Goal: Information Seeking & Learning: Learn about a topic

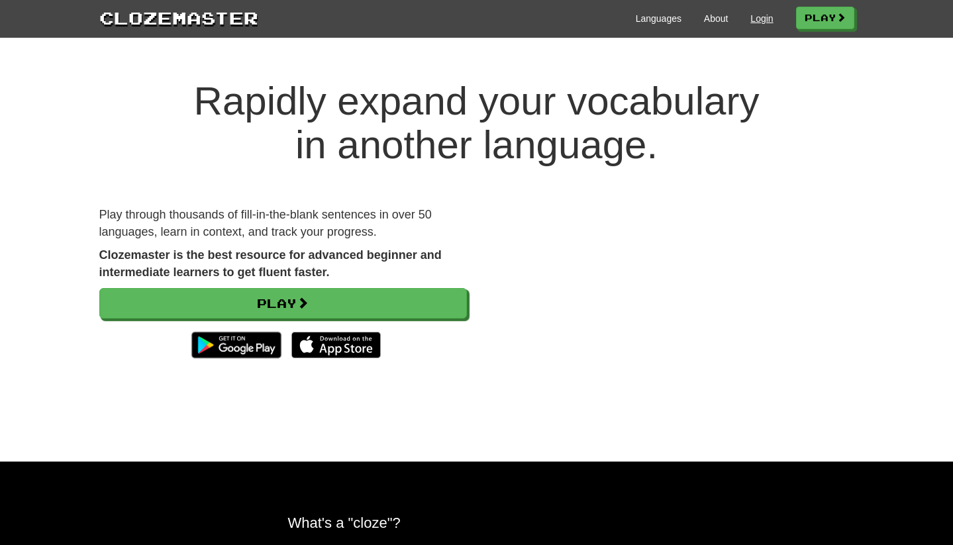
click at [750, 19] on link "Login" at bounding box center [761, 18] width 23 height 13
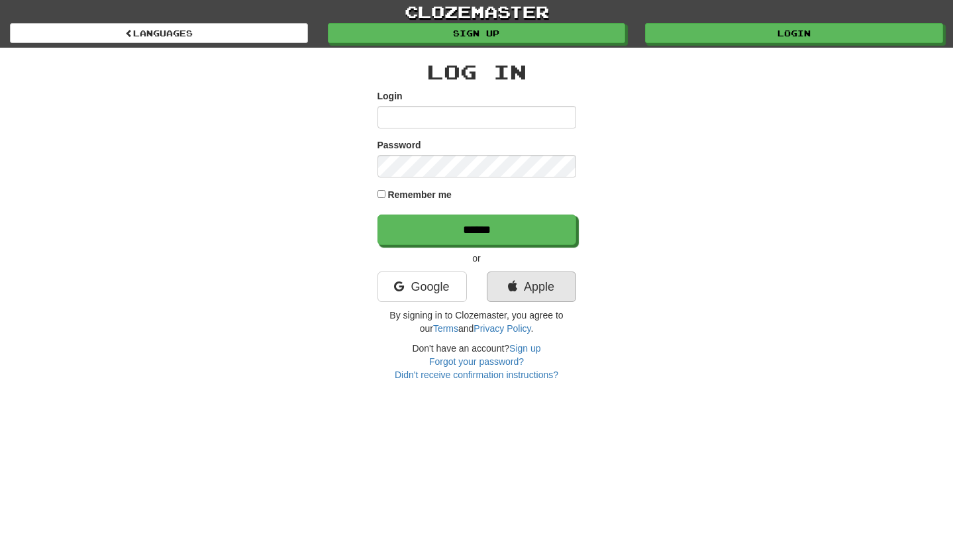
click at [542, 287] on link "Apple" at bounding box center [531, 286] width 89 height 30
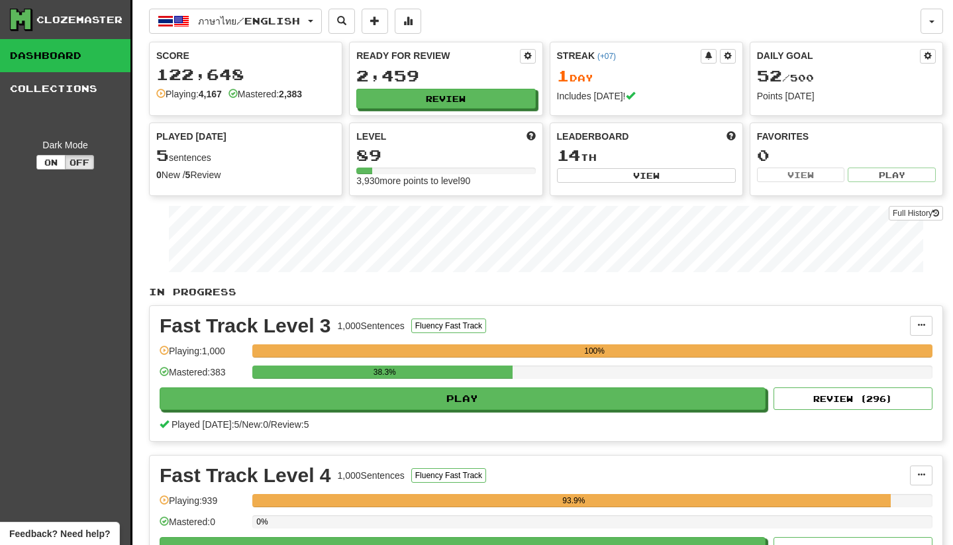
click at [407, 397] on button "Play" at bounding box center [463, 398] width 606 height 23
select select "**"
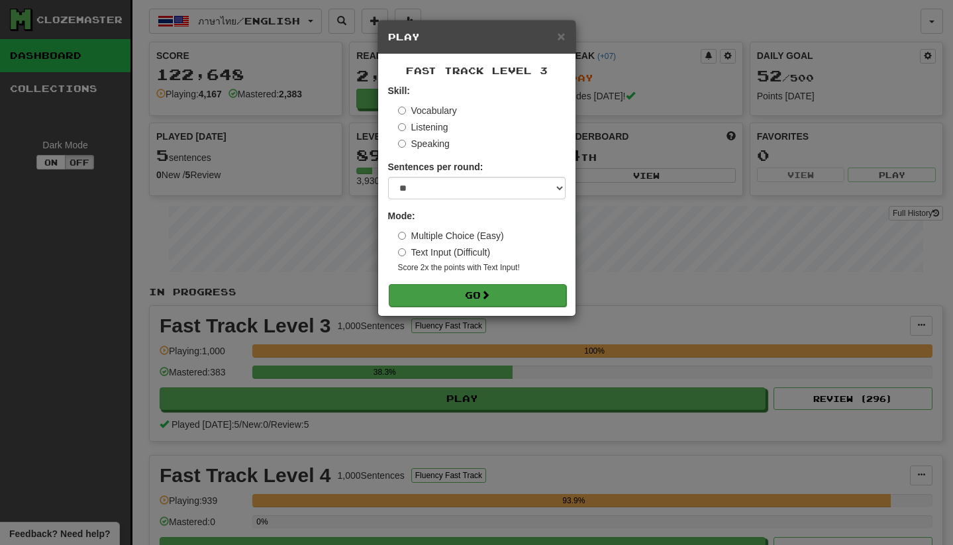
click at [476, 293] on button "Go" at bounding box center [477, 295] width 177 height 23
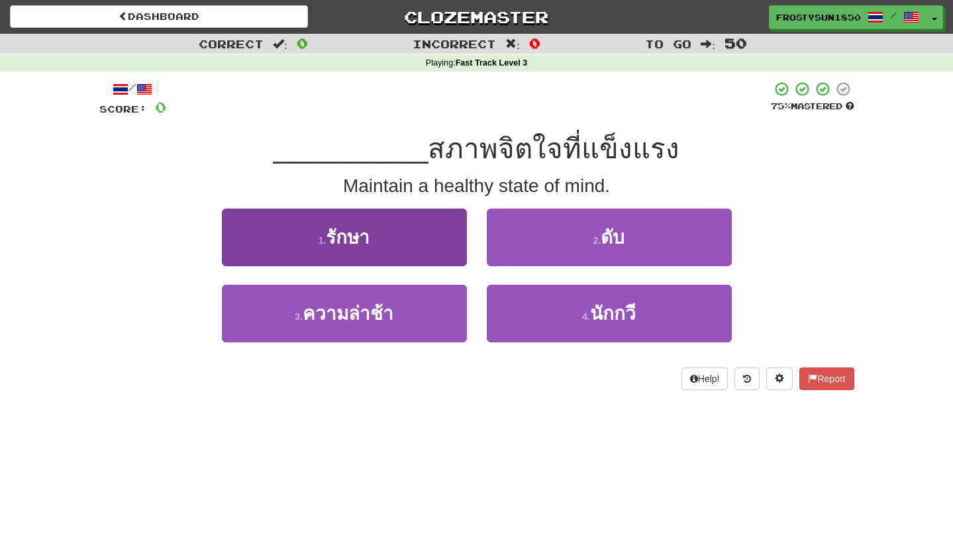
click at [369, 251] on button "1 . รักษา" at bounding box center [344, 238] width 245 height 58
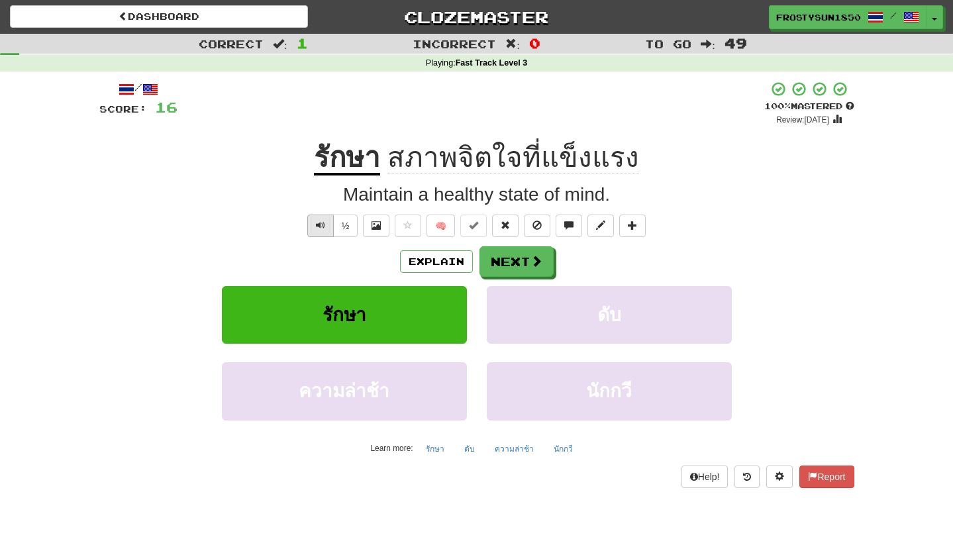
click at [321, 229] on button "Text-to-speech controls" at bounding box center [320, 226] width 26 height 23
click at [379, 226] on span at bounding box center [375, 225] width 9 height 9
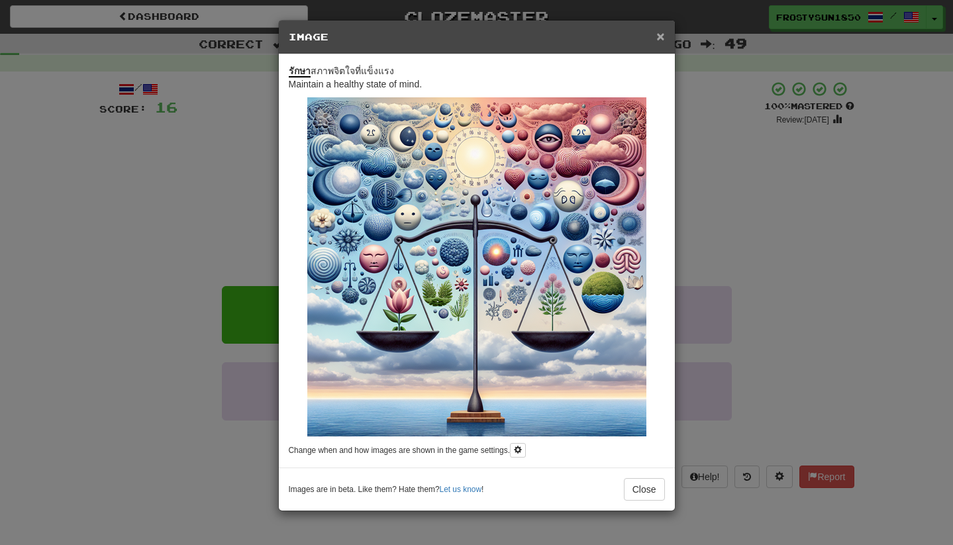
click at [658, 40] on span "×" at bounding box center [660, 35] width 8 height 15
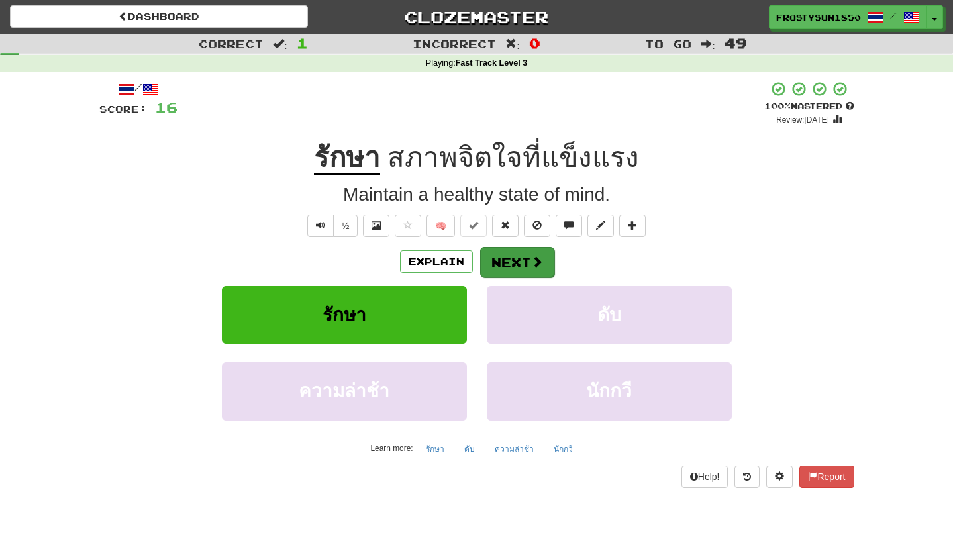
click at [515, 263] on button "Next" at bounding box center [517, 262] width 74 height 30
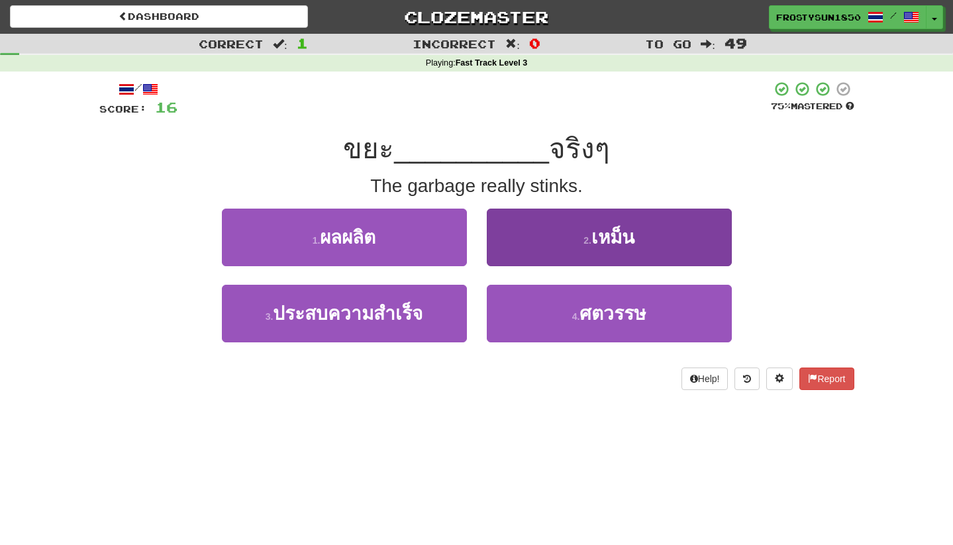
click at [548, 236] on button "2 . เหม็น" at bounding box center [609, 238] width 245 height 58
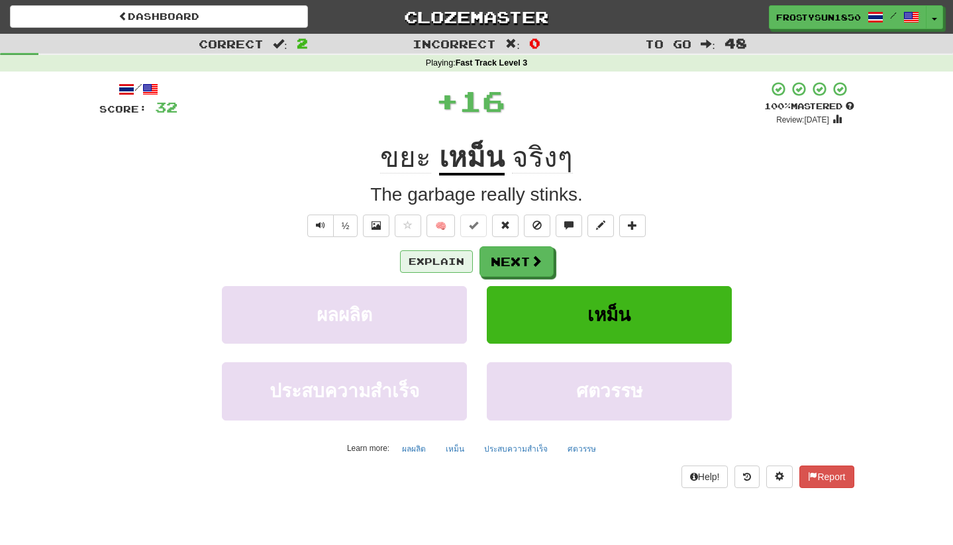
click at [450, 260] on button "Explain" at bounding box center [436, 261] width 73 height 23
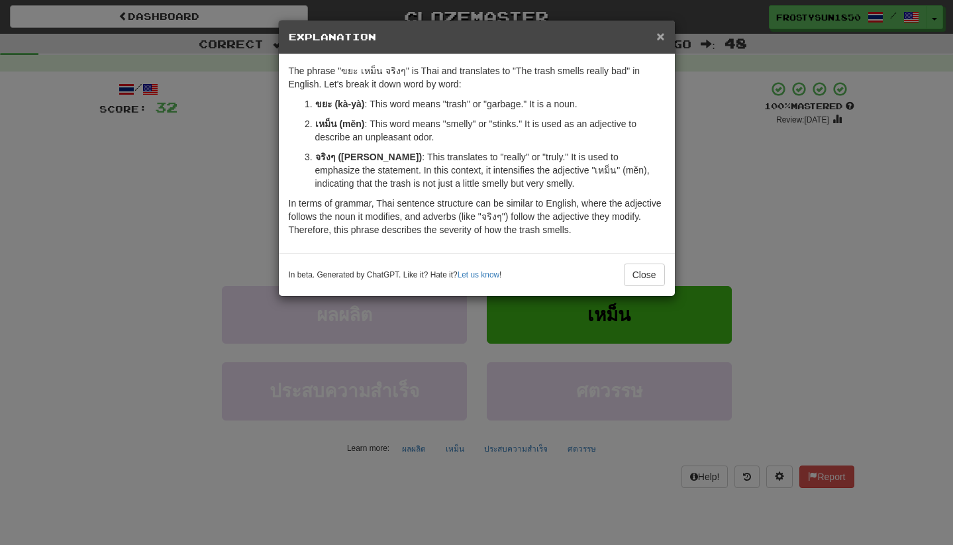
click at [660, 38] on span "×" at bounding box center [660, 35] width 8 height 15
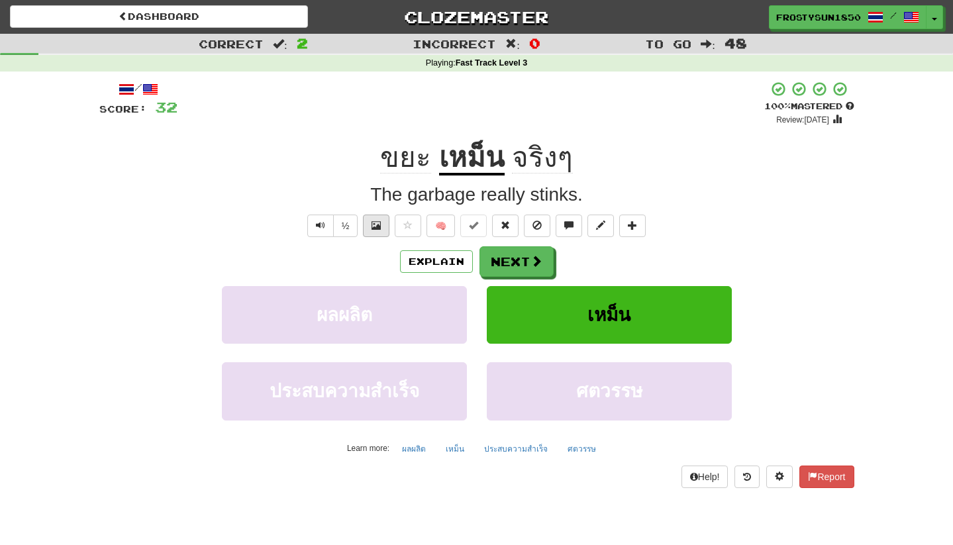
click at [369, 221] on button at bounding box center [376, 226] width 26 height 23
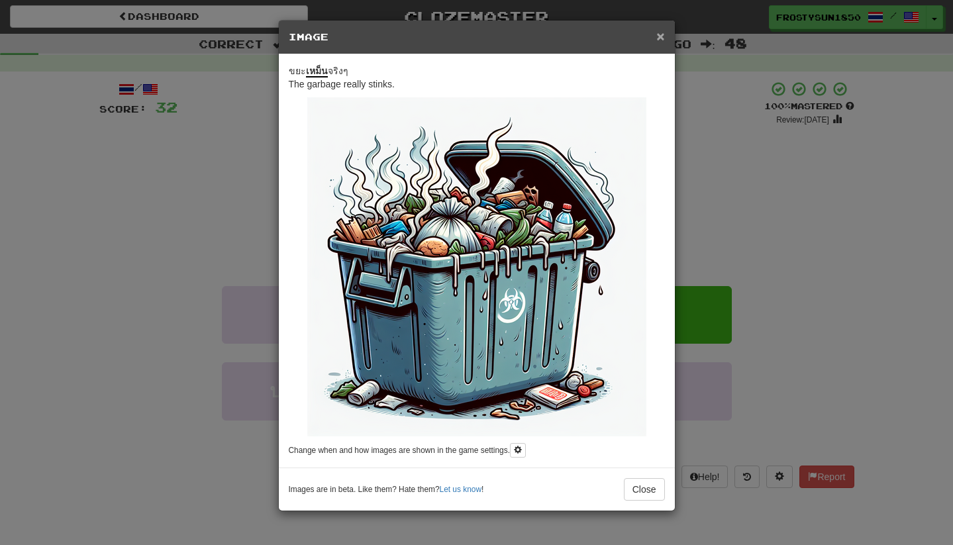
click at [662, 38] on span "×" at bounding box center [660, 35] width 8 height 15
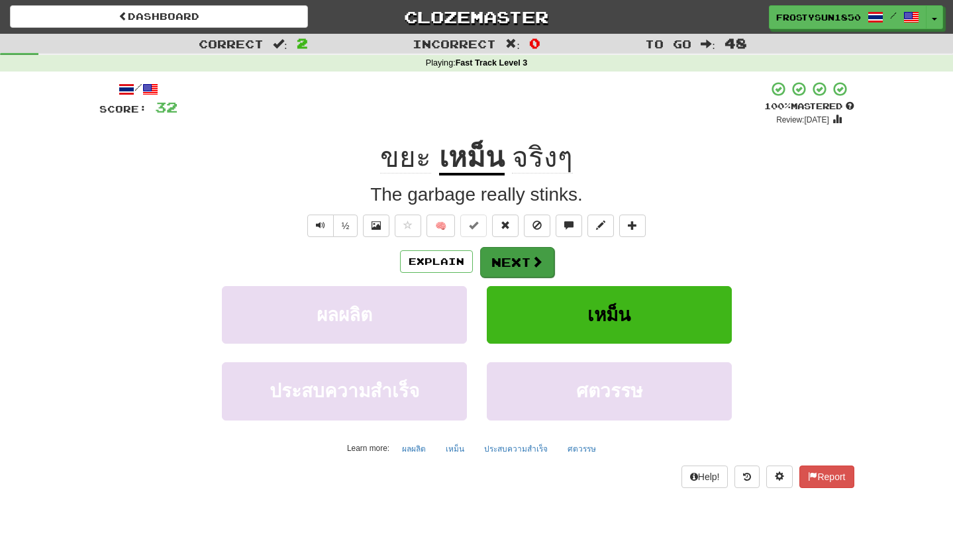
click at [529, 265] on button "Next" at bounding box center [517, 262] width 74 height 30
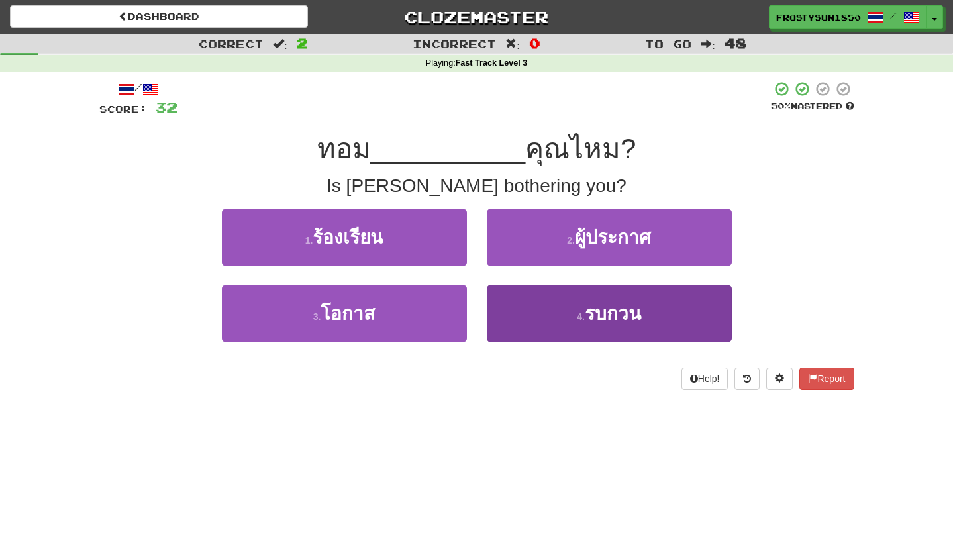
click at [536, 317] on button "4 . รบกวน" at bounding box center [609, 314] width 245 height 58
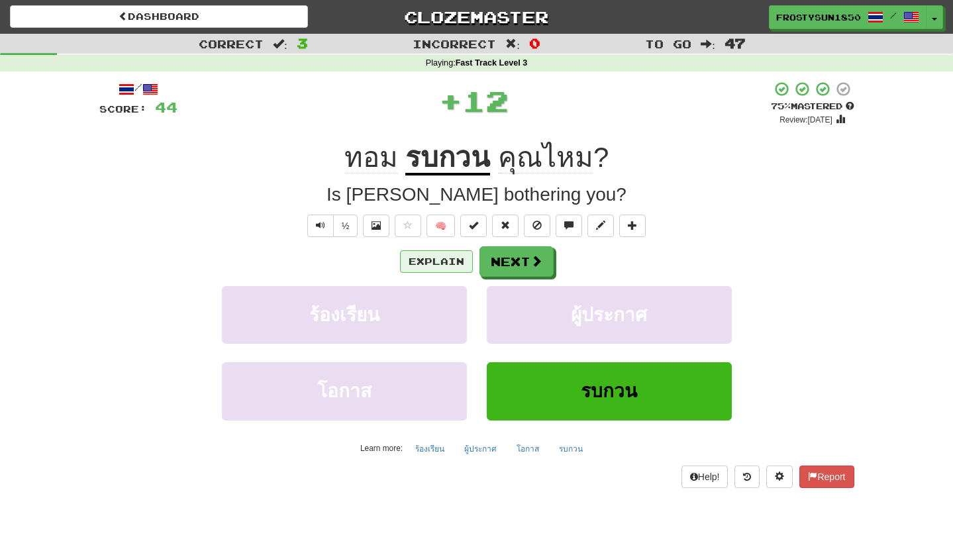
click at [440, 265] on button "Explain" at bounding box center [436, 261] width 73 height 23
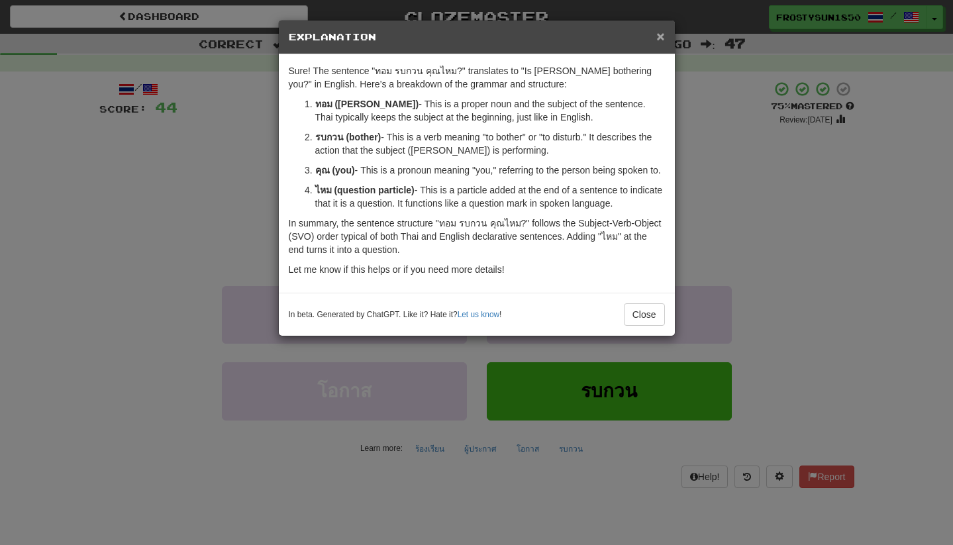
click at [660, 40] on span "×" at bounding box center [660, 35] width 8 height 15
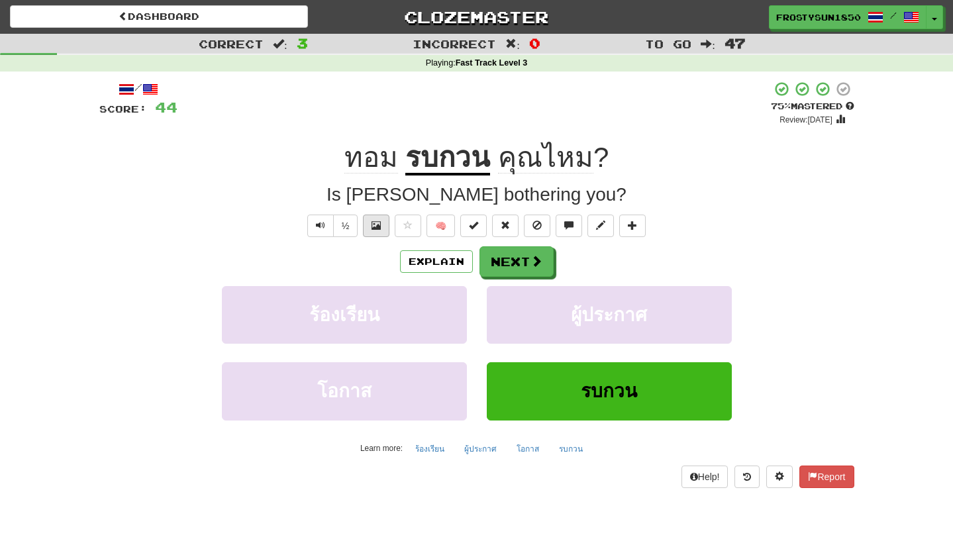
click at [381, 222] on button at bounding box center [376, 226] width 26 height 23
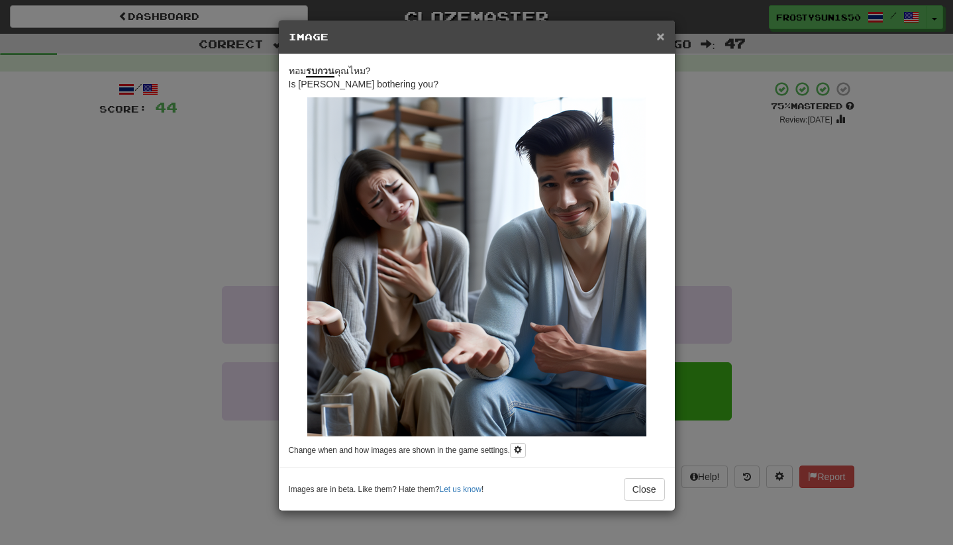
click at [660, 38] on span "×" at bounding box center [660, 35] width 8 height 15
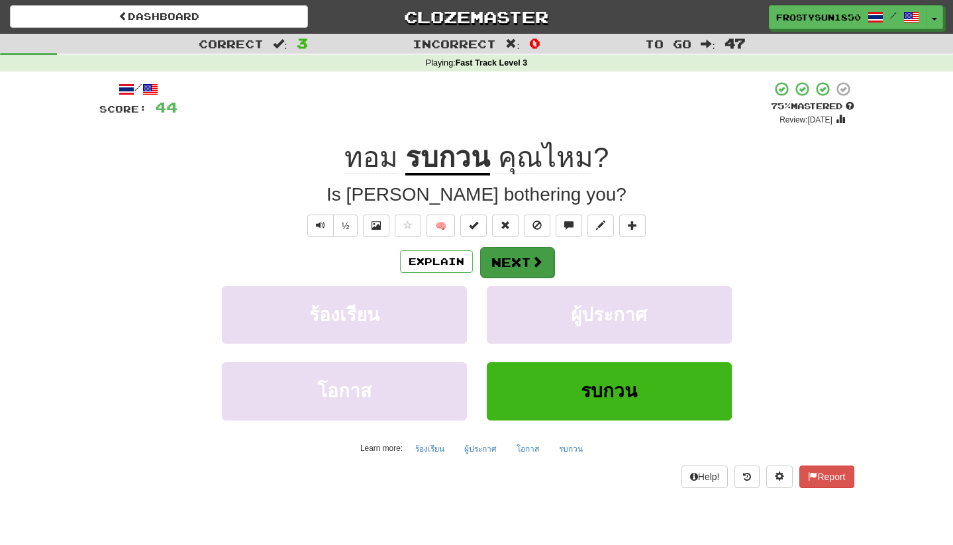
click at [511, 261] on button "Next" at bounding box center [517, 262] width 74 height 30
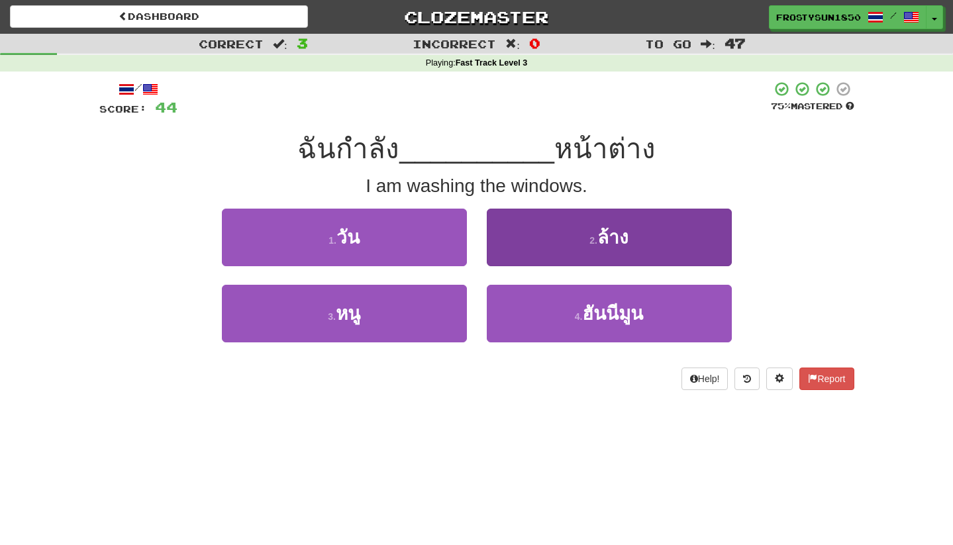
click at [537, 238] on button "2 . ล้าง" at bounding box center [609, 238] width 245 height 58
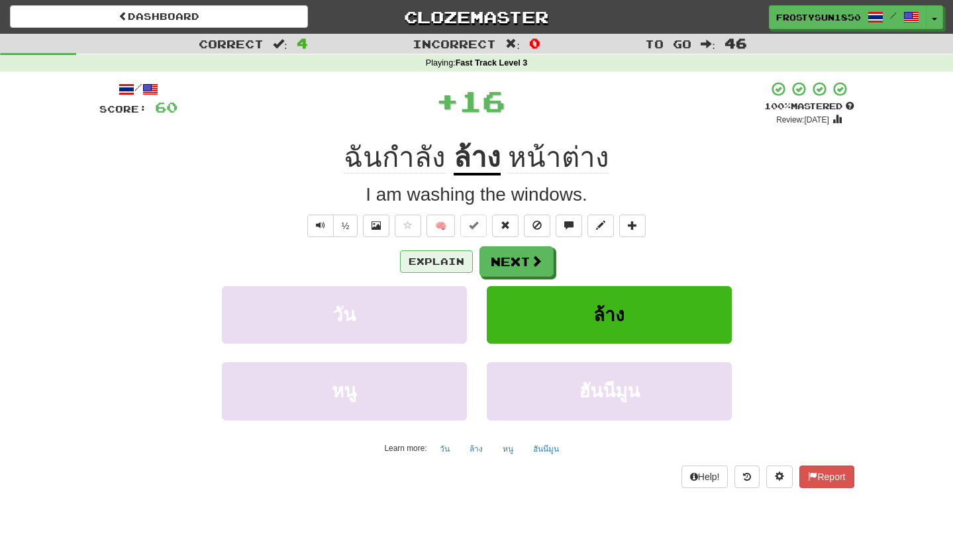
click at [441, 263] on button "Explain" at bounding box center [436, 261] width 73 height 23
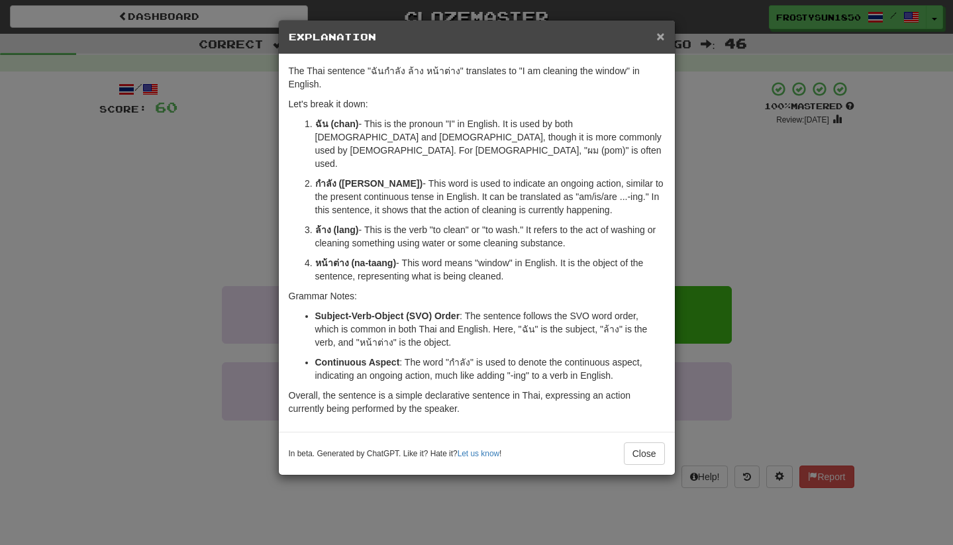
click at [658, 36] on span "×" at bounding box center [660, 35] width 8 height 15
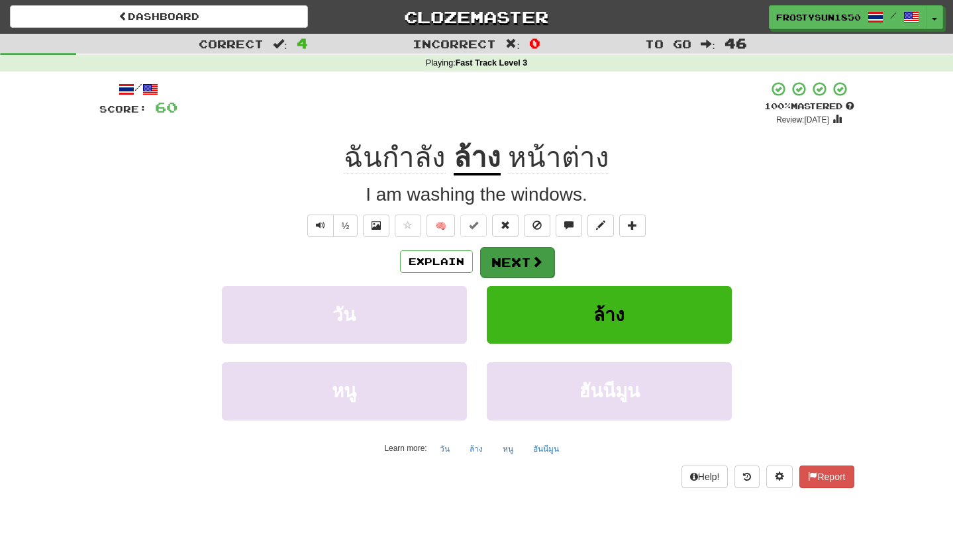
click at [520, 267] on button "Next" at bounding box center [517, 262] width 74 height 30
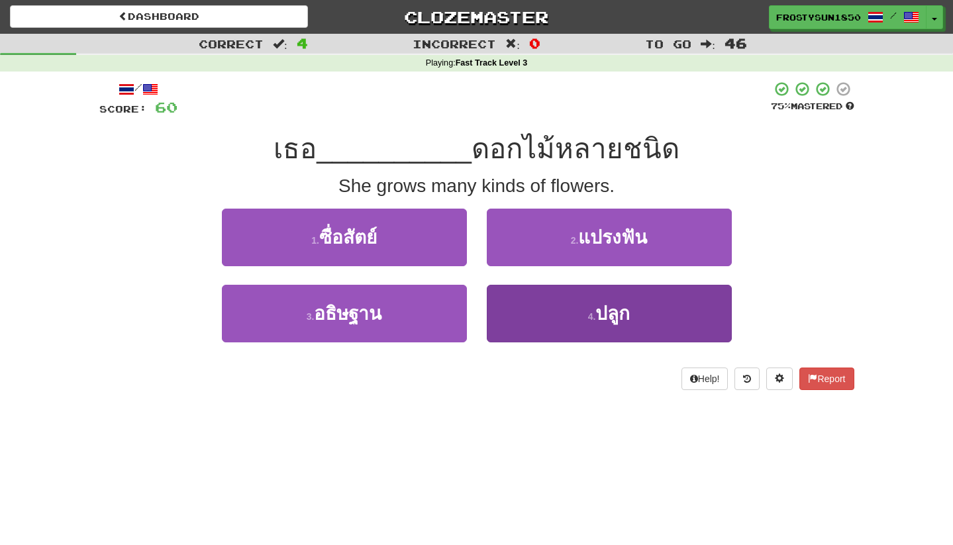
click at [564, 318] on button "4 . ปลูก" at bounding box center [609, 314] width 245 height 58
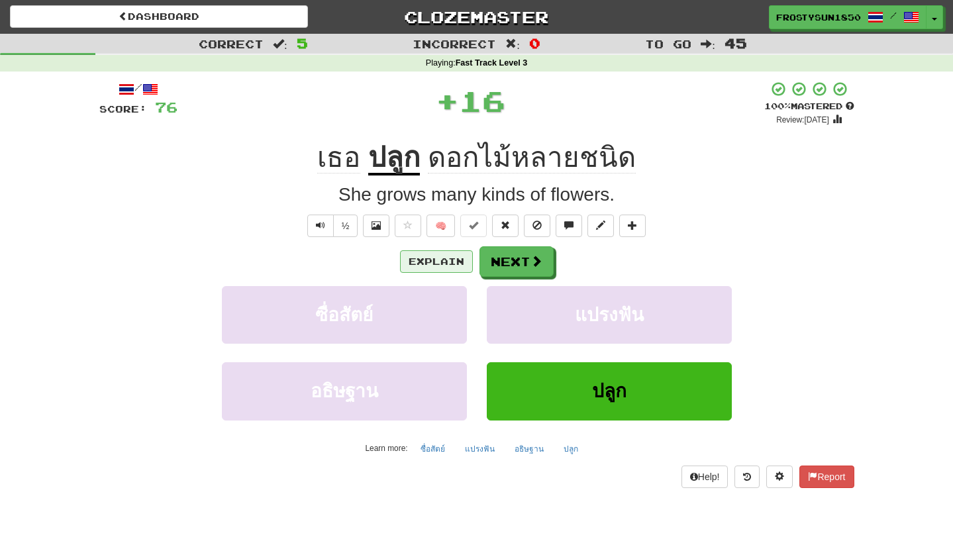
click at [450, 261] on button "Explain" at bounding box center [436, 261] width 73 height 23
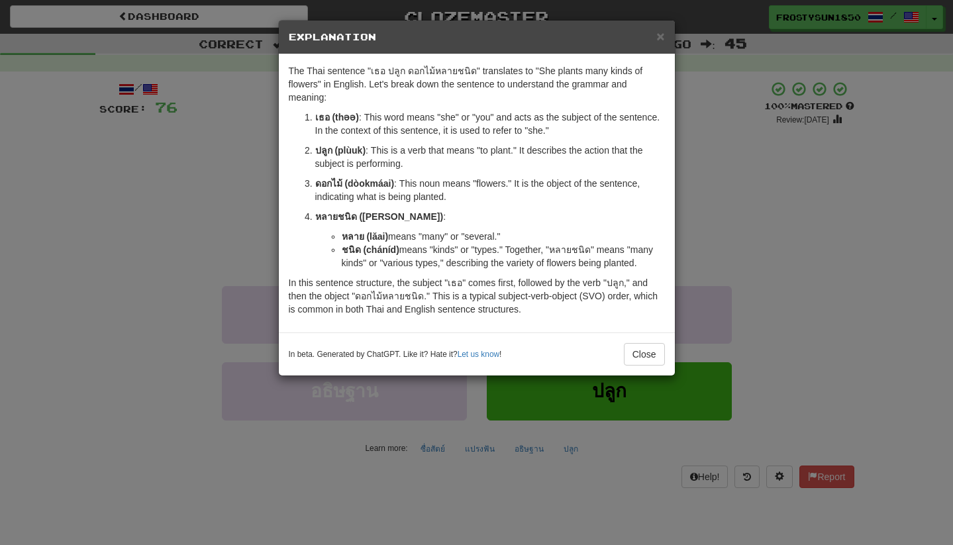
click at [665, 35] on div "× Explanation" at bounding box center [477, 38] width 396 height 34
click at [660, 37] on span "×" at bounding box center [660, 35] width 8 height 15
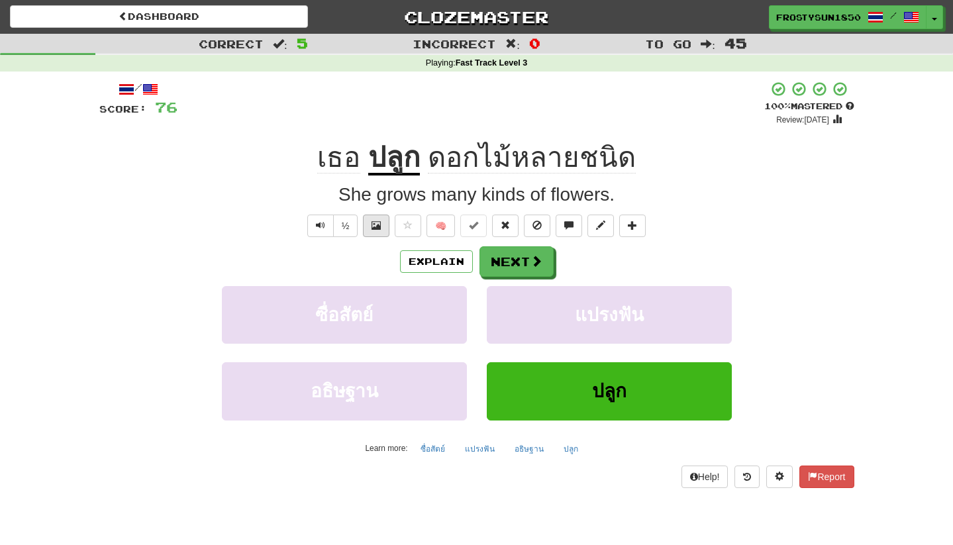
click at [370, 224] on button at bounding box center [376, 226] width 26 height 23
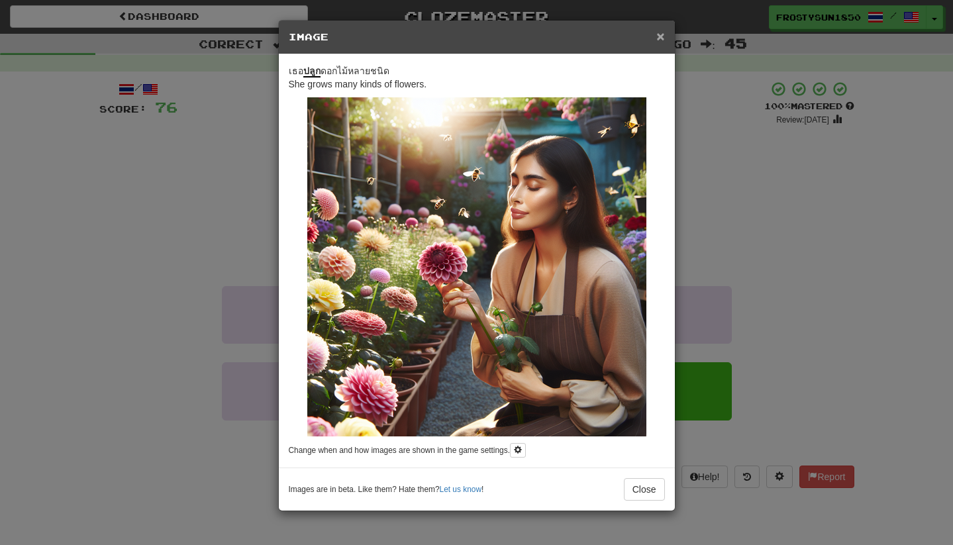
click at [662, 38] on span "×" at bounding box center [660, 35] width 8 height 15
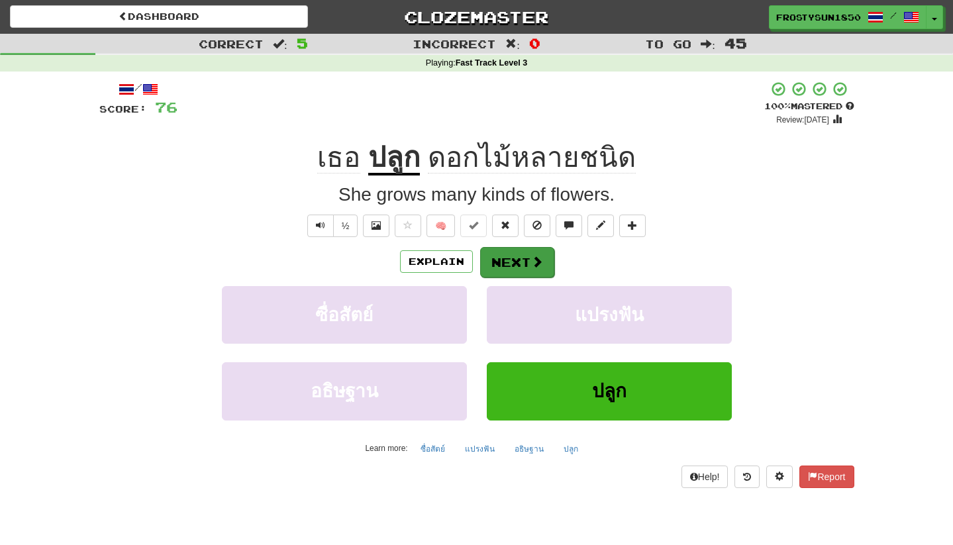
click at [531, 256] on span at bounding box center [537, 262] width 12 height 12
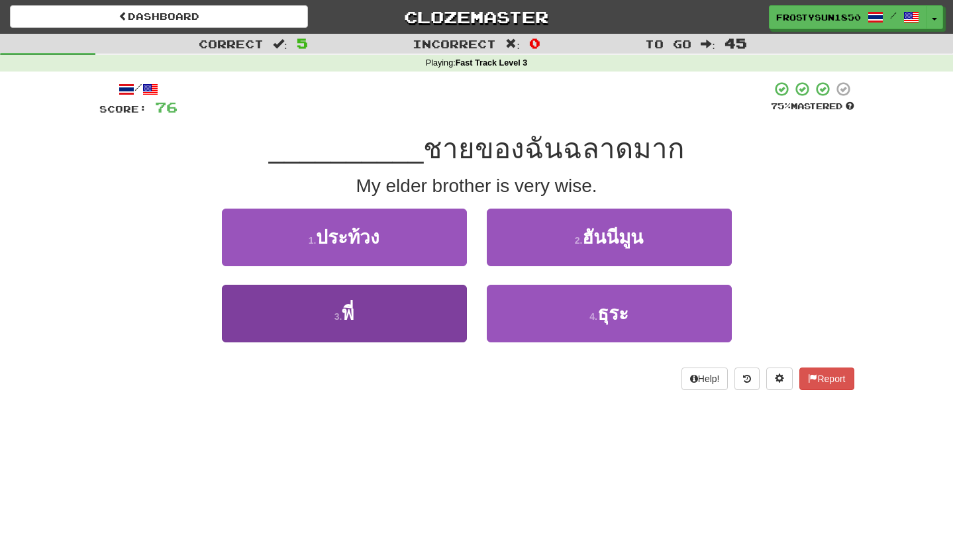
click at [403, 313] on button "3 . พี่" at bounding box center [344, 314] width 245 height 58
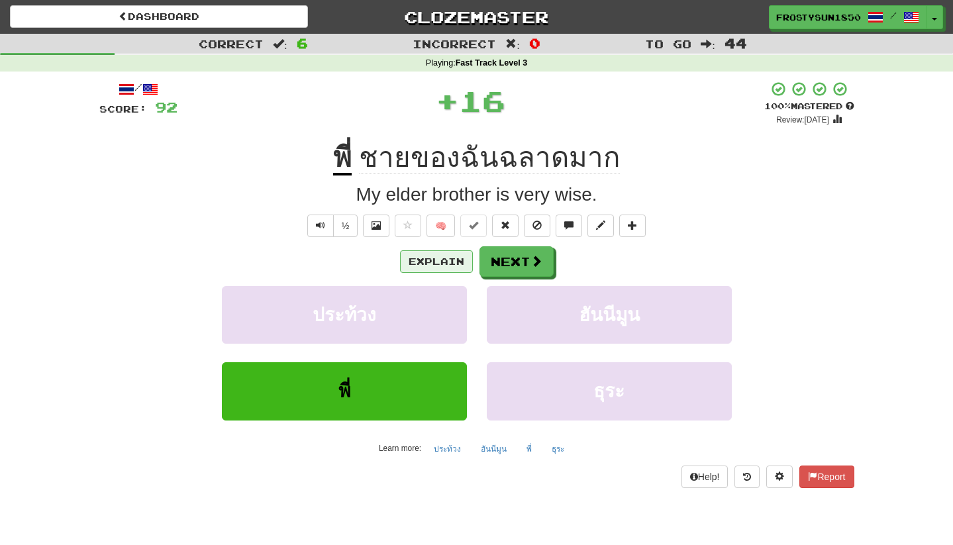
click at [432, 262] on button "Explain" at bounding box center [436, 261] width 73 height 23
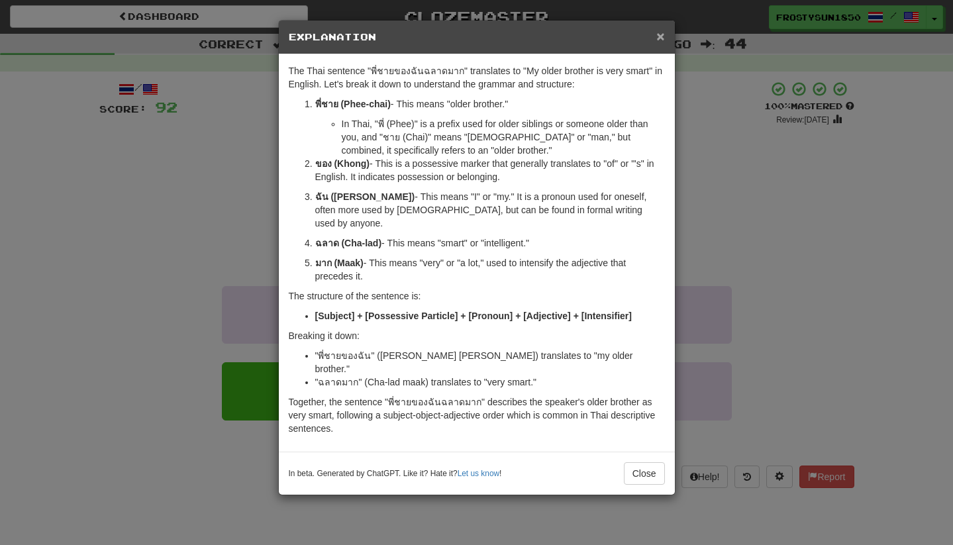
click at [662, 36] on span "×" at bounding box center [660, 35] width 8 height 15
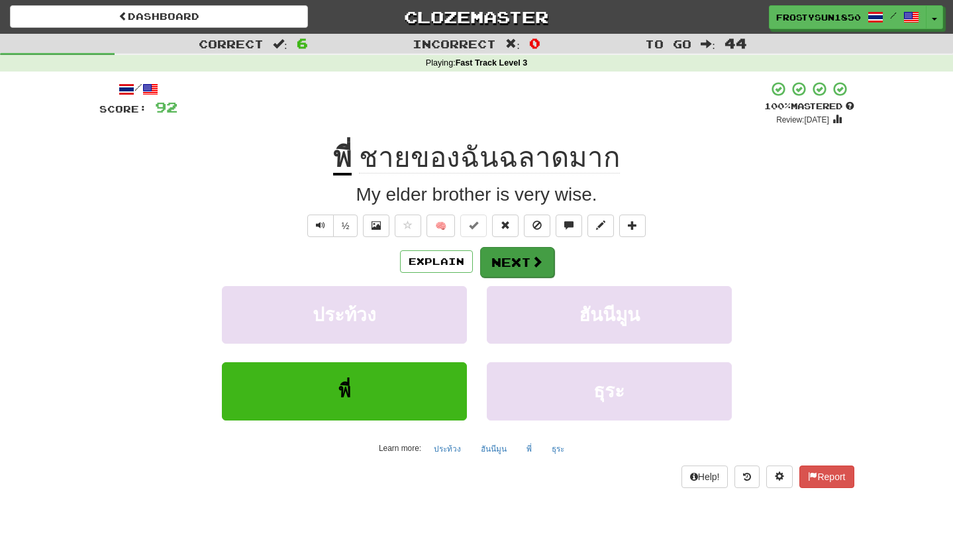
click at [521, 261] on button "Next" at bounding box center [517, 262] width 74 height 30
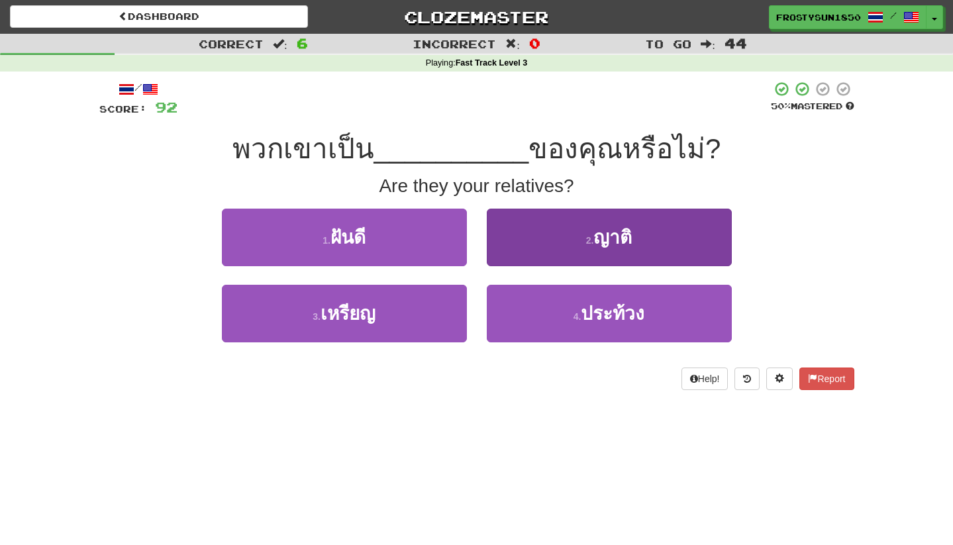
click at [552, 236] on button "2 . ญาติ" at bounding box center [609, 238] width 245 height 58
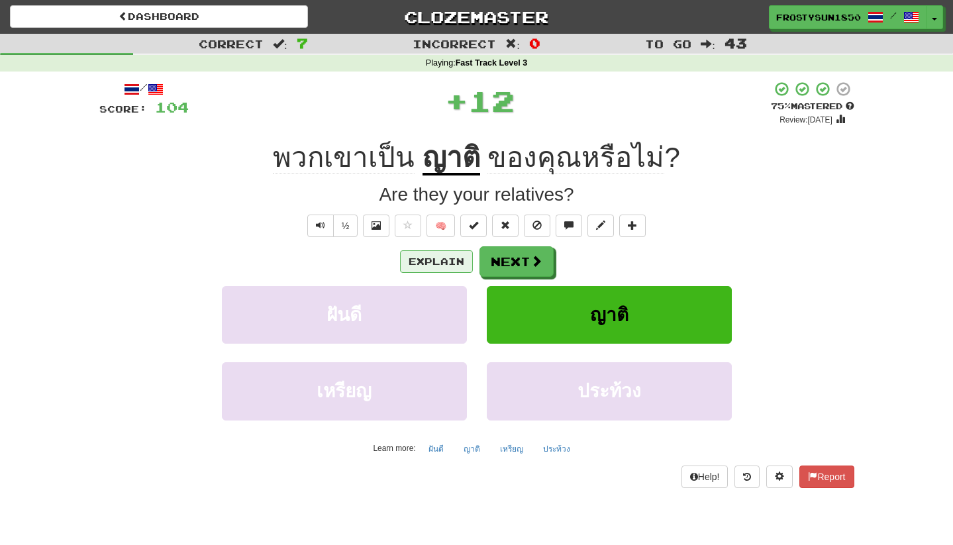
click at [431, 262] on button "Explain" at bounding box center [436, 261] width 73 height 23
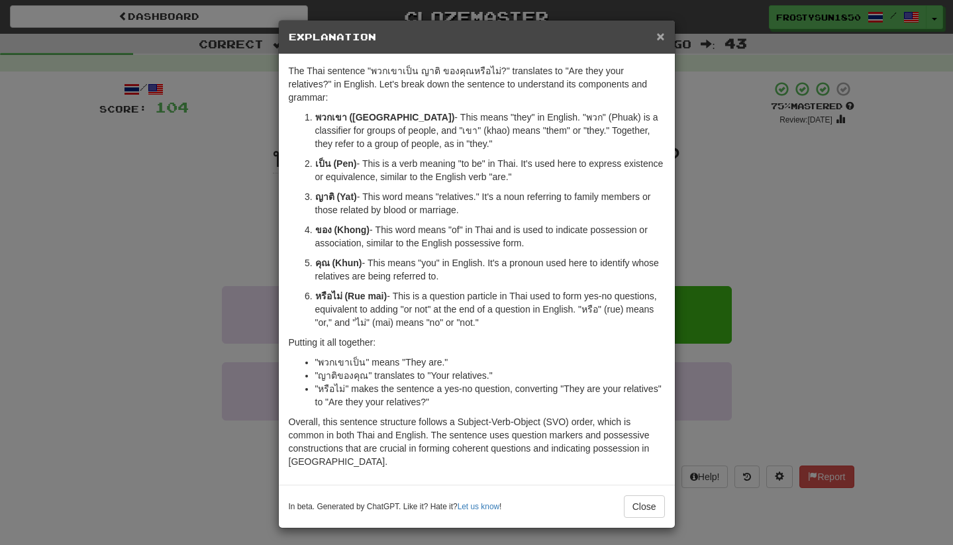
click at [661, 40] on span "×" at bounding box center [660, 35] width 8 height 15
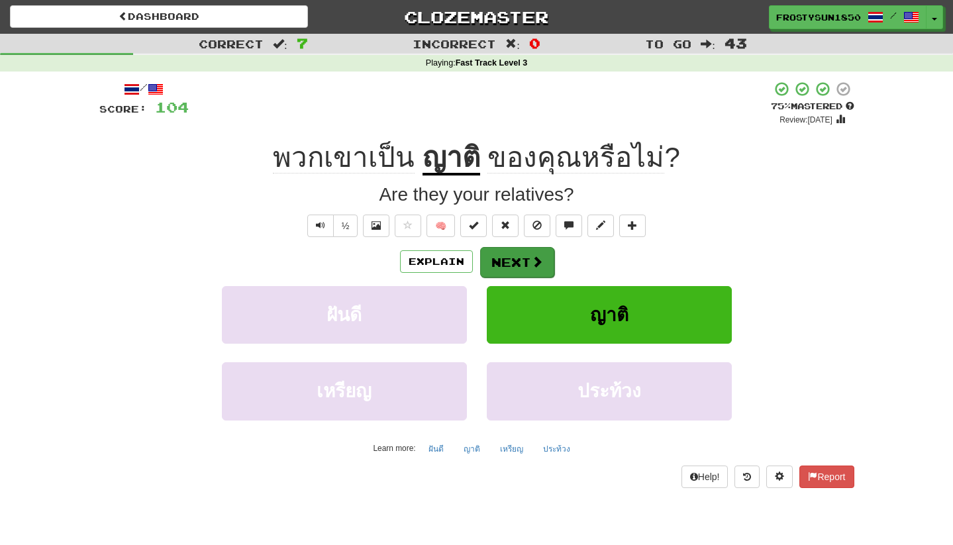
click at [499, 256] on button "Next" at bounding box center [517, 262] width 74 height 30
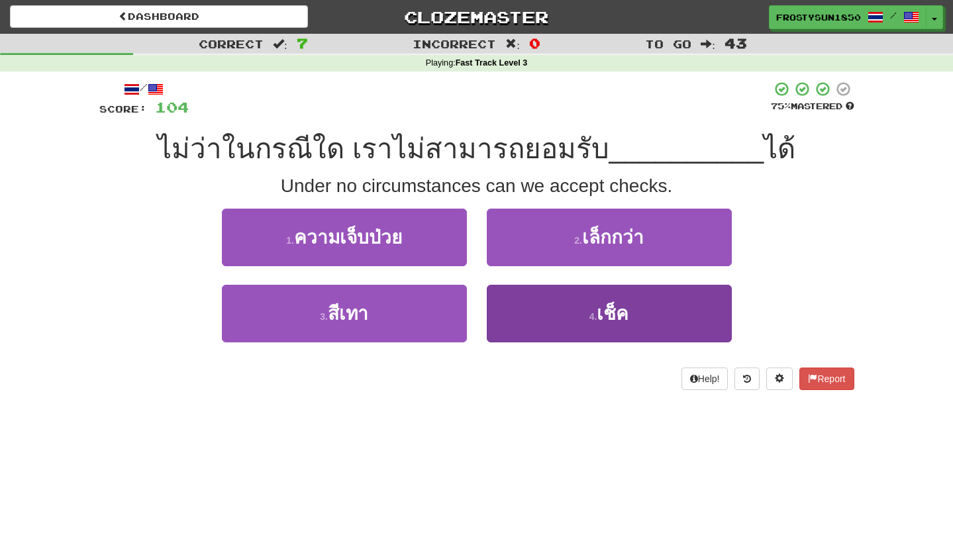
click at [542, 315] on button "4 . เช็ค" at bounding box center [609, 314] width 245 height 58
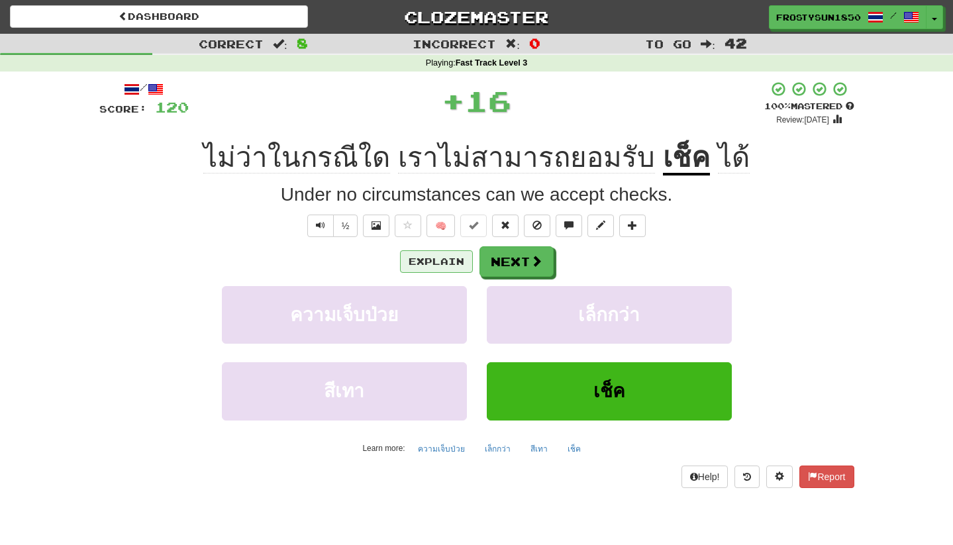
click at [440, 256] on button "Explain" at bounding box center [436, 261] width 73 height 23
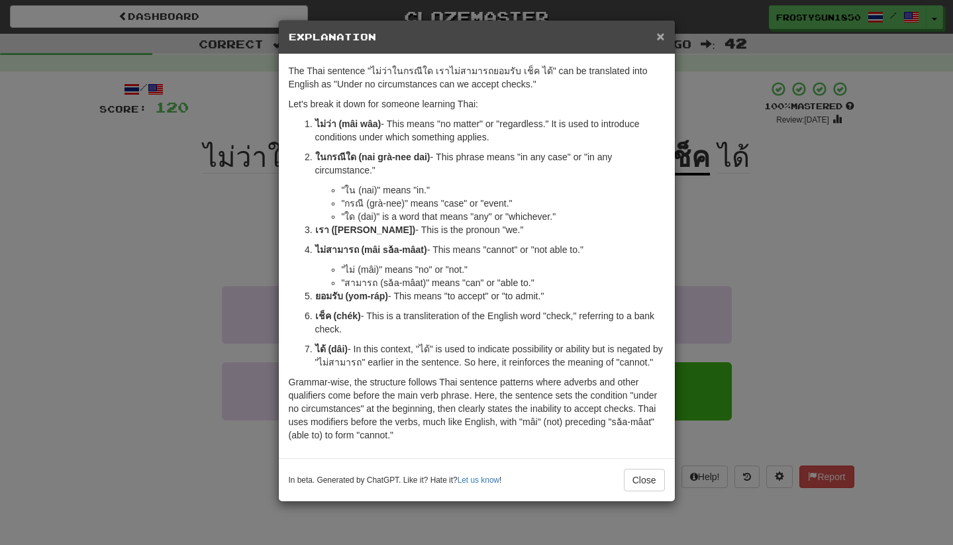
click at [662, 36] on span "×" at bounding box center [660, 35] width 8 height 15
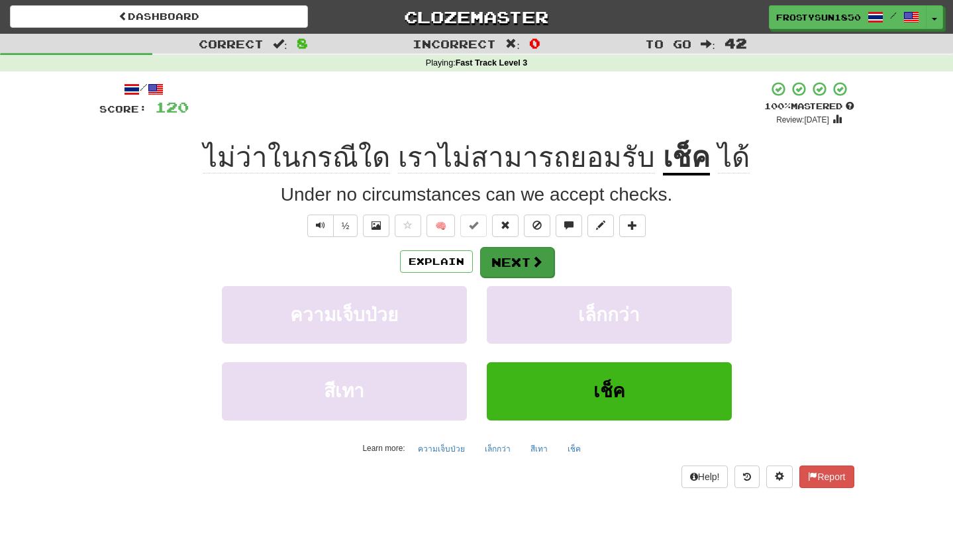
click at [523, 260] on button "Next" at bounding box center [517, 262] width 74 height 30
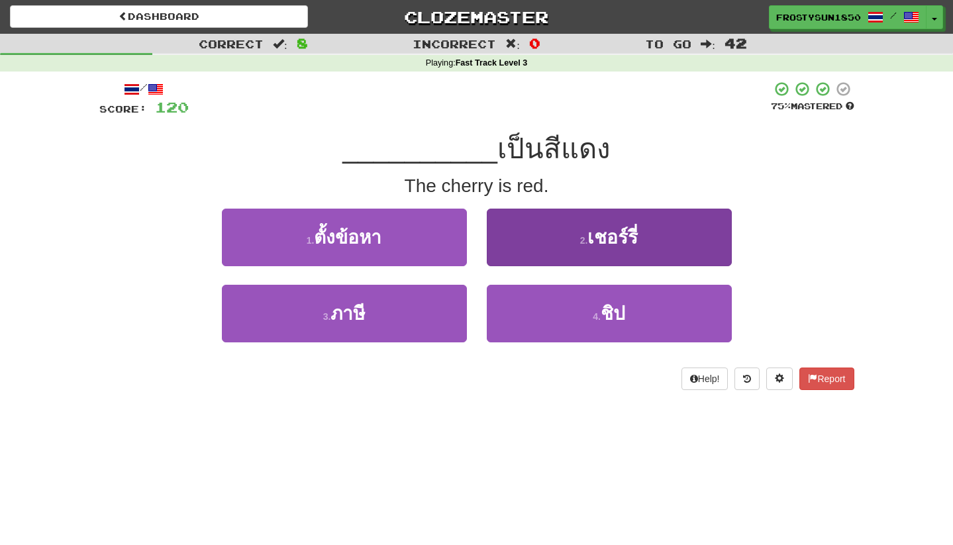
click at [566, 240] on button "2 . เชอร์รี่" at bounding box center [609, 238] width 245 height 58
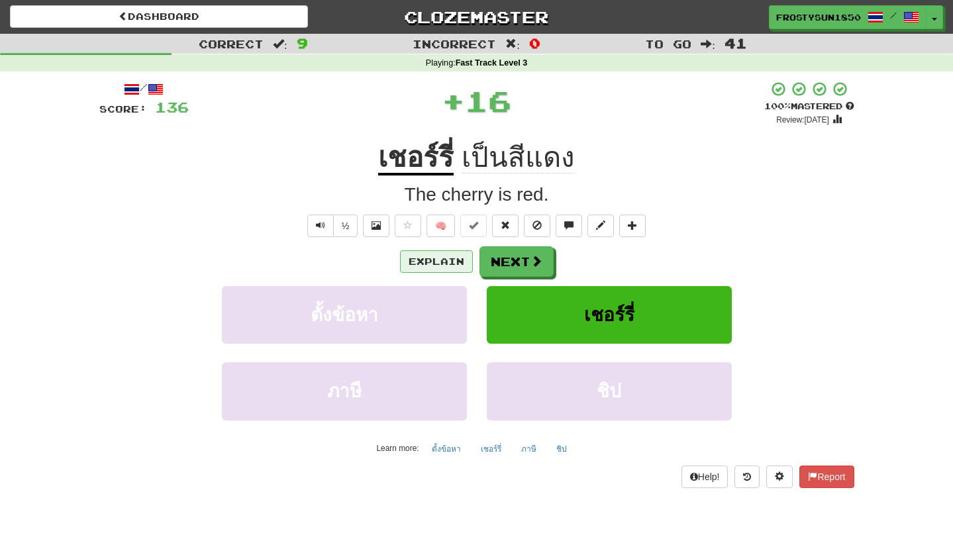
click at [441, 262] on button "Explain" at bounding box center [436, 261] width 73 height 23
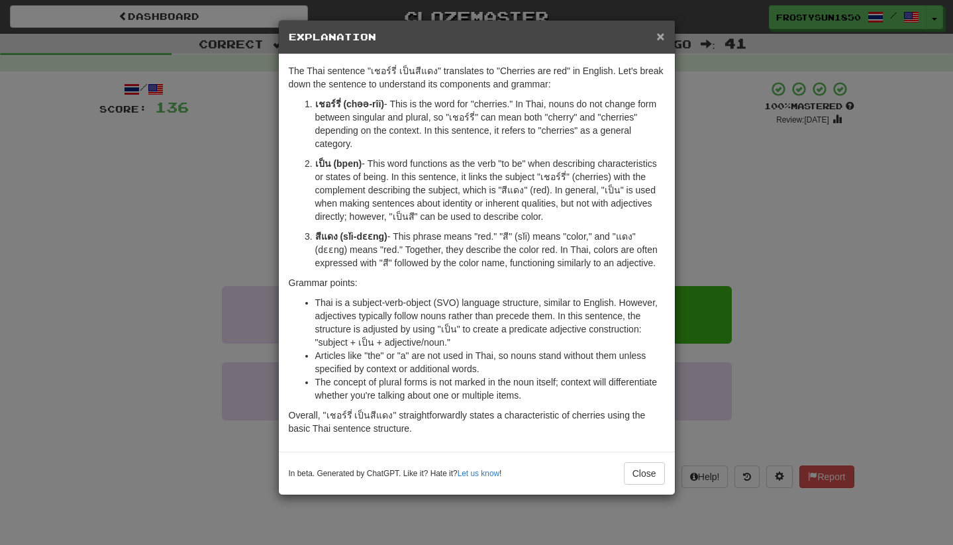
click at [660, 42] on span "×" at bounding box center [660, 35] width 8 height 15
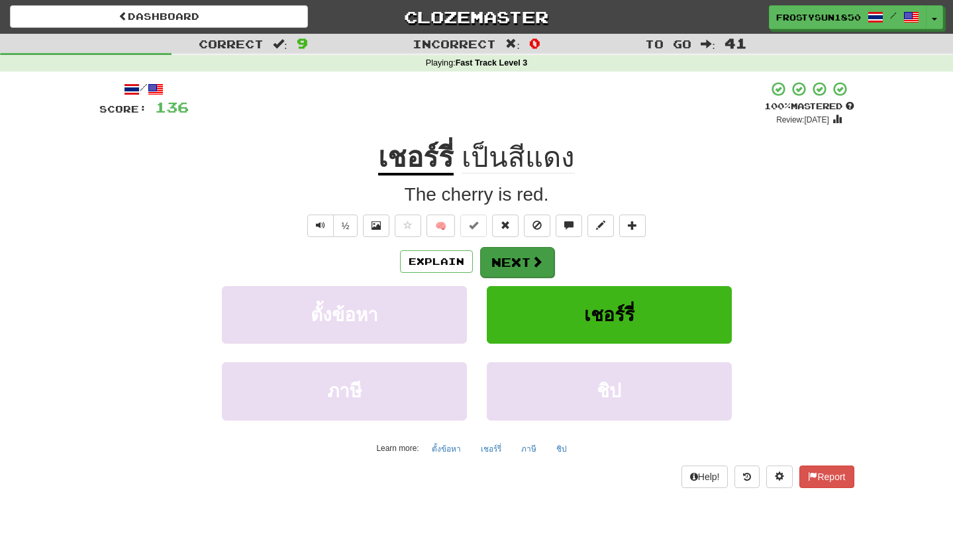
click at [535, 266] on span at bounding box center [537, 262] width 12 height 12
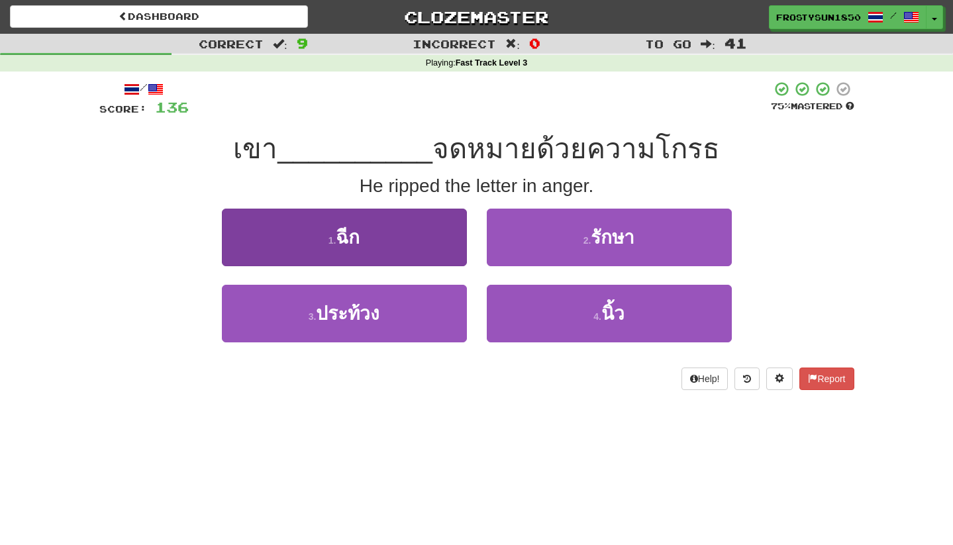
click at [397, 244] on button "1 . ฉีก" at bounding box center [344, 238] width 245 height 58
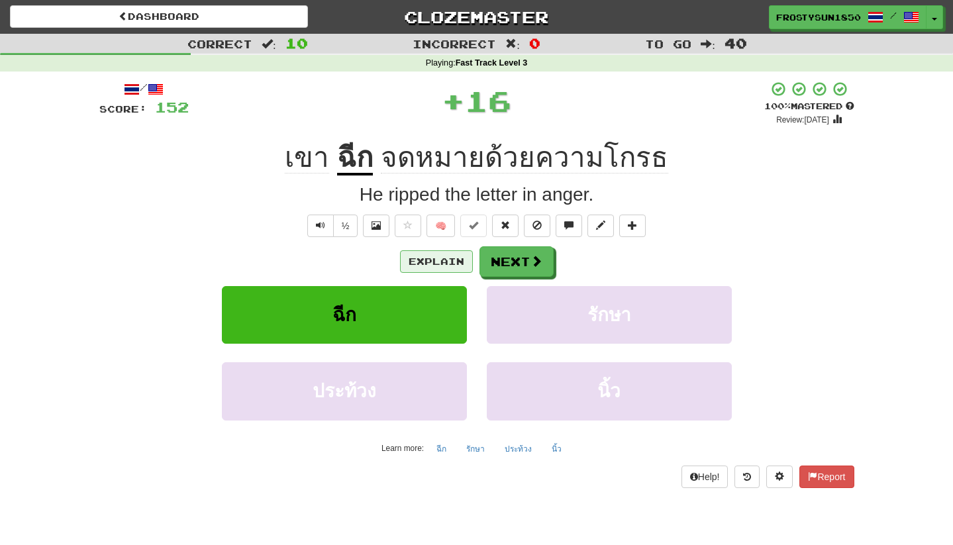
click at [445, 264] on button "Explain" at bounding box center [436, 261] width 73 height 23
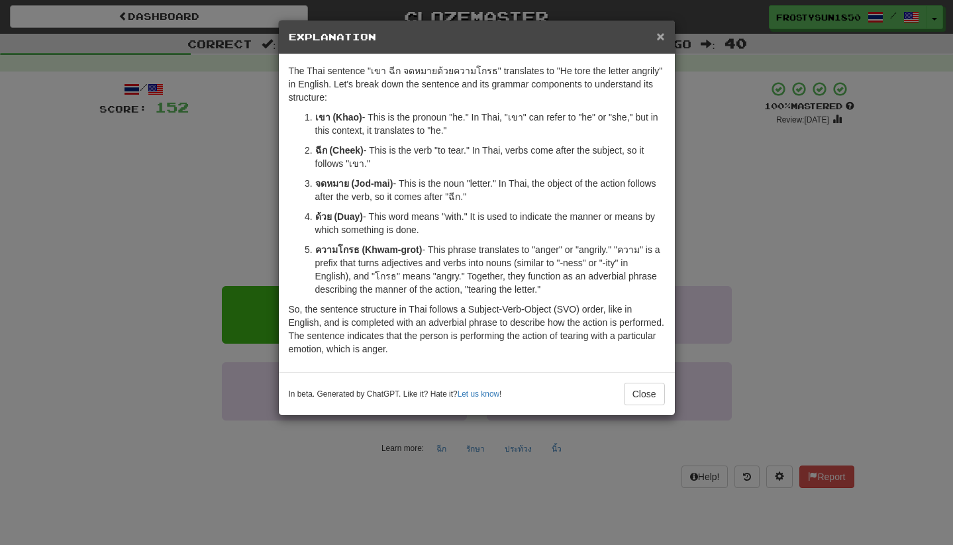
click at [661, 41] on span "×" at bounding box center [660, 35] width 8 height 15
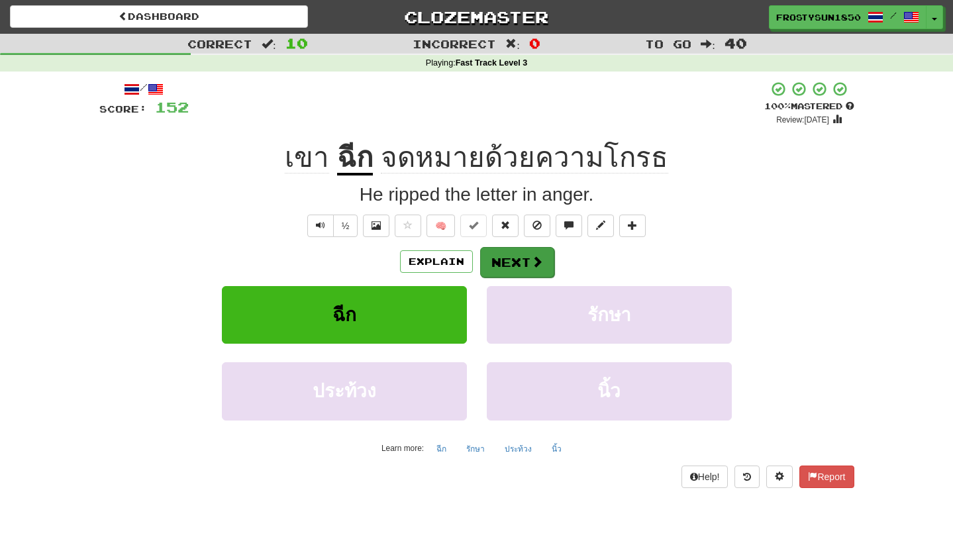
click at [515, 256] on button "Next" at bounding box center [517, 262] width 74 height 30
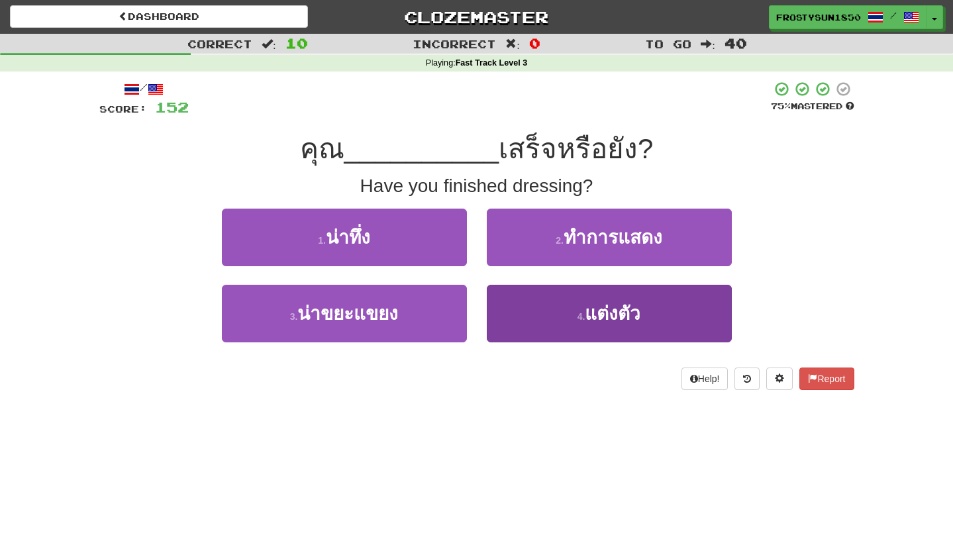
click at [564, 322] on button "4 . แต่งตัว" at bounding box center [609, 314] width 245 height 58
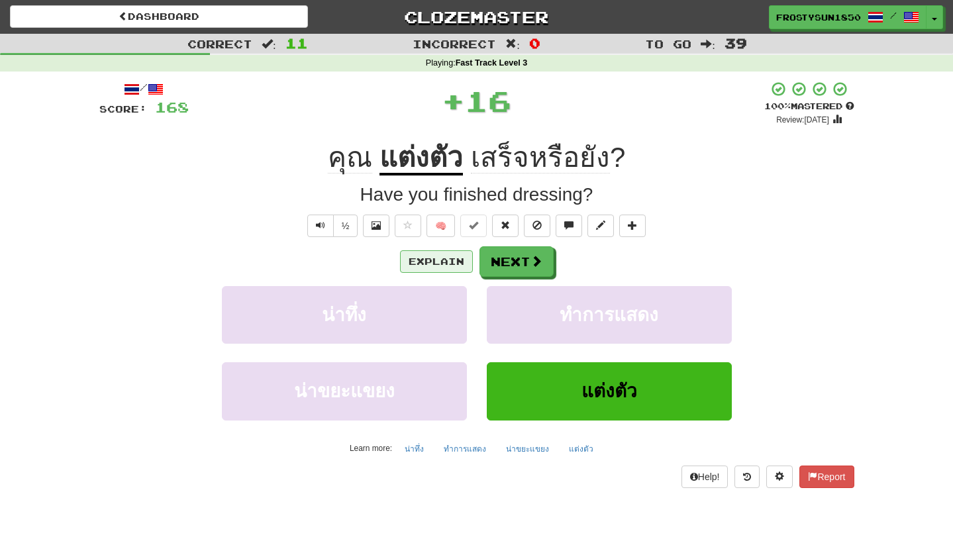
click at [440, 266] on button "Explain" at bounding box center [436, 261] width 73 height 23
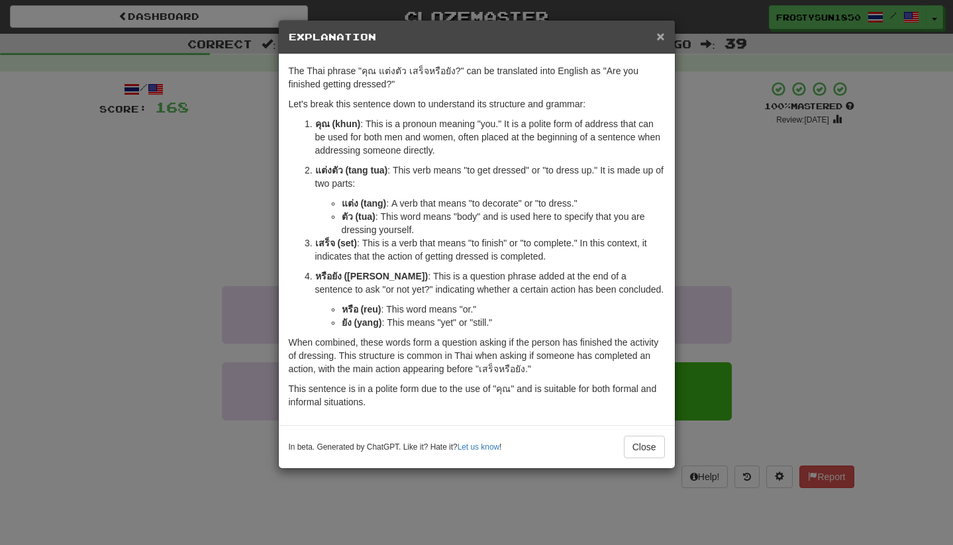
click at [660, 37] on span "×" at bounding box center [660, 35] width 8 height 15
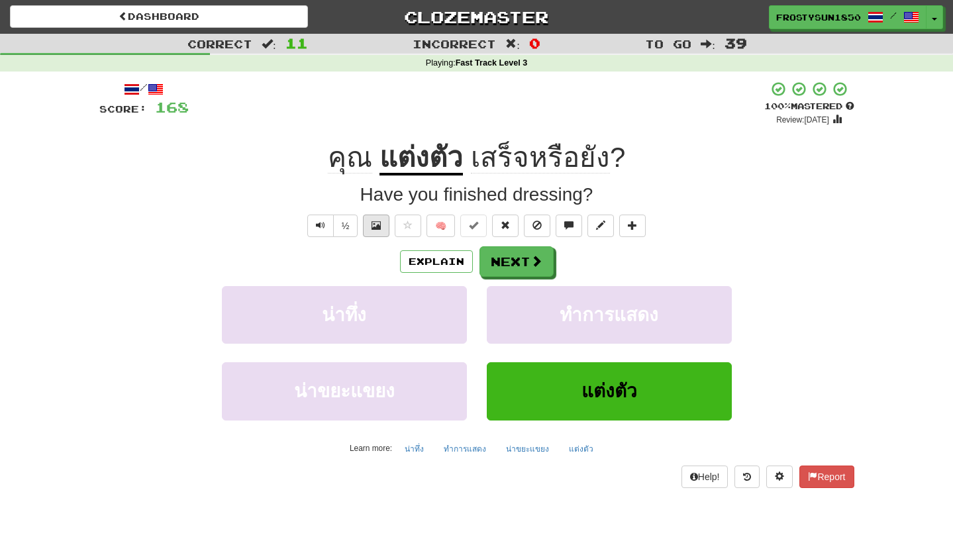
click at [371, 224] on span at bounding box center [375, 225] width 9 height 9
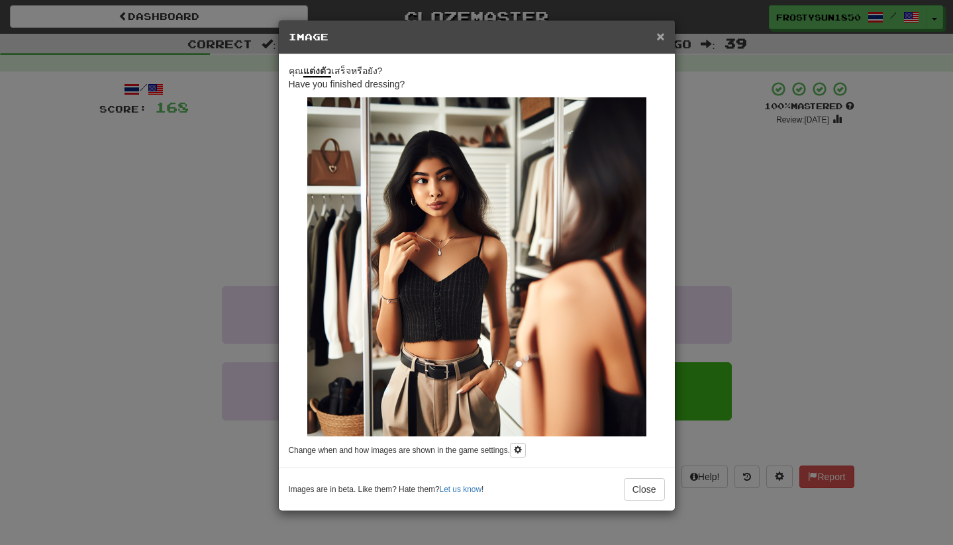
click at [660, 40] on span "×" at bounding box center [660, 35] width 8 height 15
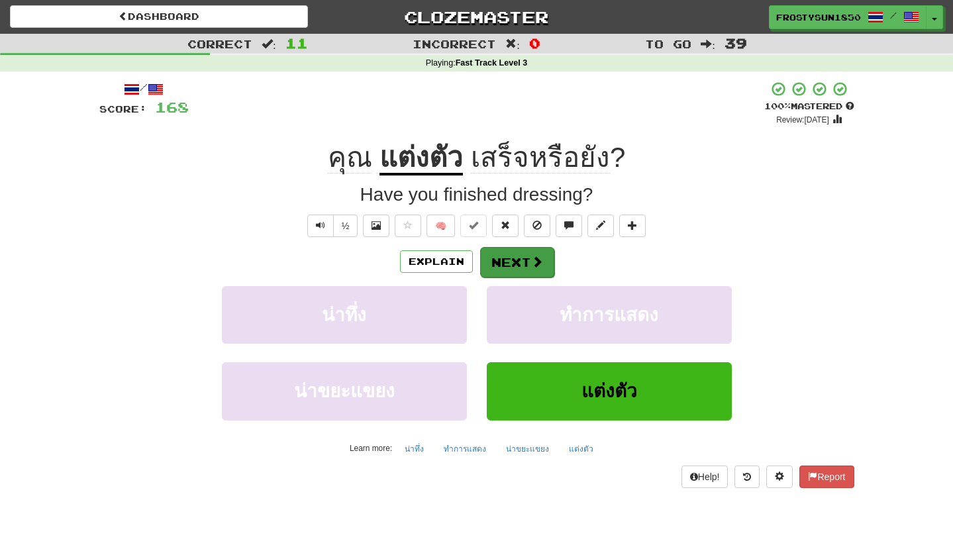
click at [518, 266] on button "Next" at bounding box center [517, 262] width 74 height 30
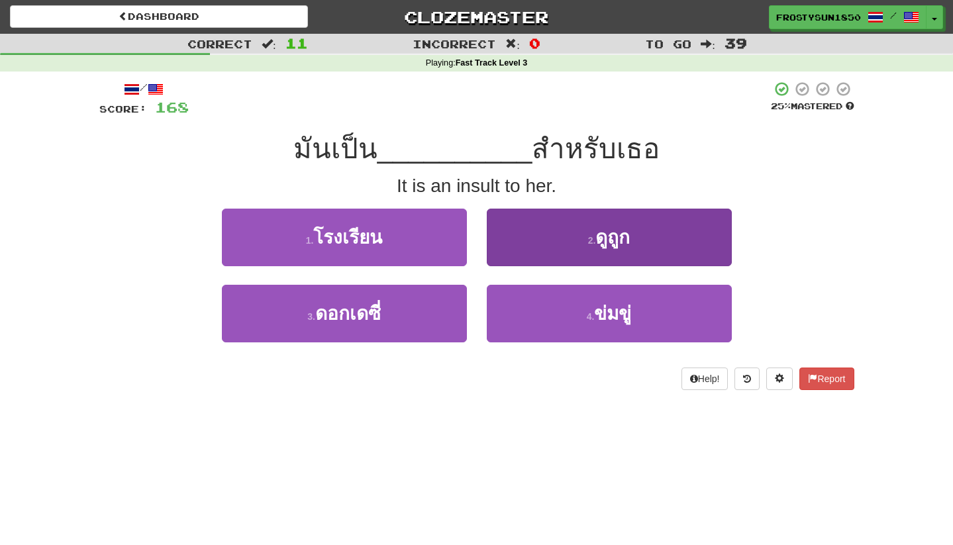
click at [565, 230] on button "2 . ดูถูก" at bounding box center [609, 238] width 245 height 58
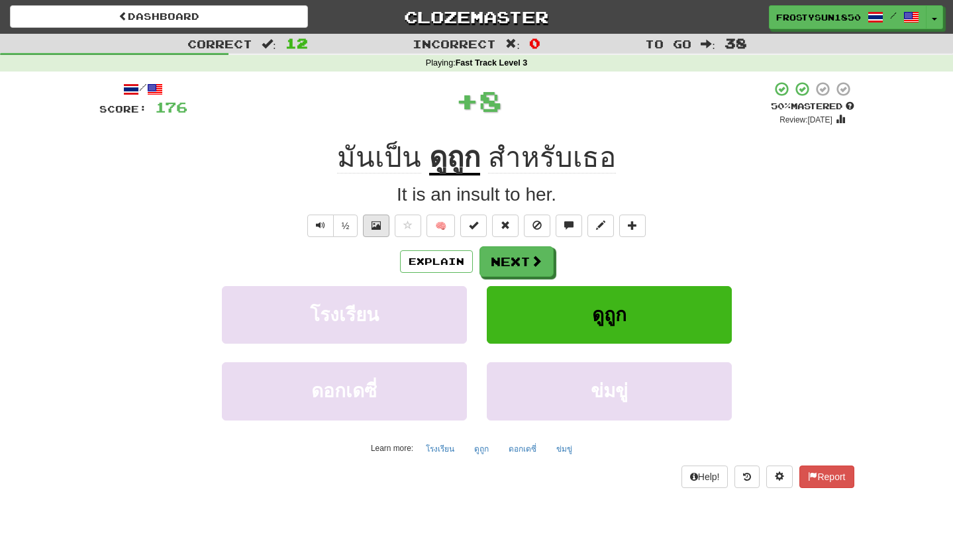
click at [369, 223] on button at bounding box center [376, 226] width 26 height 23
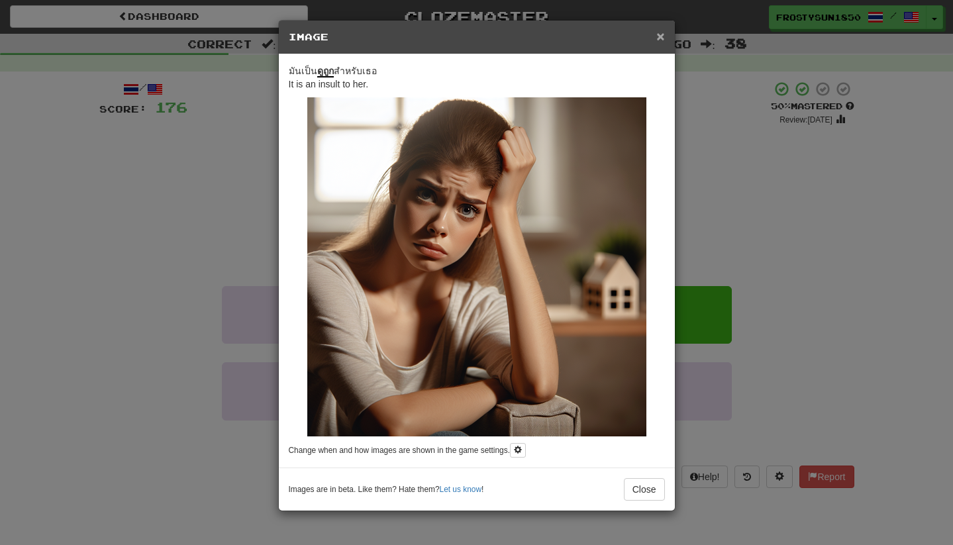
click at [658, 36] on span "×" at bounding box center [660, 35] width 8 height 15
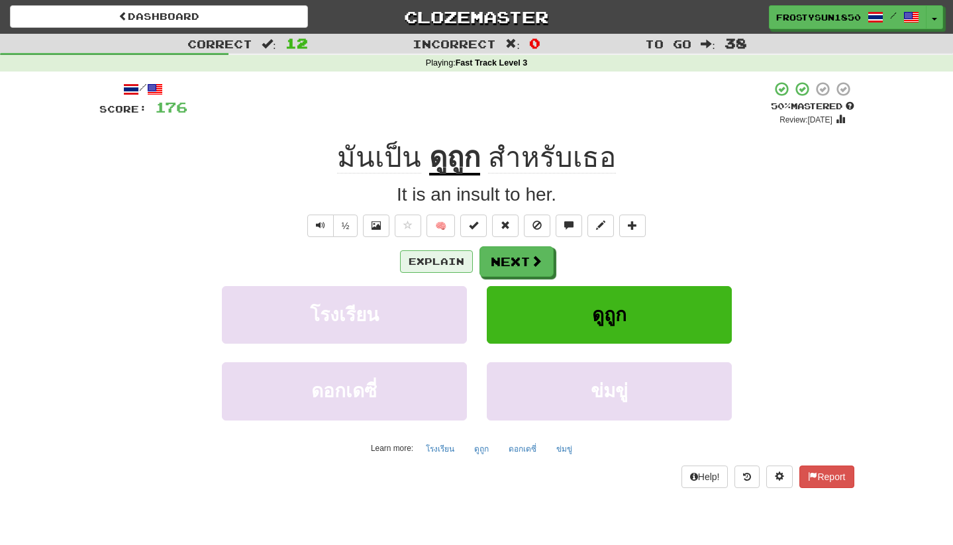
click at [442, 258] on button "Explain" at bounding box center [436, 261] width 73 height 23
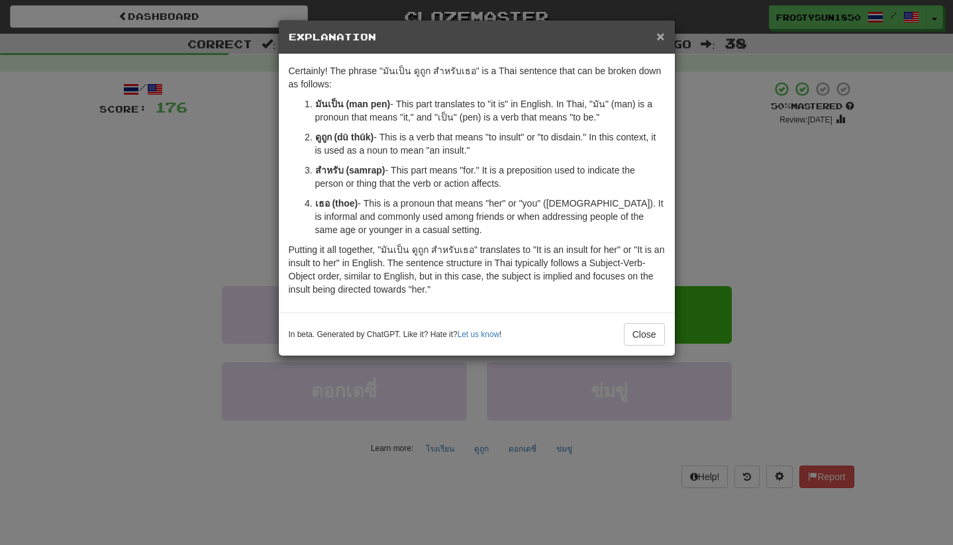
click at [659, 36] on span "×" at bounding box center [660, 35] width 8 height 15
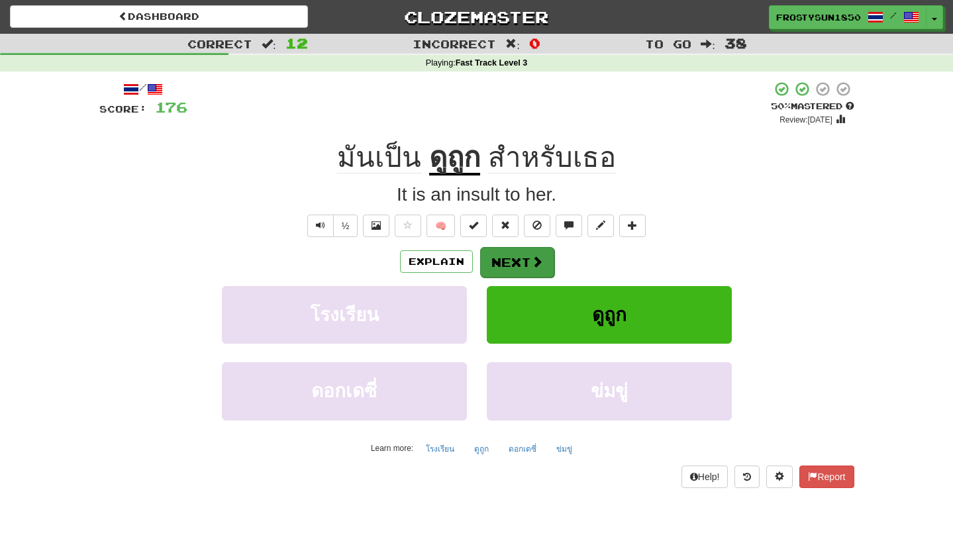
click at [533, 266] on span at bounding box center [537, 262] width 12 height 12
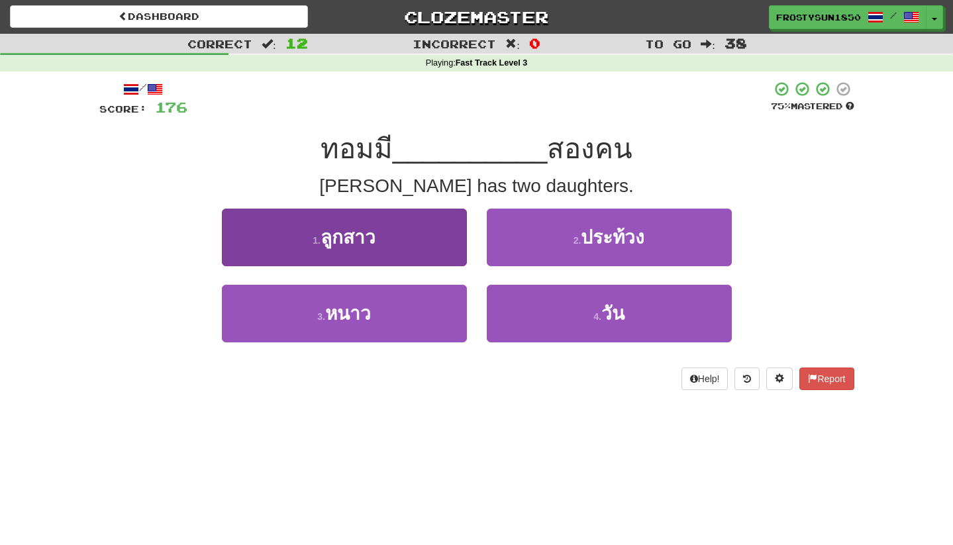
click at [373, 236] on span "ลูกสาว" at bounding box center [347, 237] width 55 height 21
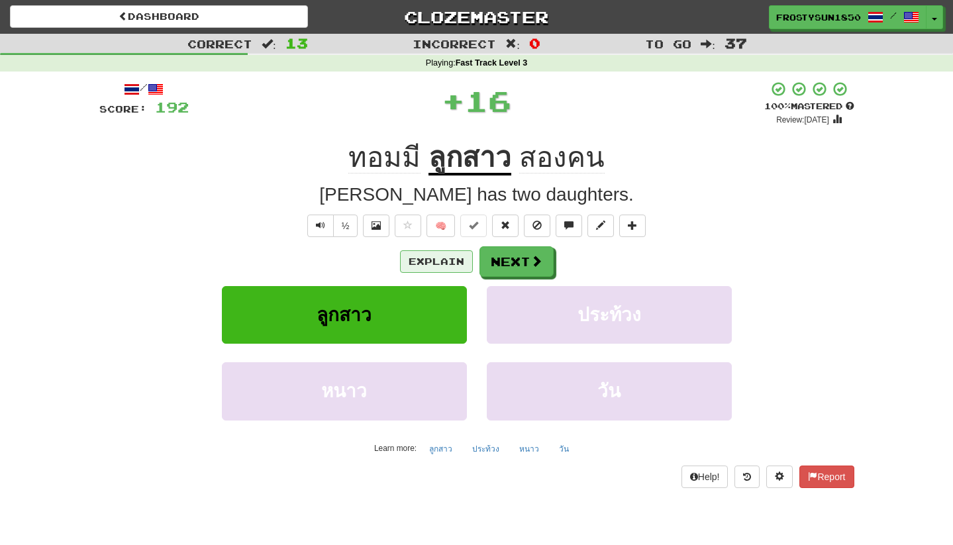
click at [436, 258] on button "Explain" at bounding box center [436, 261] width 73 height 23
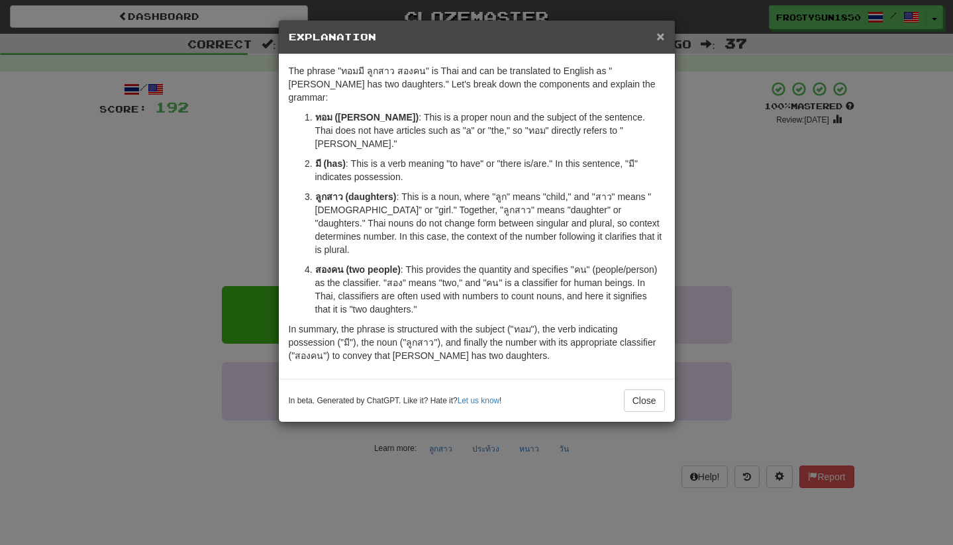
click at [659, 42] on span "×" at bounding box center [660, 35] width 8 height 15
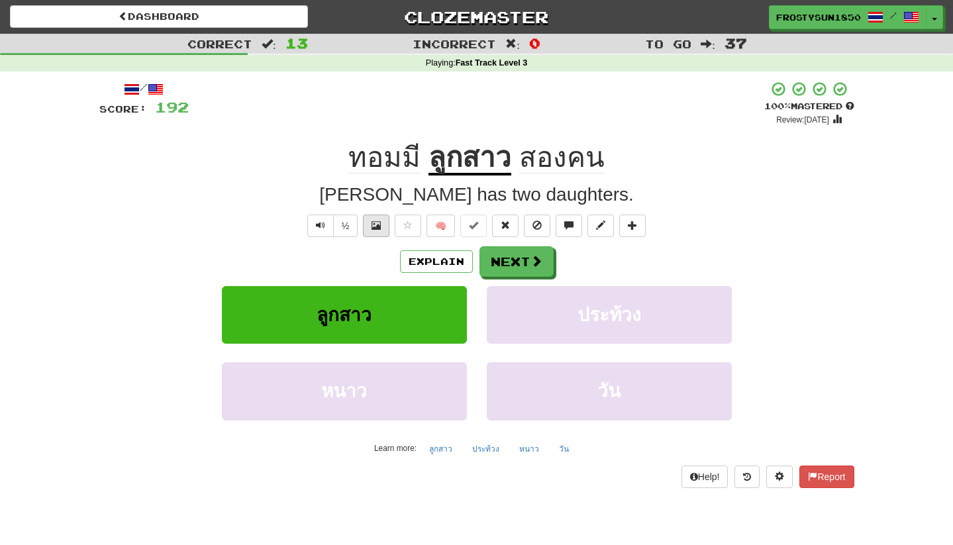
click at [379, 224] on span at bounding box center [375, 225] width 9 height 9
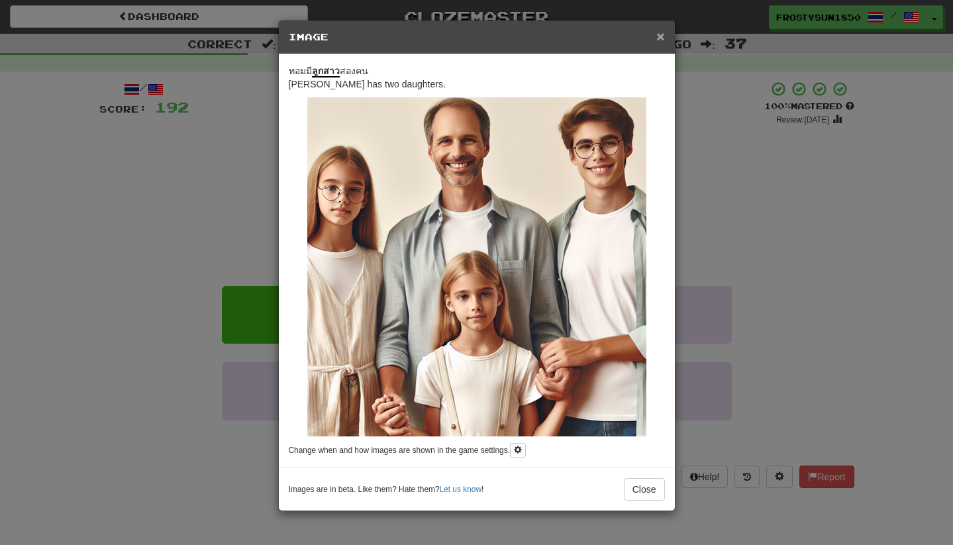
click at [660, 38] on span "×" at bounding box center [660, 35] width 8 height 15
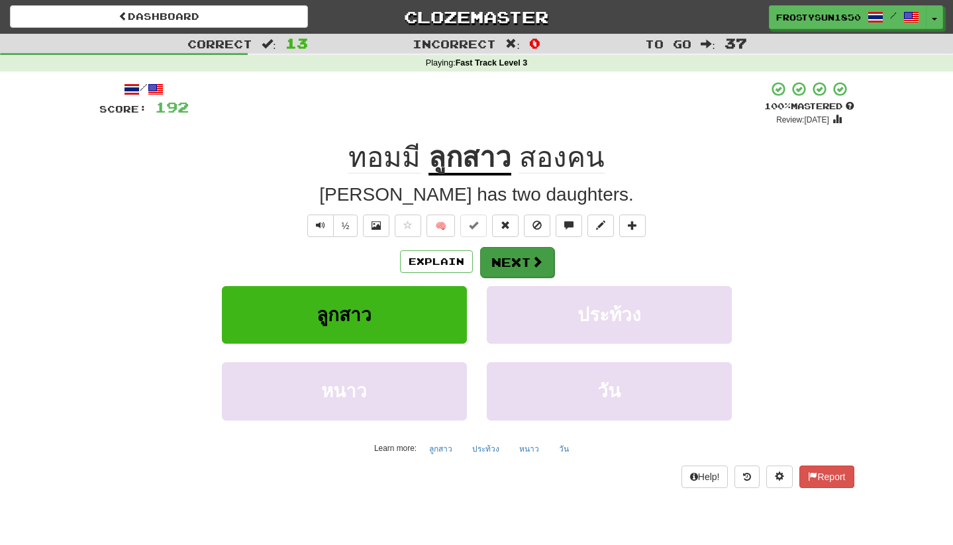
click at [509, 266] on button "Next" at bounding box center [517, 262] width 74 height 30
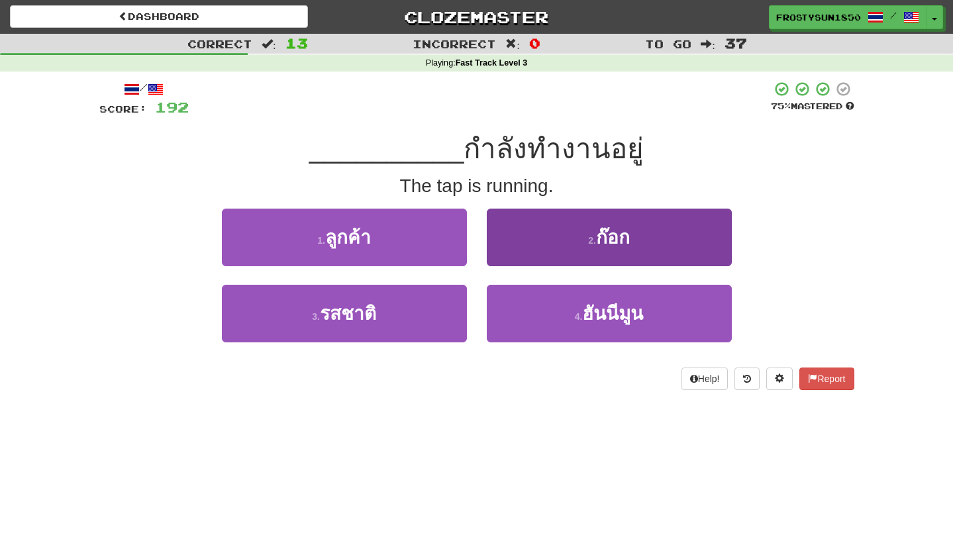
click at [545, 243] on button "2 . ก๊อก" at bounding box center [609, 238] width 245 height 58
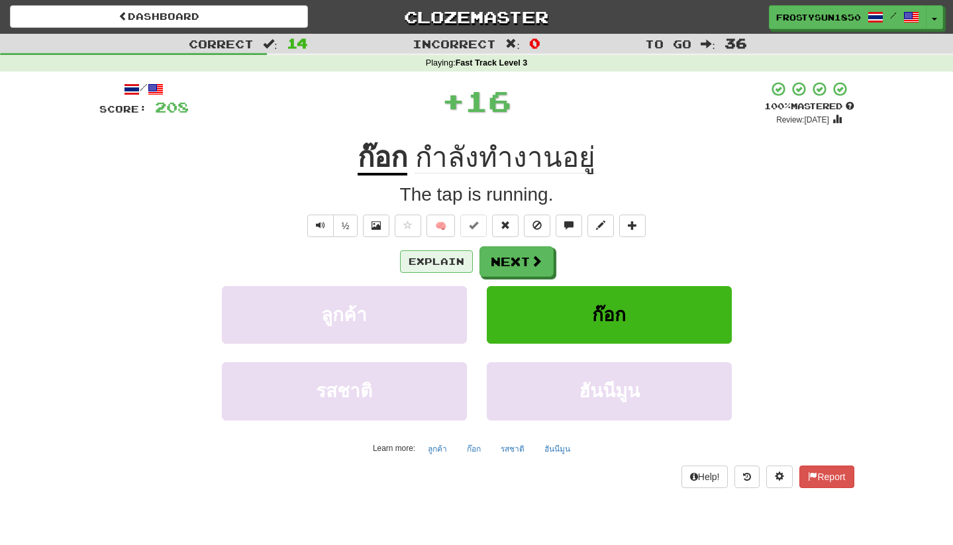
click at [446, 256] on button "Explain" at bounding box center [436, 261] width 73 height 23
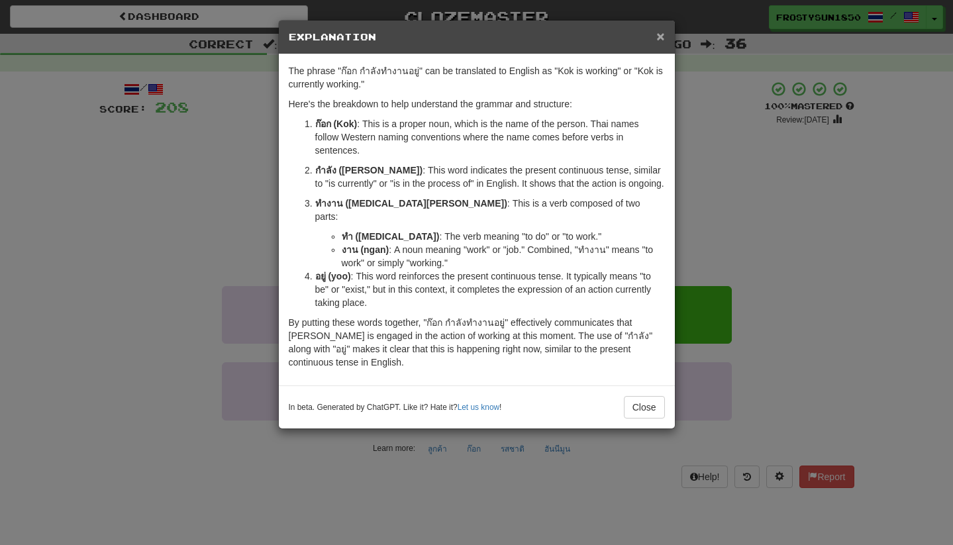
click at [658, 42] on span "×" at bounding box center [660, 35] width 8 height 15
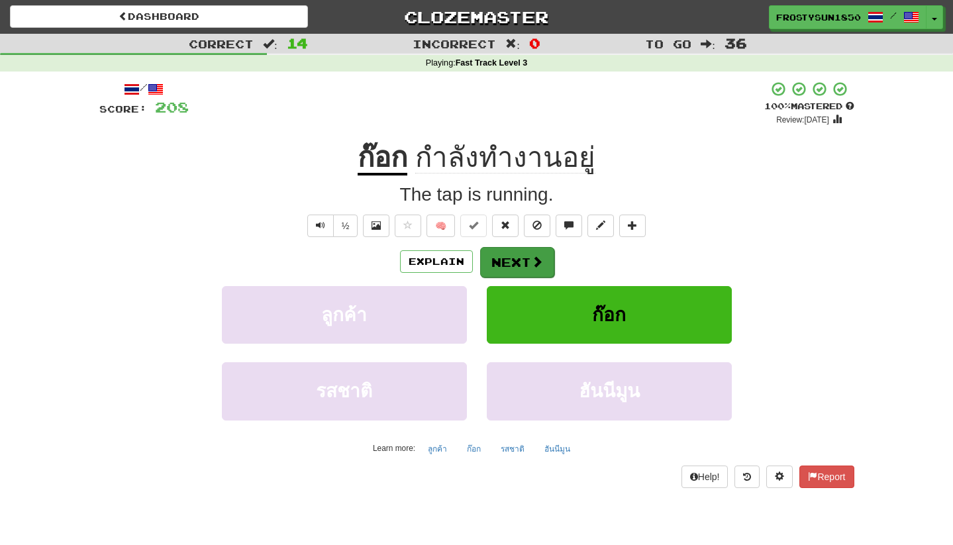
click at [510, 259] on button "Next" at bounding box center [517, 262] width 74 height 30
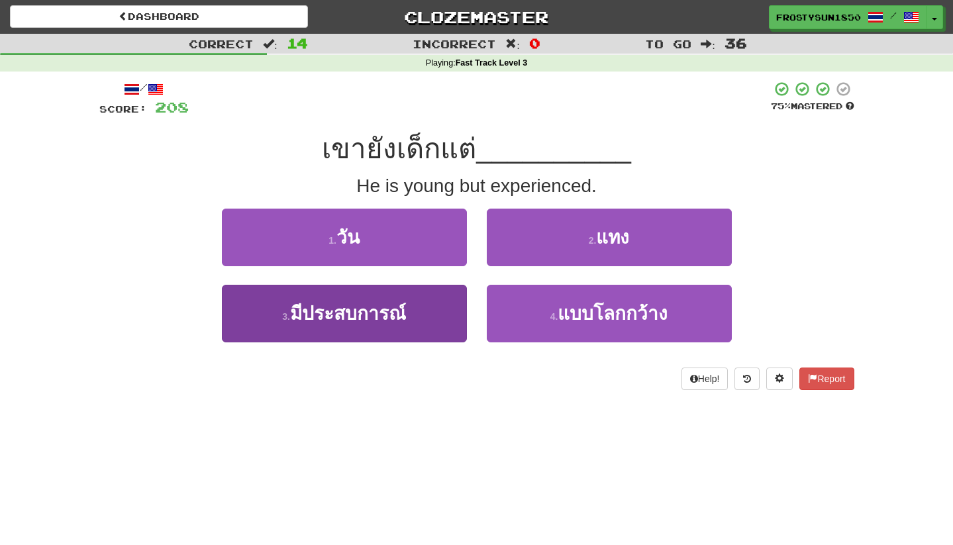
click at [366, 324] on button "3 . มีประสบการณ์" at bounding box center [344, 314] width 245 height 58
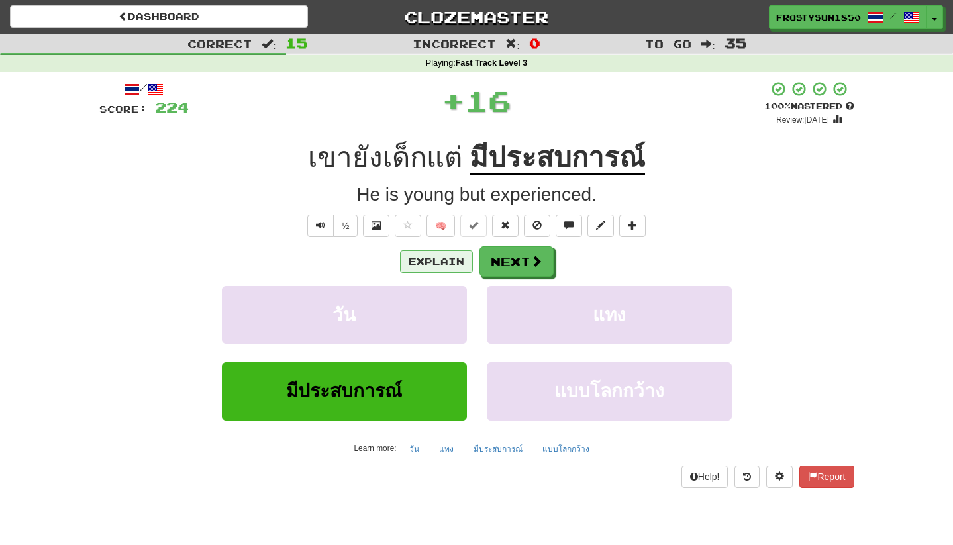
click at [428, 260] on button "Explain" at bounding box center [436, 261] width 73 height 23
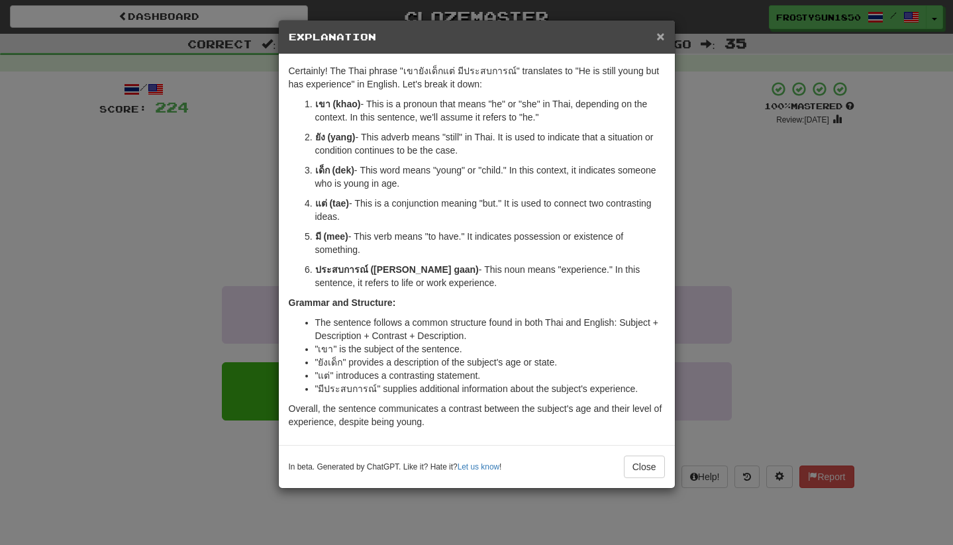
click at [662, 36] on span "×" at bounding box center [660, 35] width 8 height 15
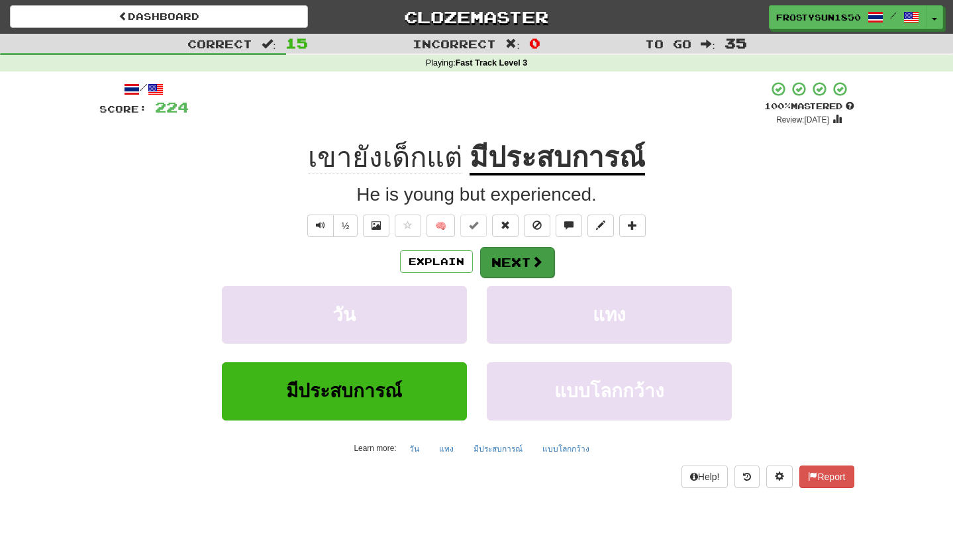
click at [518, 269] on button "Next" at bounding box center [517, 262] width 74 height 30
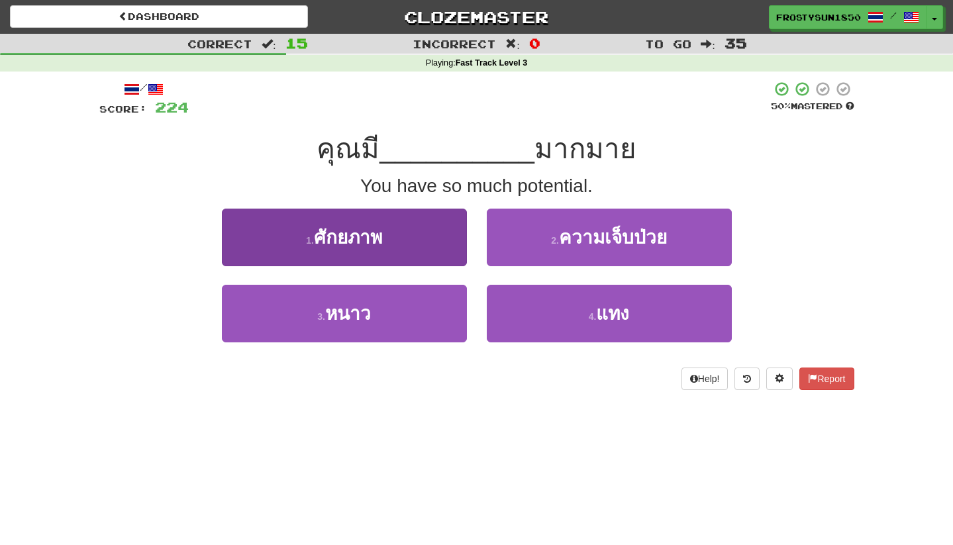
click at [392, 246] on button "1 . ศักยภาพ" at bounding box center [344, 238] width 245 height 58
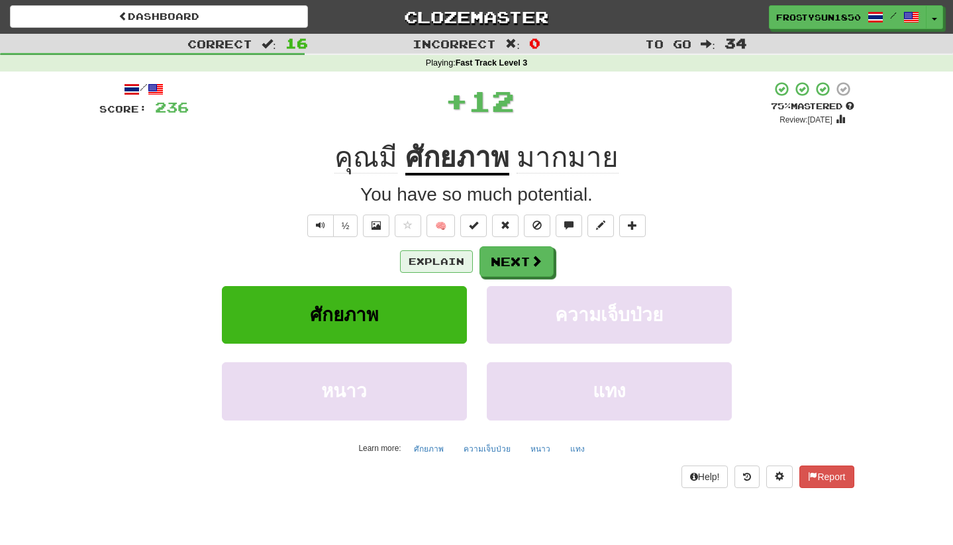
click at [429, 258] on button "Explain" at bounding box center [436, 261] width 73 height 23
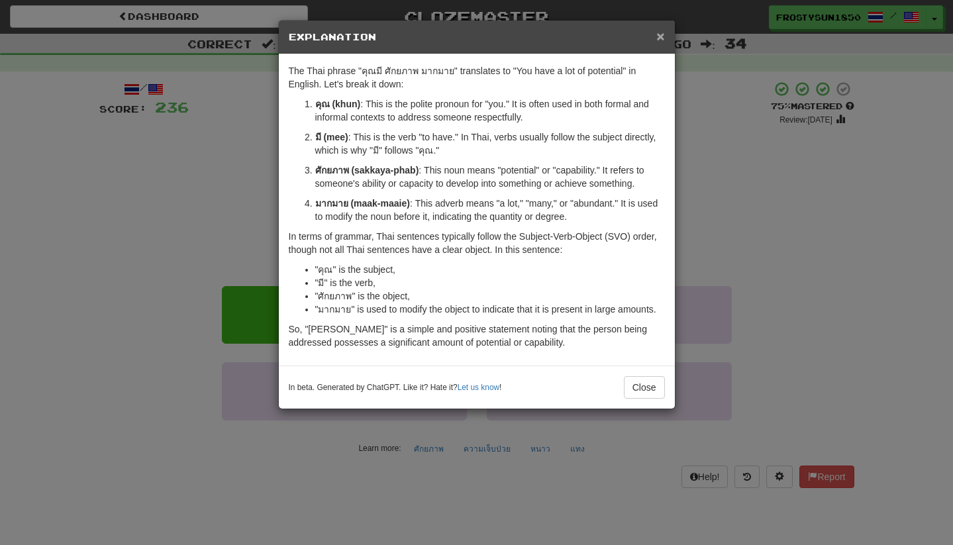
click at [659, 38] on span "×" at bounding box center [660, 35] width 8 height 15
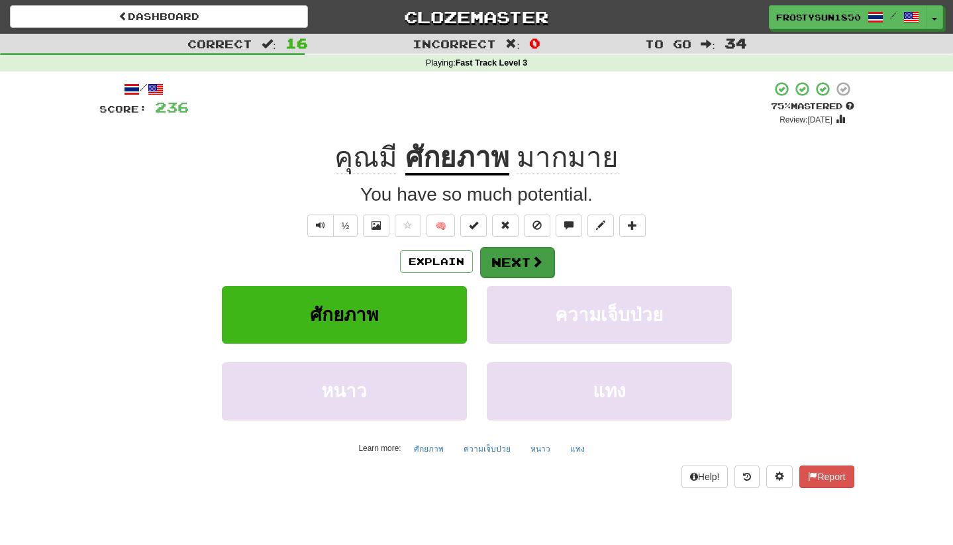
click at [536, 266] on span at bounding box center [537, 262] width 12 height 12
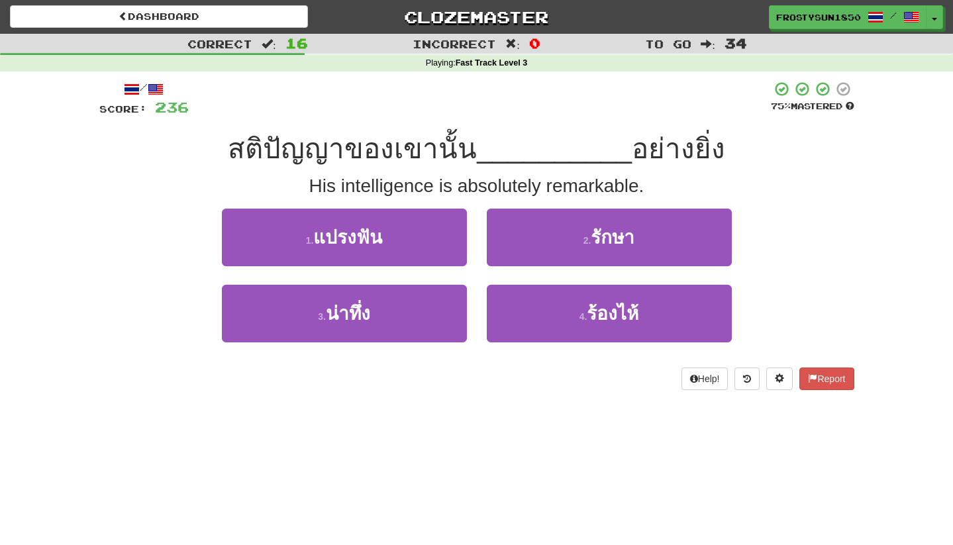
click at [68, 226] on div "Correct : 16 Incorrect : 0 To go : 34 Playing : Fast Track Level 3 / Score: 236…" at bounding box center [476, 221] width 953 height 375
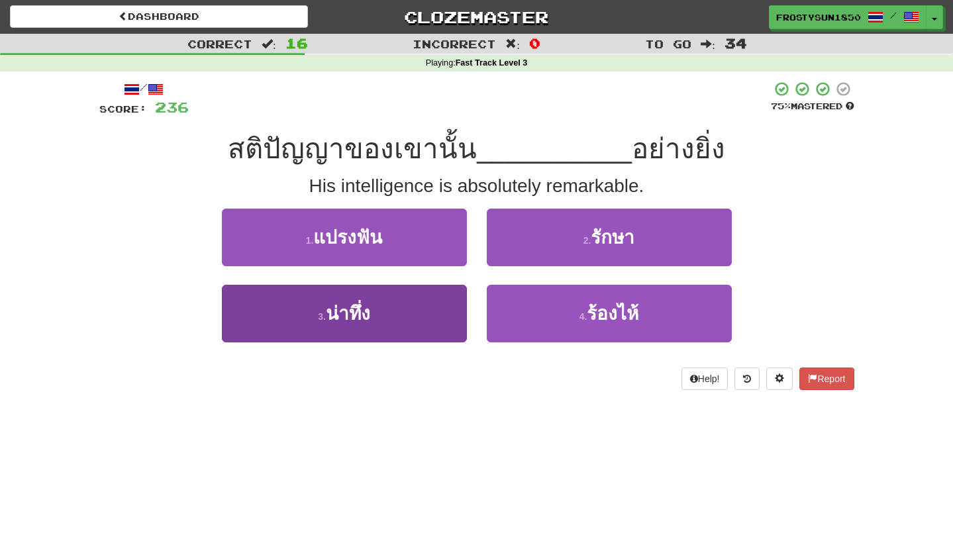
click at [425, 308] on button "3 . น่าทึ่ง" at bounding box center [344, 314] width 245 height 58
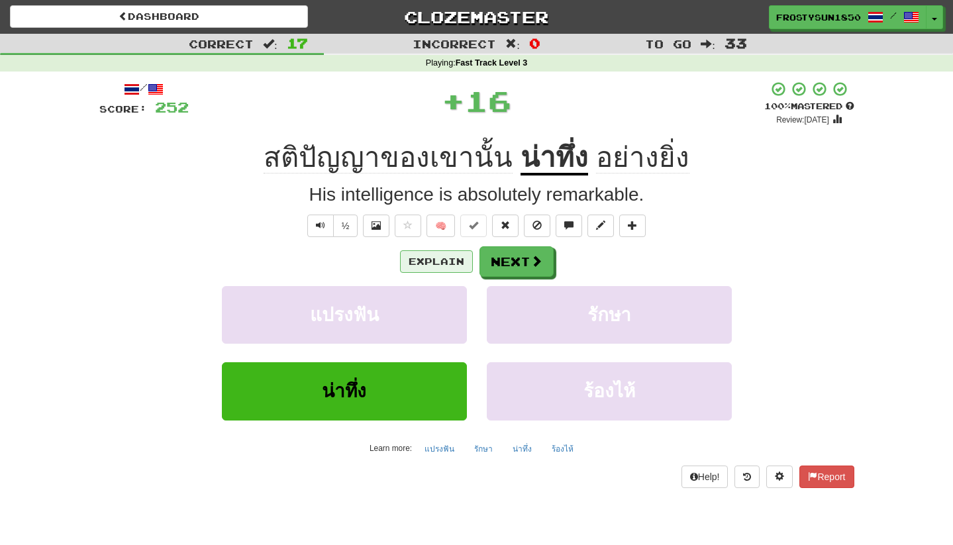
click at [438, 257] on button "Explain" at bounding box center [436, 261] width 73 height 23
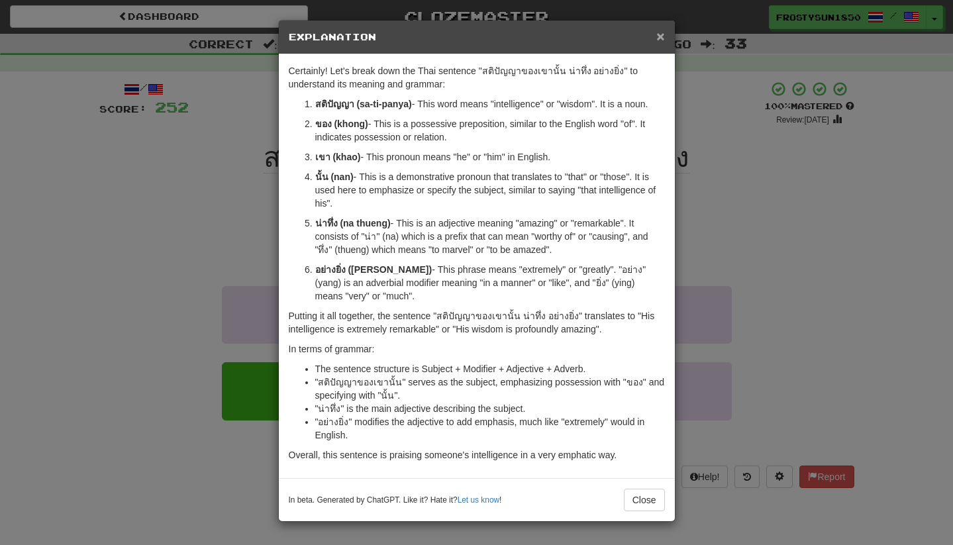
click at [662, 39] on span "×" at bounding box center [660, 35] width 8 height 15
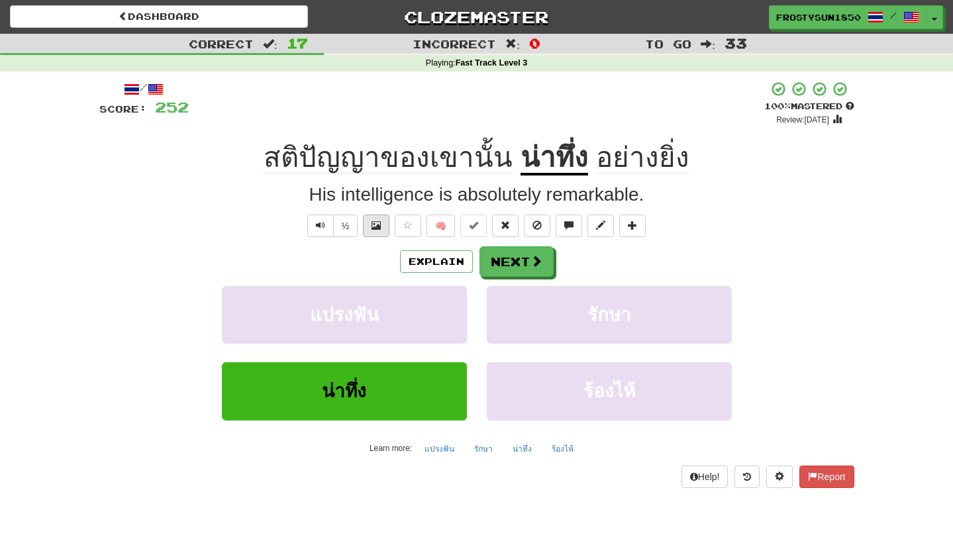
click at [375, 224] on span at bounding box center [375, 225] width 9 height 9
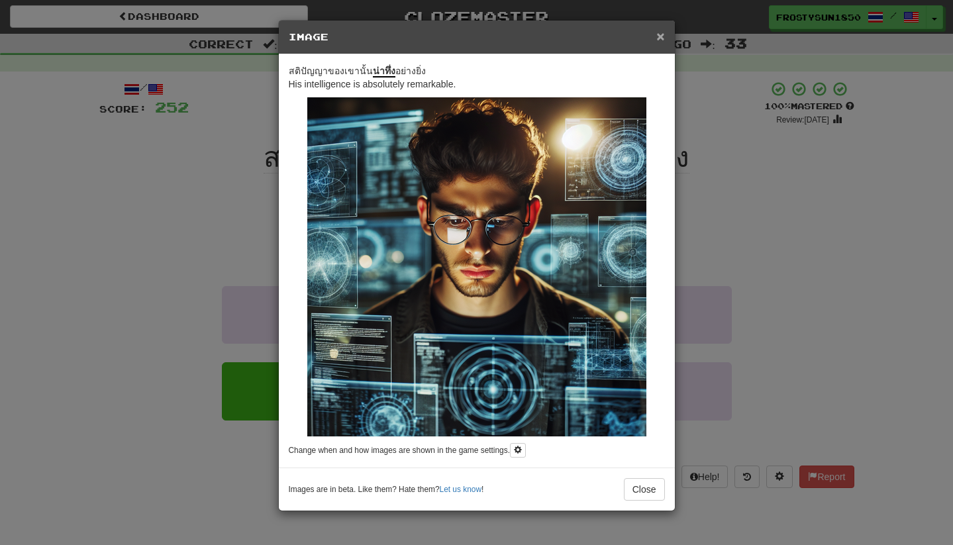
click at [661, 38] on span "×" at bounding box center [660, 35] width 8 height 15
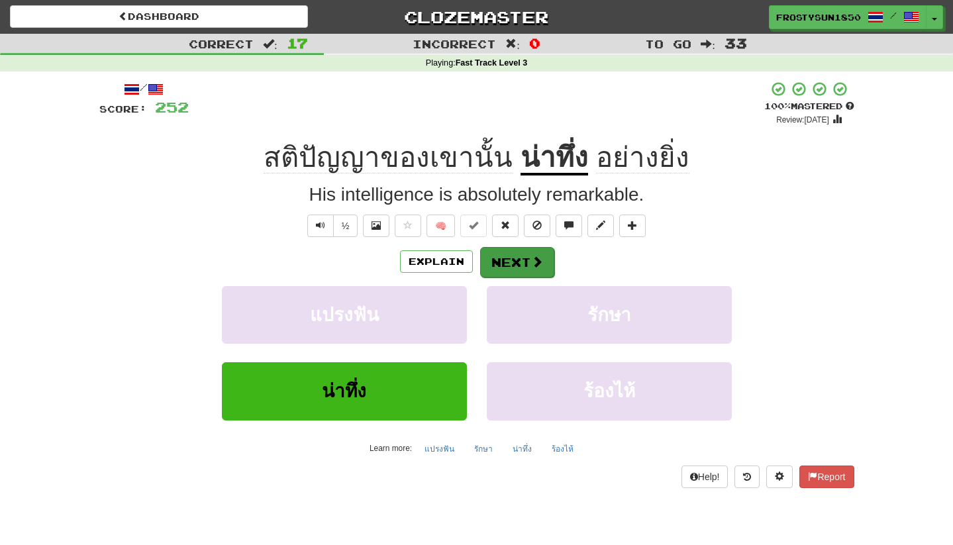
click at [522, 268] on button "Next" at bounding box center [517, 262] width 74 height 30
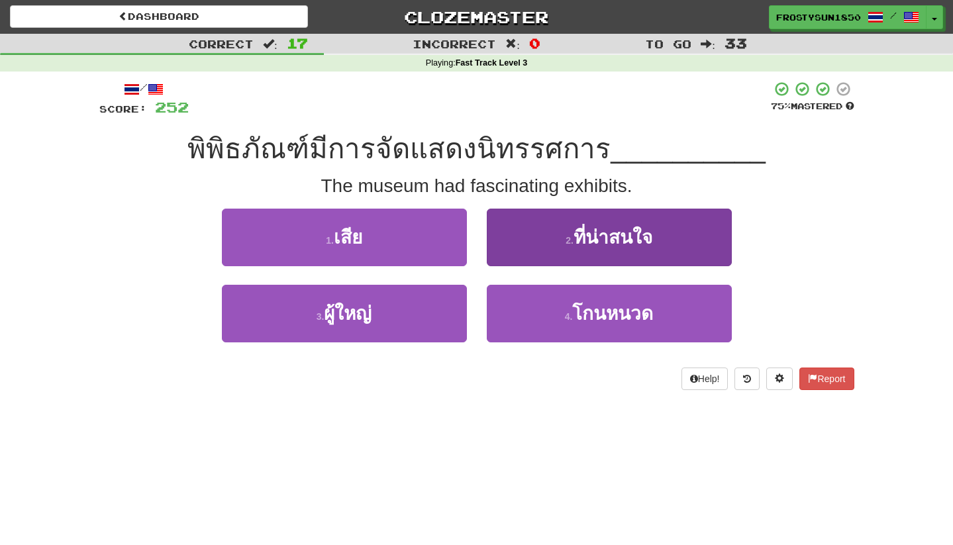
click at [555, 230] on button "2 . ที่น่าสนใจ" at bounding box center [609, 238] width 245 height 58
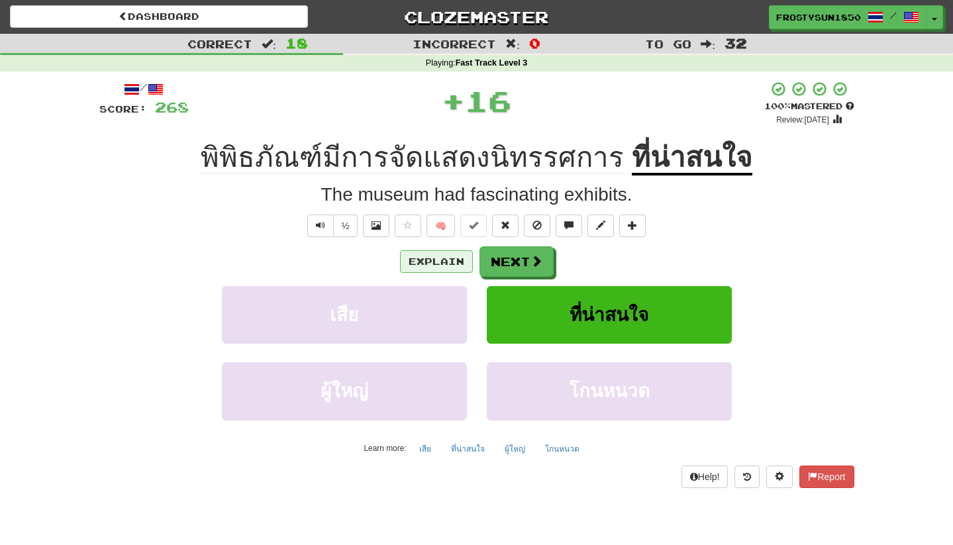
click at [440, 263] on button "Explain" at bounding box center [436, 261] width 73 height 23
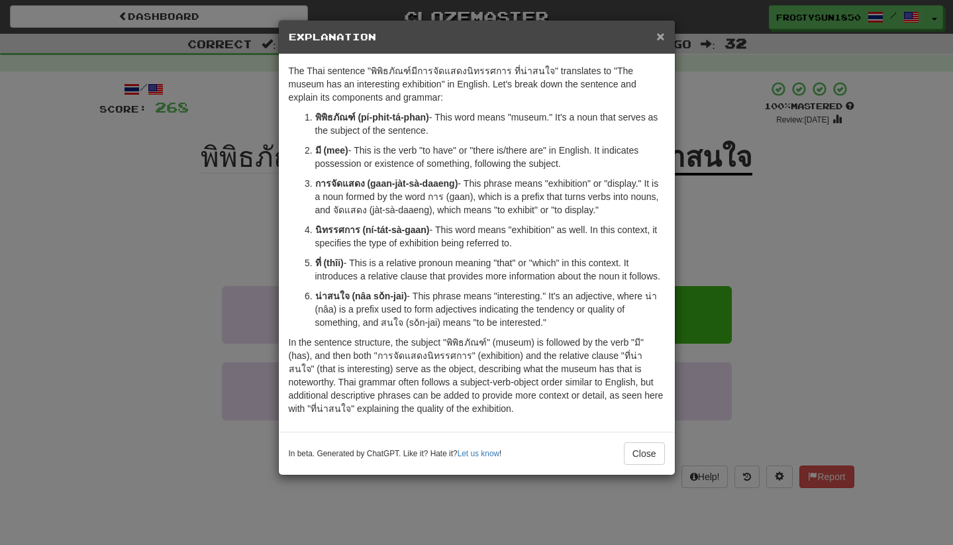
click at [660, 38] on span "×" at bounding box center [660, 35] width 8 height 15
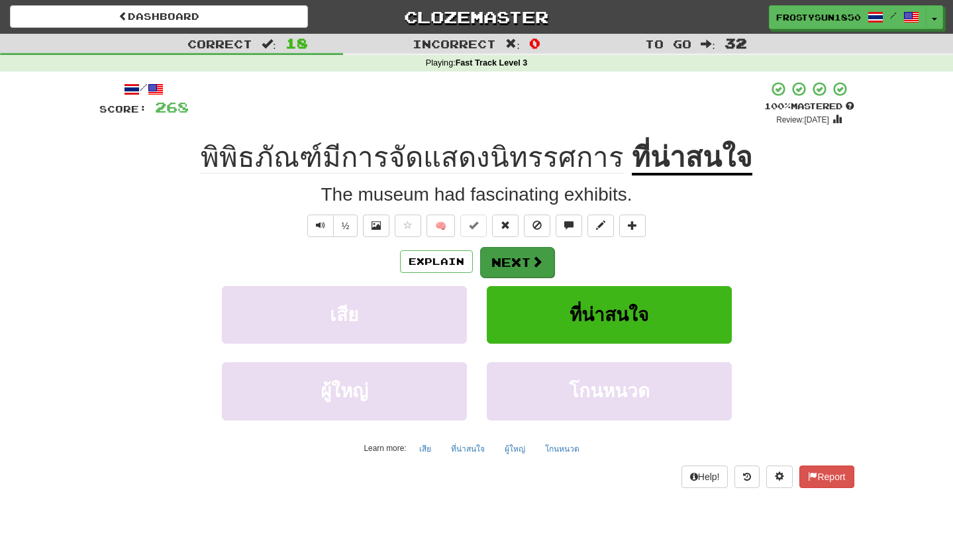
click at [524, 262] on button "Next" at bounding box center [517, 262] width 74 height 30
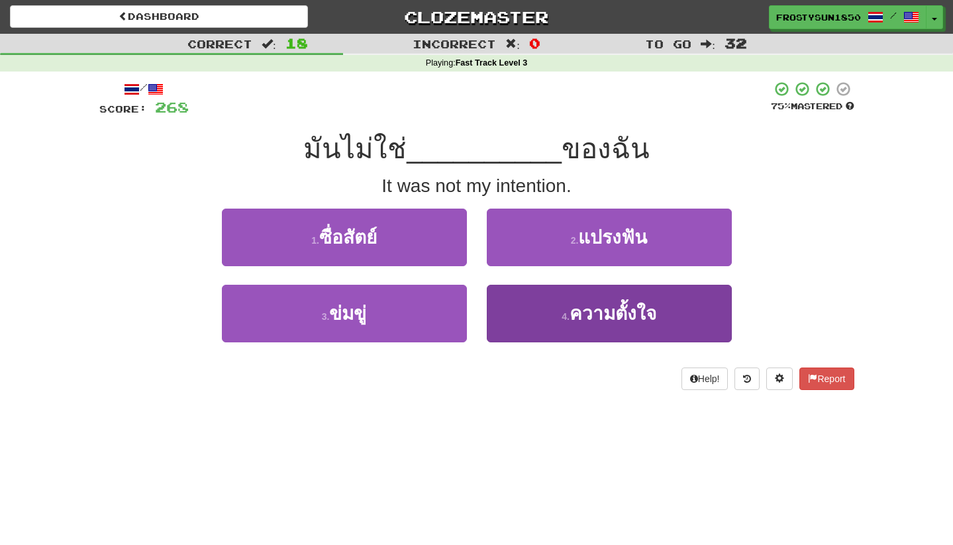
click at [560, 309] on button "4 . ความตั้งใจ" at bounding box center [609, 314] width 245 height 58
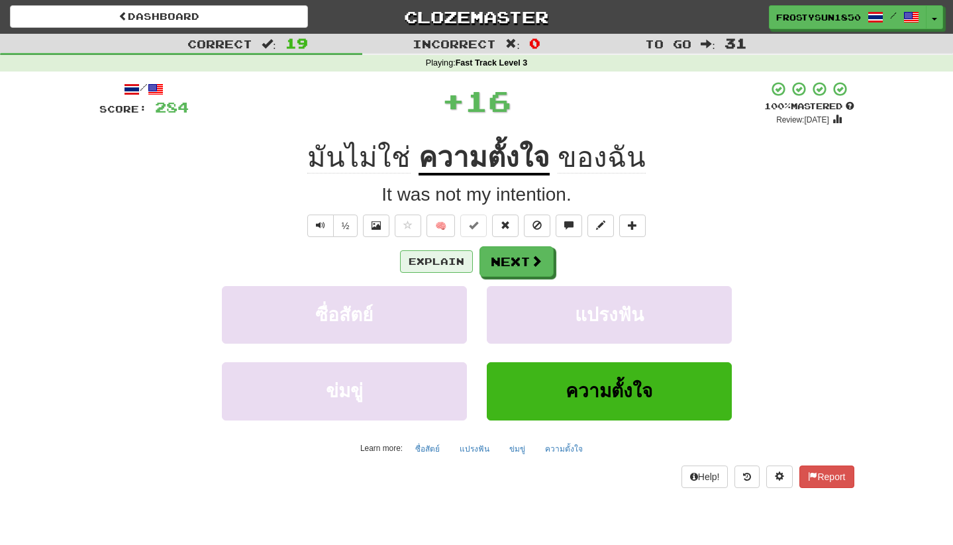
click at [442, 258] on button "Explain" at bounding box center [436, 261] width 73 height 23
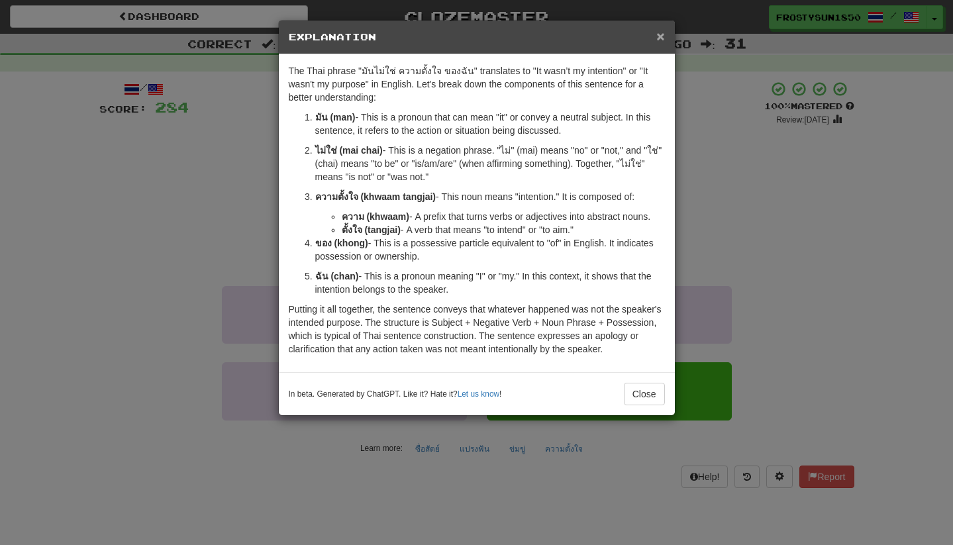
click at [661, 38] on span "×" at bounding box center [660, 35] width 8 height 15
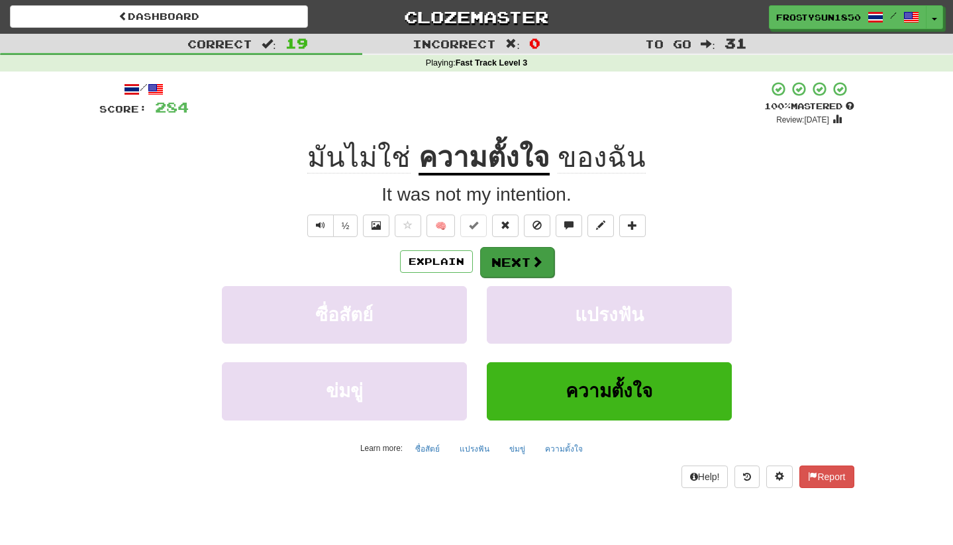
click at [526, 268] on button "Next" at bounding box center [517, 262] width 74 height 30
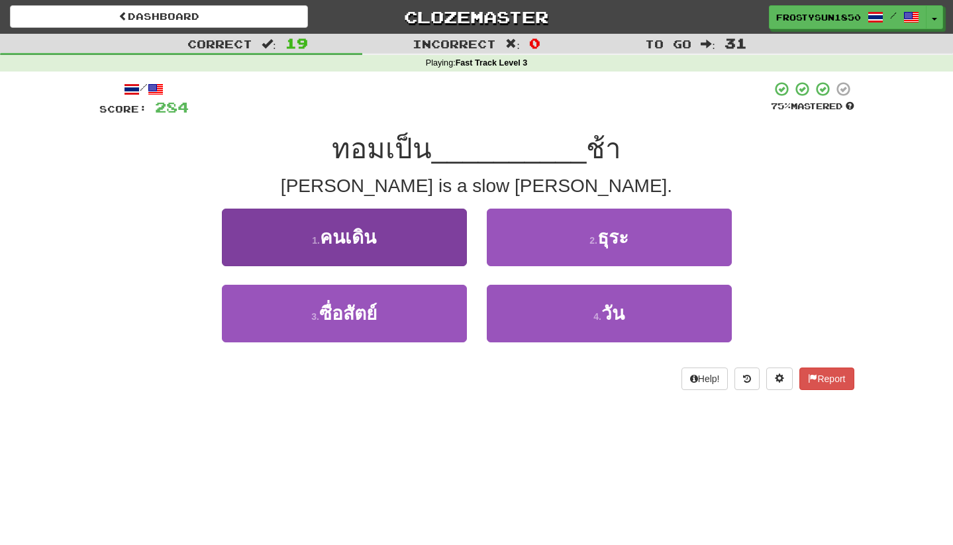
click at [382, 232] on button "1 . คนเดิน" at bounding box center [344, 238] width 245 height 58
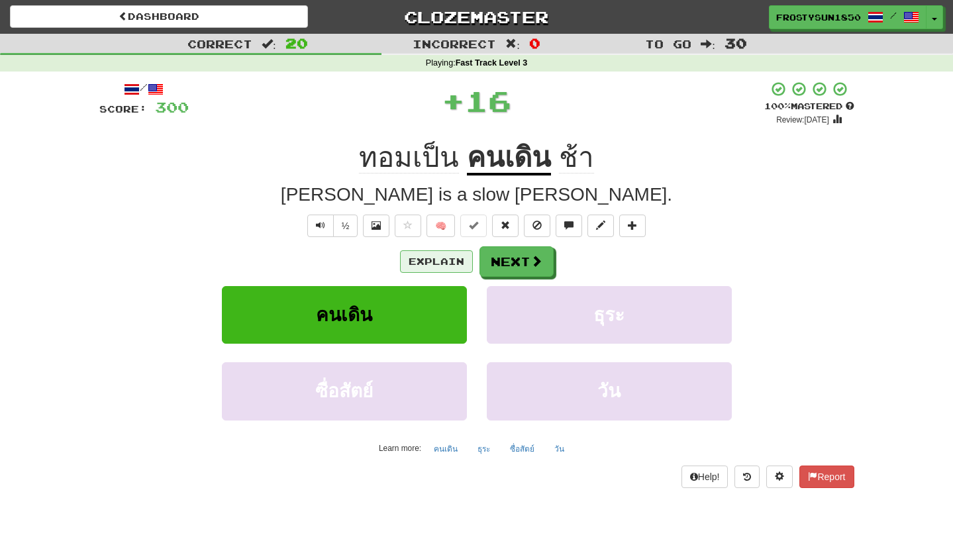
click at [433, 252] on button "Explain" at bounding box center [436, 261] width 73 height 23
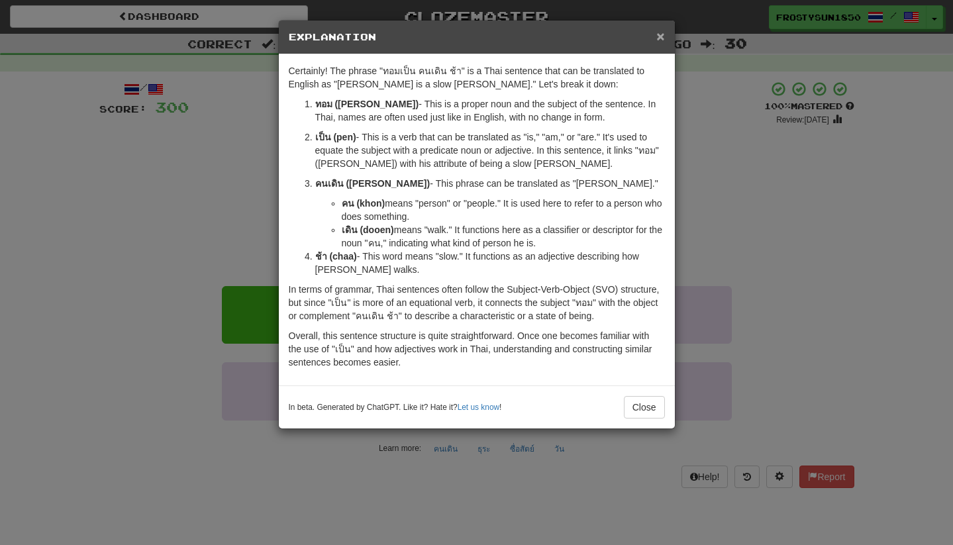
click at [661, 37] on span "×" at bounding box center [660, 35] width 8 height 15
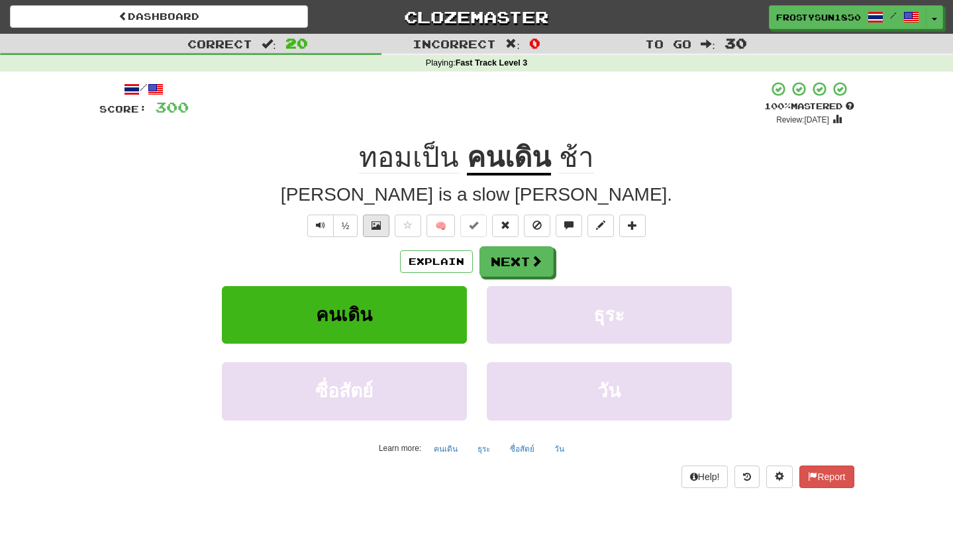
click at [379, 224] on span at bounding box center [375, 225] width 9 height 9
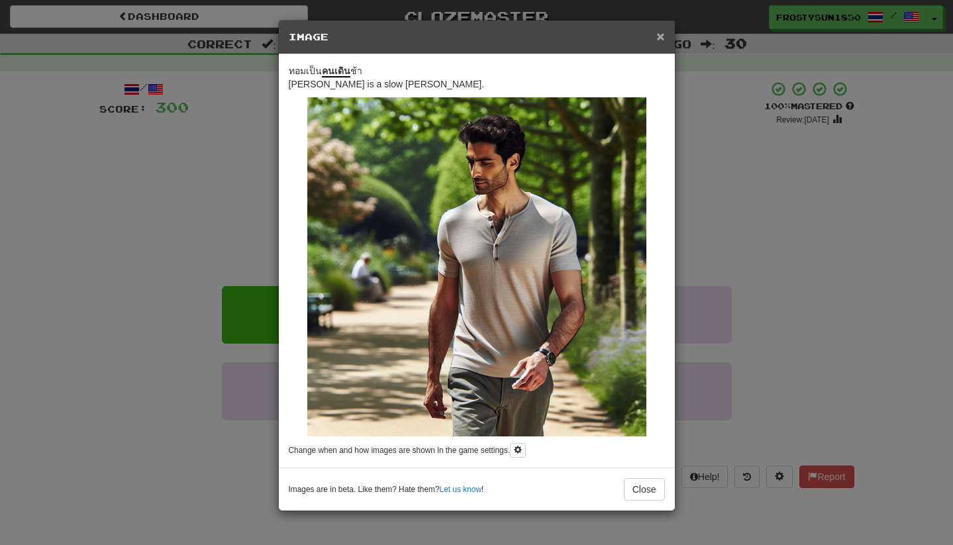
click at [663, 34] on span "×" at bounding box center [660, 35] width 8 height 15
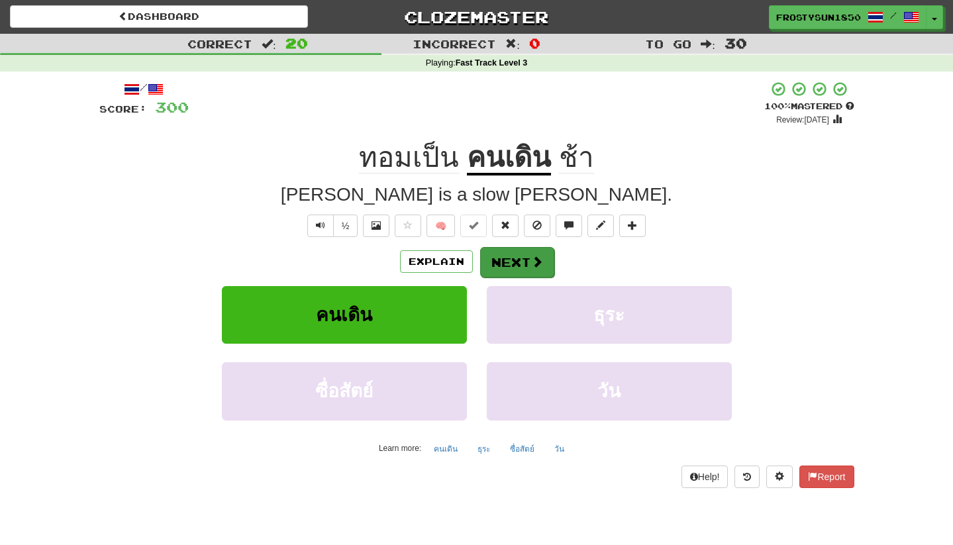
click at [519, 261] on button "Next" at bounding box center [517, 262] width 74 height 30
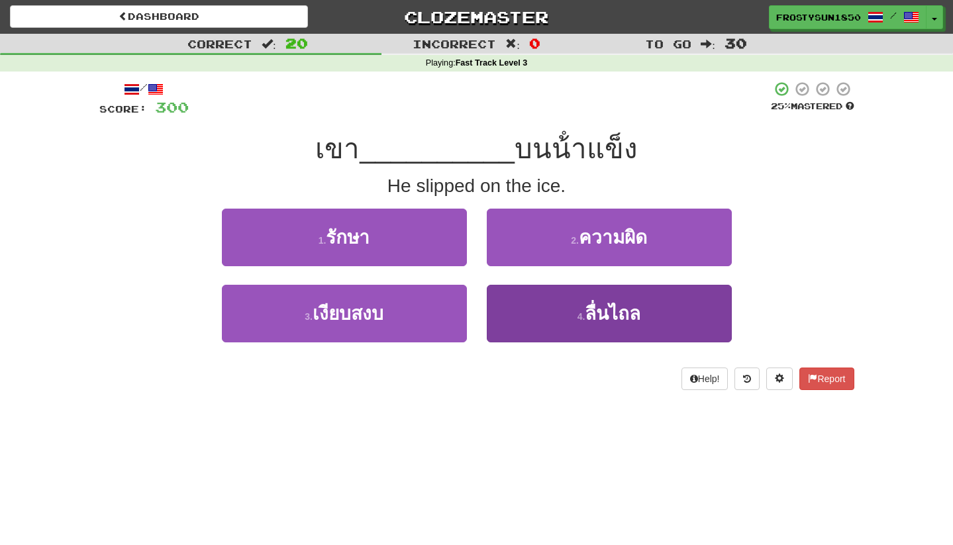
click at [539, 309] on button "4 . ลื่นไถล" at bounding box center [609, 314] width 245 height 58
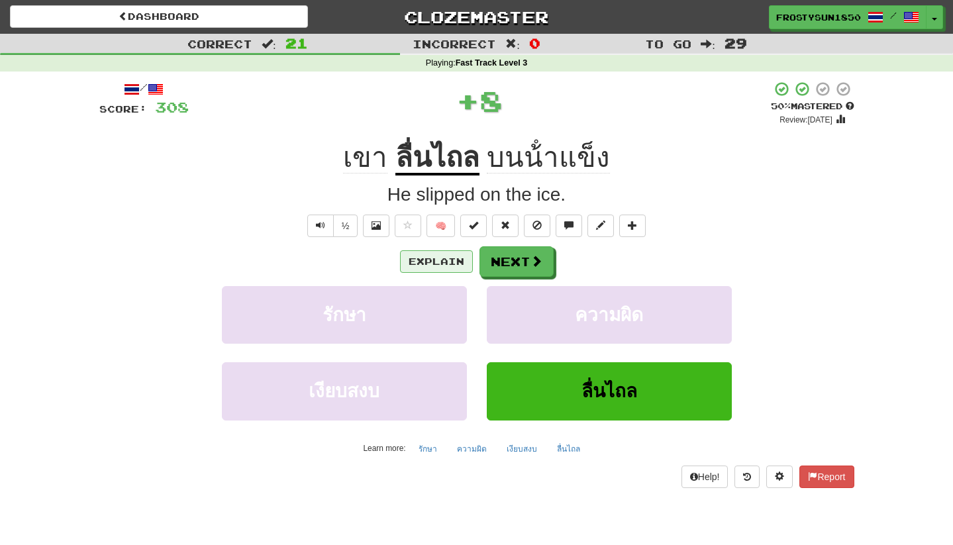
click at [439, 257] on button "Explain" at bounding box center [436, 261] width 73 height 23
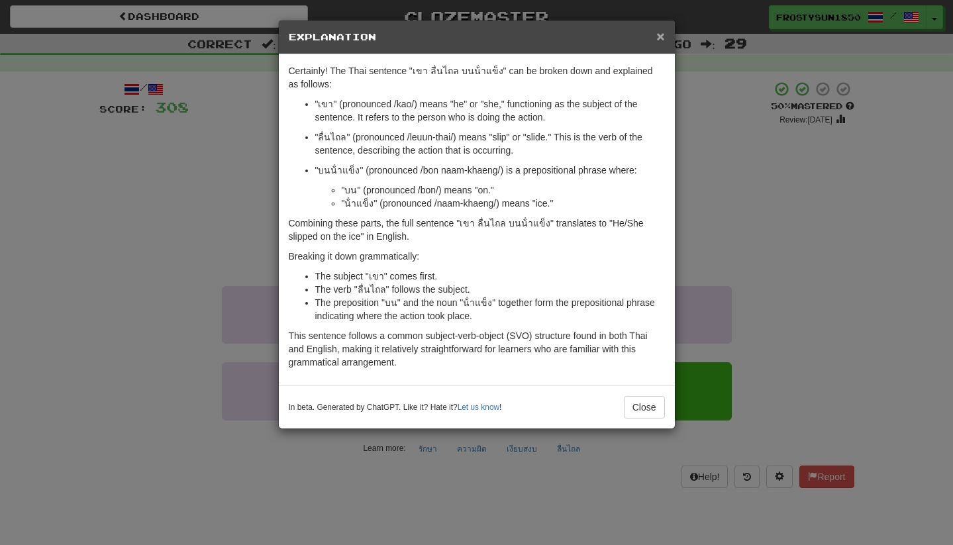
click at [660, 40] on span "×" at bounding box center [660, 35] width 8 height 15
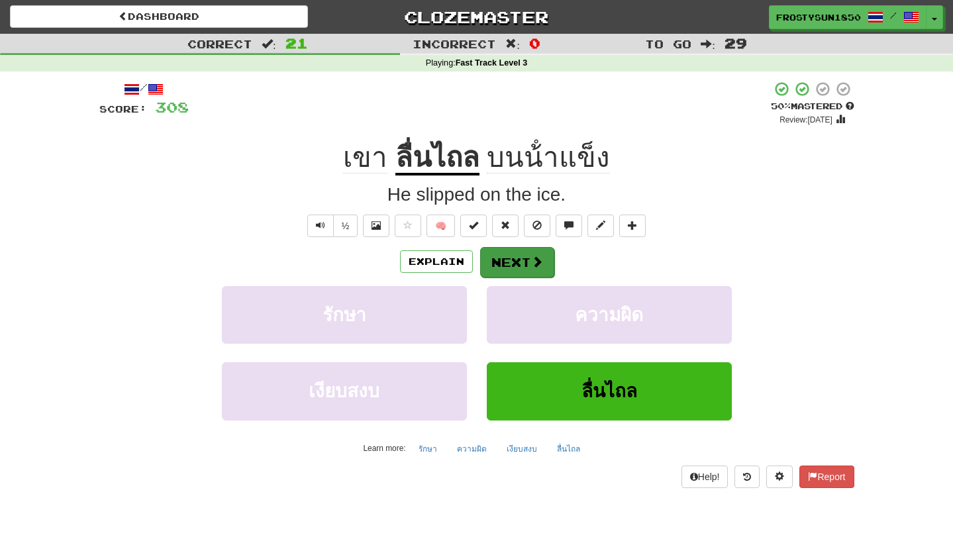
click at [521, 260] on button "Next" at bounding box center [517, 262] width 74 height 30
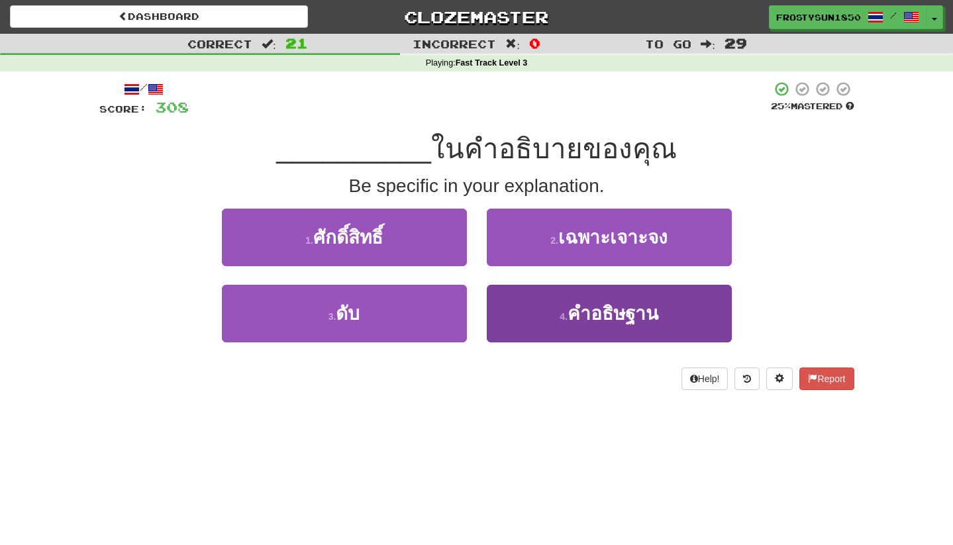
click at [561, 306] on button "4 . คําอธิษฐาน" at bounding box center [609, 314] width 245 height 58
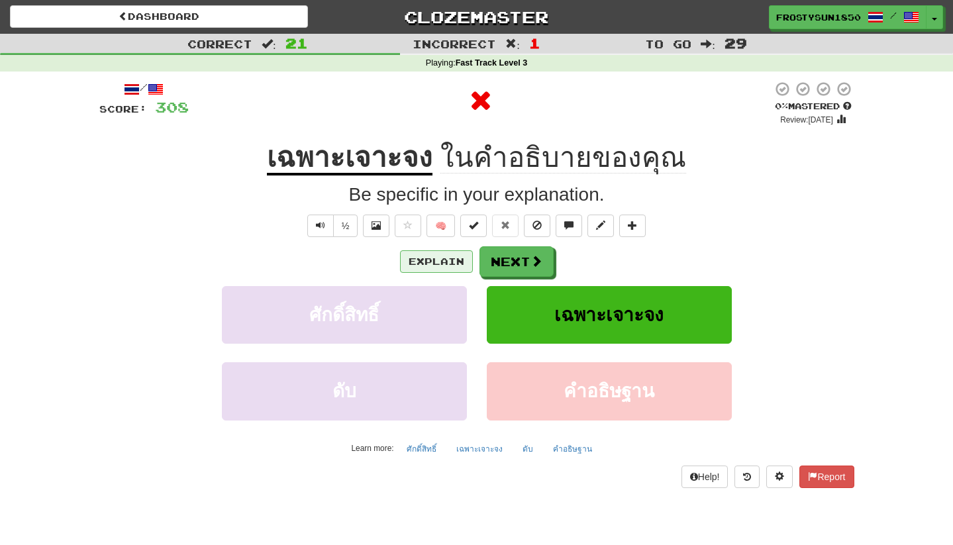
click at [449, 262] on button "Explain" at bounding box center [436, 261] width 73 height 23
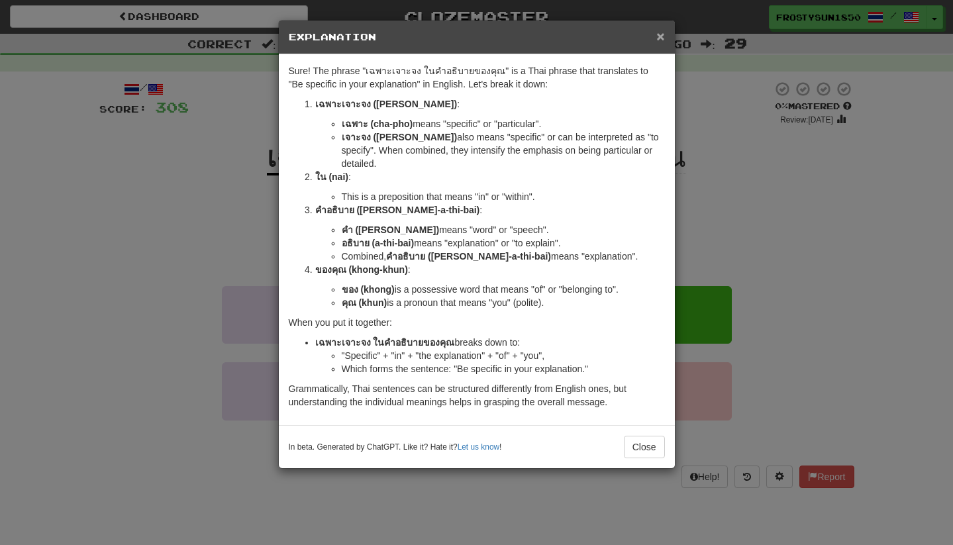
click at [660, 40] on span "×" at bounding box center [660, 35] width 8 height 15
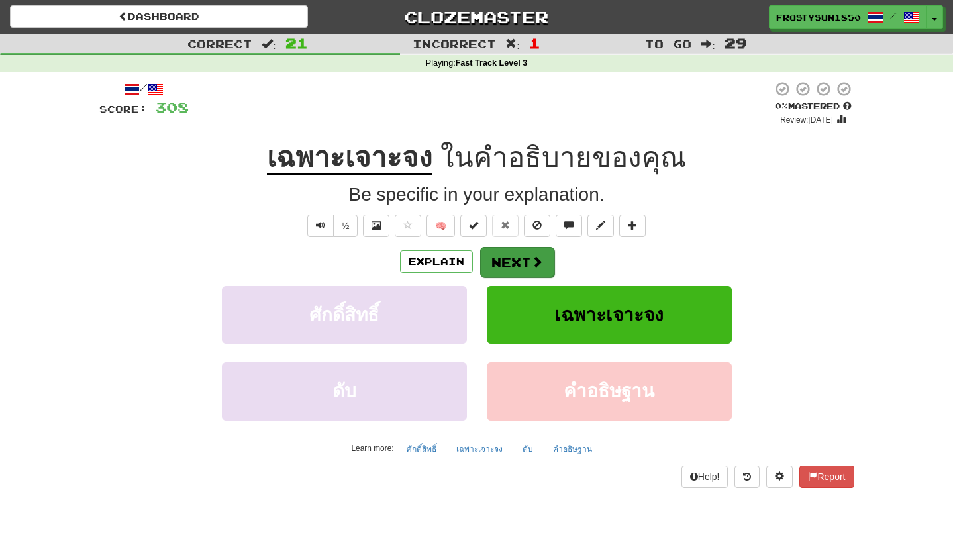
click at [516, 271] on button "Next" at bounding box center [517, 262] width 74 height 30
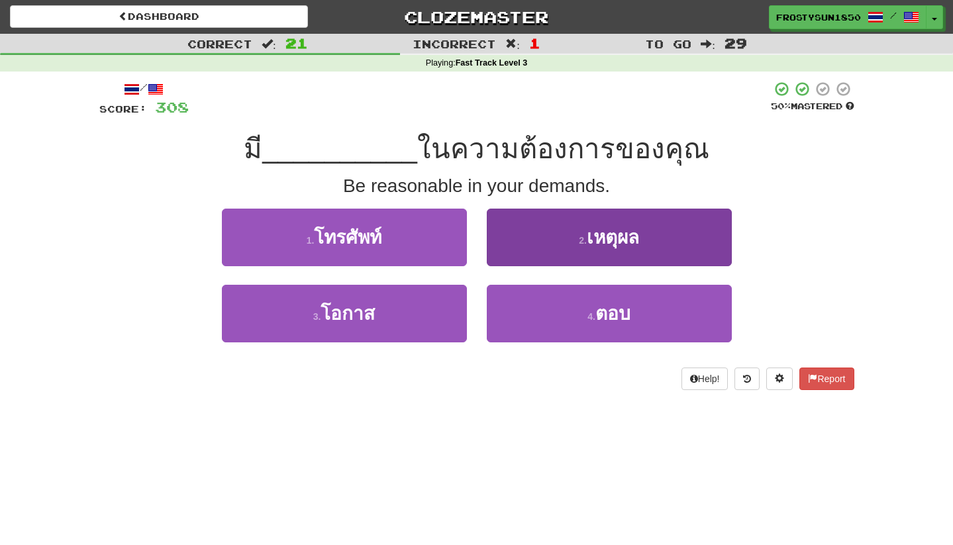
click at [589, 232] on span "เหตุผล" at bounding box center [613, 237] width 52 height 21
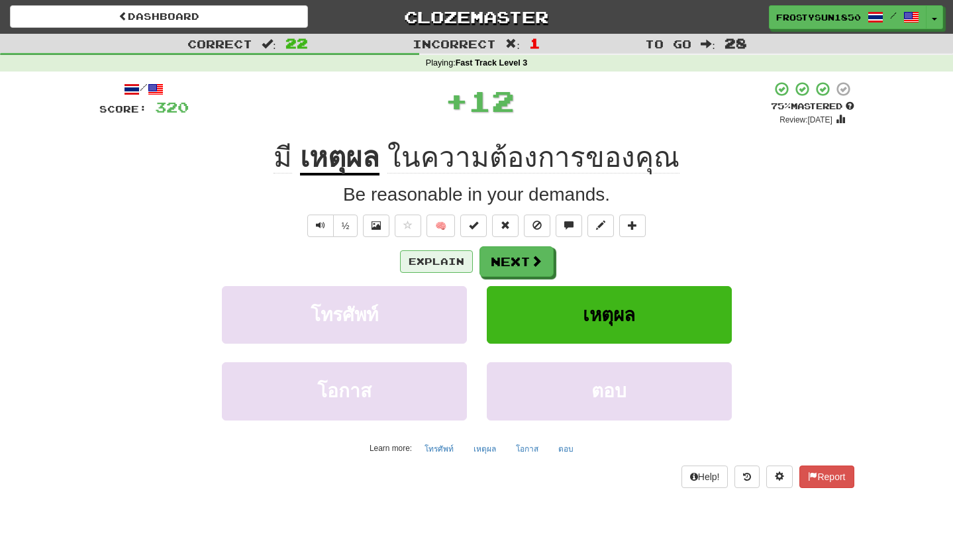
click at [442, 255] on button "Explain" at bounding box center [436, 261] width 73 height 23
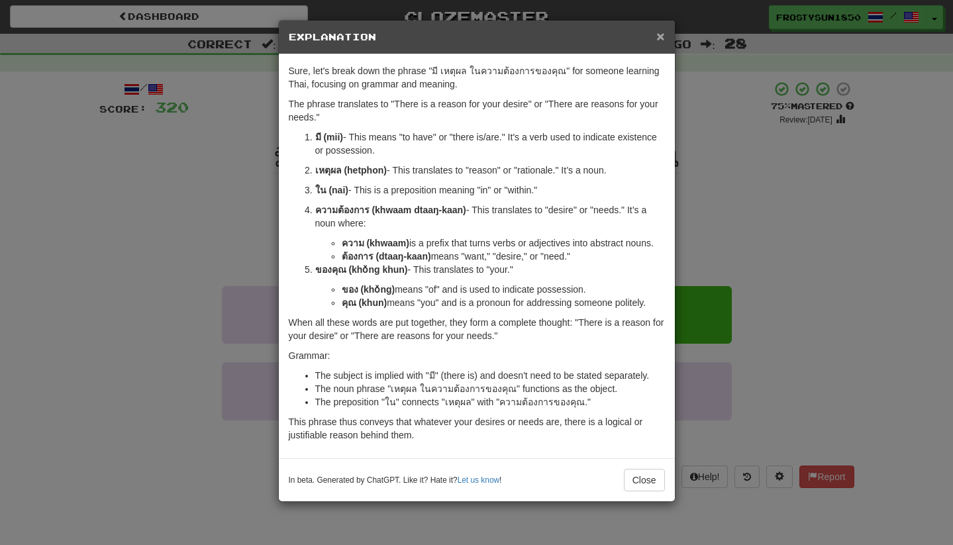
click at [662, 36] on span "×" at bounding box center [660, 35] width 8 height 15
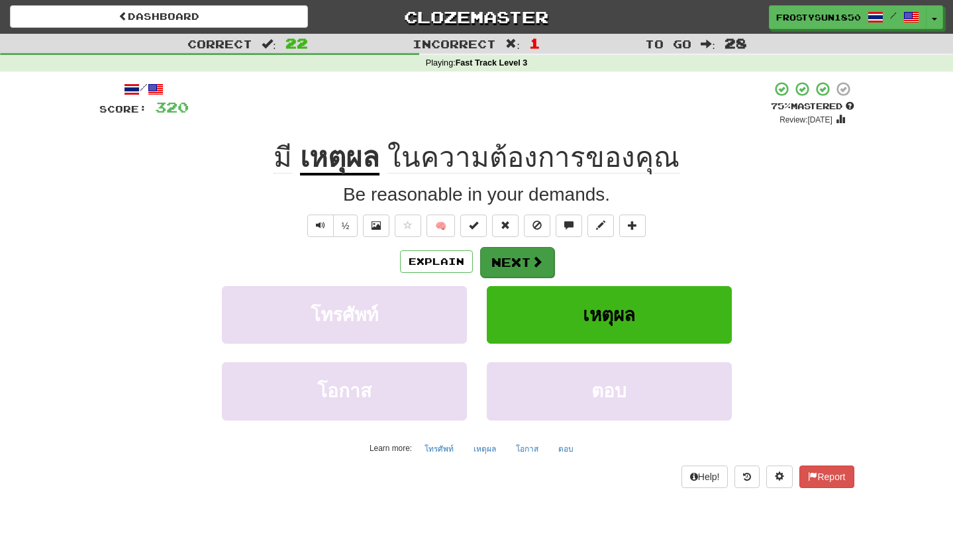
click at [507, 270] on button "Next" at bounding box center [517, 262] width 74 height 30
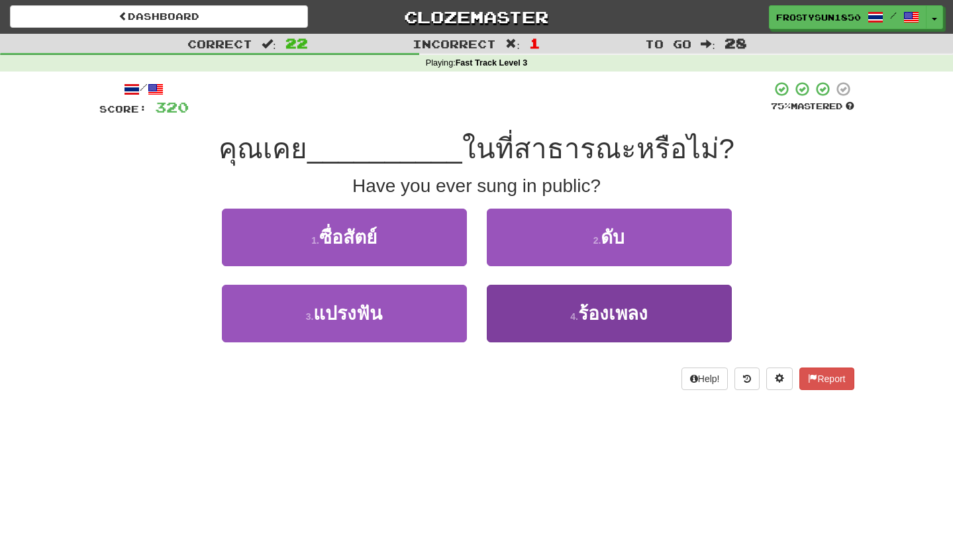
click at [555, 320] on button "4 . ร้องเพลง" at bounding box center [609, 314] width 245 height 58
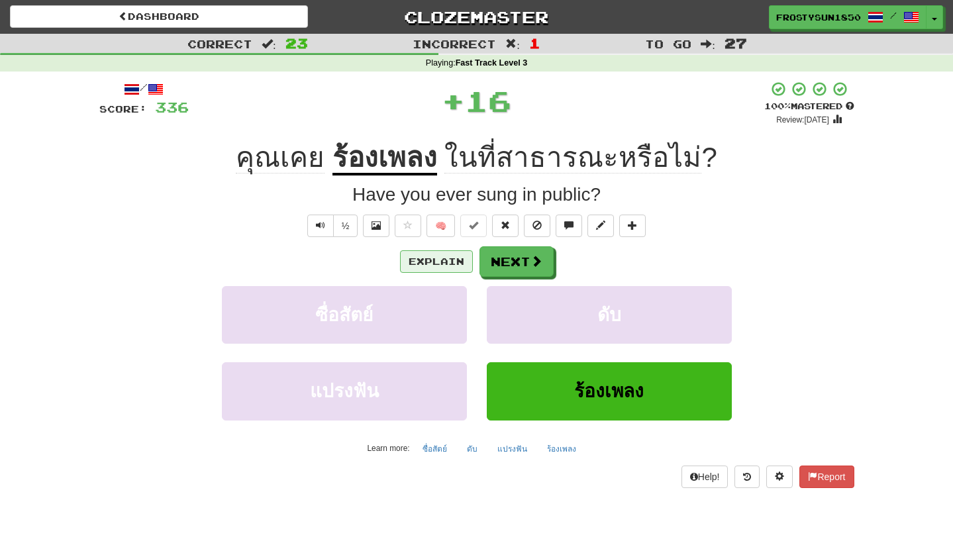
click at [439, 264] on button "Explain" at bounding box center [436, 261] width 73 height 23
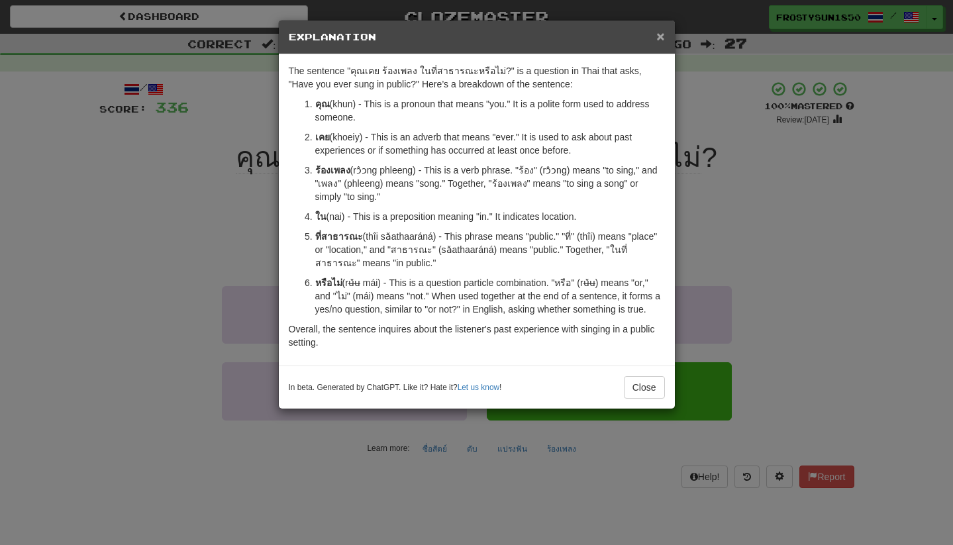
click at [660, 37] on span "×" at bounding box center [660, 35] width 8 height 15
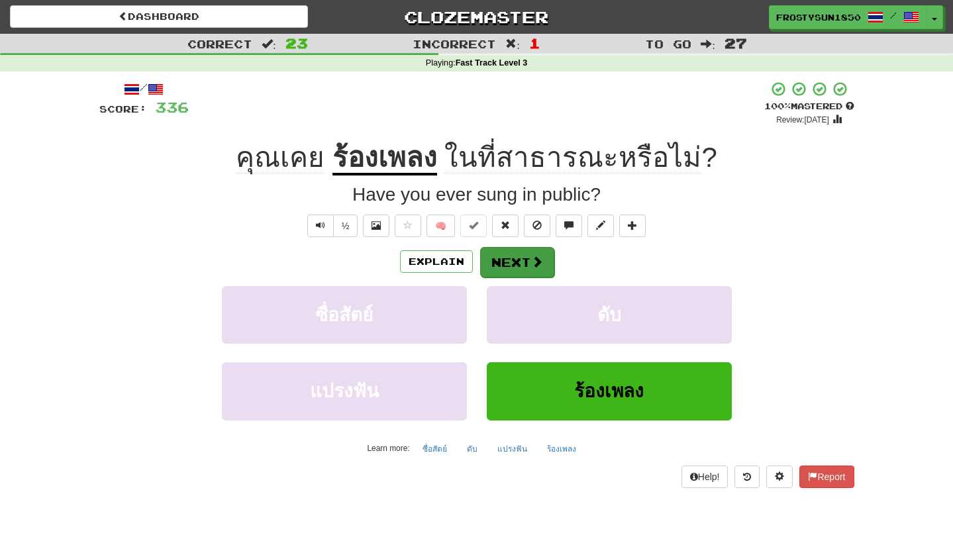
click at [518, 263] on button "Next" at bounding box center [517, 262] width 74 height 30
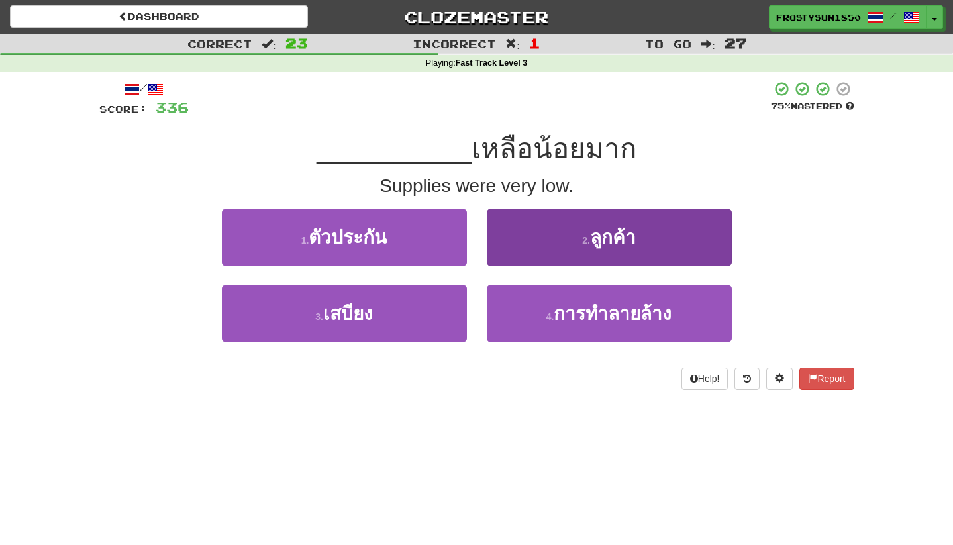
click at [559, 237] on button "2 . ลูกค้า" at bounding box center [609, 238] width 245 height 58
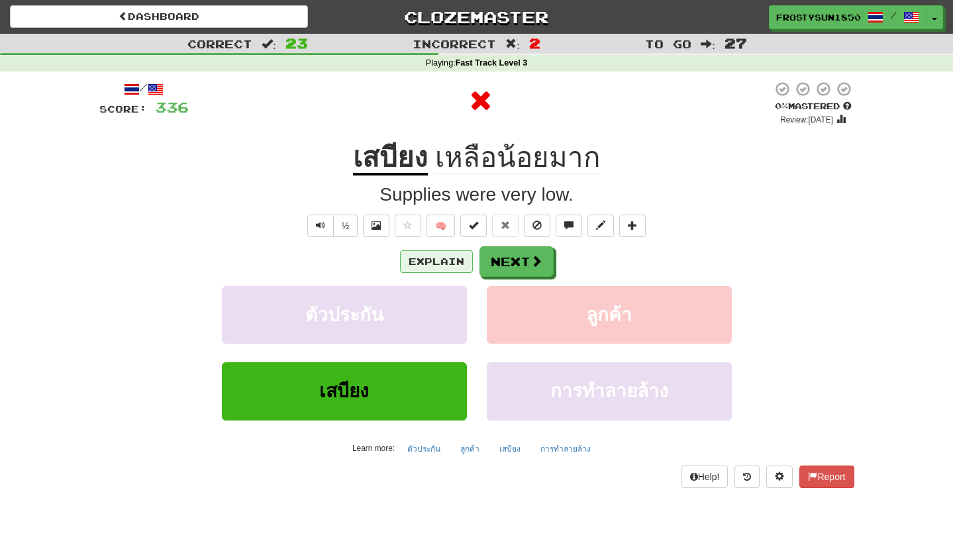
click at [446, 260] on button "Explain" at bounding box center [436, 261] width 73 height 23
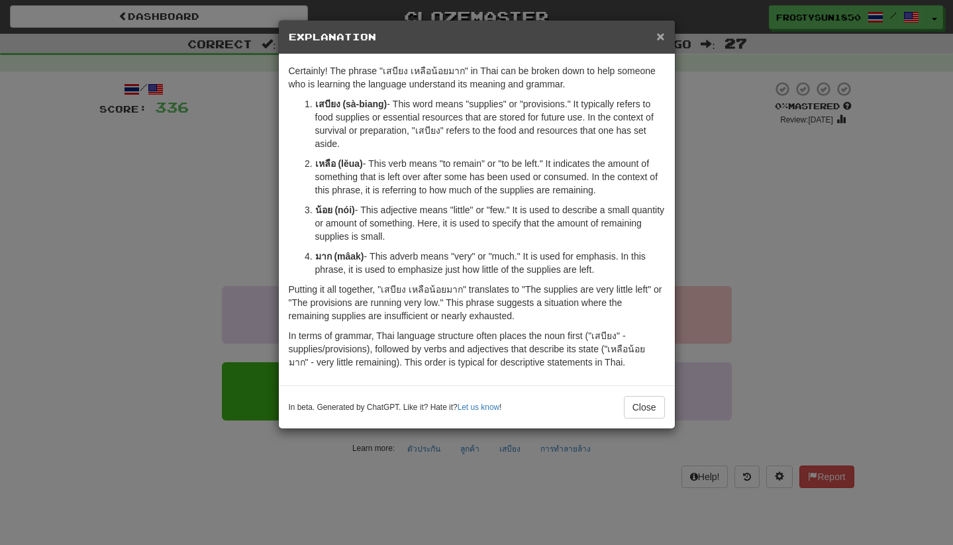
click at [661, 40] on span "×" at bounding box center [660, 35] width 8 height 15
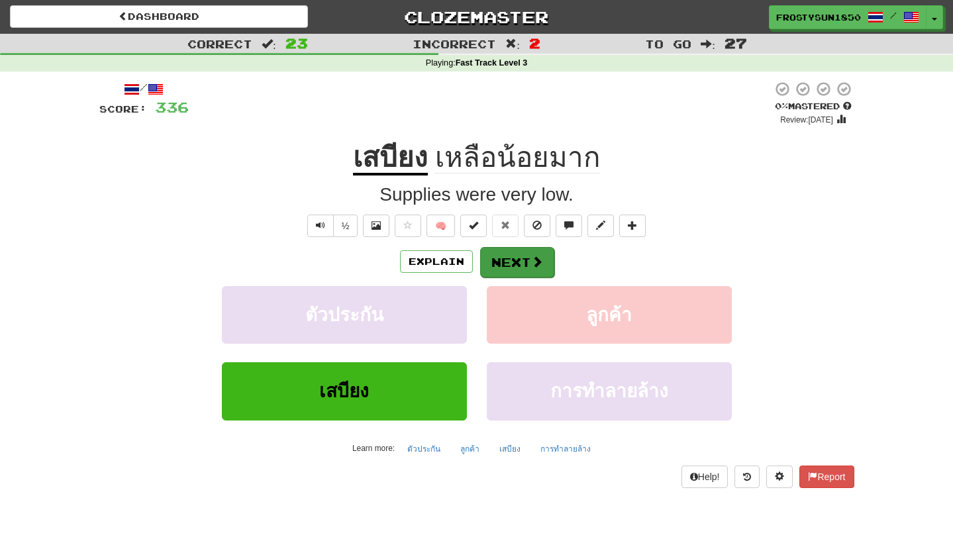
click at [531, 264] on span at bounding box center [537, 262] width 12 height 12
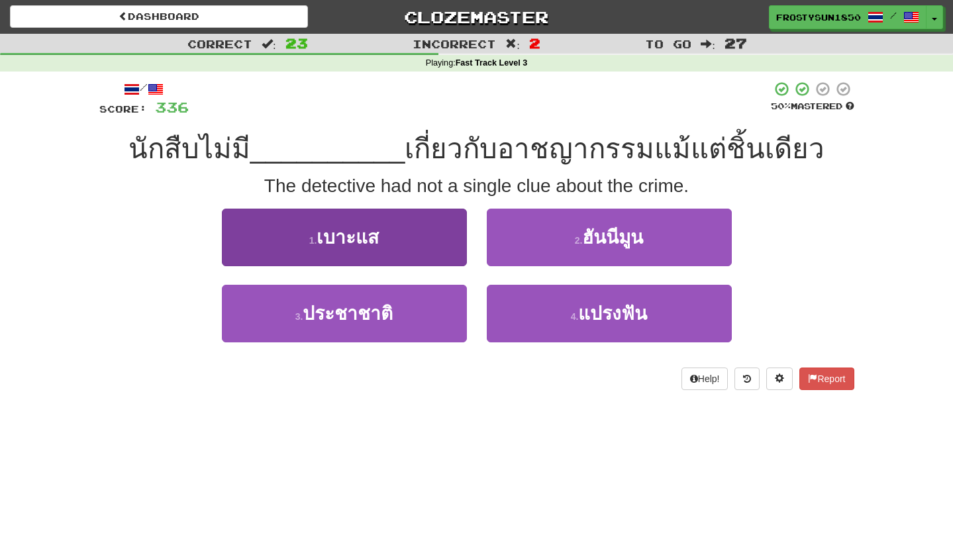
click at [399, 242] on button "1 . เบาะแส" at bounding box center [344, 238] width 245 height 58
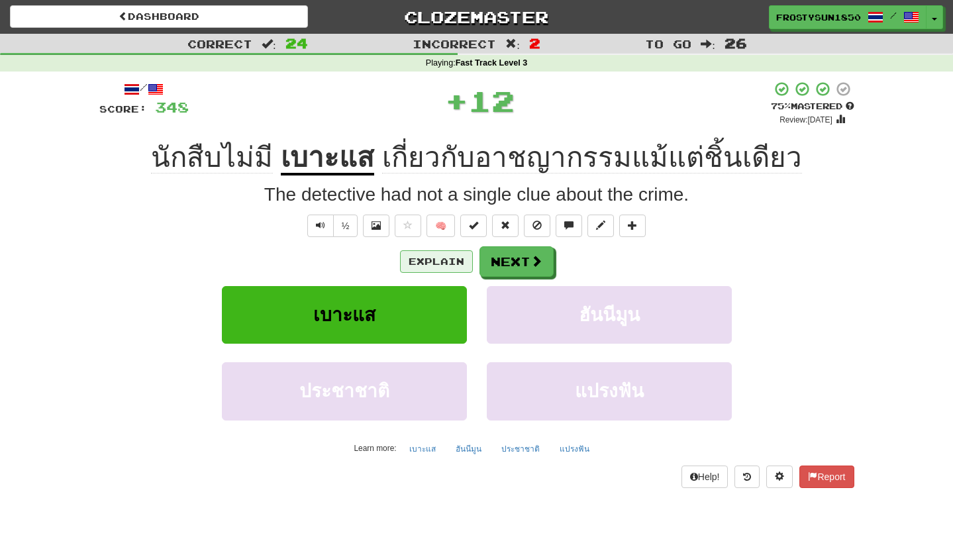
click at [419, 260] on button "Explain" at bounding box center [436, 261] width 73 height 23
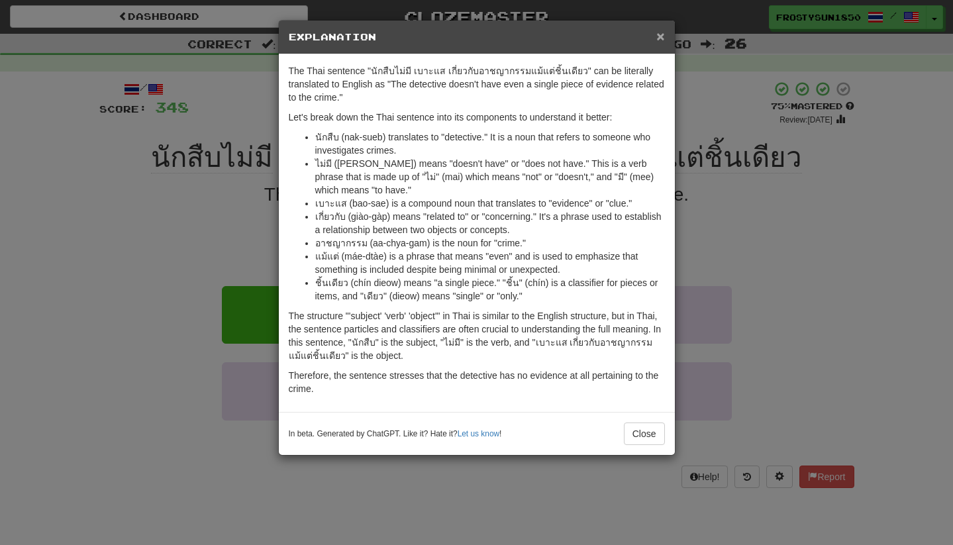
click at [658, 40] on span "×" at bounding box center [660, 35] width 8 height 15
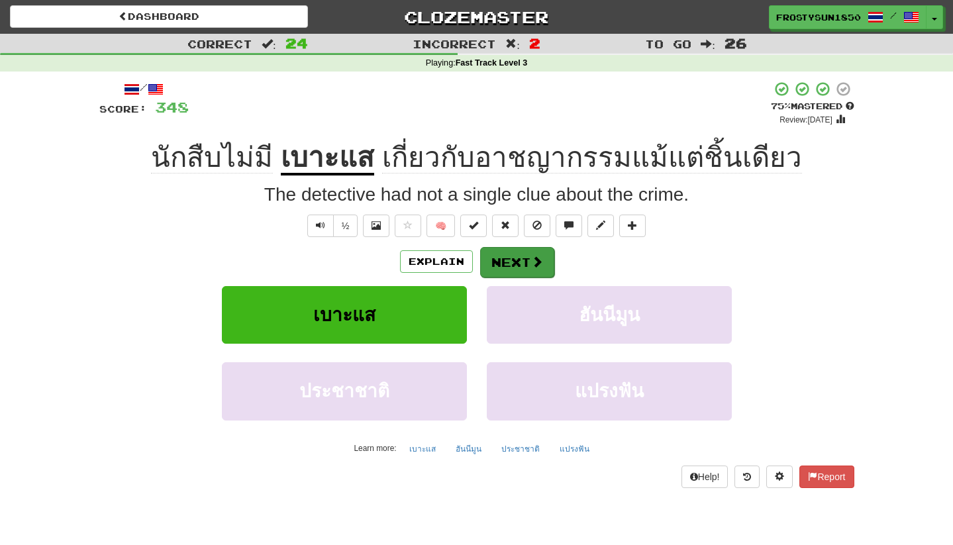
click at [513, 262] on button "Next" at bounding box center [517, 262] width 74 height 30
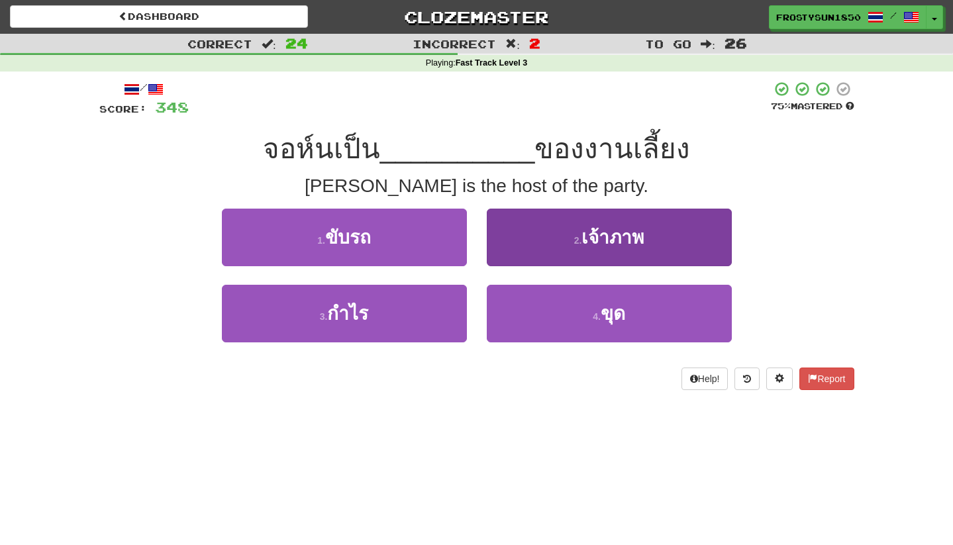
click at [621, 244] on span "เจ้าภาพ" at bounding box center [612, 237] width 62 height 21
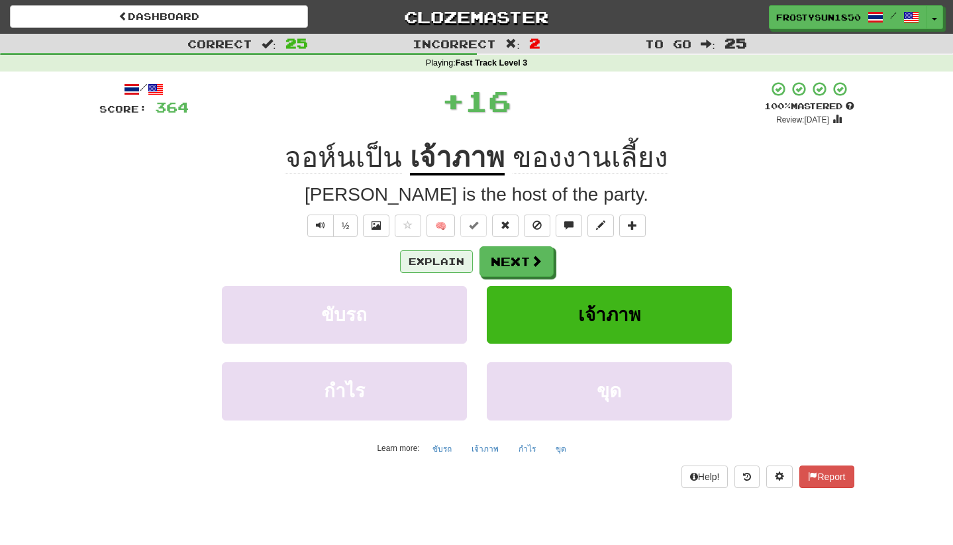
click at [446, 263] on button "Explain" at bounding box center [436, 261] width 73 height 23
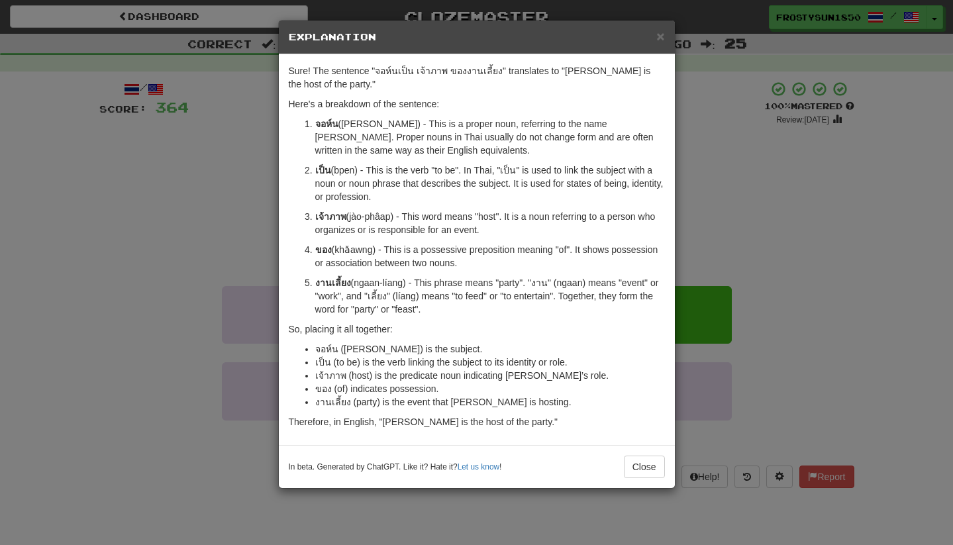
click at [211, 291] on div "× Explanation Sure! The sentence "จอห์นเป็น เจ้าภาพ ของงานเลี้ยง" translates to…" at bounding box center [476, 272] width 953 height 545
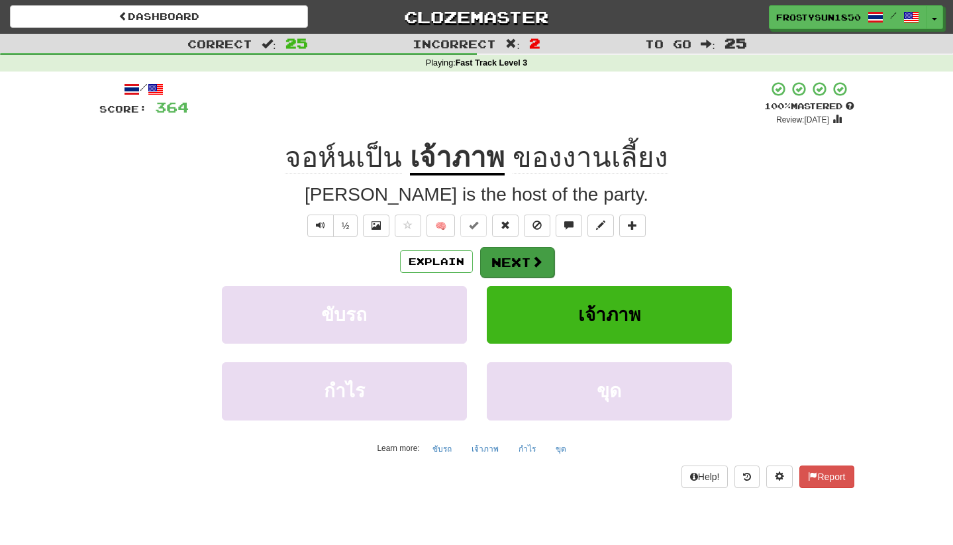
click at [515, 261] on button "Next" at bounding box center [517, 262] width 74 height 30
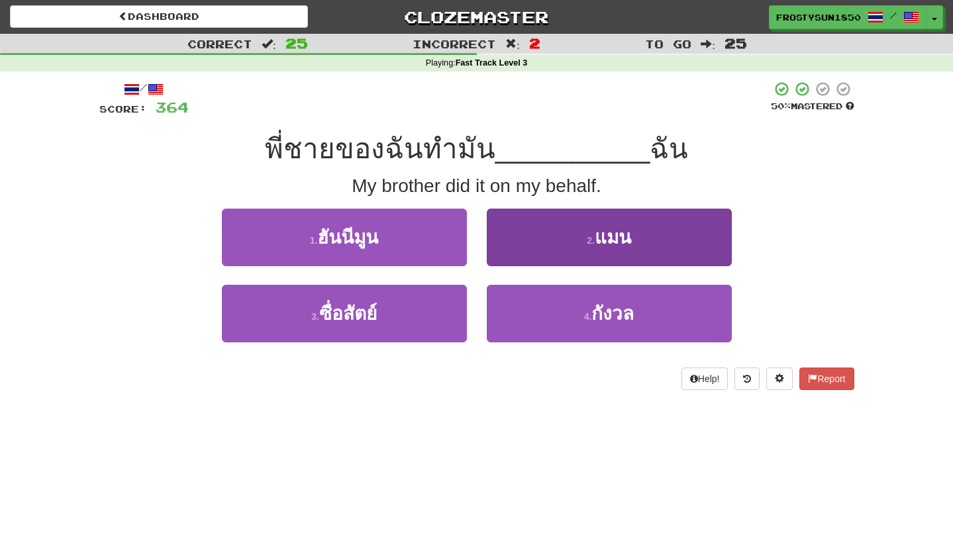
click at [544, 251] on button "2 . แมน" at bounding box center [609, 238] width 245 height 58
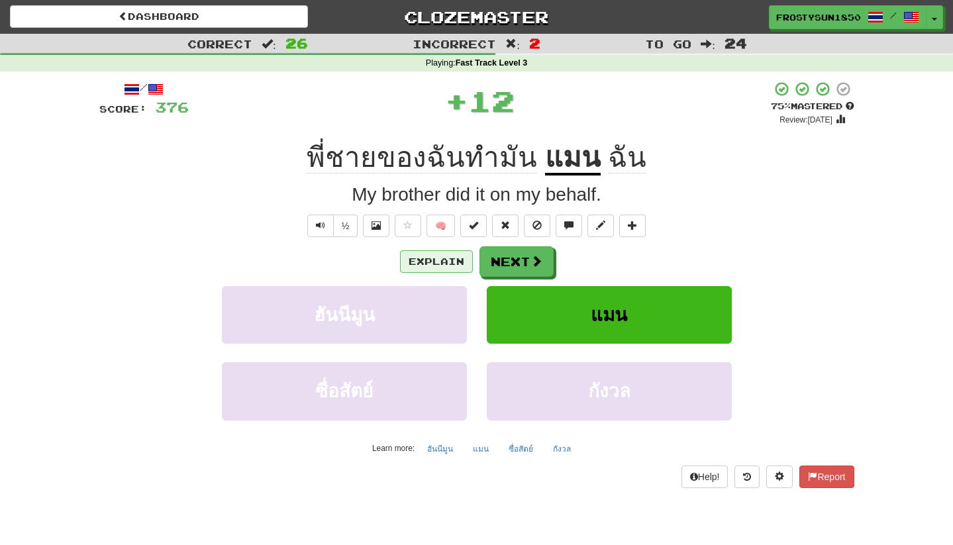
click at [443, 261] on button "Explain" at bounding box center [436, 261] width 73 height 23
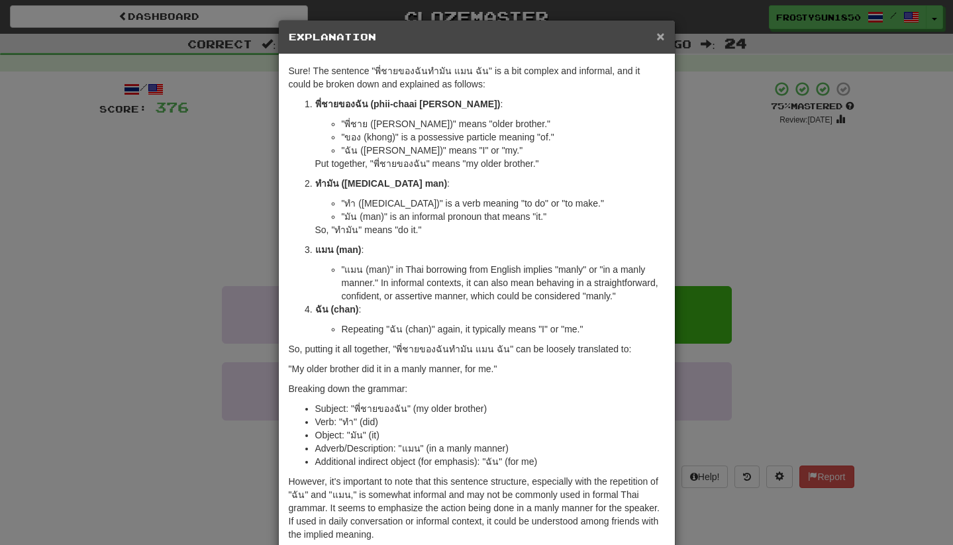
click at [660, 38] on span "×" at bounding box center [660, 35] width 8 height 15
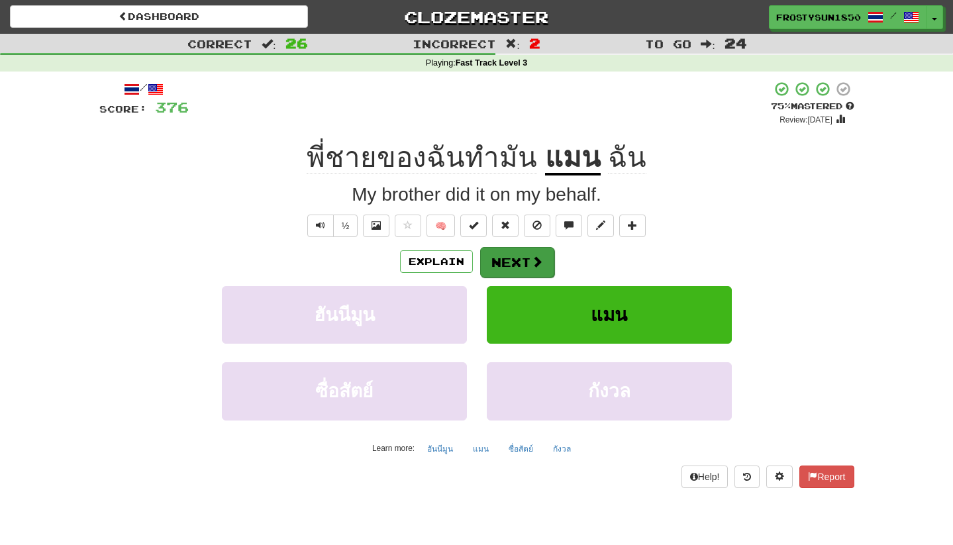
click at [511, 267] on button "Next" at bounding box center [517, 262] width 74 height 30
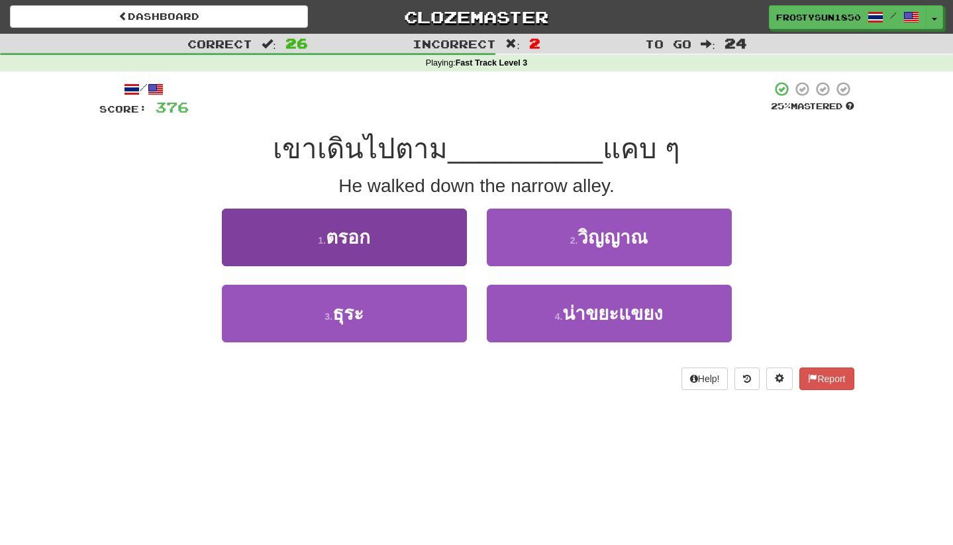
click at [403, 234] on button "1 . ตรอก" at bounding box center [344, 238] width 245 height 58
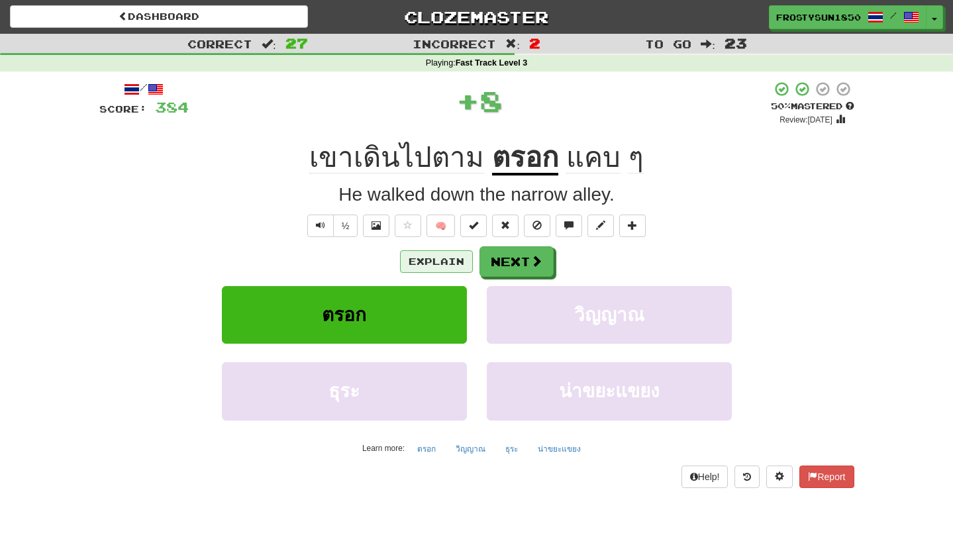
click at [432, 258] on button "Explain" at bounding box center [436, 261] width 73 height 23
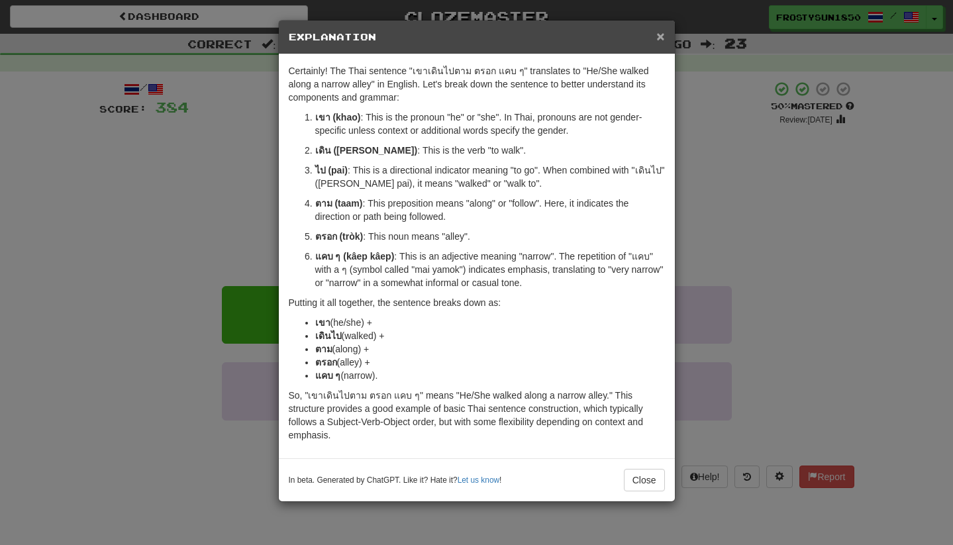
click at [658, 40] on span "×" at bounding box center [660, 35] width 8 height 15
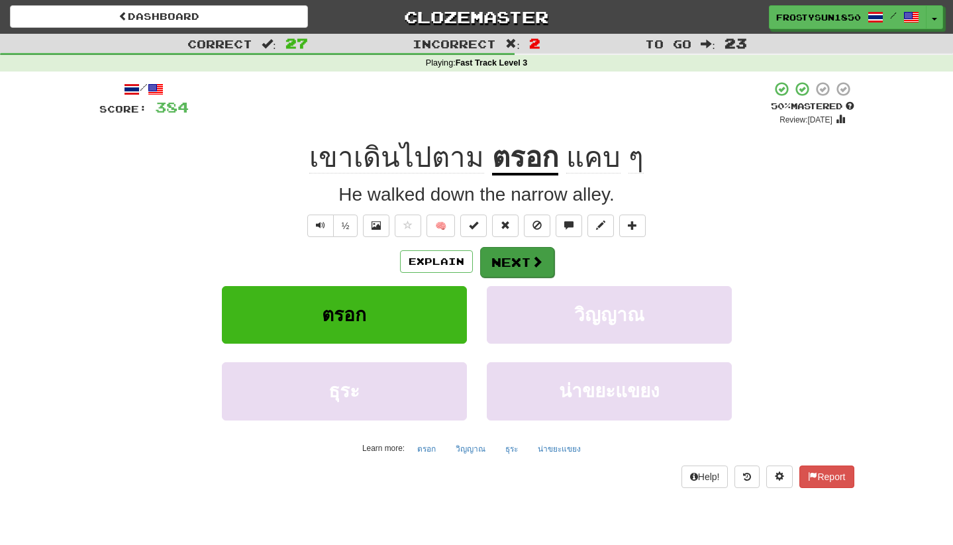
click at [510, 258] on button "Next" at bounding box center [517, 262] width 74 height 30
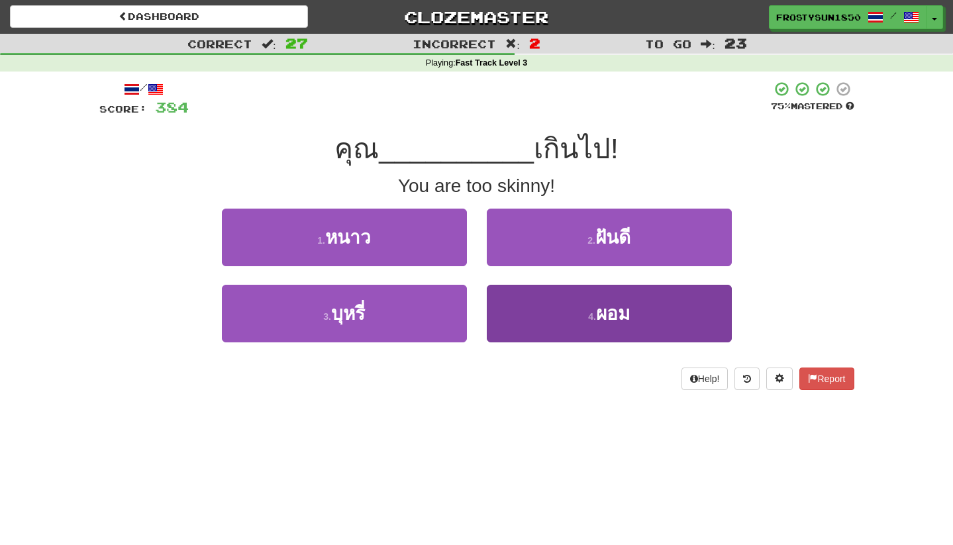
click at [548, 307] on button "4 . ผอม" at bounding box center [609, 314] width 245 height 58
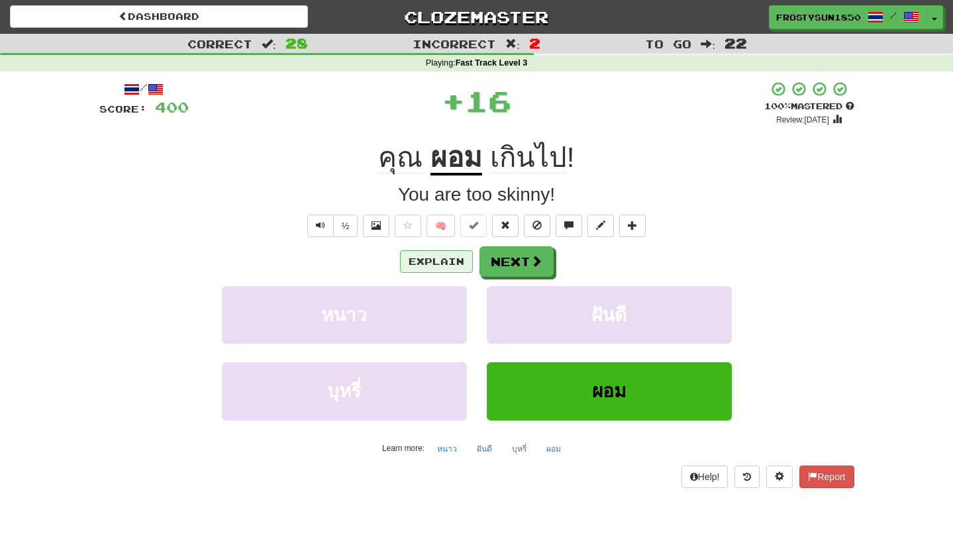
click at [435, 270] on button "Explain" at bounding box center [436, 261] width 73 height 23
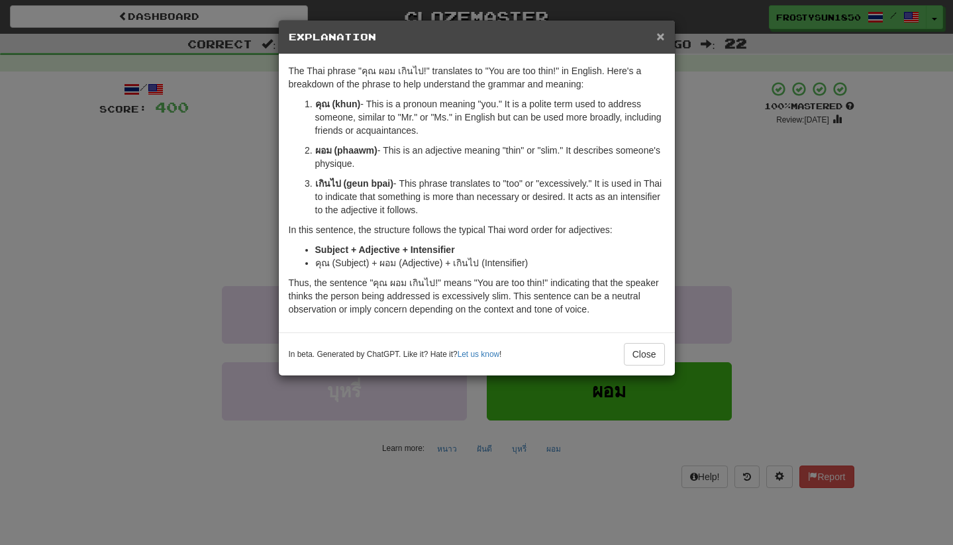
click at [662, 38] on span "×" at bounding box center [660, 35] width 8 height 15
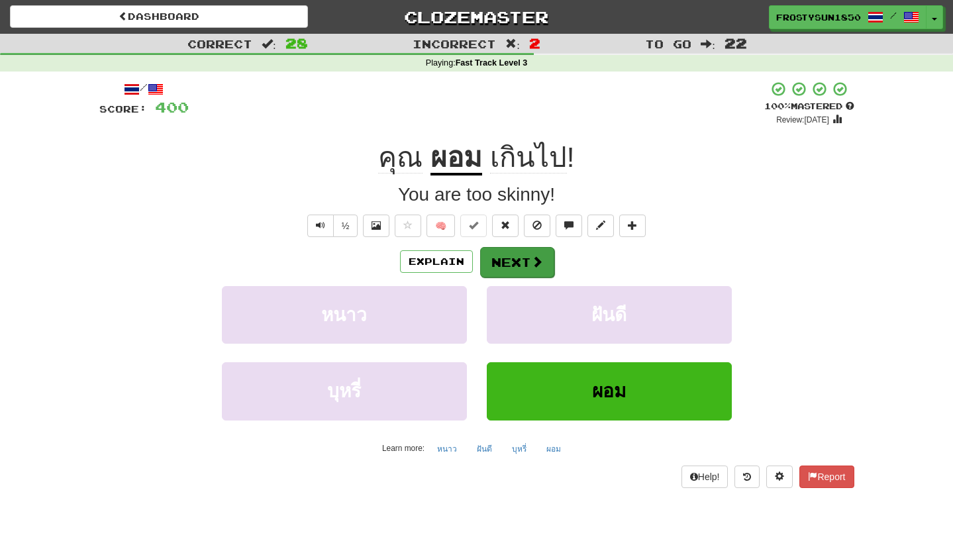
click at [539, 262] on span at bounding box center [537, 262] width 12 height 12
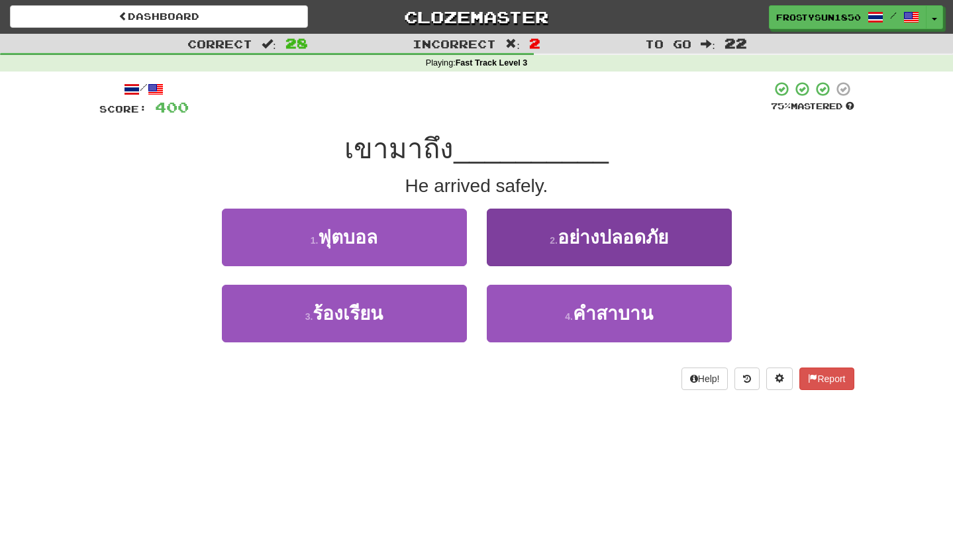
click at [528, 232] on button "2 . อย่างปลอดภัย" at bounding box center [609, 238] width 245 height 58
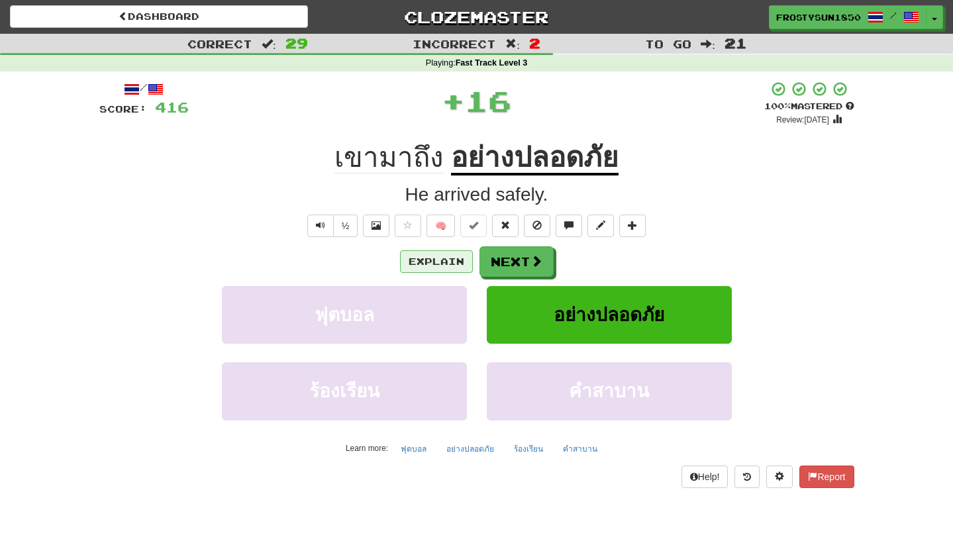
click at [436, 257] on button "Explain" at bounding box center [436, 261] width 73 height 23
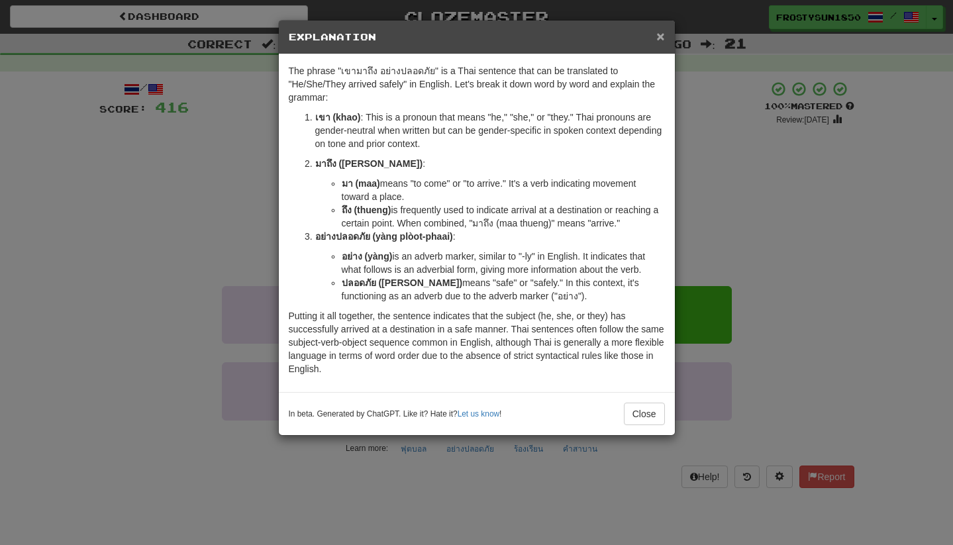
click at [658, 40] on span "×" at bounding box center [660, 35] width 8 height 15
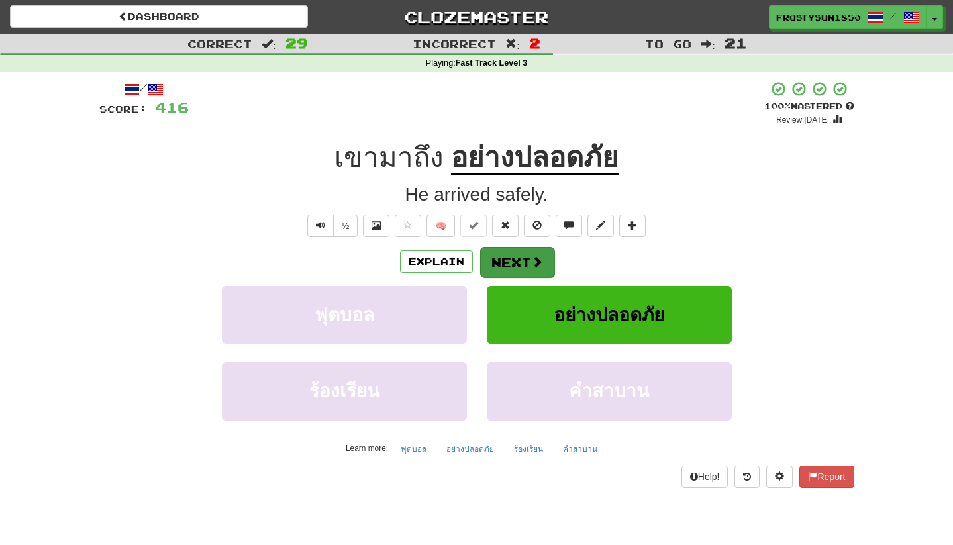
click at [505, 262] on button "Next" at bounding box center [517, 262] width 74 height 30
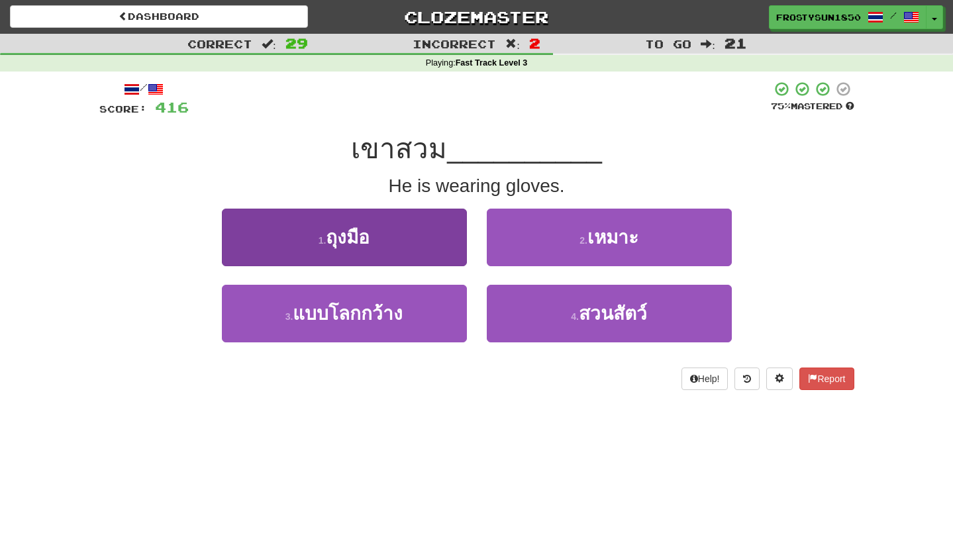
click at [354, 233] on span "ถุงมือ" at bounding box center [348, 237] width 44 height 21
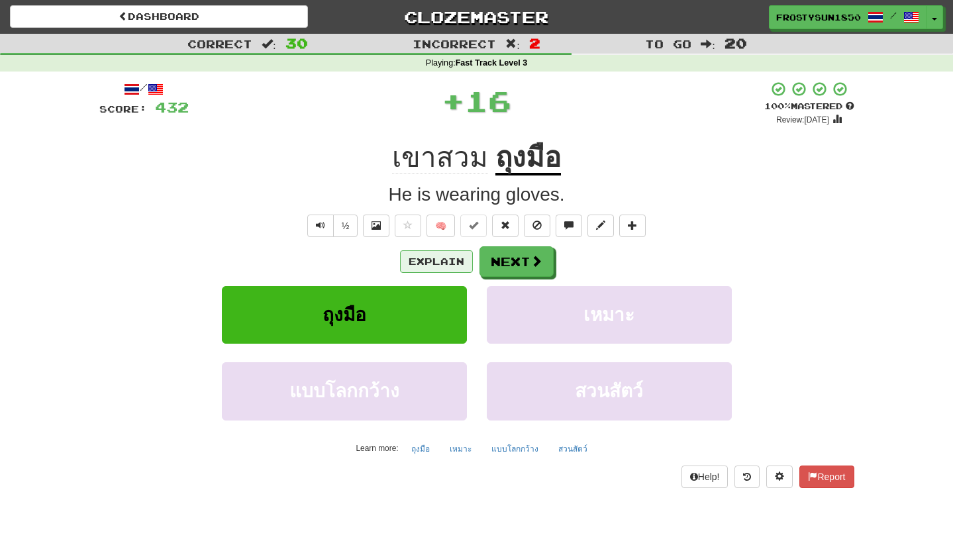
click at [424, 254] on button "Explain" at bounding box center [436, 261] width 73 height 23
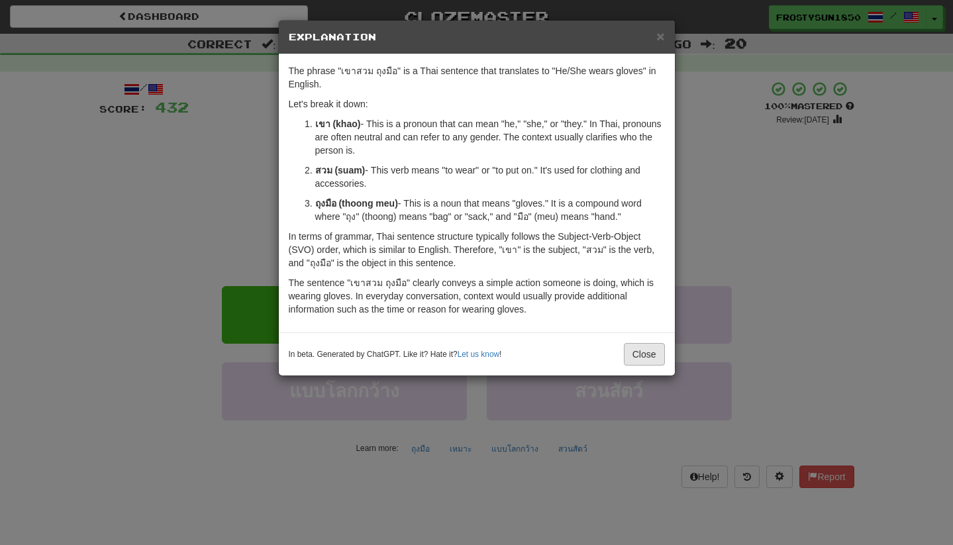
click at [646, 350] on button "Close" at bounding box center [644, 354] width 41 height 23
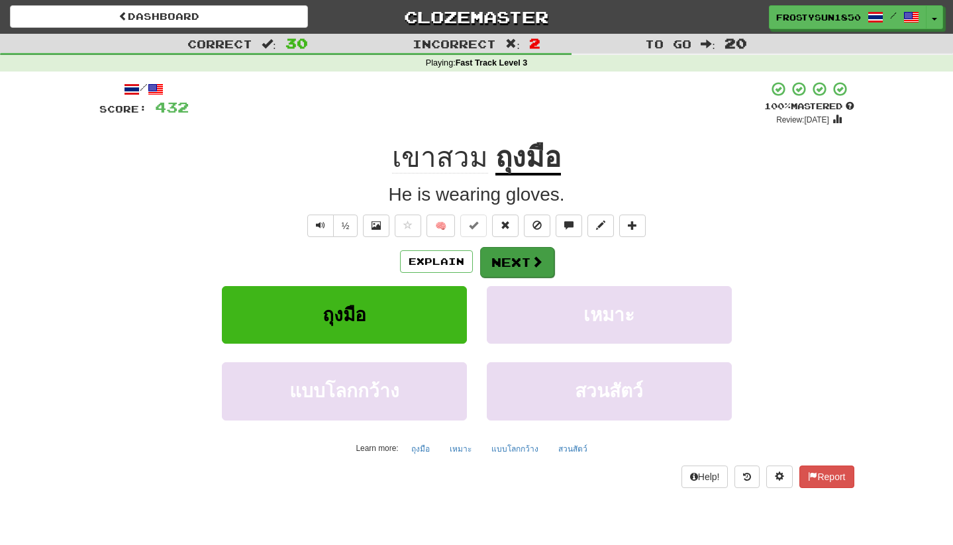
click at [506, 265] on button "Next" at bounding box center [517, 262] width 74 height 30
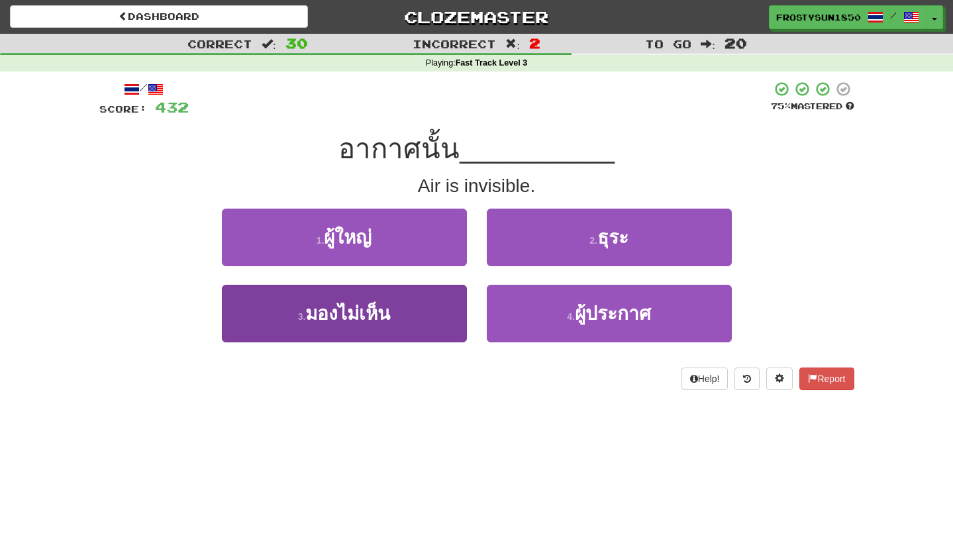
click at [411, 309] on button "3 . มองไม่เห็น" at bounding box center [344, 314] width 245 height 58
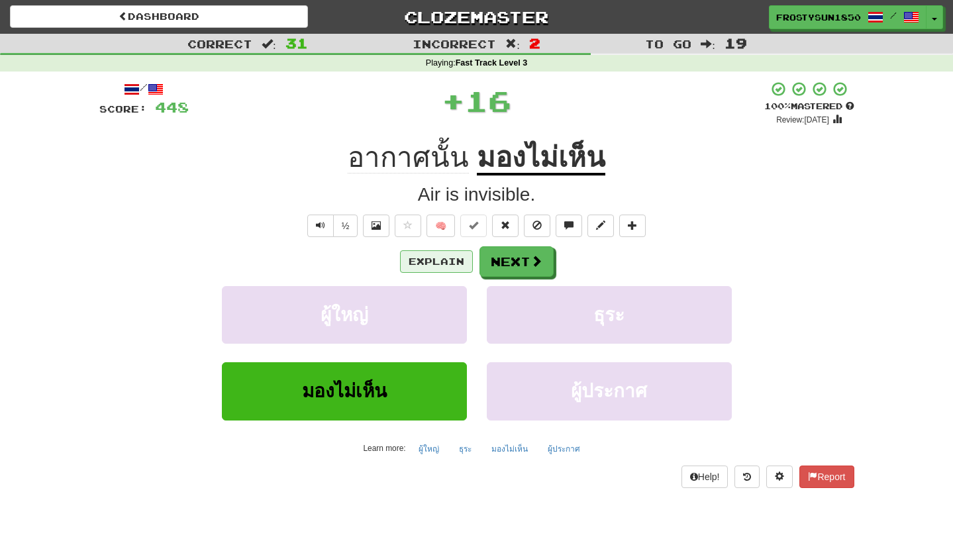
click at [438, 258] on button "Explain" at bounding box center [436, 261] width 73 height 23
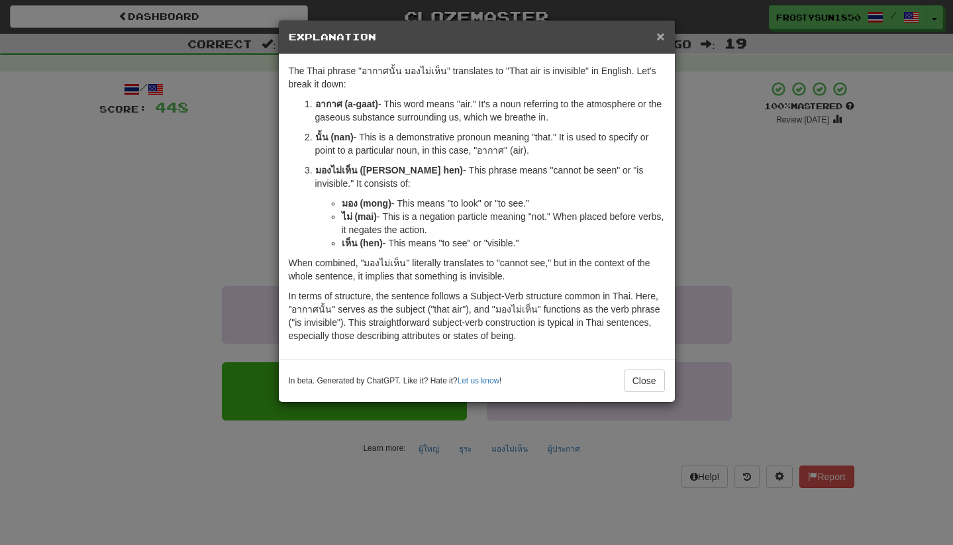
click at [660, 34] on span "×" at bounding box center [660, 35] width 8 height 15
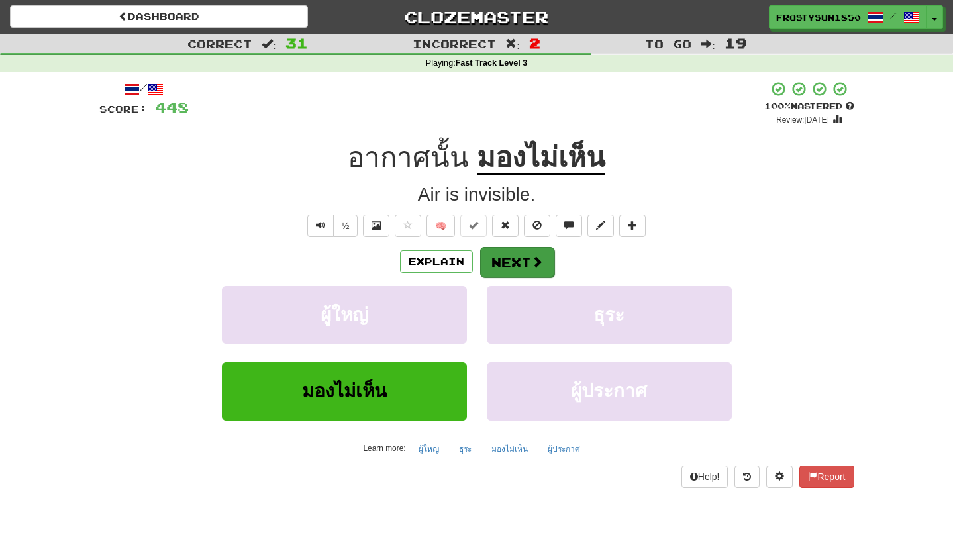
click at [525, 264] on button "Next" at bounding box center [517, 262] width 74 height 30
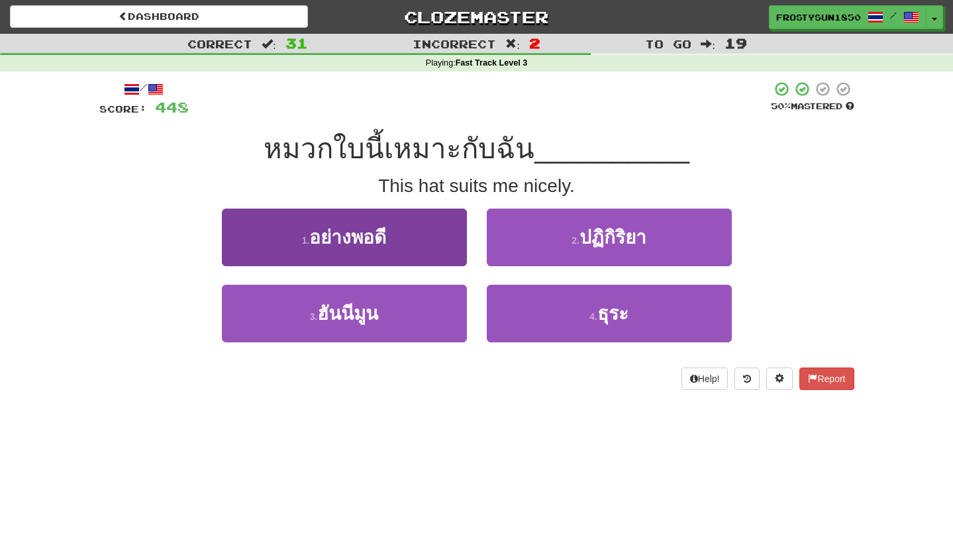
click at [383, 251] on button "1 . อย่างพอดี" at bounding box center [344, 238] width 245 height 58
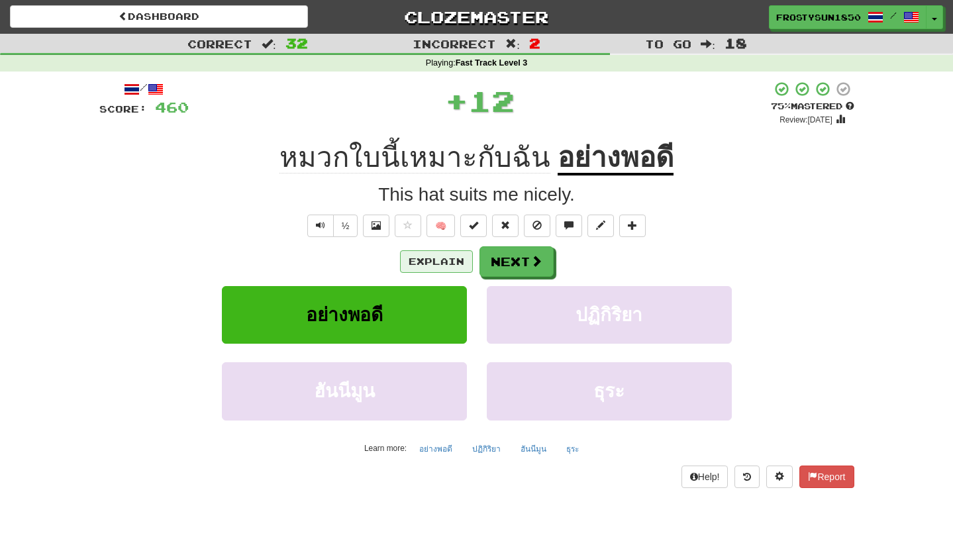
click at [429, 260] on button "Explain" at bounding box center [436, 261] width 73 height 23
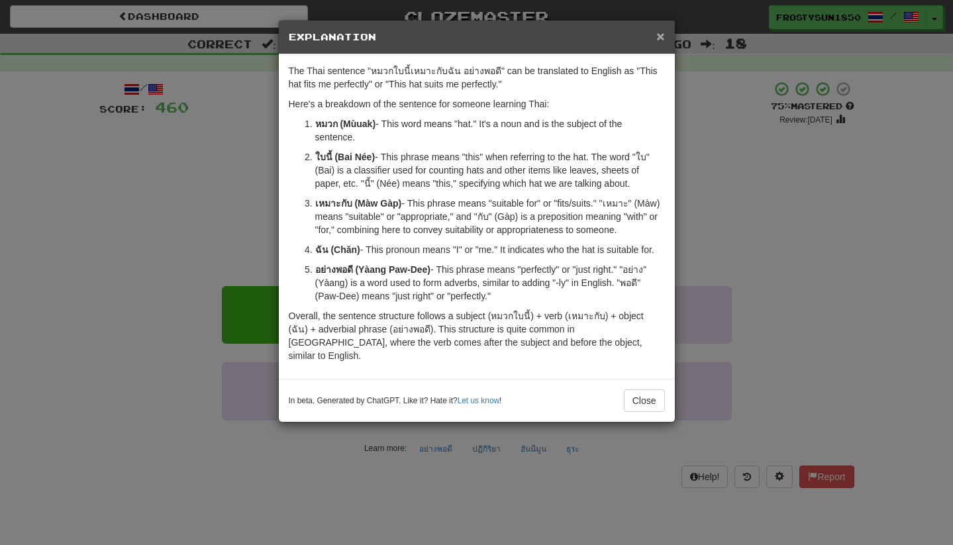
click at [659, 38] on span "×" at bounding box center [660, 35] width 8 height 15
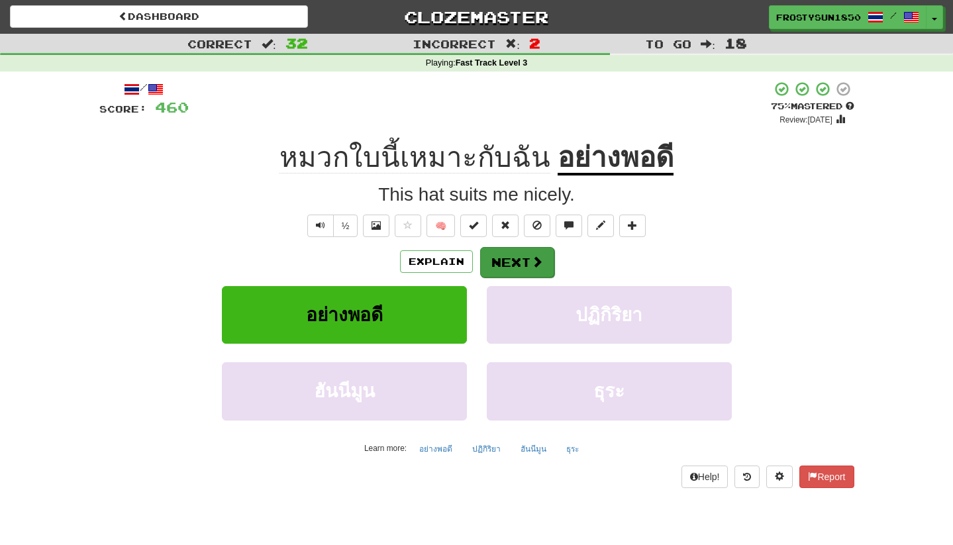
click at [521, 274] on button "Next" at bounding box center [517, 262] width 74 height 30
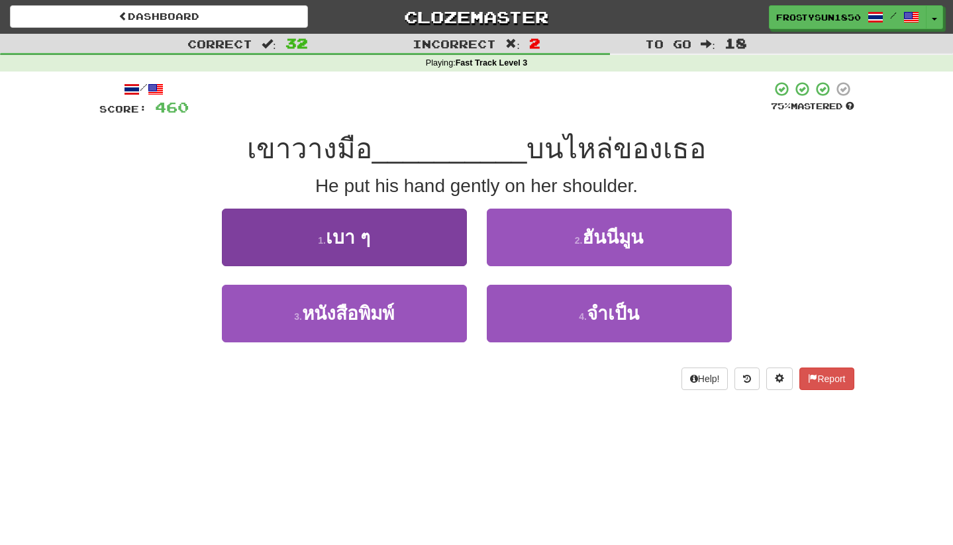
click at [418, 236] on button "1 . เบา ๆ" at bounding box center [344, 238] width 245 height 58
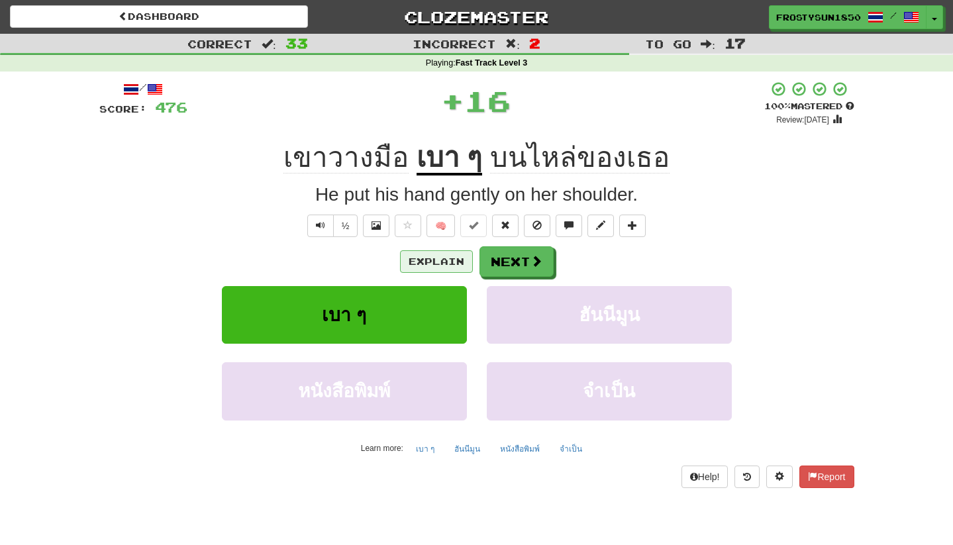
click at [435, 261] on button "Explain" at bounding box center [436, 261] width 73 height 23
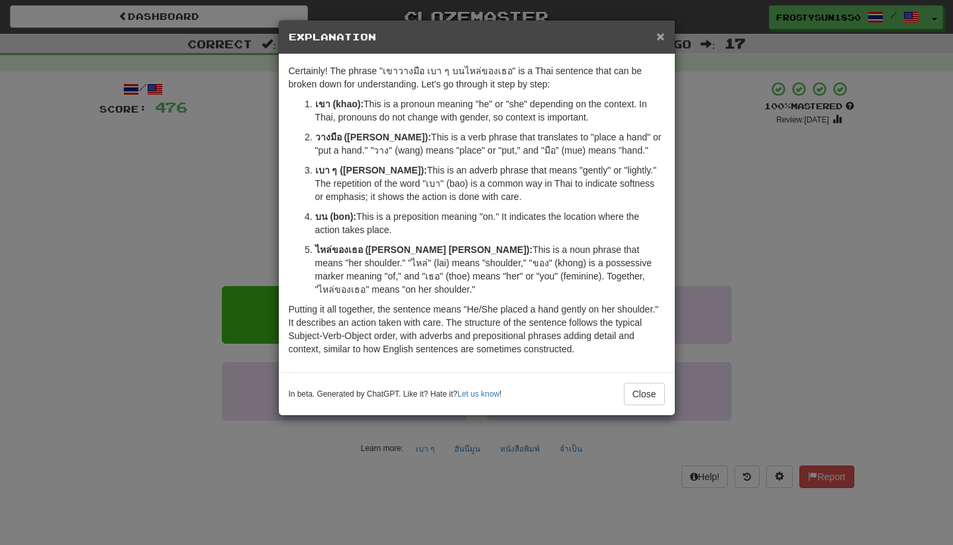
click at [660, 38] on span "×" at bounding box center [660, 35] width 8 height 15
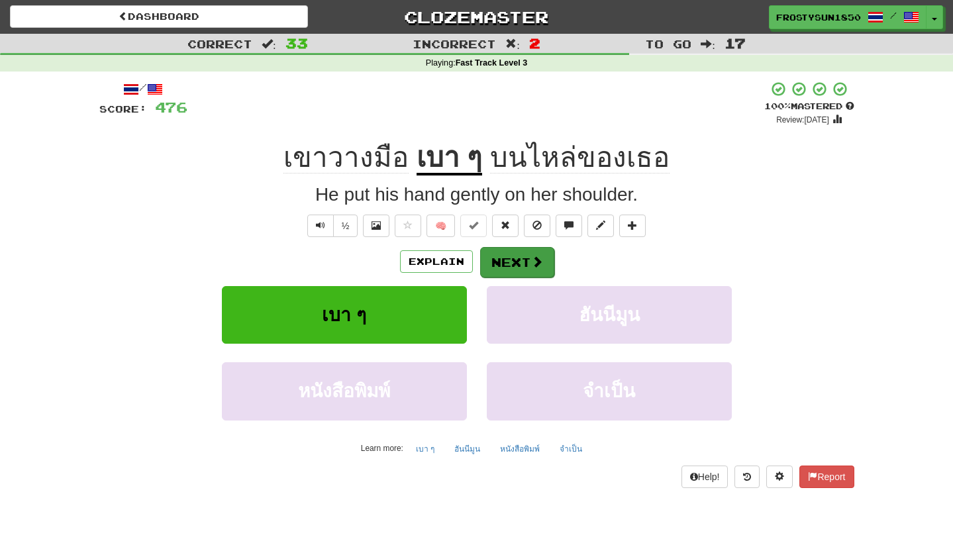
click at [522, 258] on button "Next" at bounding box center [517, 262] width 74 height 30
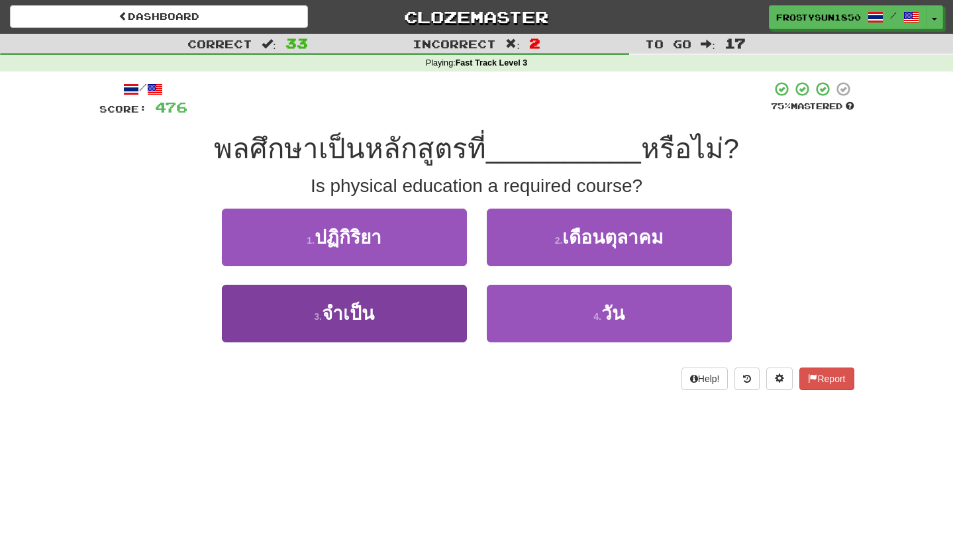
click at [383, 310] on button "3 . จำเป็น" at bounding box center [344, 314] width 245 height 58
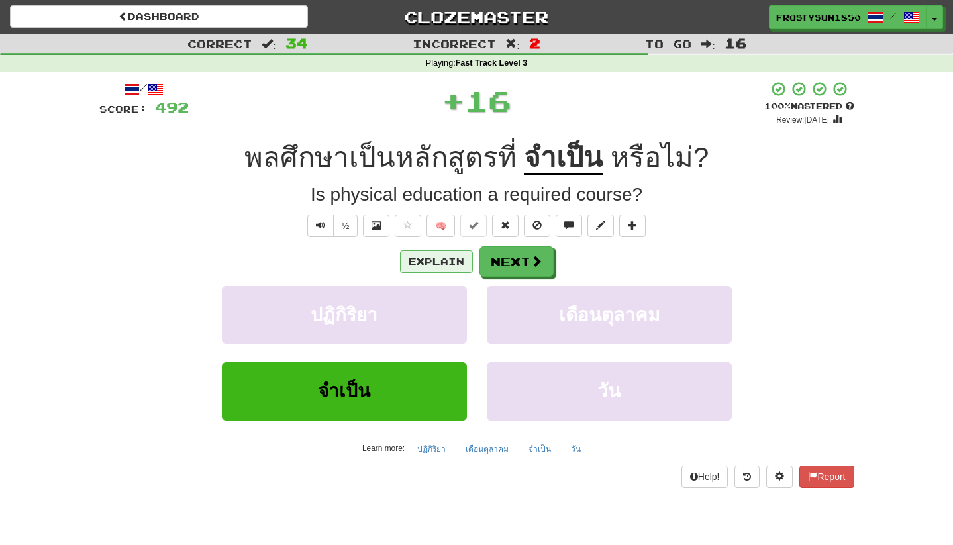
click at [427, 262] on button "Explain" at bounding box center [436, 261] width 73 height 23
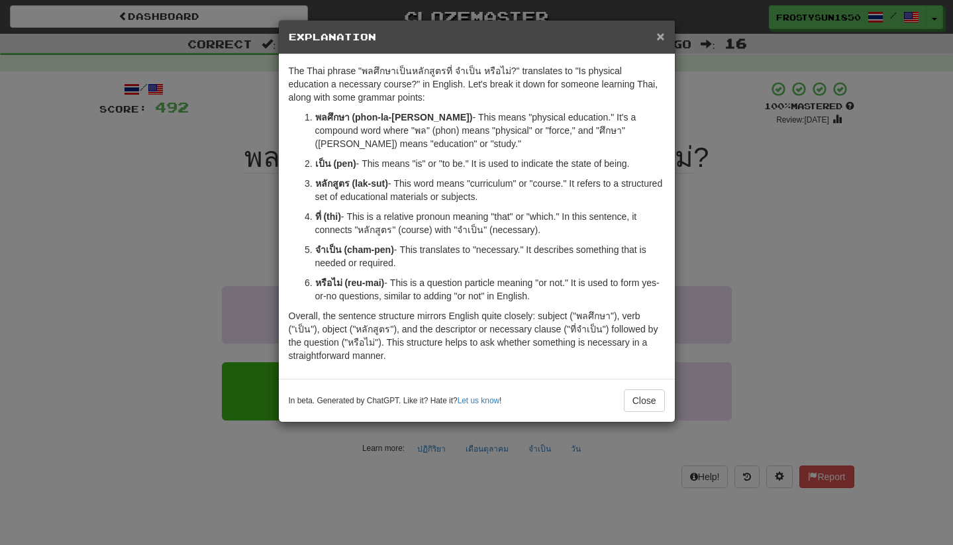
click at [660, 39] on span "×" at bounding box center [660, 35] width 8 height 15
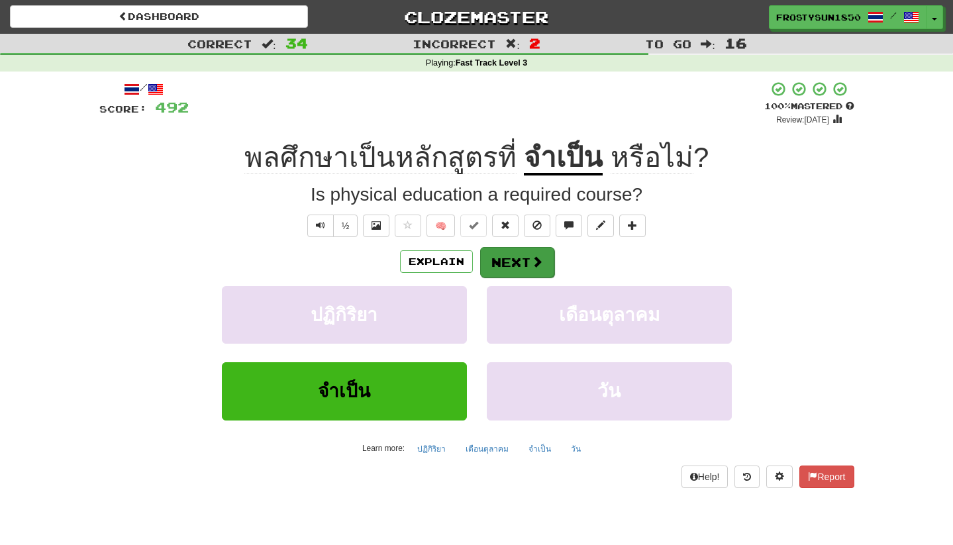
click at [515, 268] on button "Next" at bounding box center [517, 262] width 74 height 30
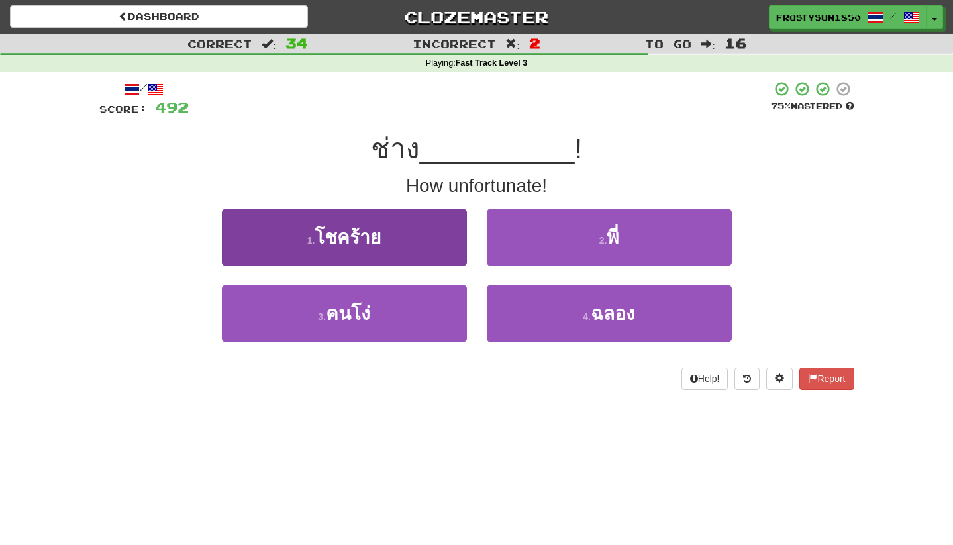
click at [345, 238] on span "โชคร้าย" at bounding box center [348, 237] width 66 height 21
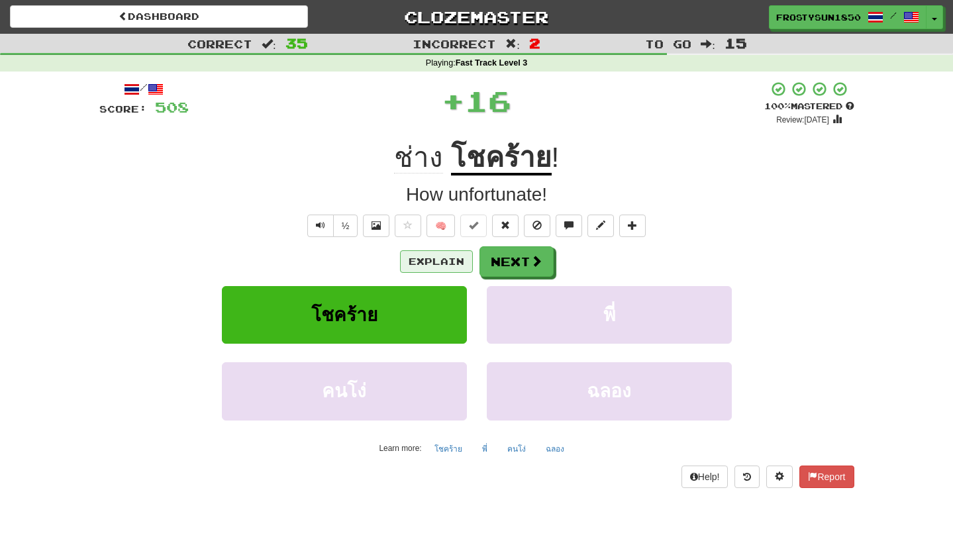
click at [441, 257] on button "Explain" at bounding box center [436, 261] width 73 height 23
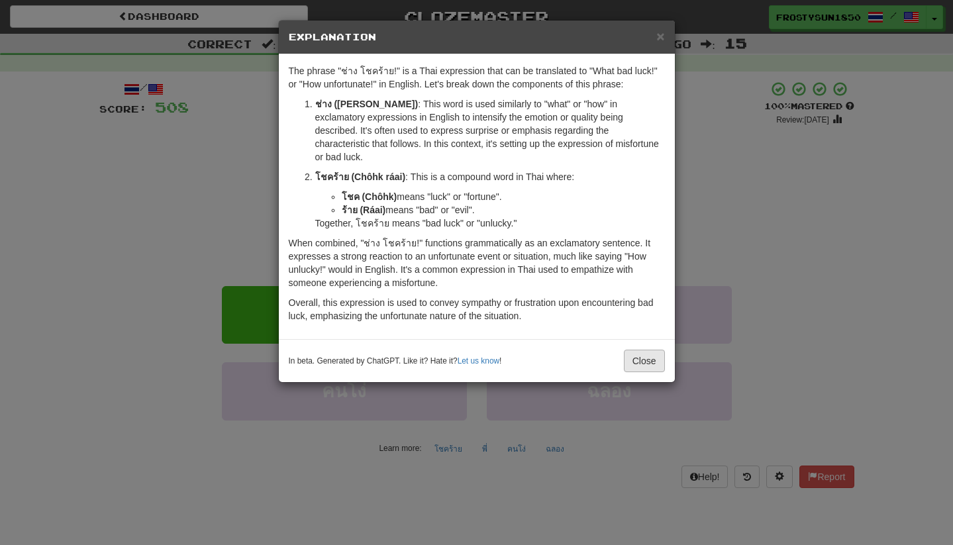
click at [640, 351] on button "Close" at bounding box center [644, 361] width 41 height 23
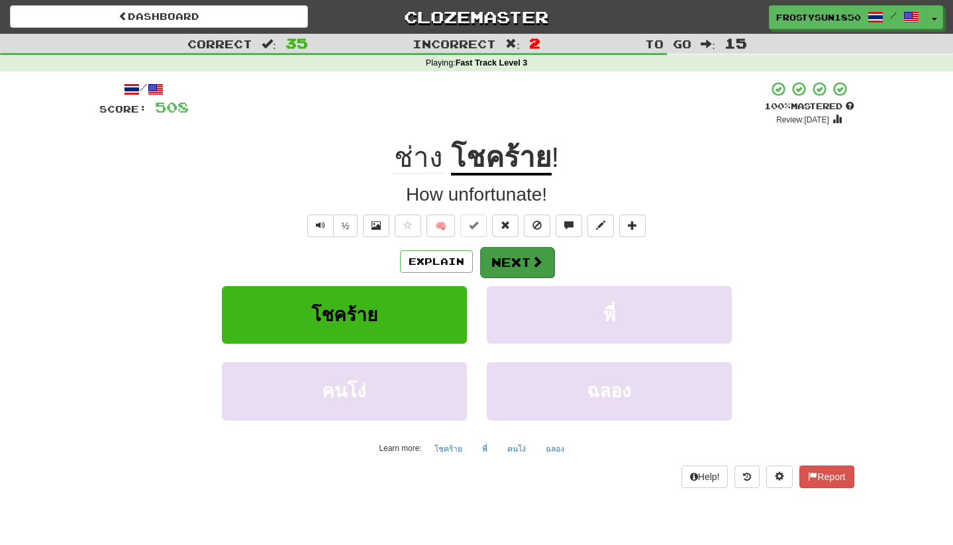
click at [516, 266] on button "Next" at bounding box center [517, 262] width 74 height 30
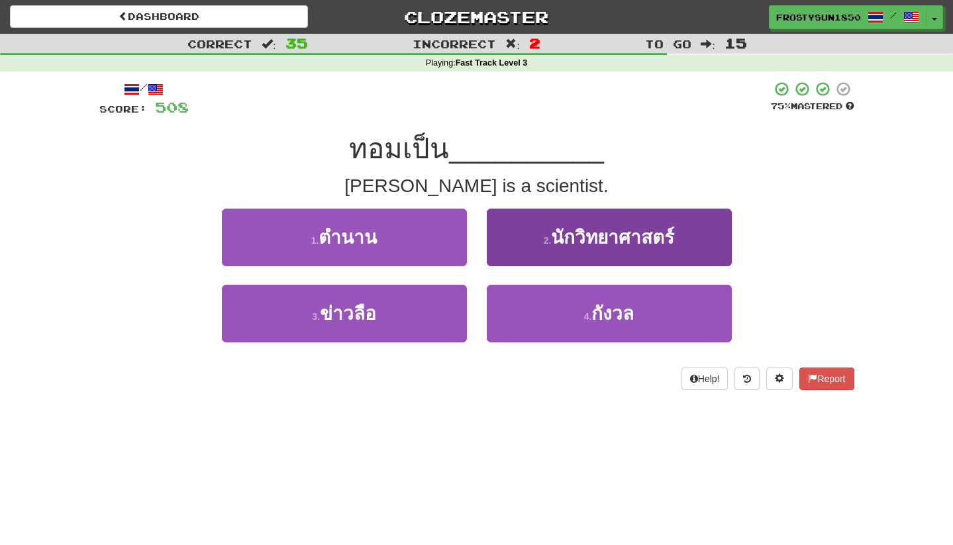
click at [577, 237] on span "นักวิทยาศาสตร์" at bounding box center [612, 237] width 123 height 21
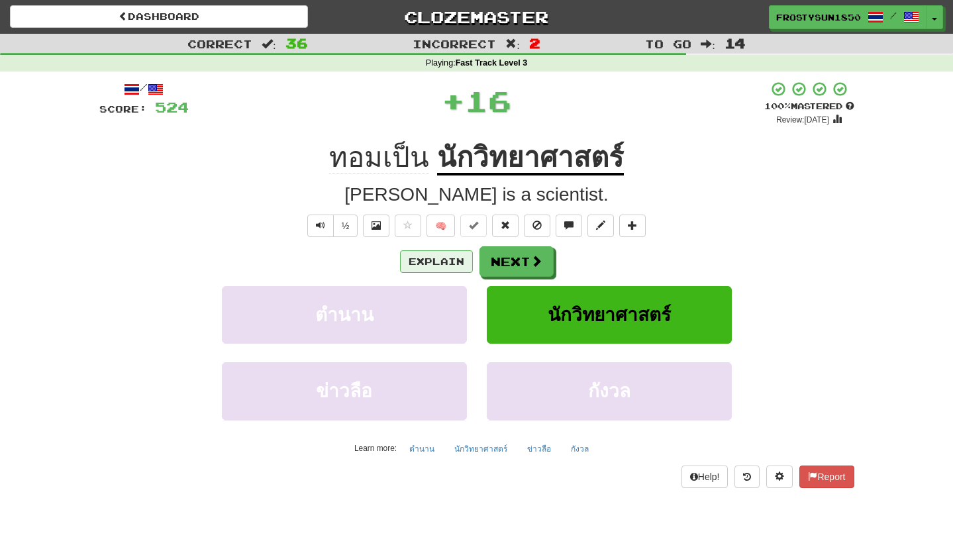
click at [419, 268] on button "Explain" at bounding box center [436, 261] width 73 height 23
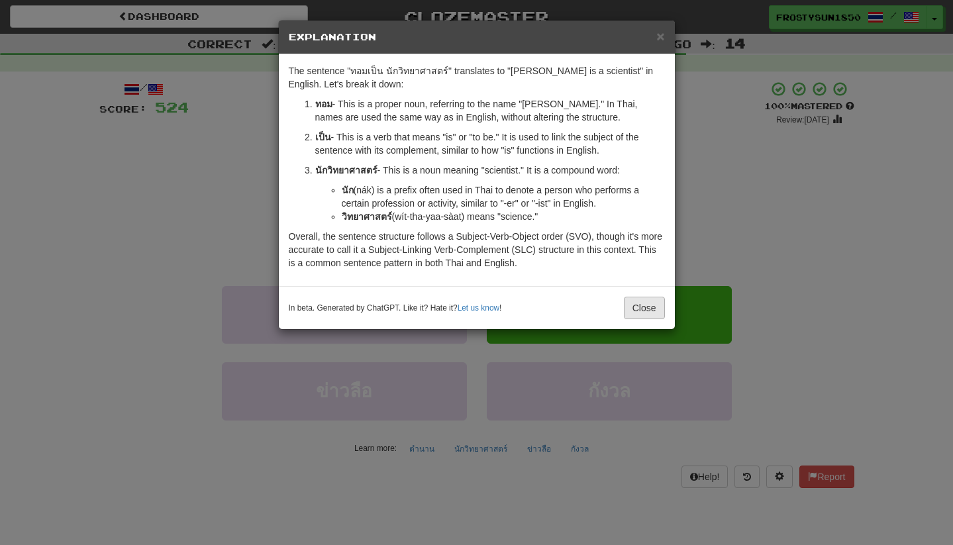
click at [647, 305] on button "Close" at bounding box center [644, 308] width 41 height 23
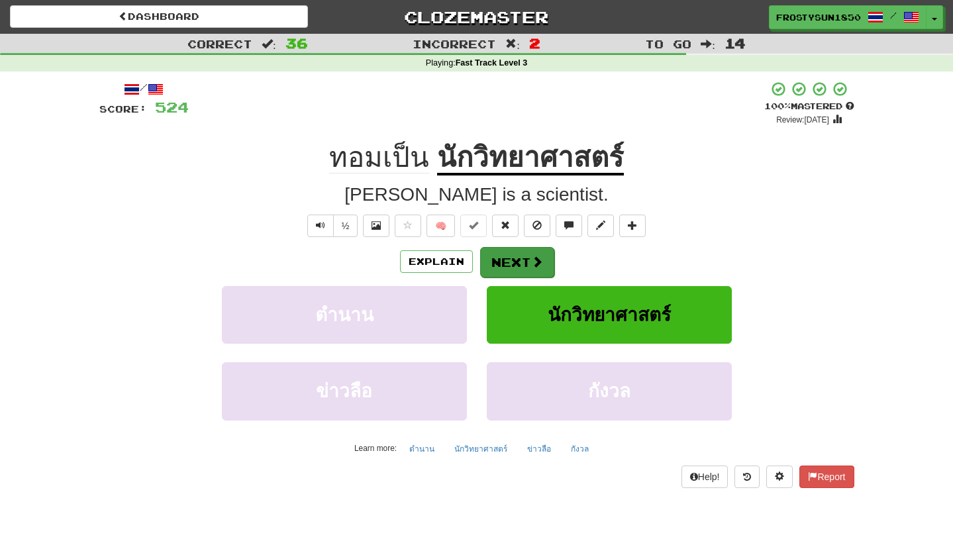
click at [503, 259] on button "Next" at bounding box center [517, 262] width 74 height 30
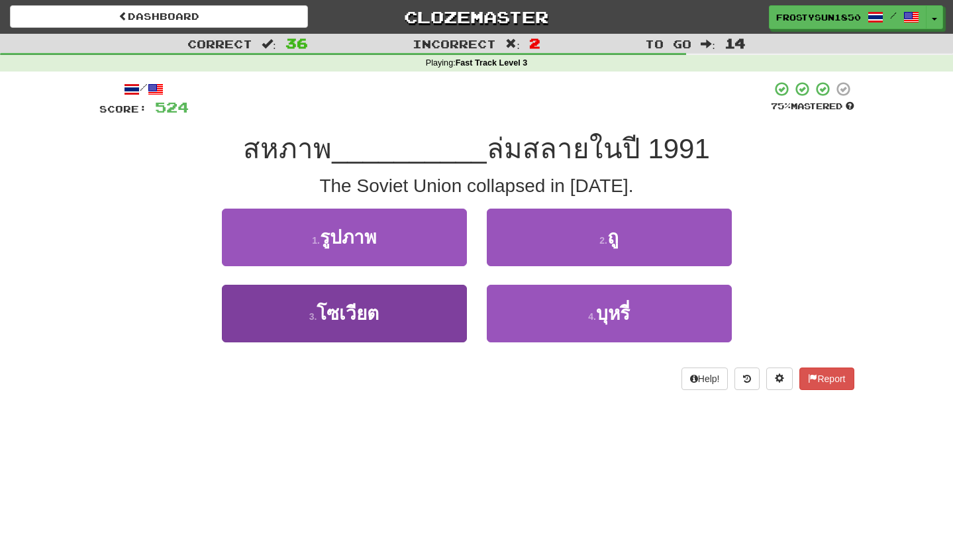
click at [389, 313] on button "3 . โซเวียต" at bounding box center [344, 314] width 245 height 58
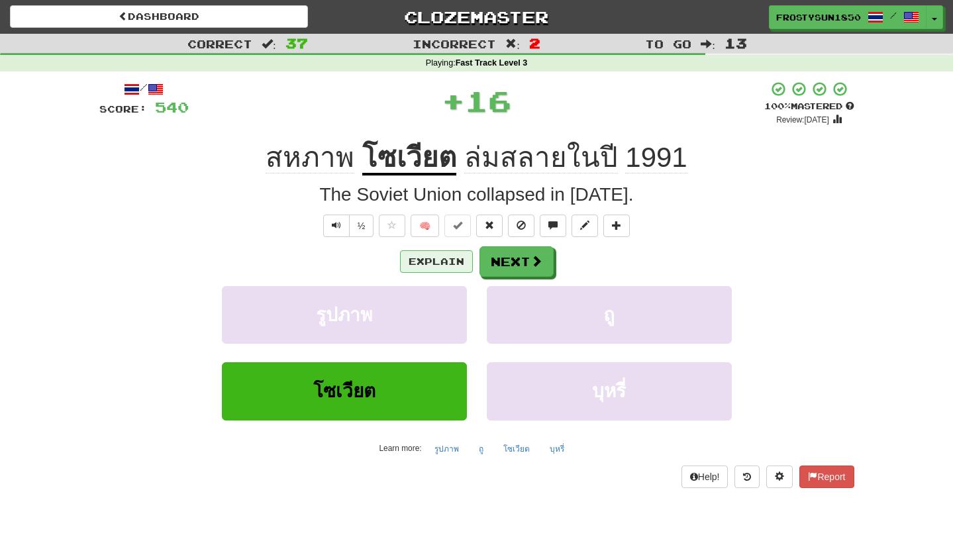
click at [440, 266] on button "Explain" at bounding box center [436, 261] width 73 height 23
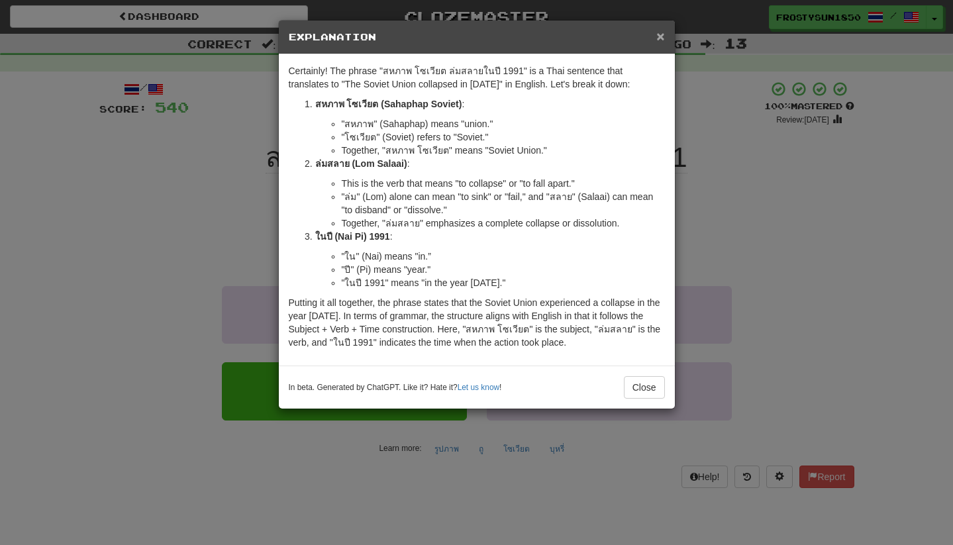
click at [660, 40] on span "×" at bounding box center [660, 35] width 8 height 15
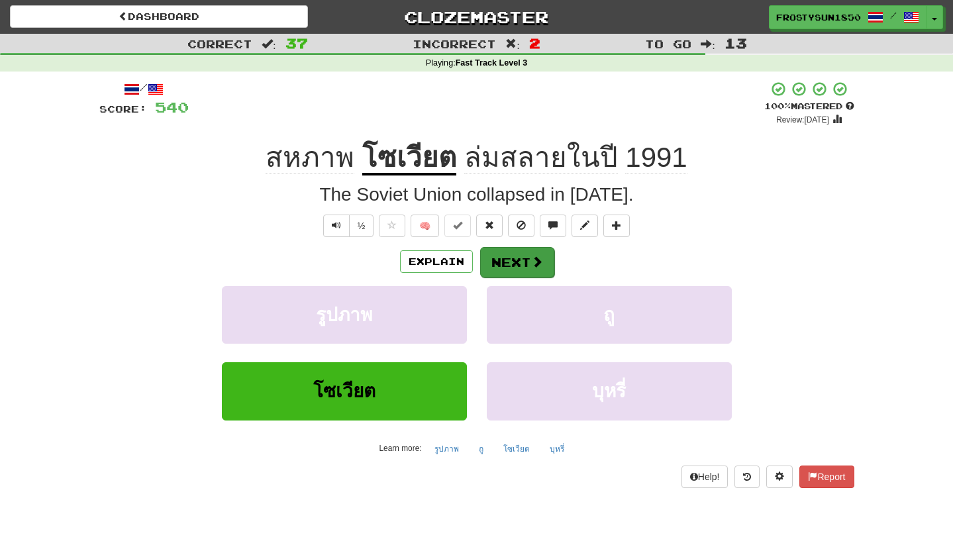
click at [531, 257] on span at bounding box center [537, 262] width 12 height 12
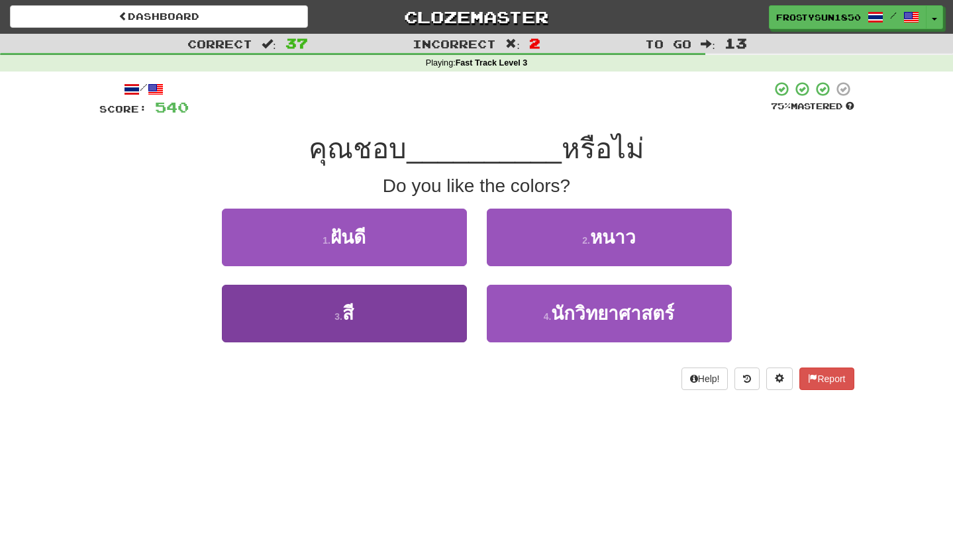
click at [417, 317] on button "3 . สี" at bounding box center [344, 314] width 245 height 58
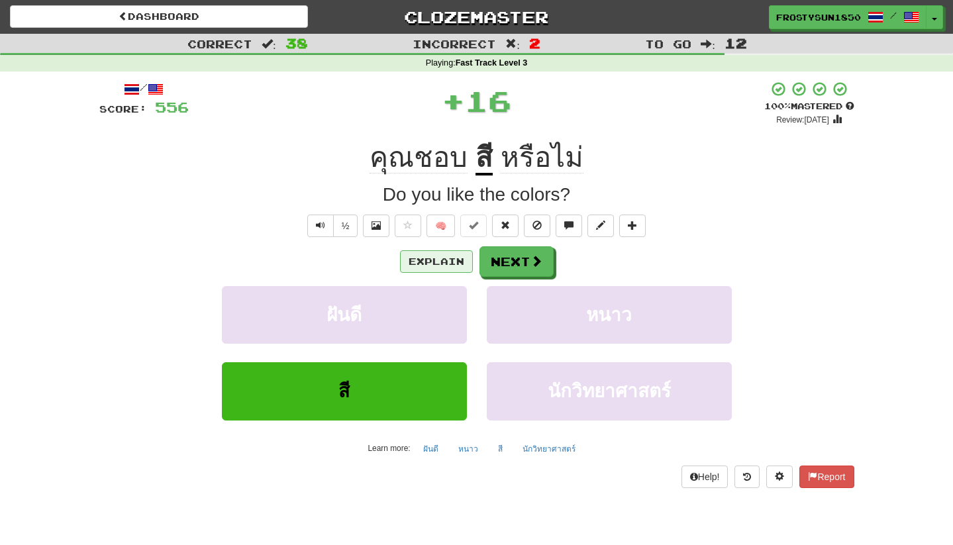
click at [445, 266] on button "Explain" at bounding box center [436, 261] width 73 height 23
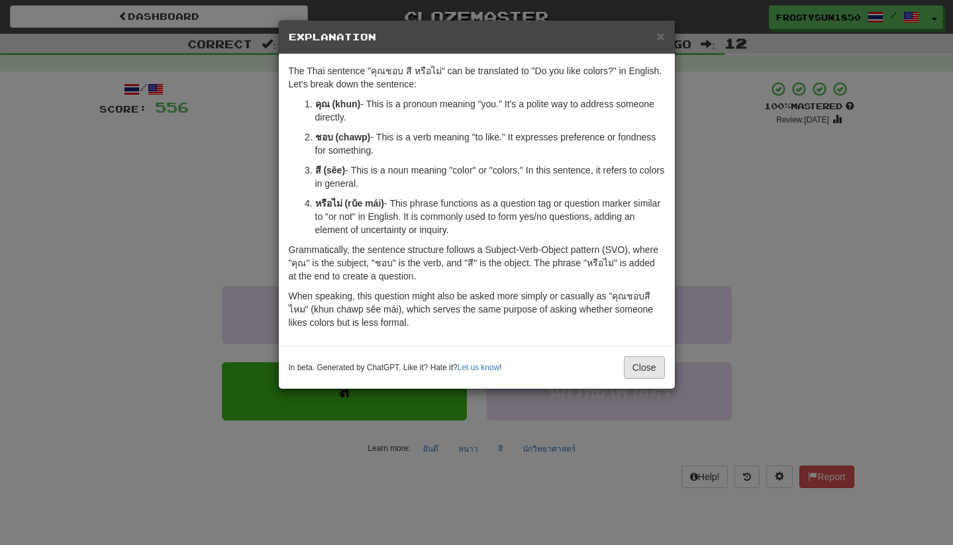
click at [640, 365] on button "Close" at bounding box center [644, 367] width 41 height 23
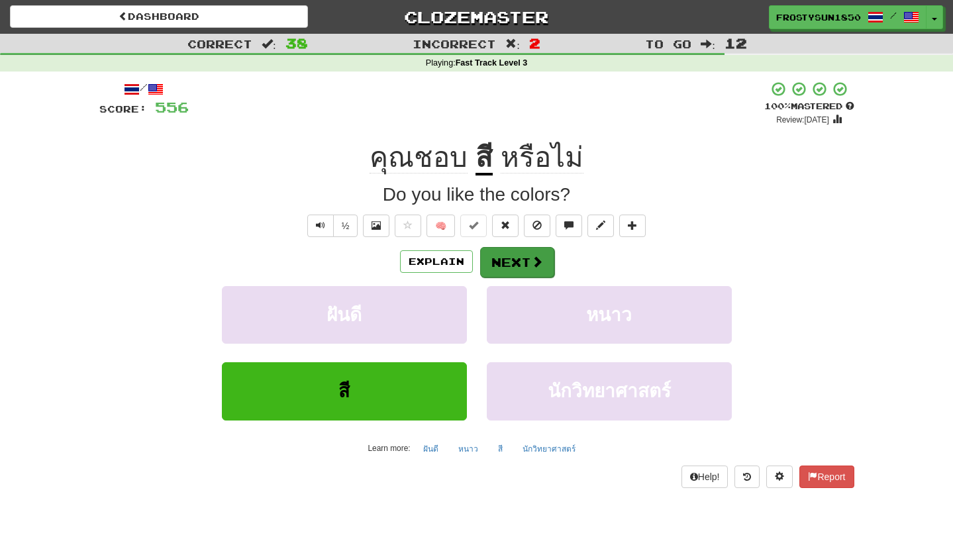
click at [511, 266] on button "Next" at bounding box center [517, 262] width 74 height 30
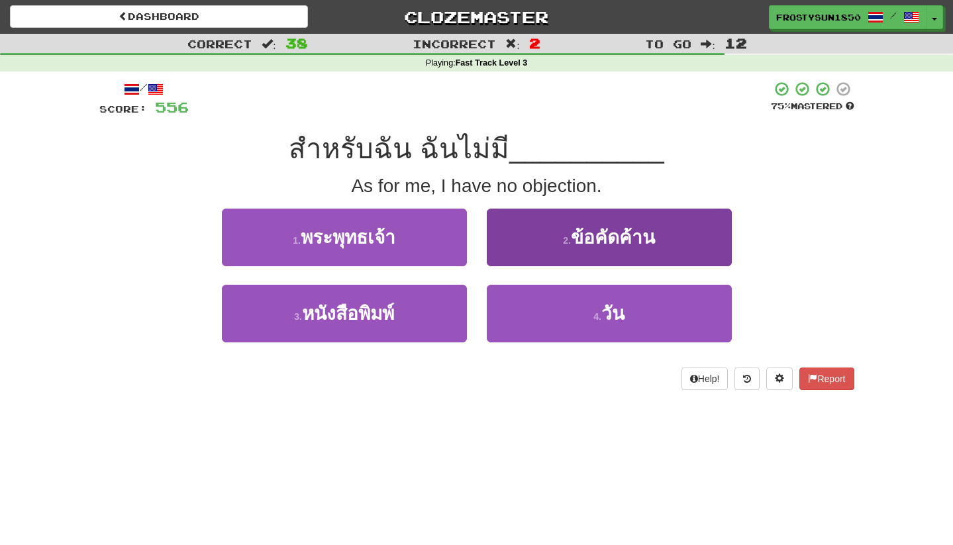
click at [533, 246] on button "2 . ข้อคัดค้าน" at bounding box center [609, 238] width 245 height 58
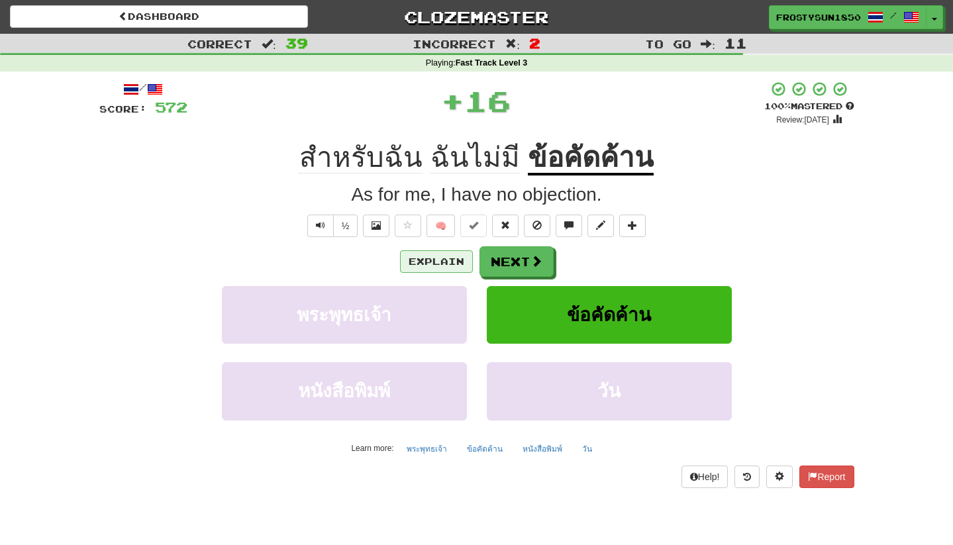
click at [439, 266] on button "Explain" at bounding box center [436, 261] width 73 height 23
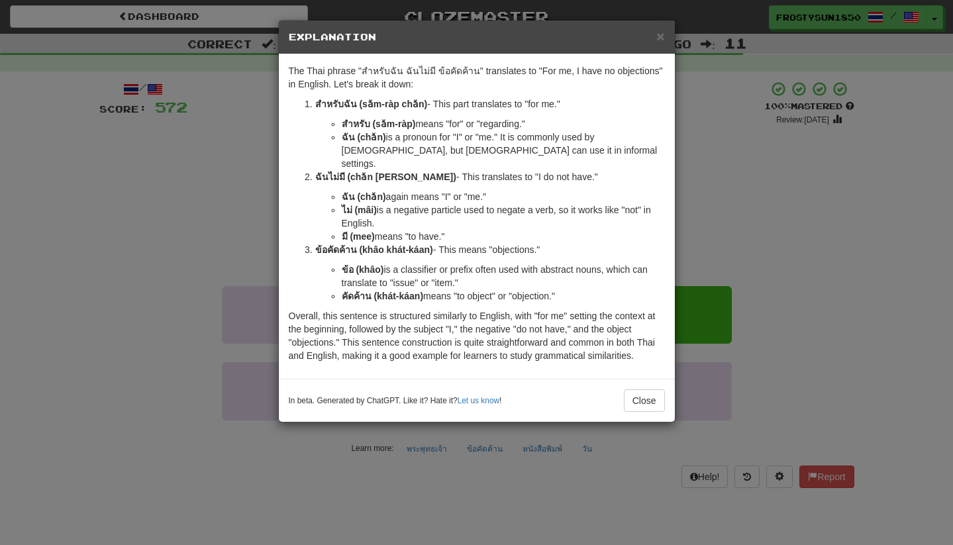
click at [439, 266] on li "ข้อ (khâo) is a classifier or prefix often used with abstract nouns, which can …" at bounding box center [503, 276] width 323 height 26
click at [658, 41] on span "×" at bounding box center [660, 35] width 8 height 15
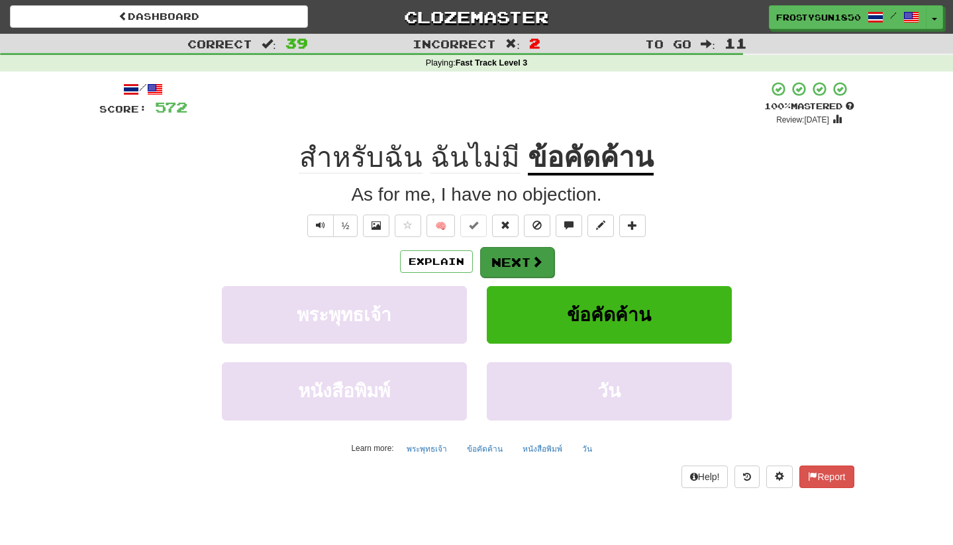
click at [522, 264] on button "Next" at bounding box center [517, 262] width 74 height 30
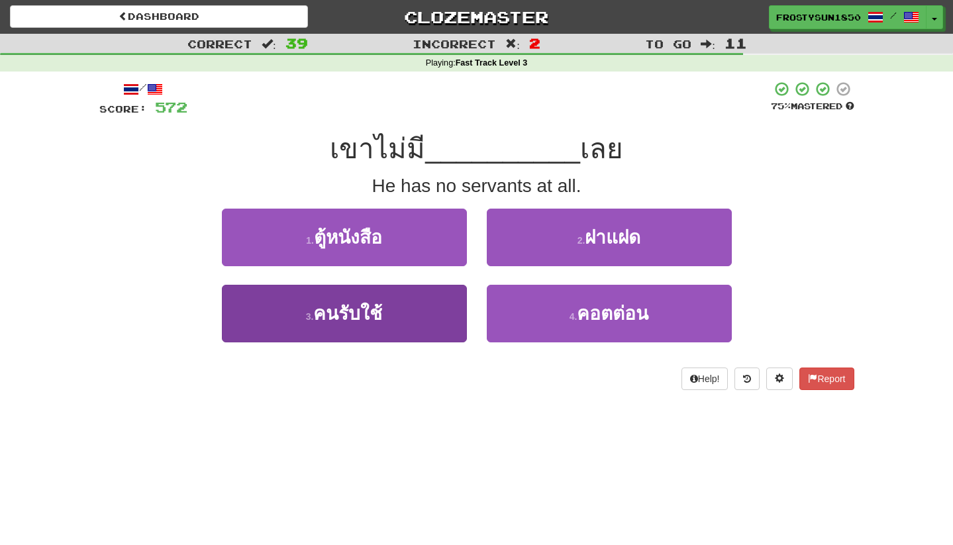
click at [416, 305] on button "3 . คนรับใช้" at bounding box center [344, 314] width 245 height 58
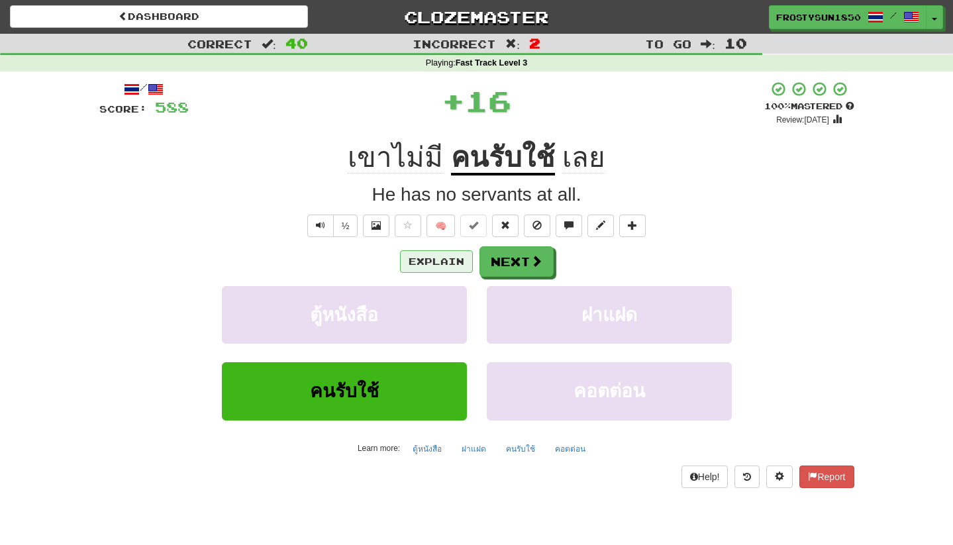
click at [436, 261] on button "Explain" at bounding box center [436, 261] width 73 height 23
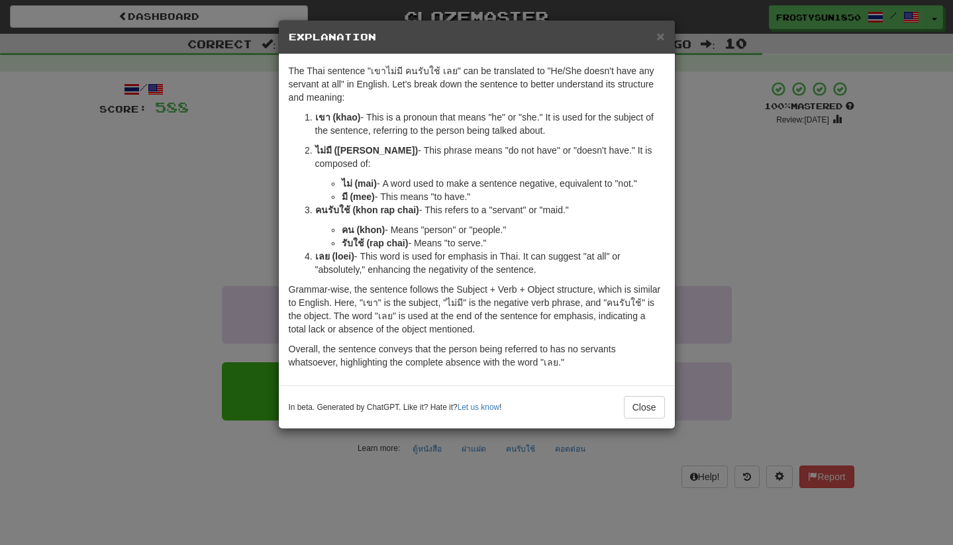
click at [586, 134] on p "เขา (khao) - This is a pronoun that means "he" or "she." It is used for the sub…" at bounding box center [490, 124] width 350 height 26
click at [657, 40] on span "×" at bounding box center [660, 35] width 8 height 15
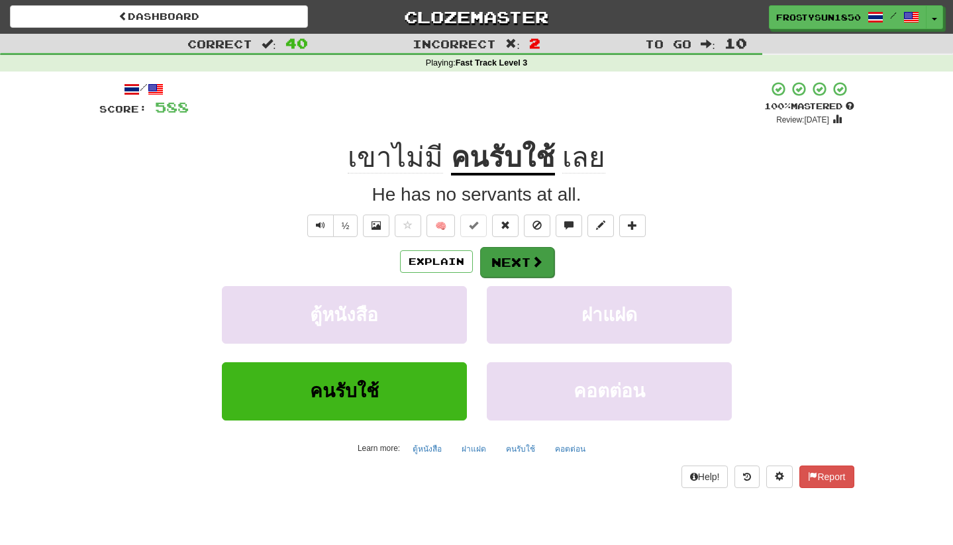
click at [523, 258] on button "Next" at bounding box center [517, 262] width 74 height 30
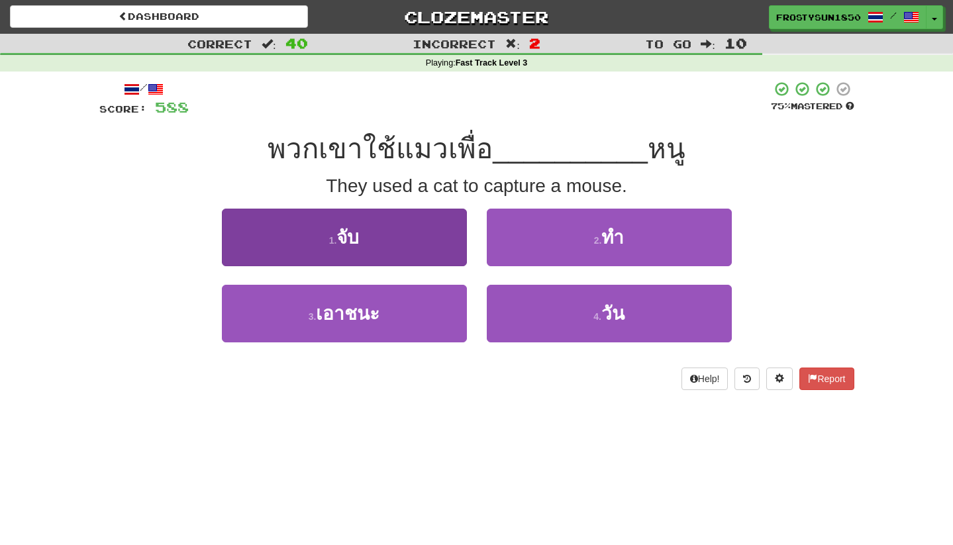
click at [378, 240] on button "1 . จับ" at bounding box center [344, 238] width 245 height 58
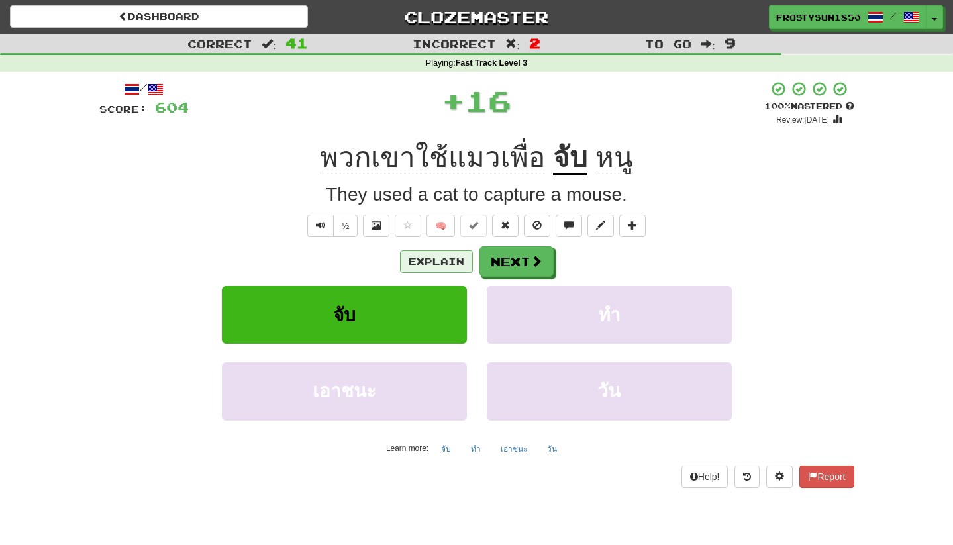
click at [431, 257] on button "Explain" at bounding box center [436, 261] width 73 height 23
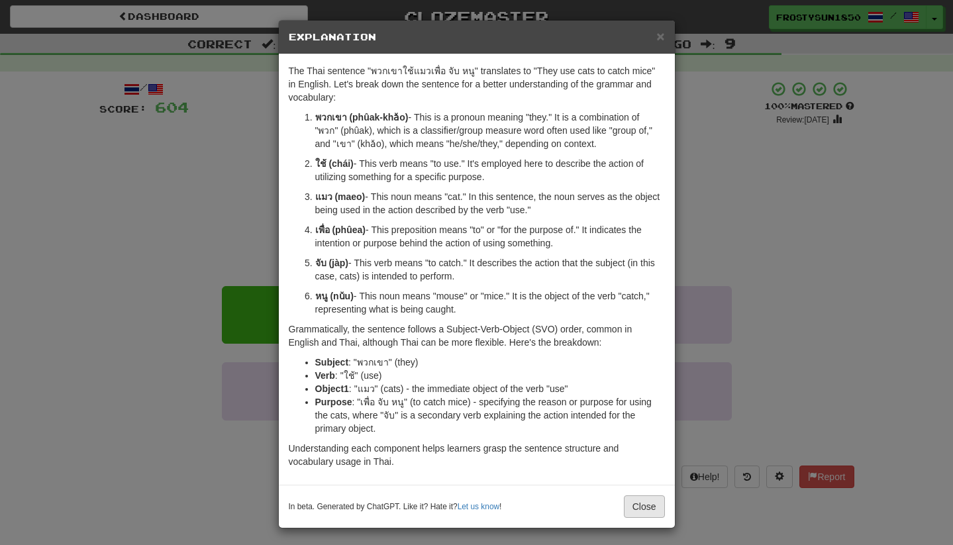
click at [642, 503] on button "Close" at bounding box center [644, 506] width 41 height 23
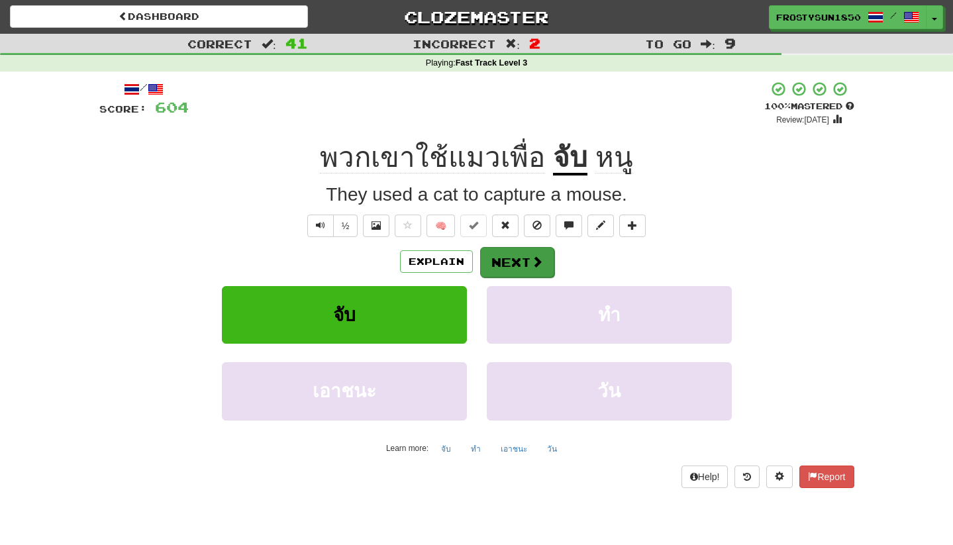
click at [521, 265] on button "Next" at bounding box center [517, 262] width 74 height 30
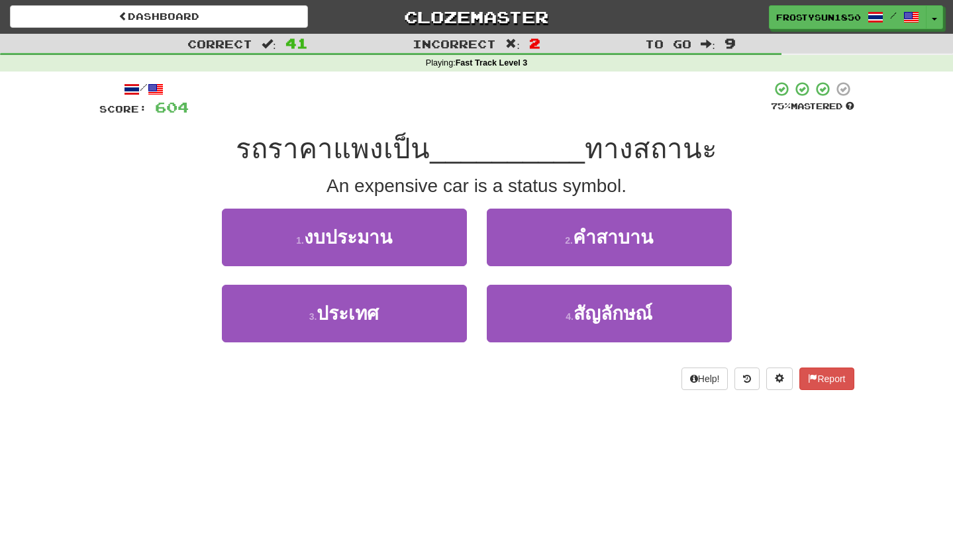
click at [758, 209] on div "1 . งบประมาน 2 . คําสาบาน" at bounding box center [476, 247] width 795 height 76
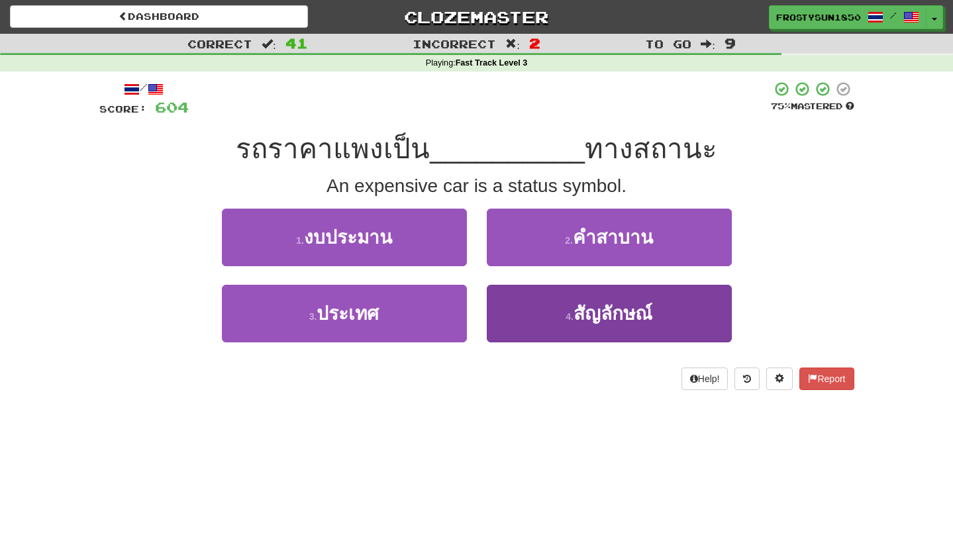
click at [693, 307] on button "4 . สัญลักษณ์" at bounding box center [609, 314] width 245 height 58
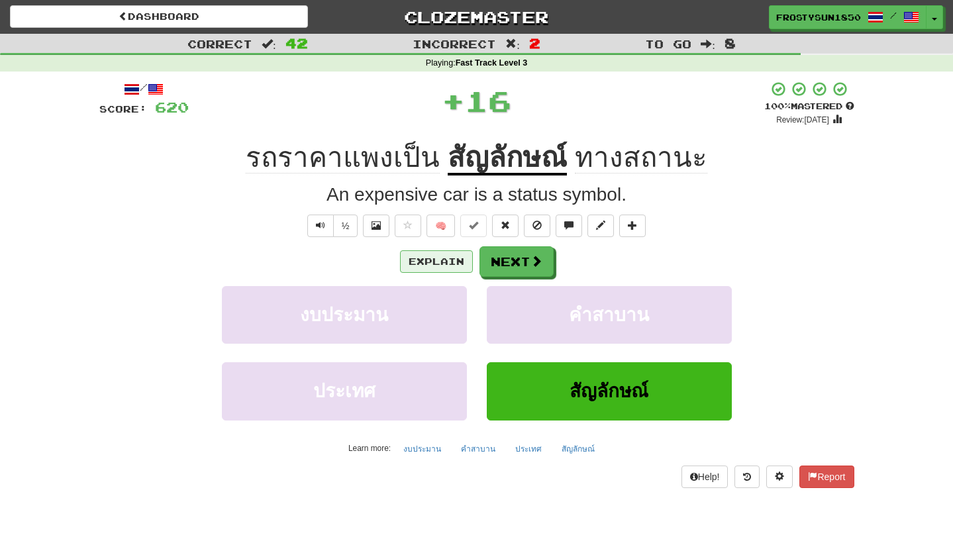
click at [449, 262] on button "Explain" at bounding box center [436, 261] width 73 height 23
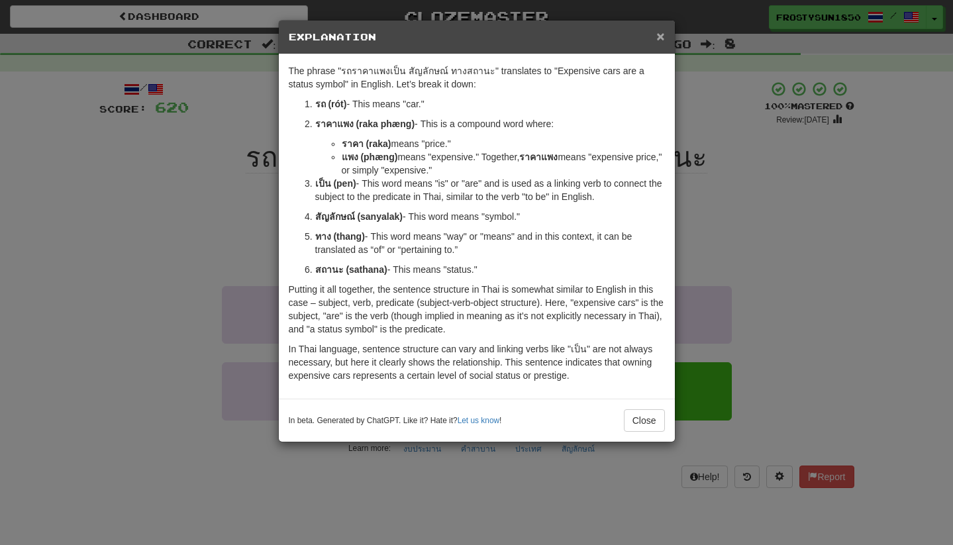
click at [658, 39] on span "×" at bounding box center [660, 35] width 8 height 15
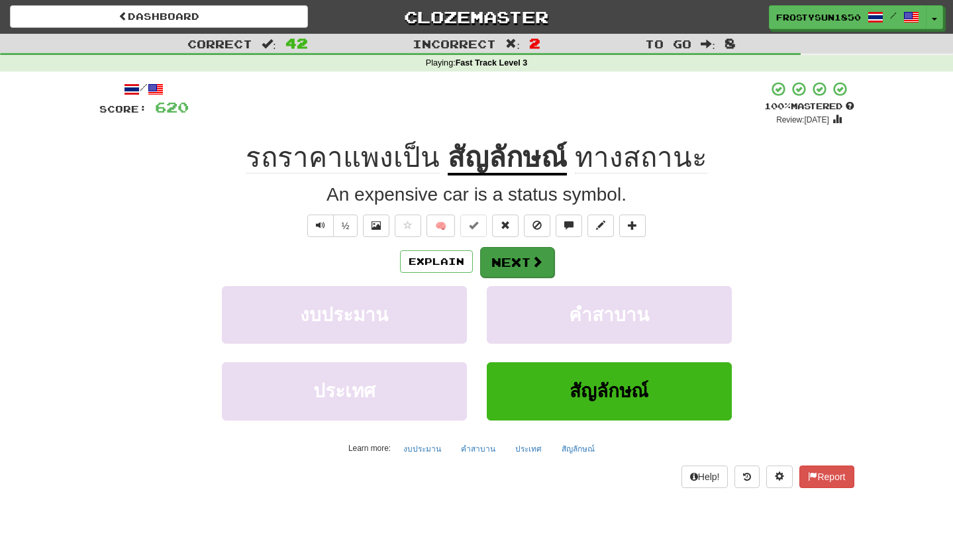
click at [522, 266] on button "Next" at bounding box center [517, 262] width 74 height 30
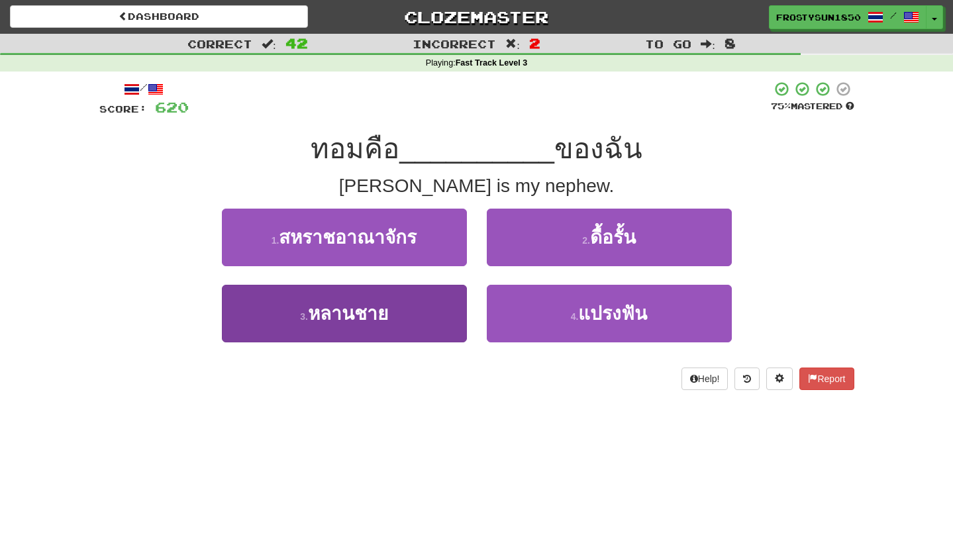
click at [421, 317] on button "3 . หลานชาย" at bounding box center [344, 314] width 245 height 58
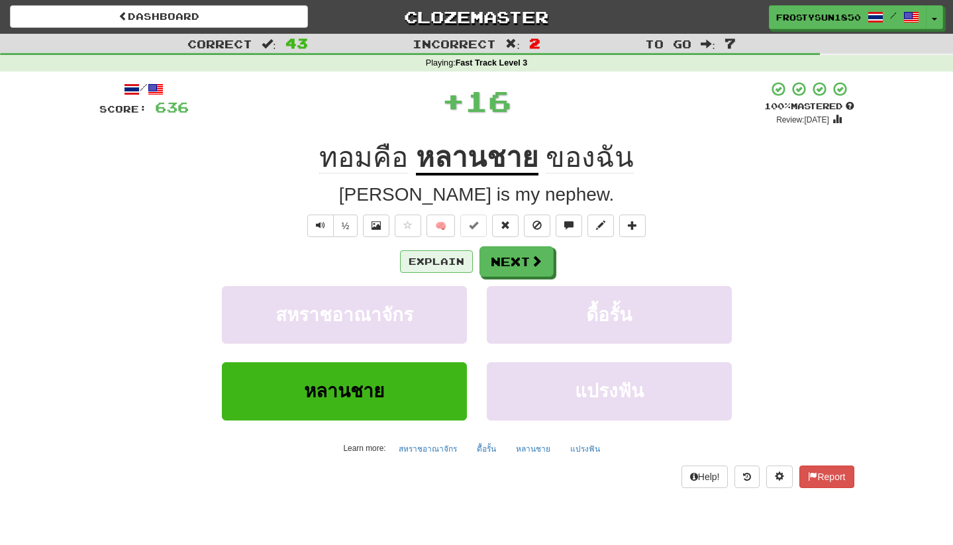
click at [444, 268] on button "Explain" at bounding box center [436, 261] width 73 height 23
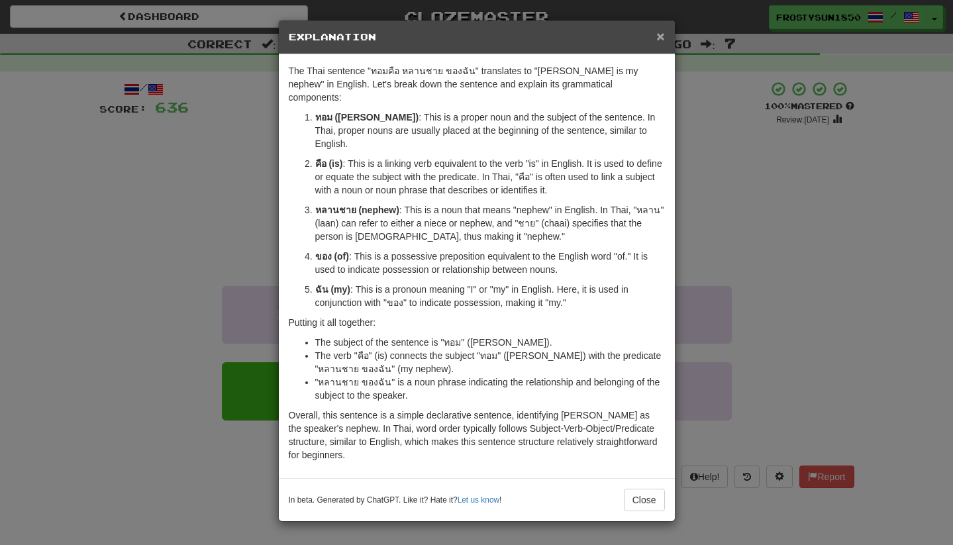
click at [660, 40] on span "×" at bounding box center [660, 35] width 8 height 15
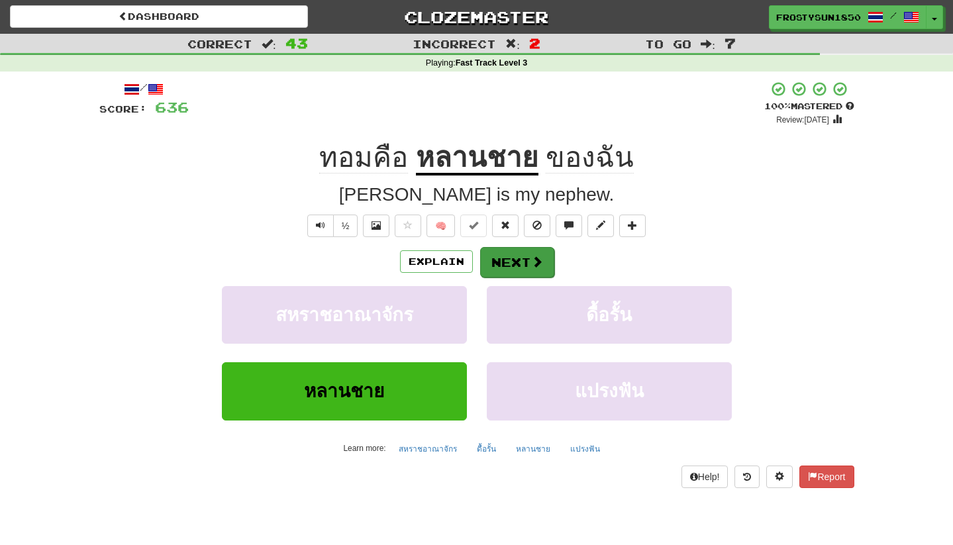
click at [521, 268] on button "Next" at bounding box center [517, 262] width 74 height 30
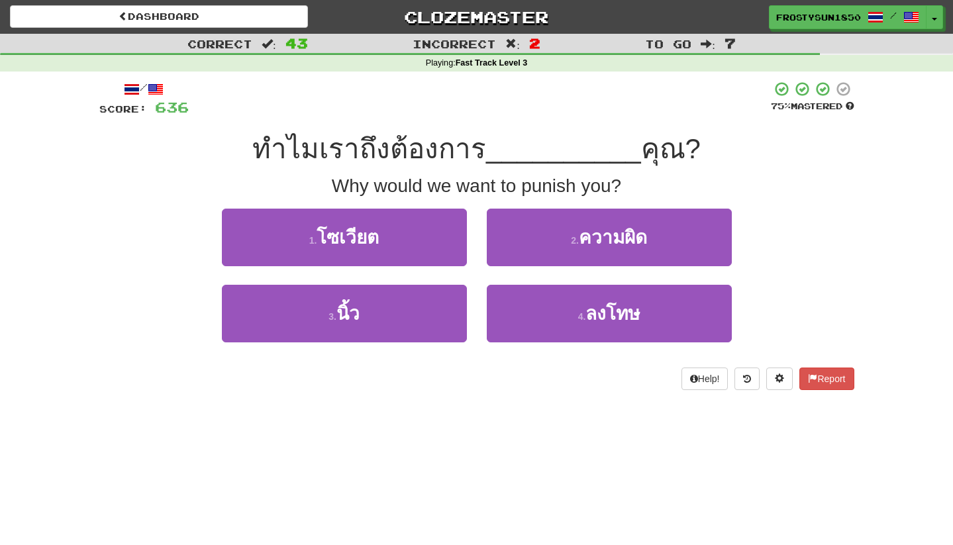
click at [522, 268] on div "2 . ความผิด" at bounding box center [609, 247] width 265 height 76
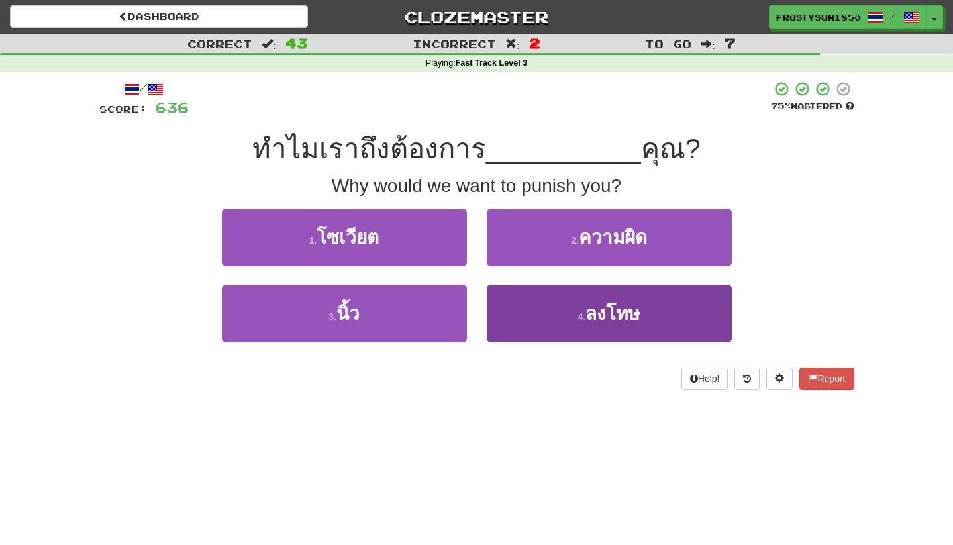
click at [578, 311] on small "4 ." at bounding box center [582, 316] width 8 height 11
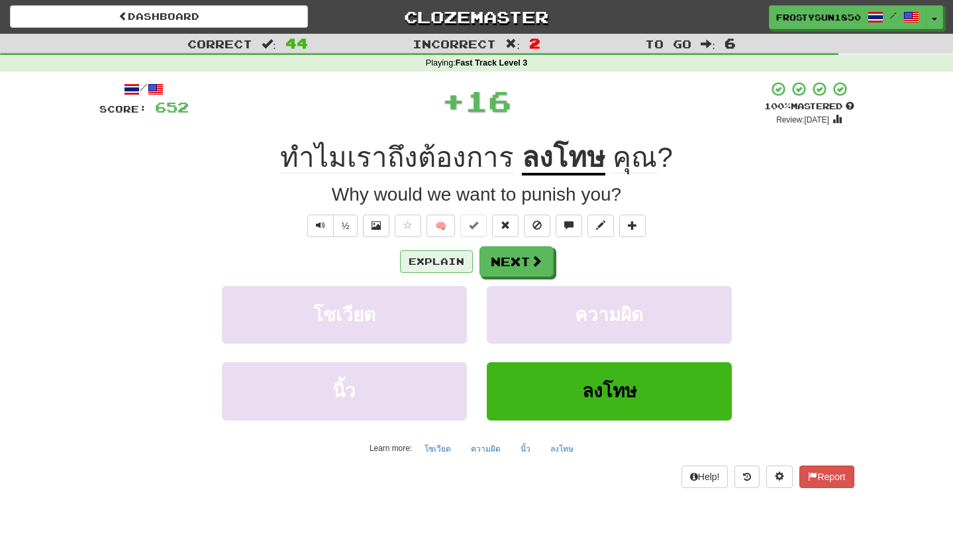
click at [430, 256] on button "Explain" at bounding box center [436, 261] width 73 height 23
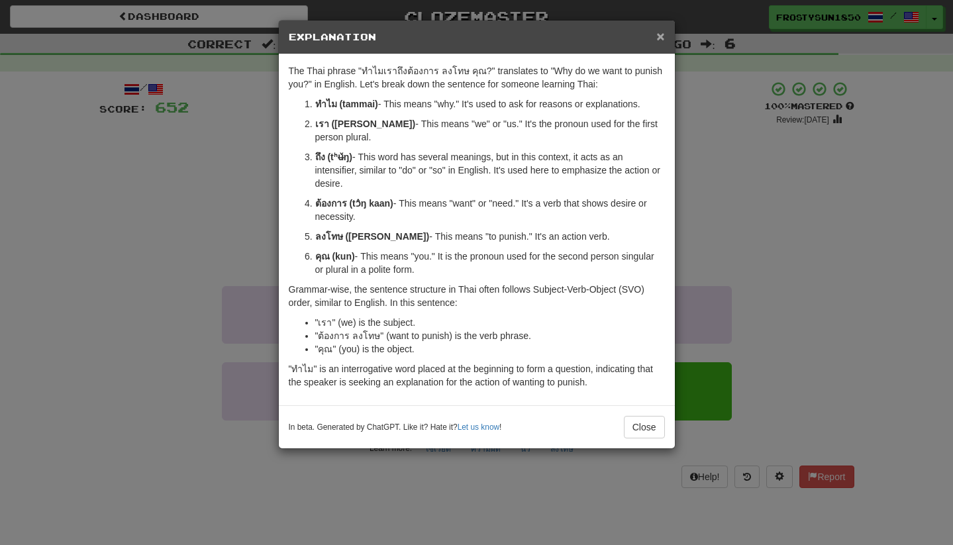
click at [660, 38] on span "×" at bounding box center [660, 35] width 8 height 15
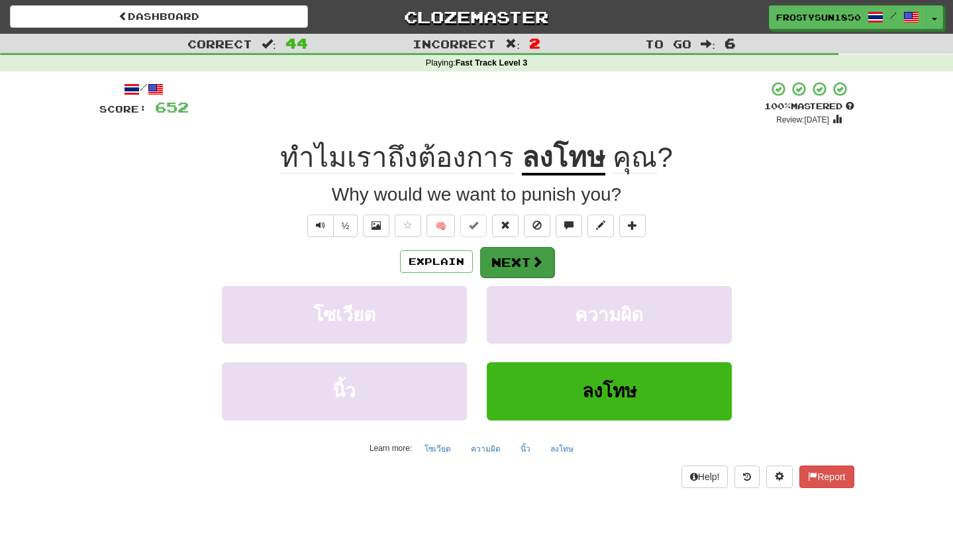
click at [509, 264] on button "Next" at bounding box center [517, 262] width 74 height 30
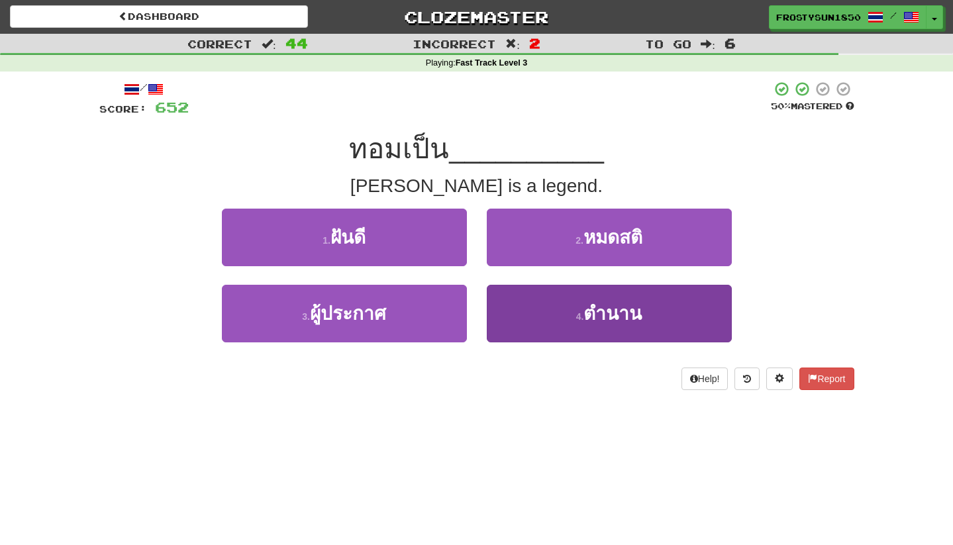
click at [565, 309] on button "4 . ตำนาน" at bounding box center [609, 314] width 245 height 58
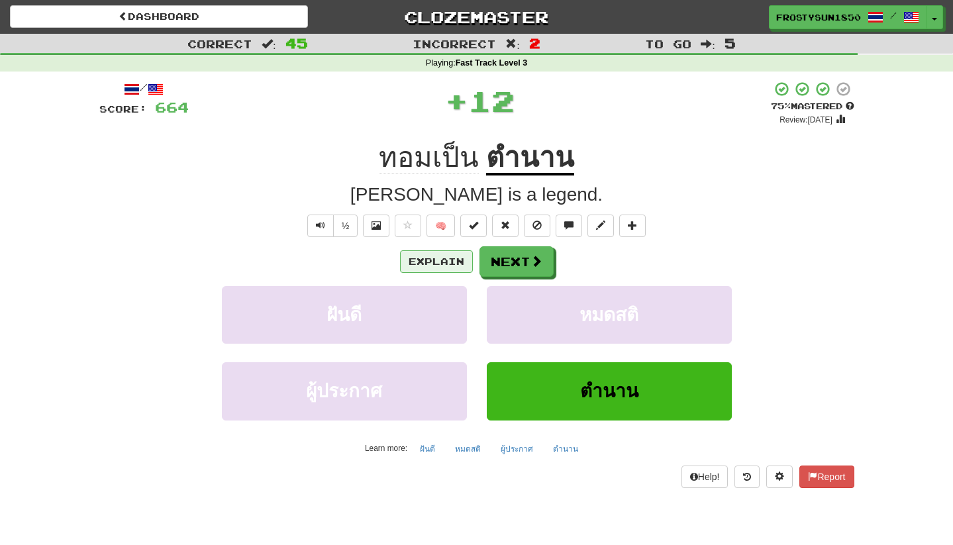
click at [450, 266] on button "Explain" at bounding box center [436, 261] width 73 height 23
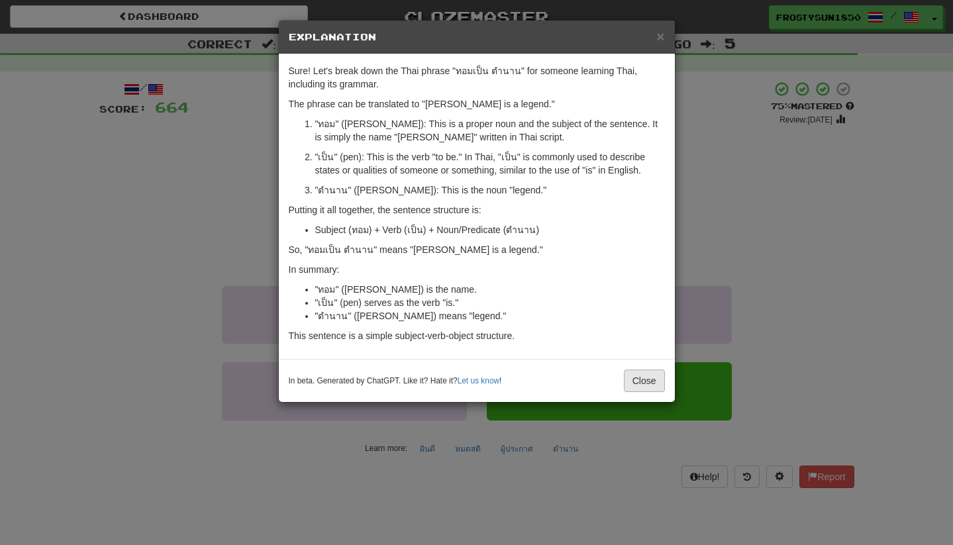
click at [644, 383] on button "Close" at bounding box center [644, 380] width 41 height 23
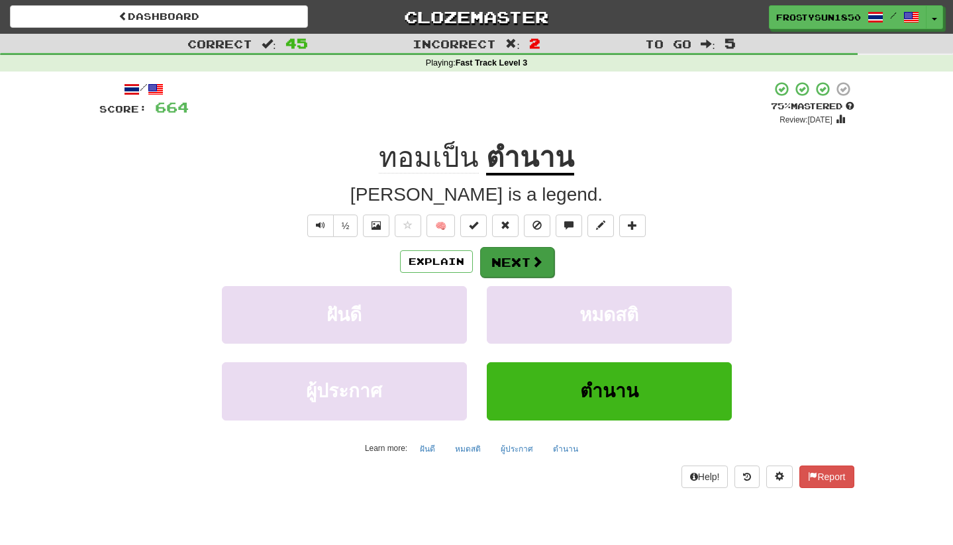
click at [524, 271] on button "Next" at bounding box center [517, 262] width 74 height 30
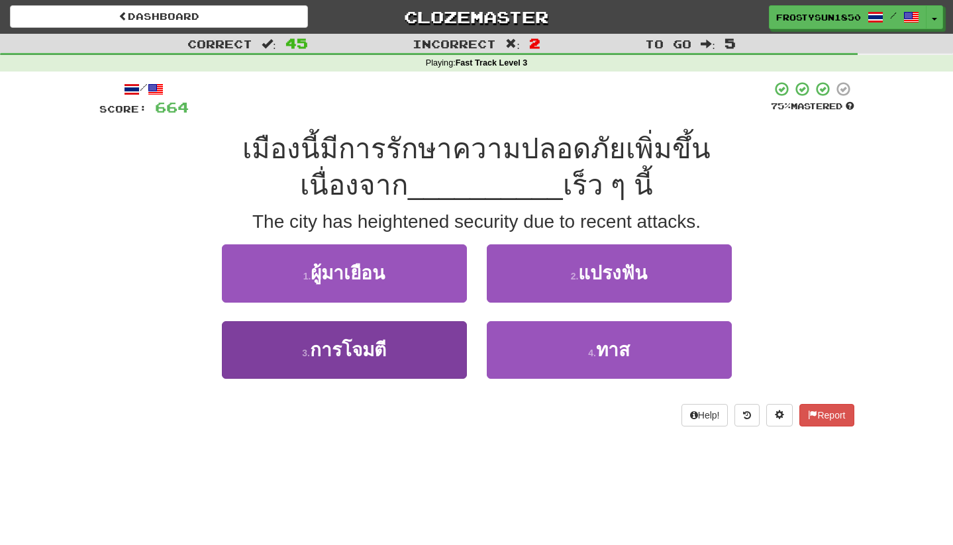
click at [285, 356] on button "3 . การโจมตี" at bounding box center [344, 350] width 245 height 58
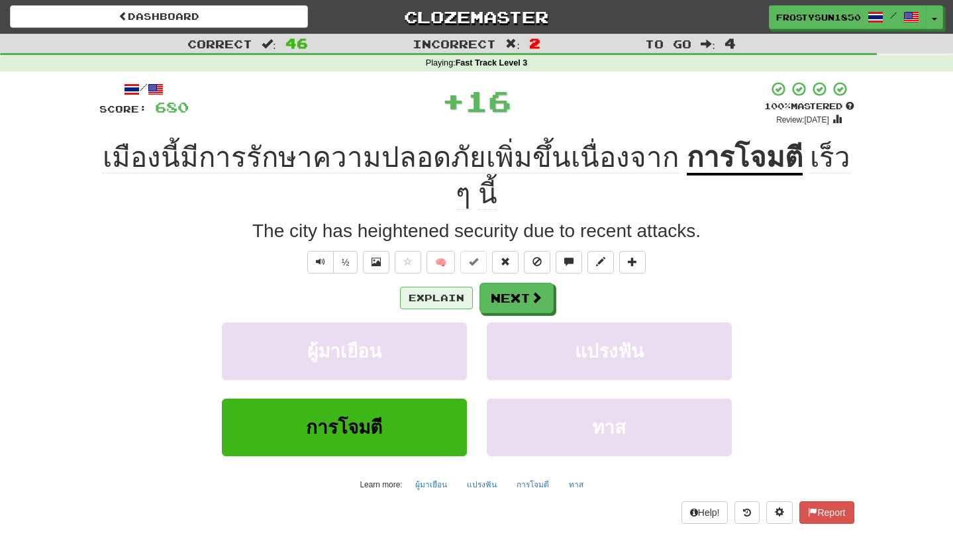
click at [428, 287] on button "Explain" at bounding box center [436, 298] width 73 height 23
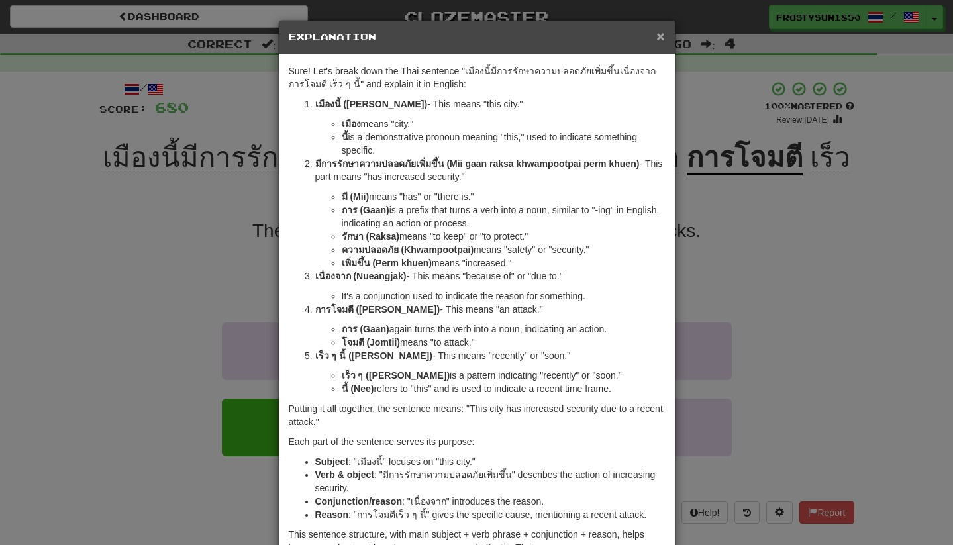
click at [658, 38] on span "×" at bounding box center [660, 35] width 8 height 15
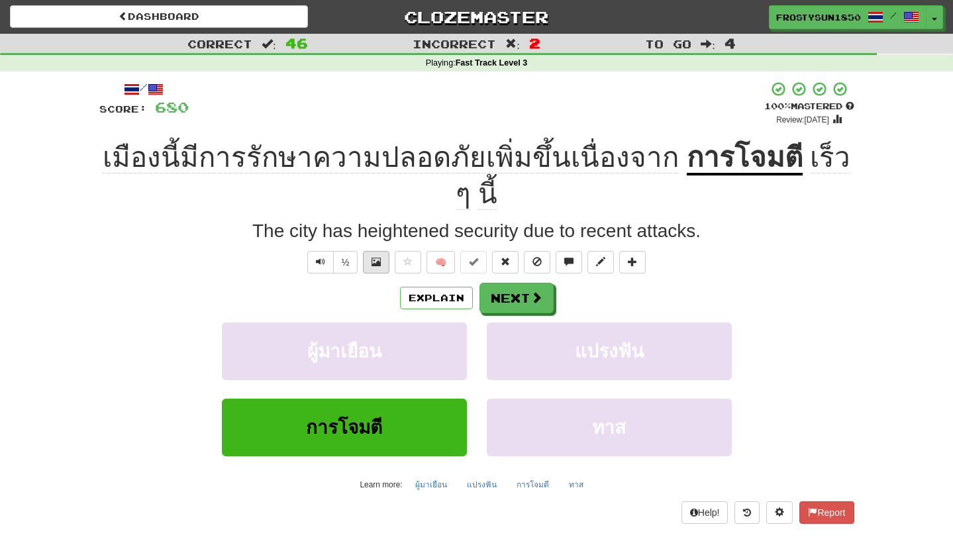
click at [377, 257] on span at bounding box center [375, 261] width 9 height 9
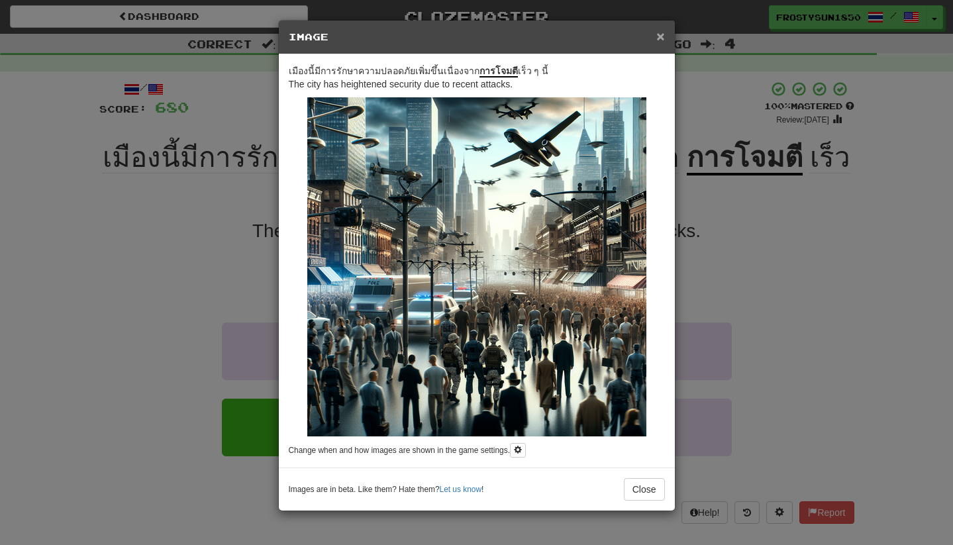
click at [661, 41] on span "×" at bounding box center [660, 35] width 8 height 15
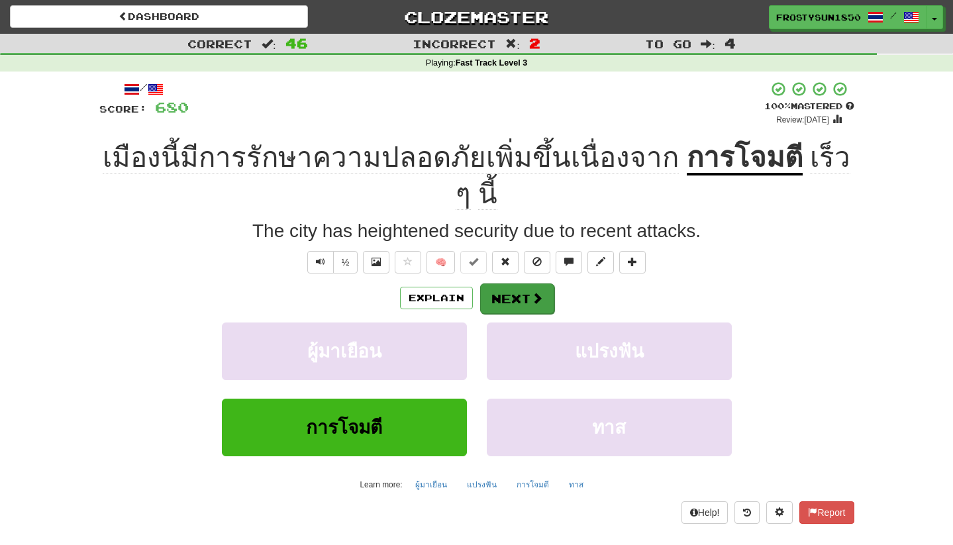
click at [511, 283] on button "Next" at bounding box center [517, 298] width 74 height 30
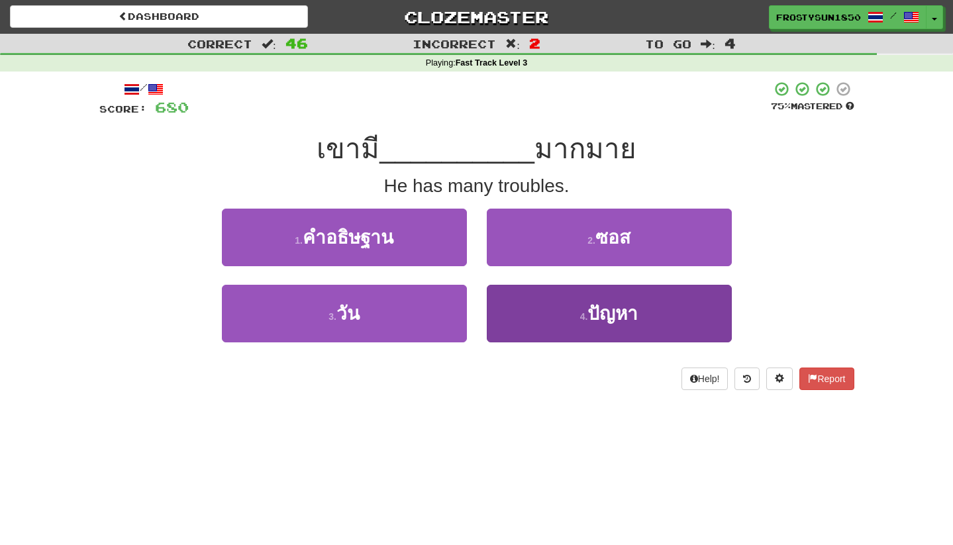
click at [556, 314] on button "4 . ปัญหา" at bounding box center [609, 314] width 245 height 58
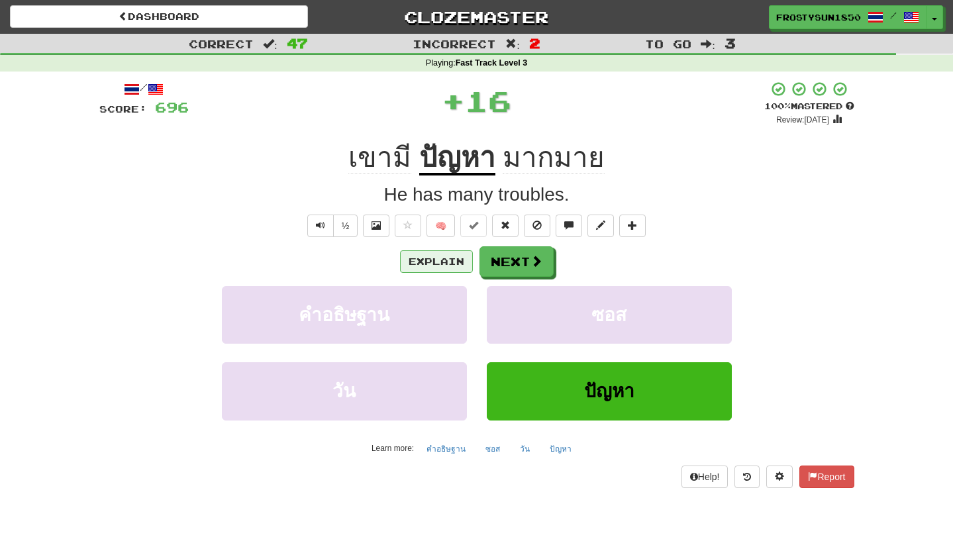
click at [434, 263] on button "Explain" at bounding box center [436, 261] width 73 height 23
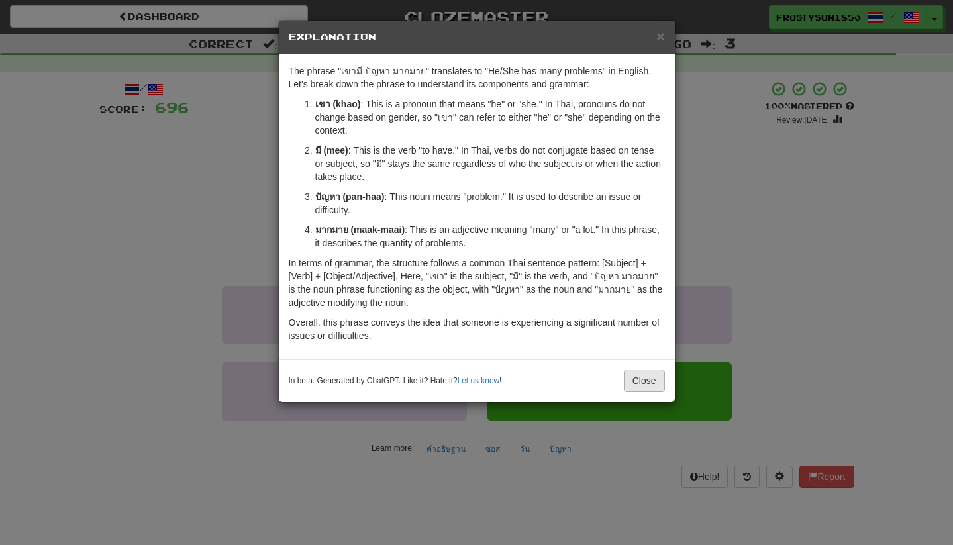
click at [660, 377] on button "Close" at bounding box center [644, 380] width 41 height 23
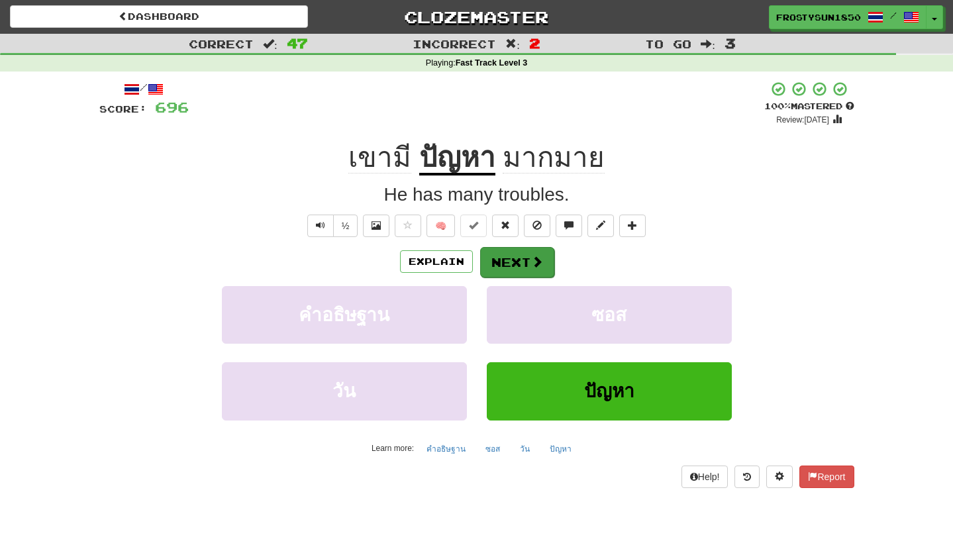
click at [527, 265] on button "Next" at bounding box center [517, 262] width 74 height 30
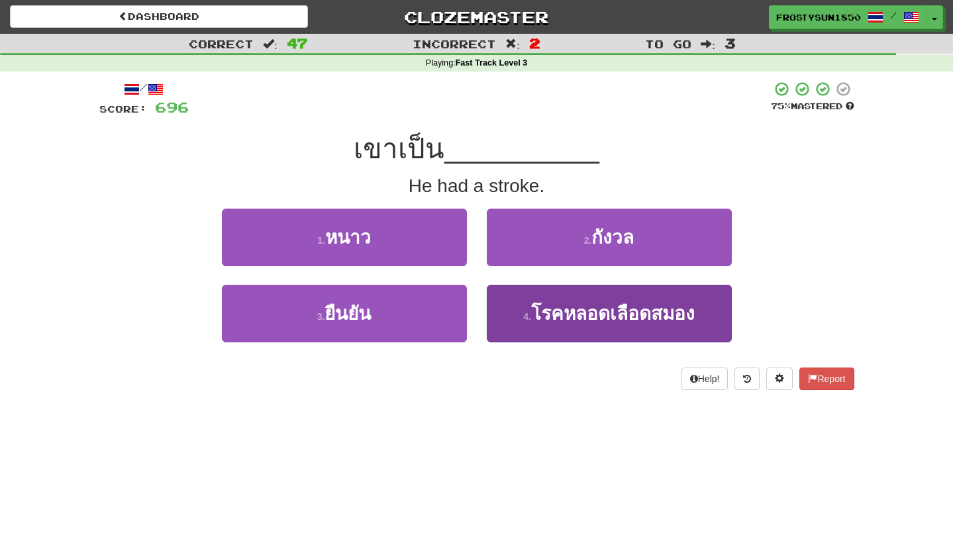
click at [598, 322] on span "โรคหลอดเลือดสมอง" at bounding box center [613, 313] width 164 height 21
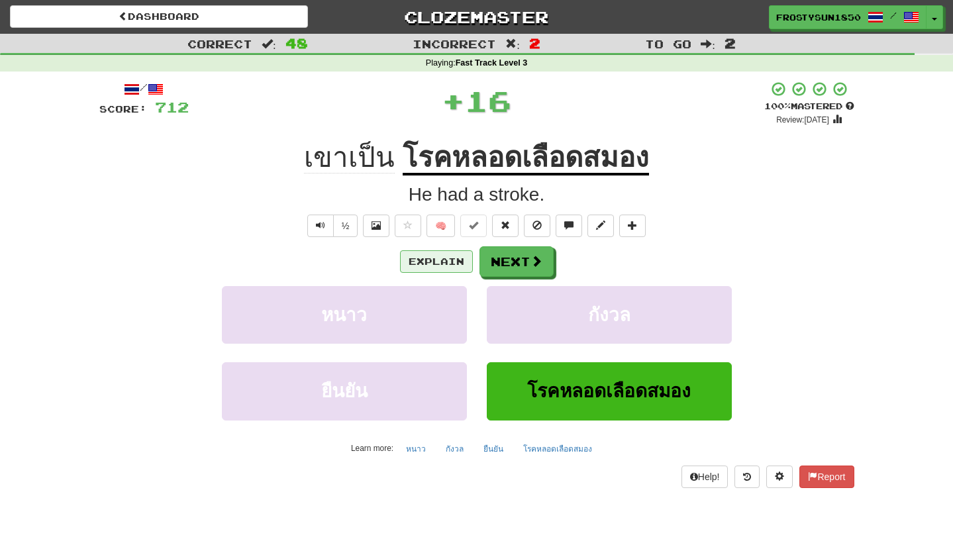
click at [432, 262] on button "Explain" at bounding box center [436, 261] width 73 height 23
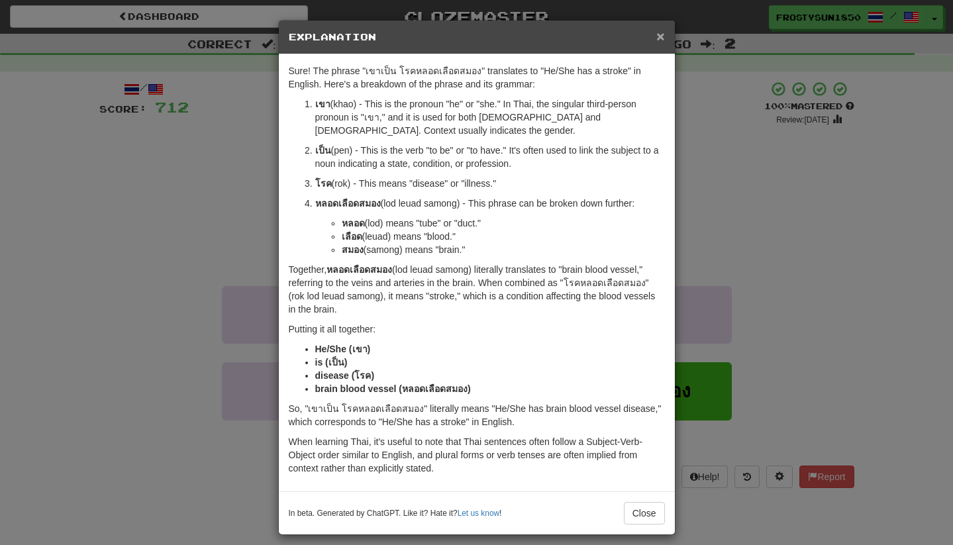
click at [660, 37] on span "×" at bounding box center [660, 35] width 8 height 15
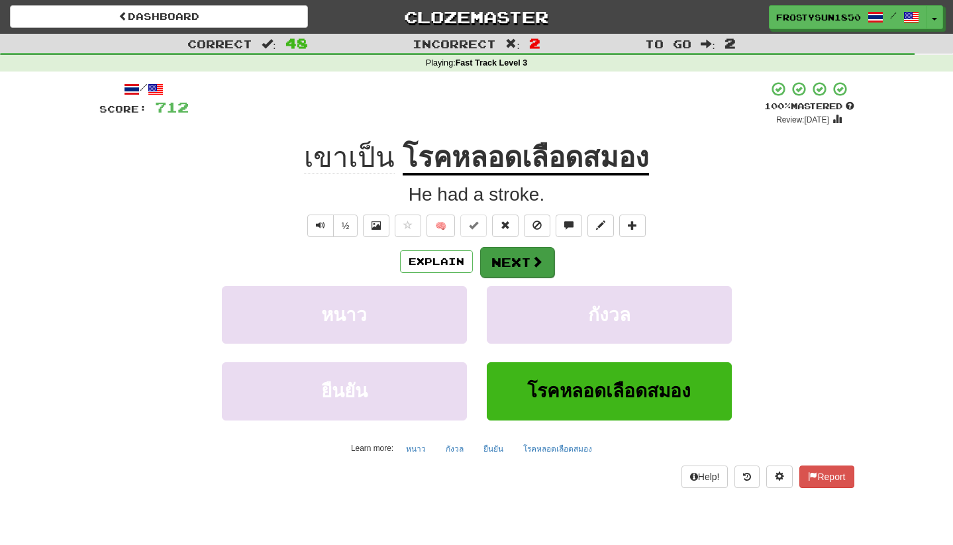
click at [513, 265] on button "Next" at bounding box center [517, 262] width 74 height 30
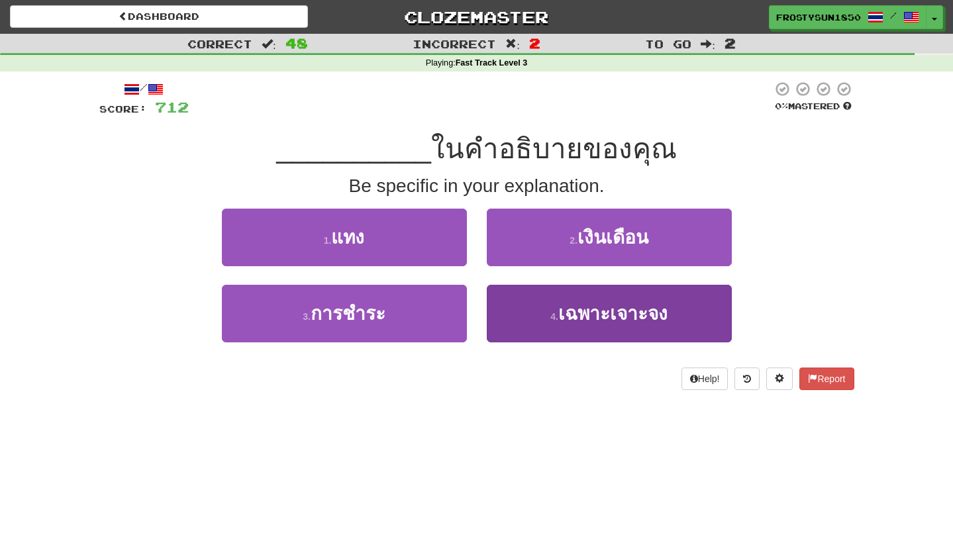
click at [576, 317] on span "เฉพาะเจาะจง" at bounding box center [612, 313] width 109 height 21
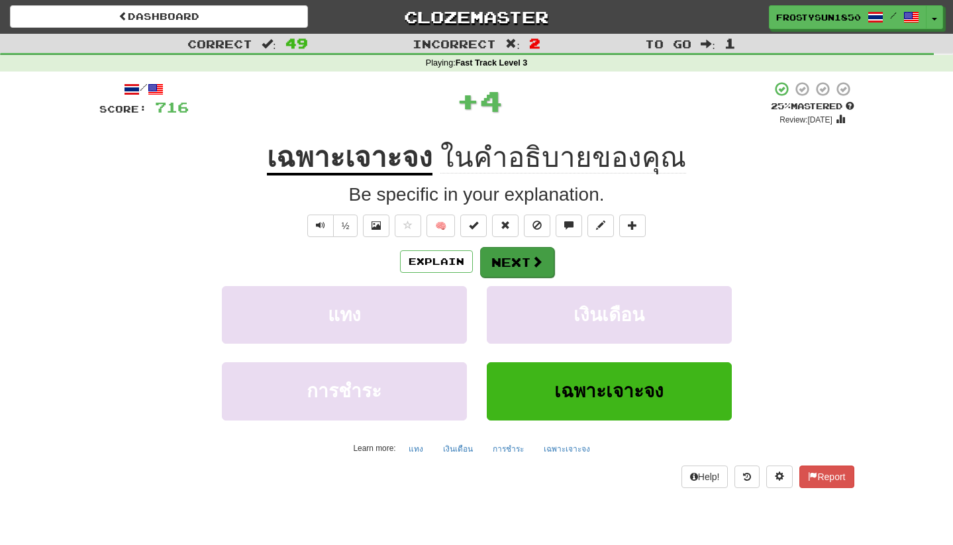
click at [516, 264] on button "Next" at bounding box center [517, 262] width 74 height 30
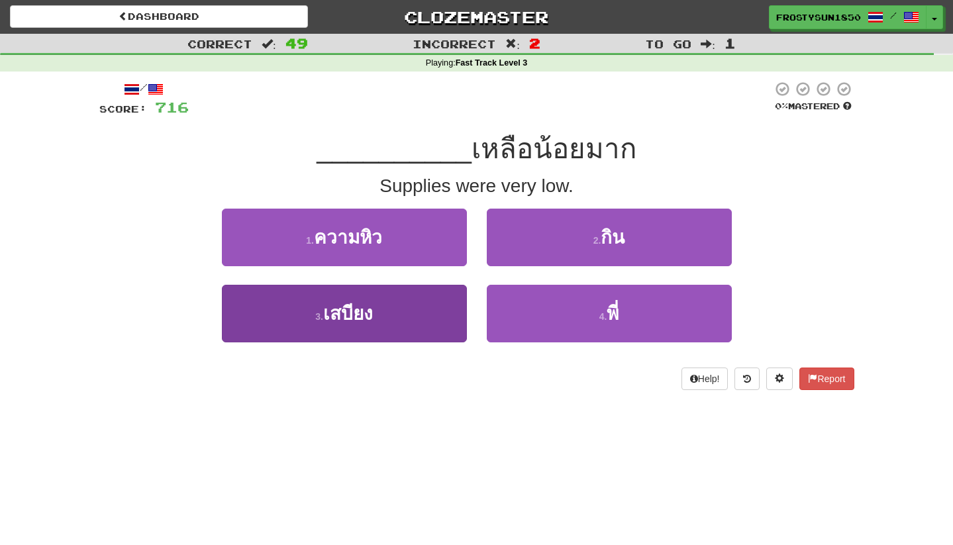
click at [422, 320] on button "3 . เสบียง" at bounding box center [344, 314] width 245 height 58
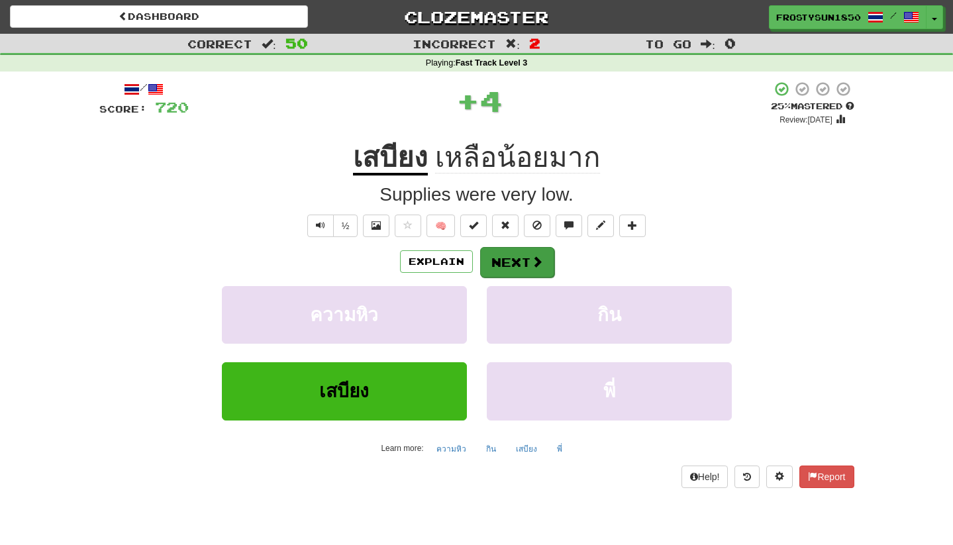
click at [505, 265] on button "Next" at bounding box center [517, 262] width 74 height 30
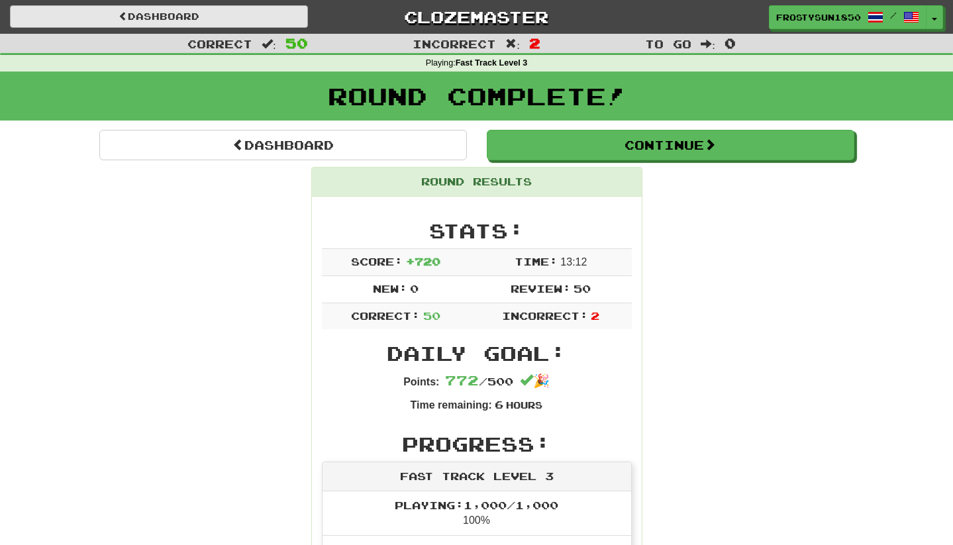
click at [158, 23] on link "Dashboard" at bounding box center [159, 16] width 298 height 23
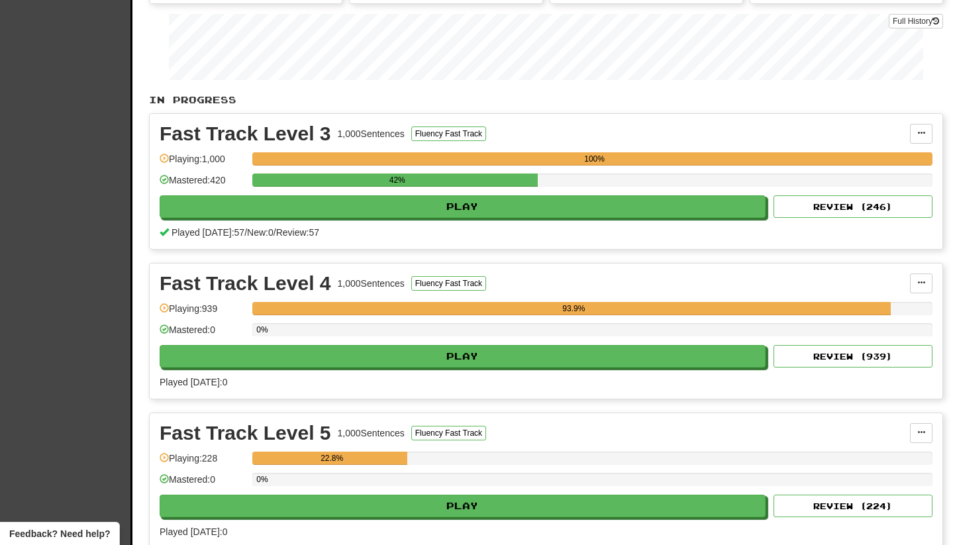
scroll to position [305, 0]
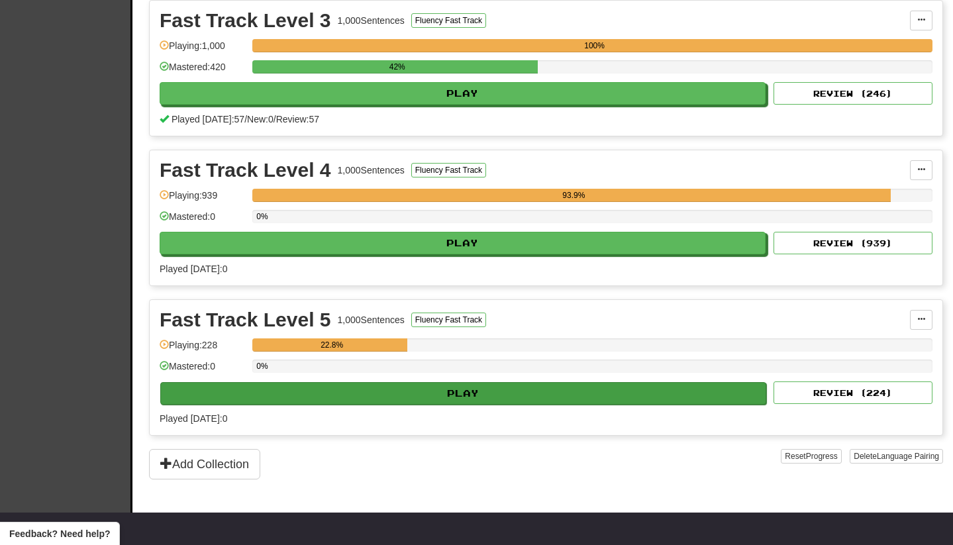
click at [344, 391] on button "Play" at bounding box center [463, 393] width 606 height 23
select select "**"
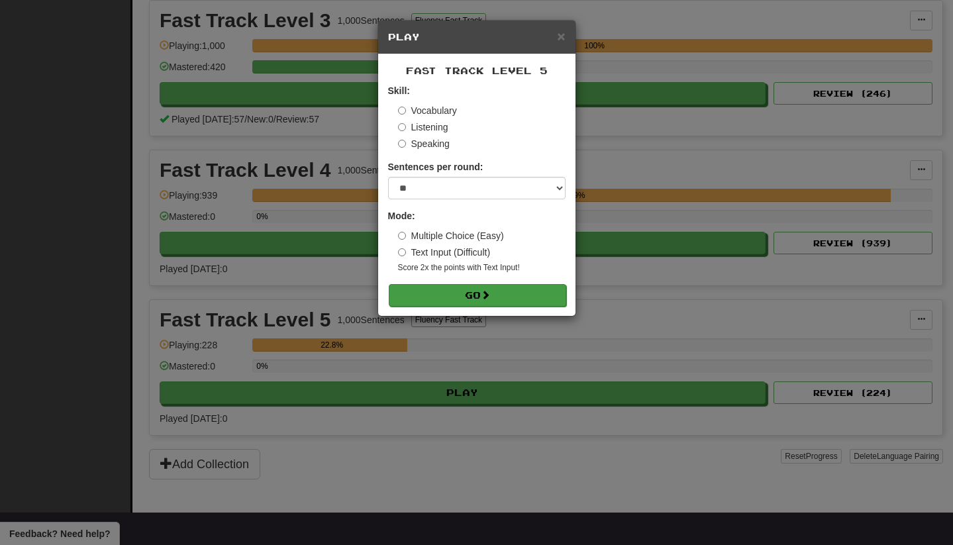
click at [445, 297] on button "Go" at bounding box center [477, 295] width 177 height 23
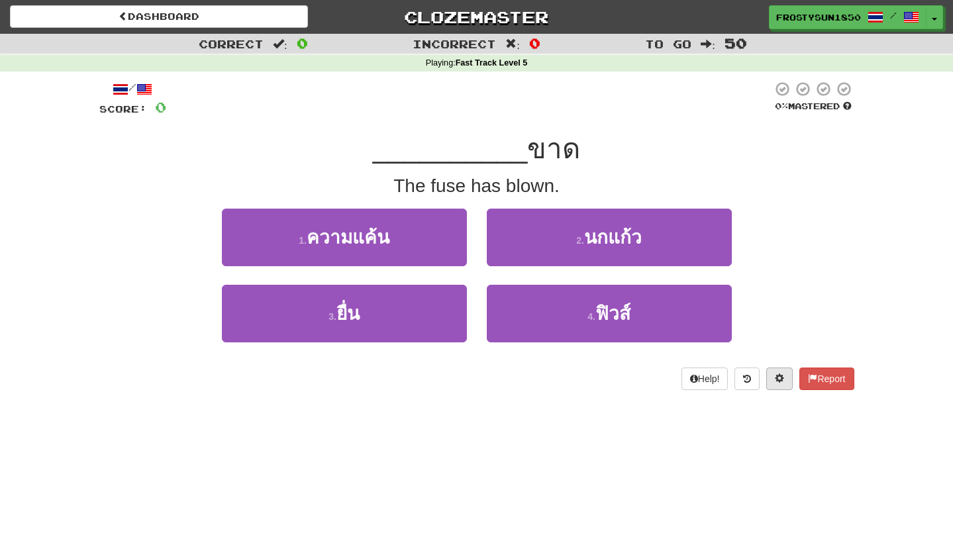
click at [773, 383] on button at bounding box center [779, 379] width 26 height 23
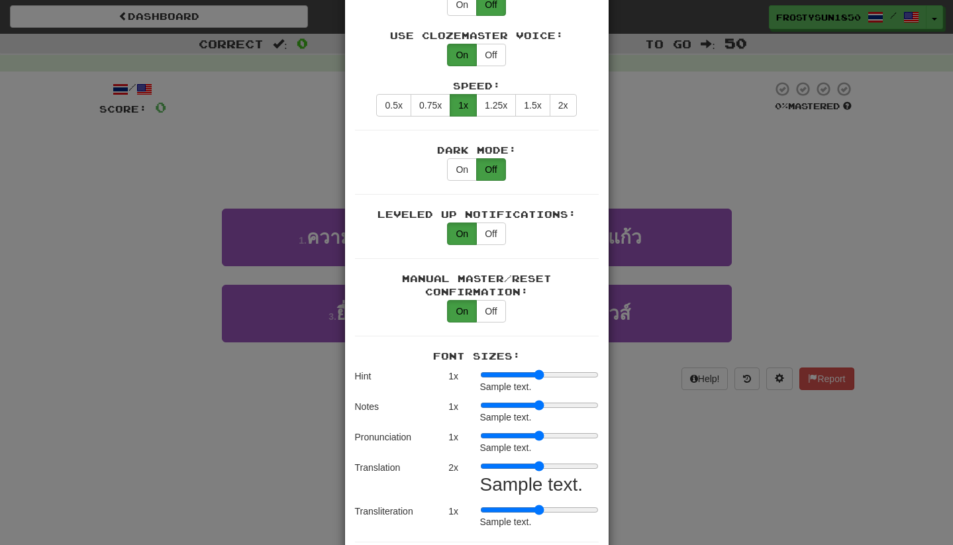
scroll to position [703, 0]
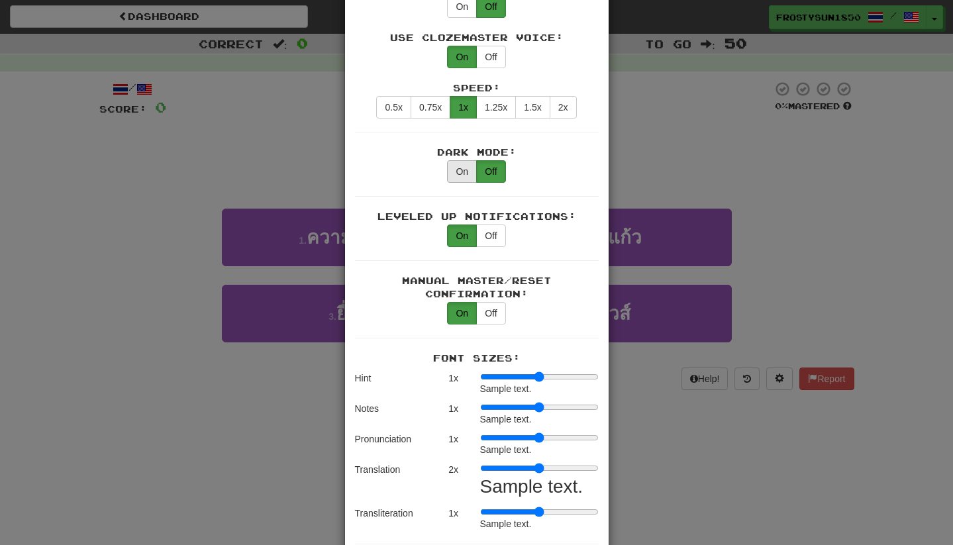
click at [456, 160] on button "On" at bounding box center [462, 171] width 30 height 23
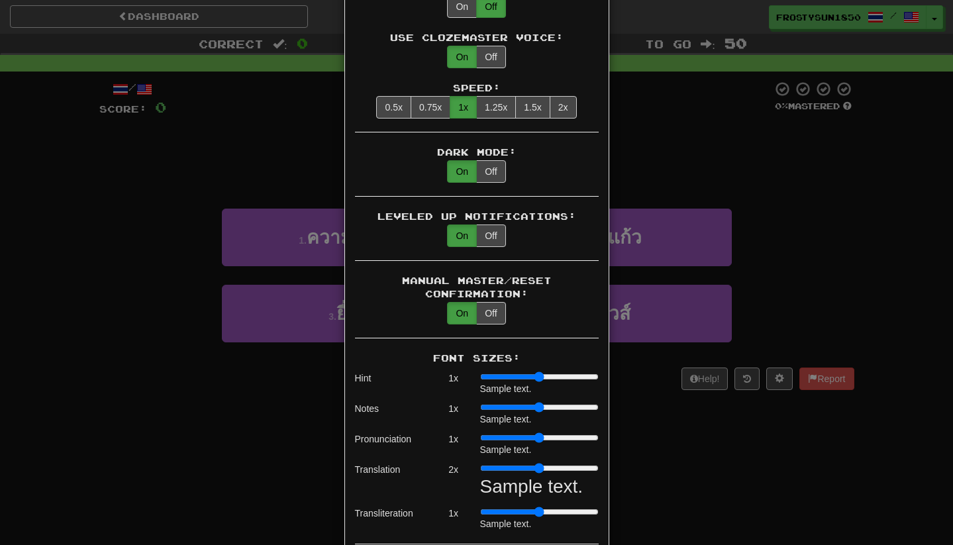
click at [859, 199] on div "× Game Settings Translations: Visible Show After Answering Hidden Sentence Text…" at bounding box center [476, 272] width 953 height 545
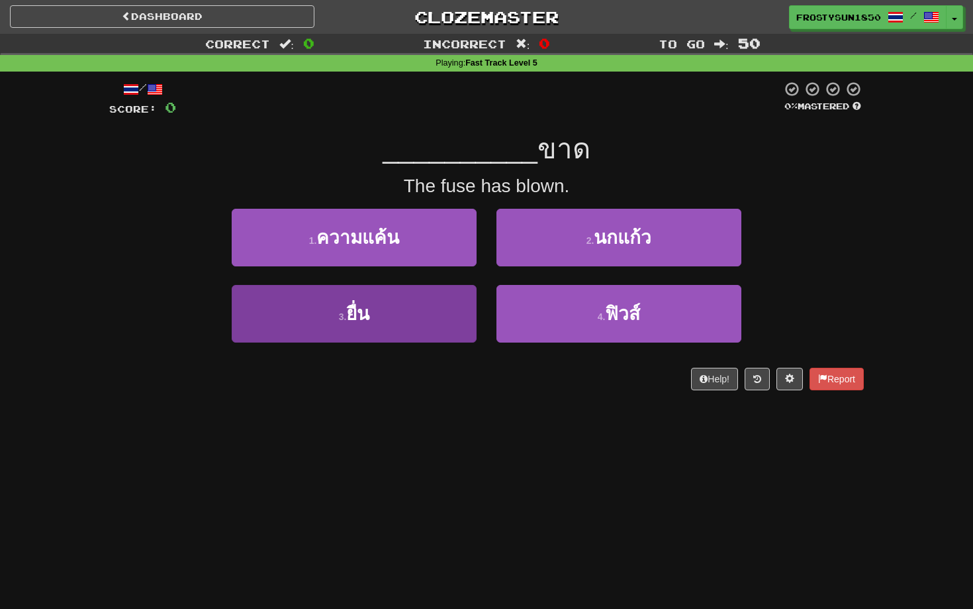
click at [440, 317] on button "3 . ยื่น" at bounding box center [354, 314] width 245 height 58
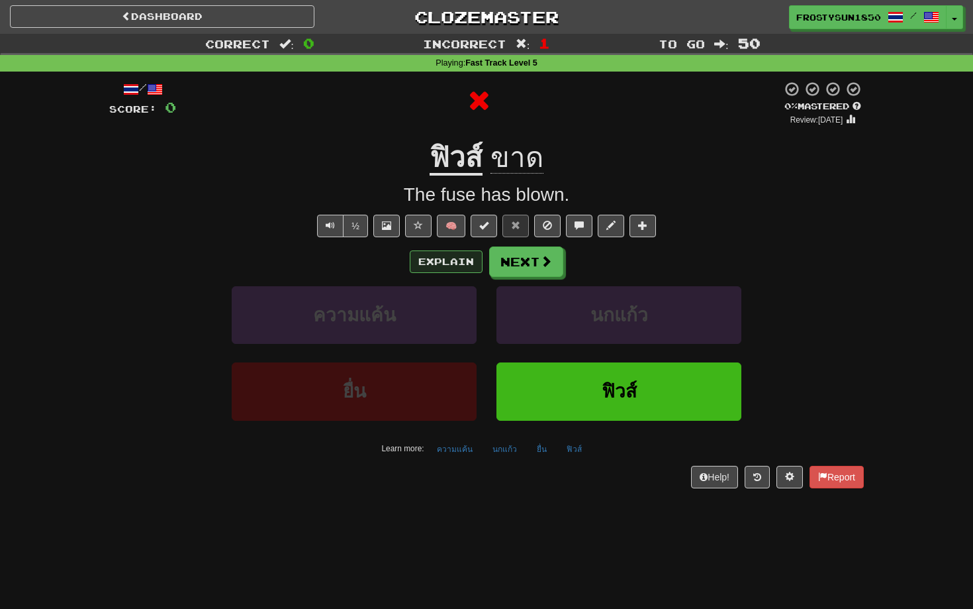
click at [463, 258] on button "Explain" at bounding box center [446, 261] width 73 height 23
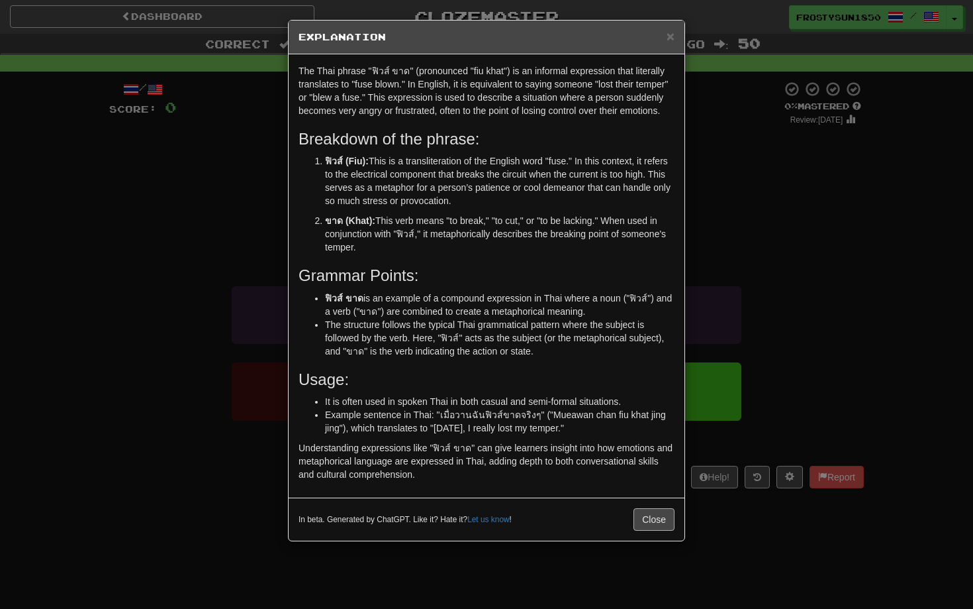
click at [648, 520] on button "Close" at bounding box center [654, 519] width 41 height 23
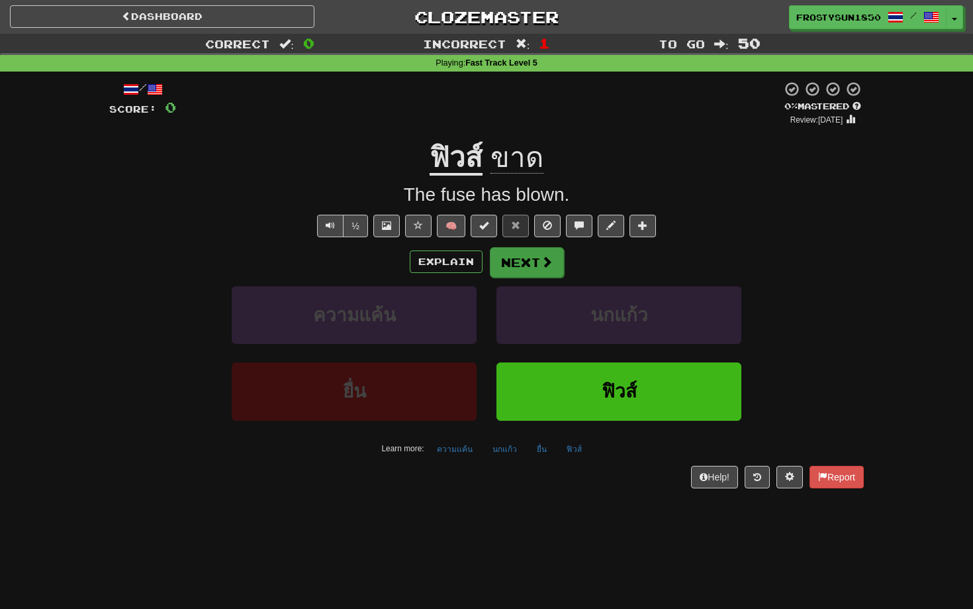
click at [514, 260] on button "Next" at bounding box center [527, 262] width 74 height 30
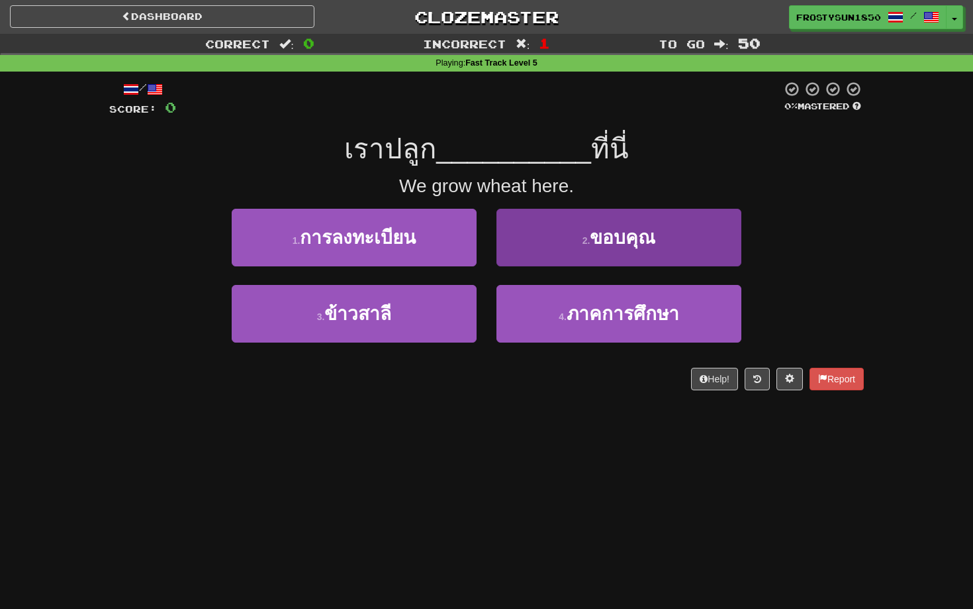
click at [535, 244] on button "2 . ขอบคุณ" at bounding box center [619, 238] width 245 height 58
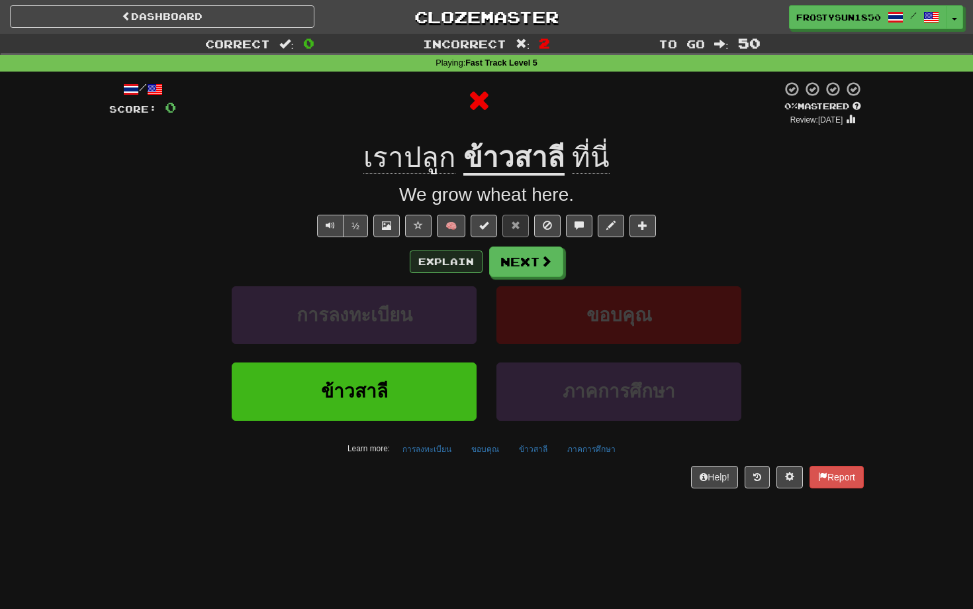
click at [454, 260] on button "Explain" at bounding box center [446, 261] width 73 height 23
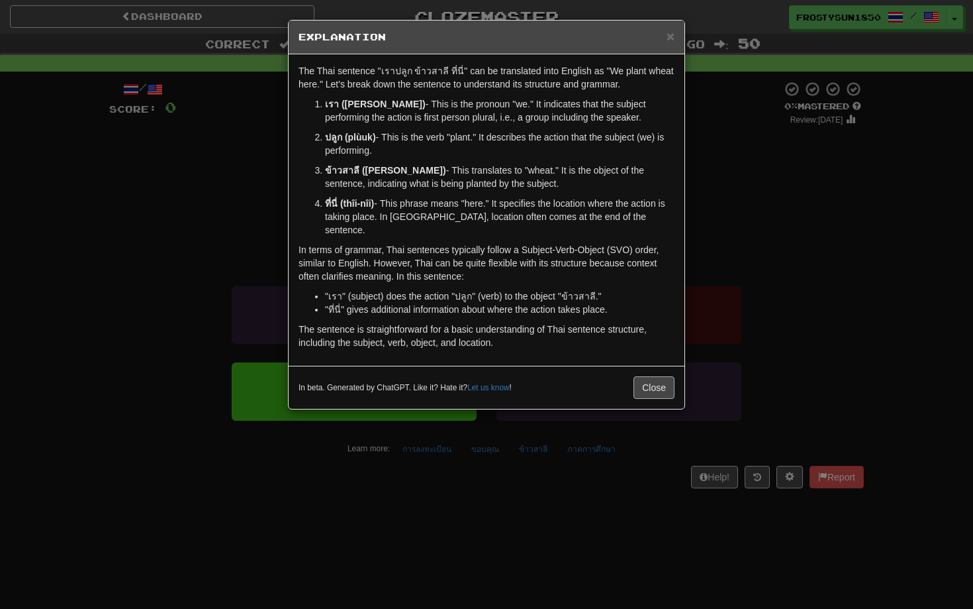
click at [650, 382] on button "Close" at bounding box center [654, 387] width 41 height 23
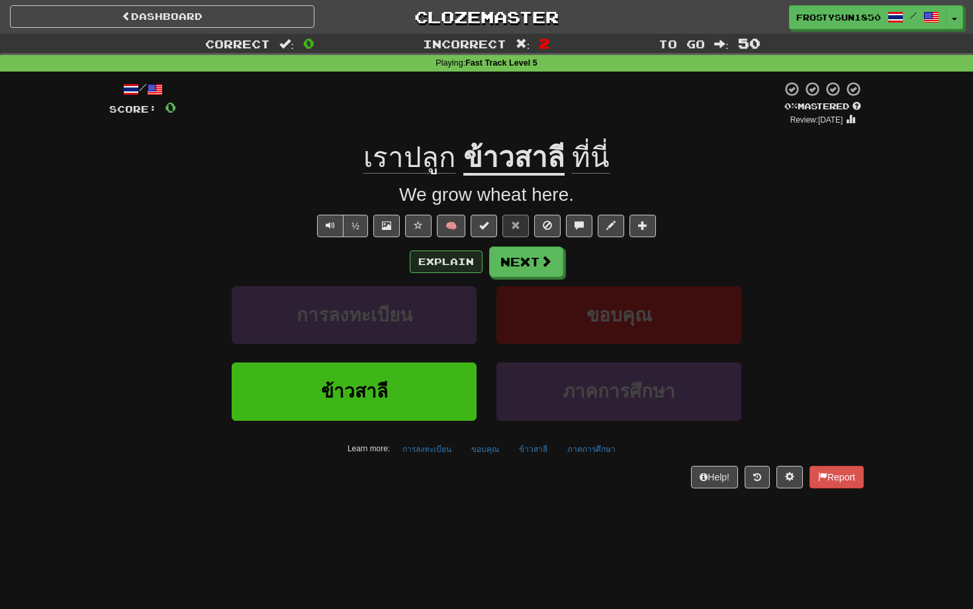
click at [454, 266] on button "Explain" at bounding box center [446, 261] width 73 height 23
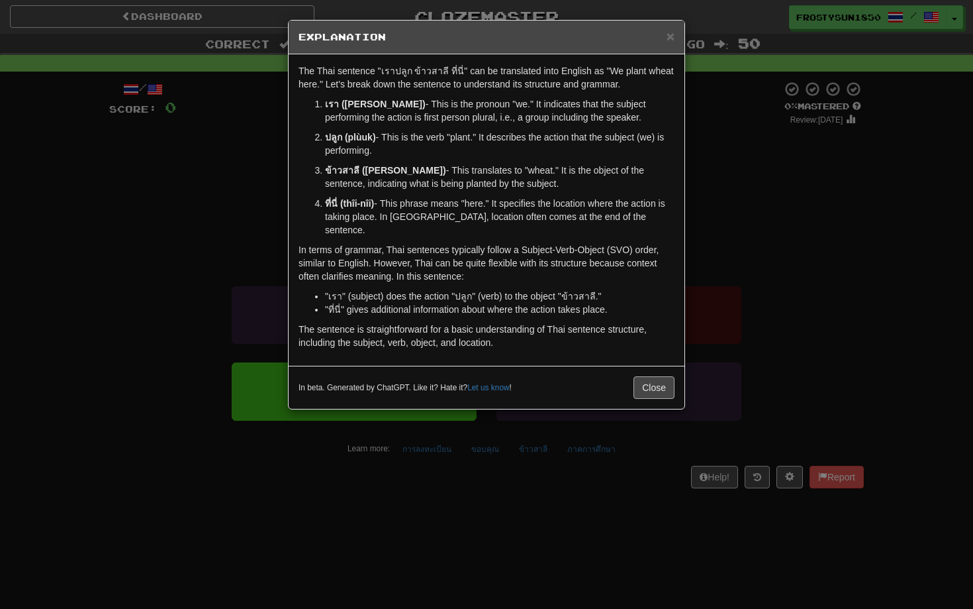
click at [655, 376] on button "Close" at bounding box center [654, 387] width 41 height 23
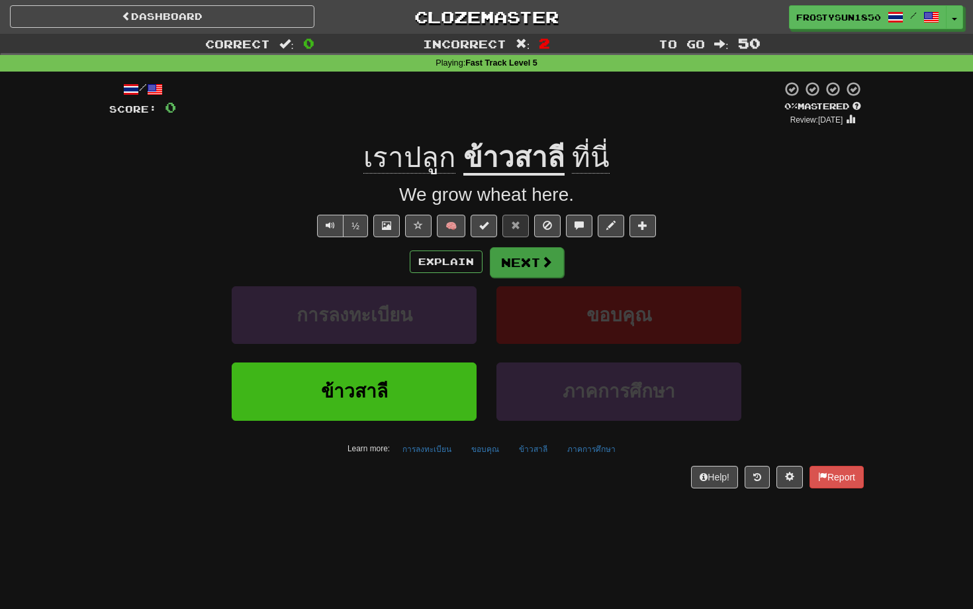
click at [533, 262] on button "Next" at bounding box center [527, 262] width 74 height 30
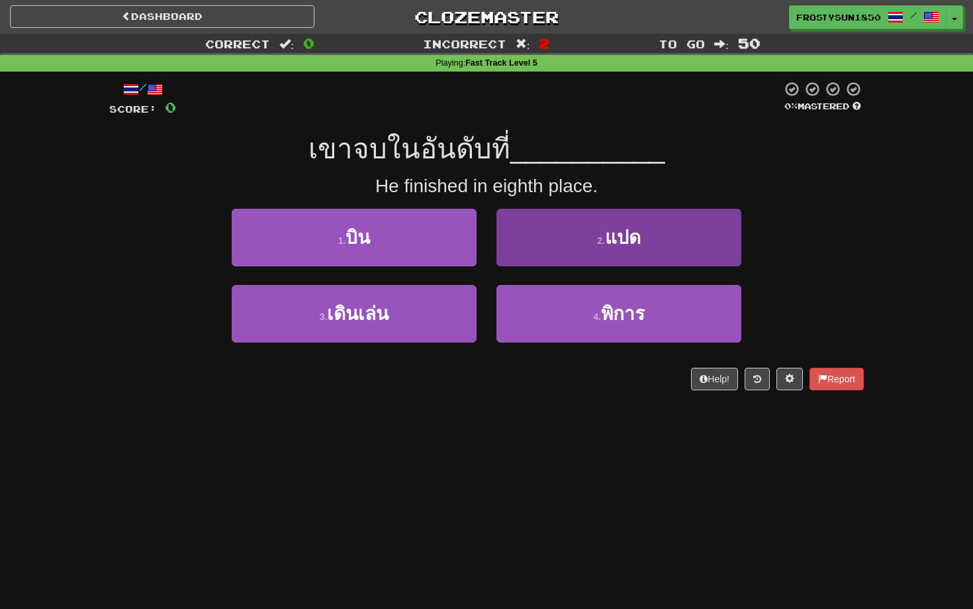
click at [559, 228] on button "2 . แปด" at bounding box center [619, 238] width 245 height 58
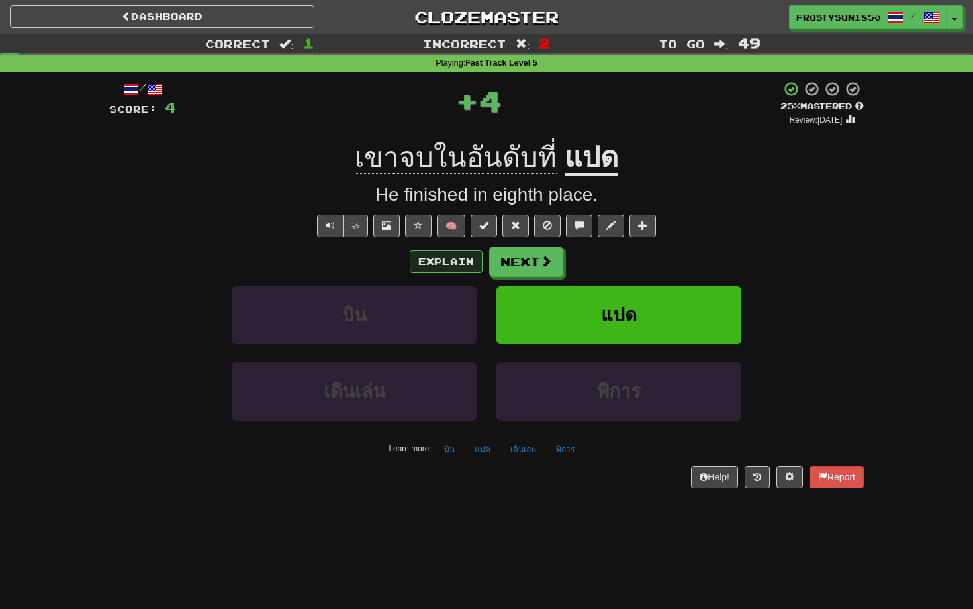
click at [443, 264] on button "Explain" at bounding box center [446, 261] width 73 height 23
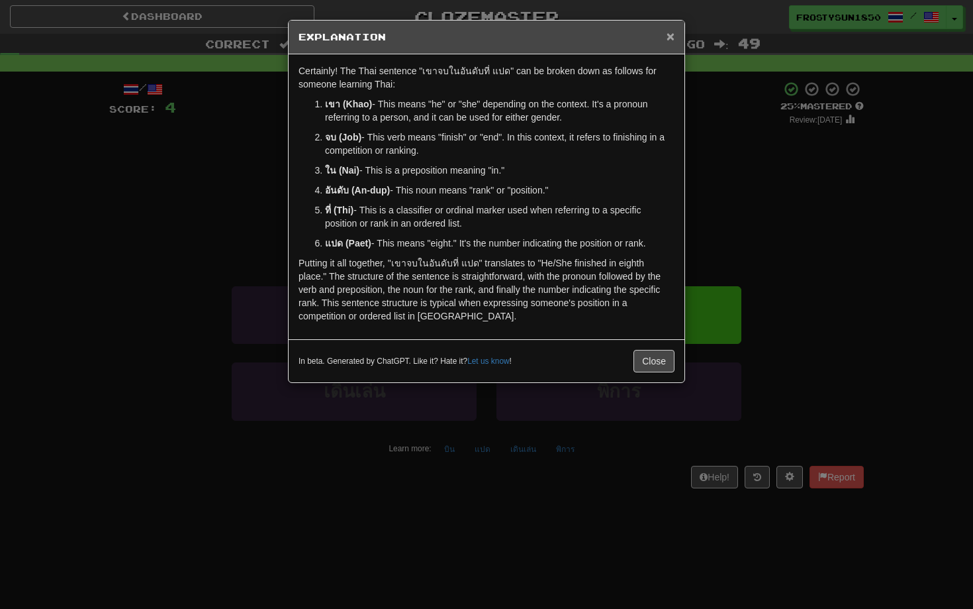
click at [669, 38] on span "×" at bounding box center [671, 35] width 8 height 15
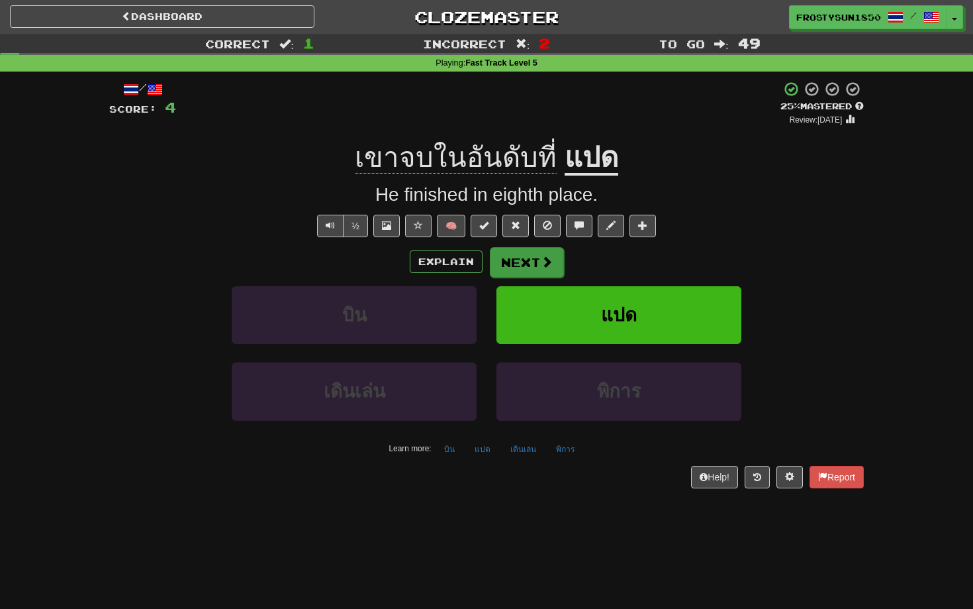
click at [516, 258] on button "Next" at bounding box center [527, 262] width 74 height 30
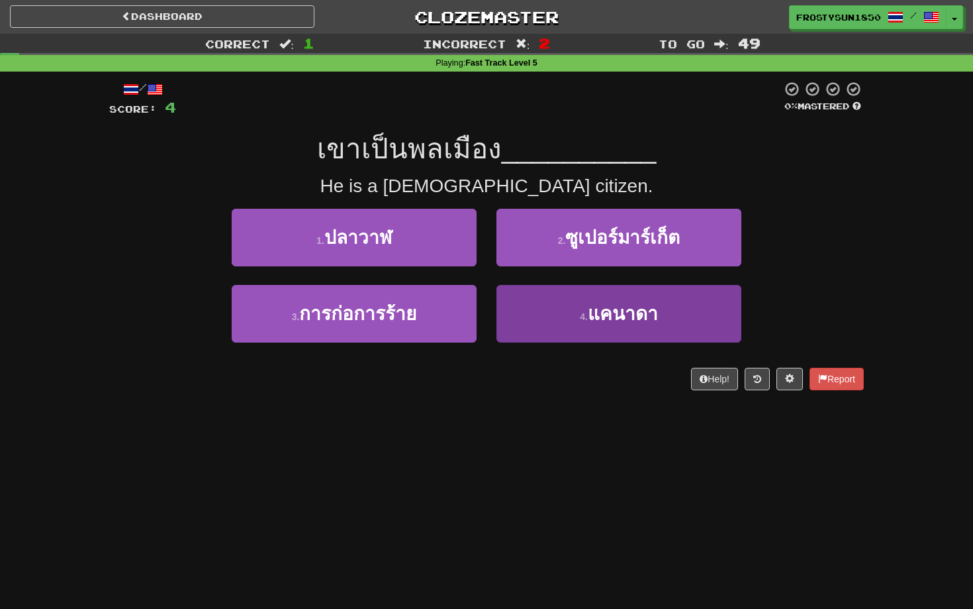
click at [530, 311] on button "4 . แคนาดา" at bounding box center [619, 314] width 245 height 58
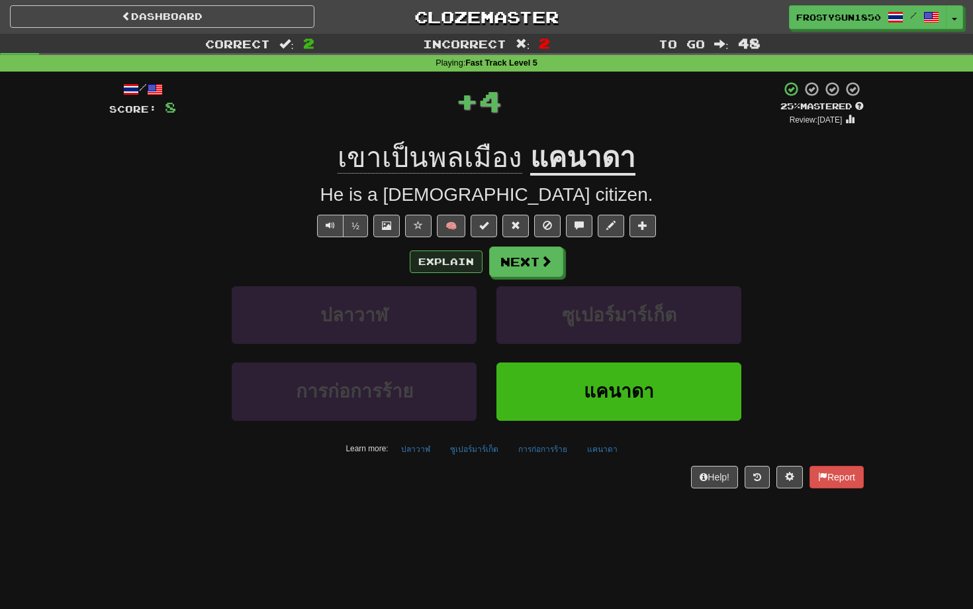
click at [444, 267] on button "Explain" at bounding box center [446, 261] width 73 height 23
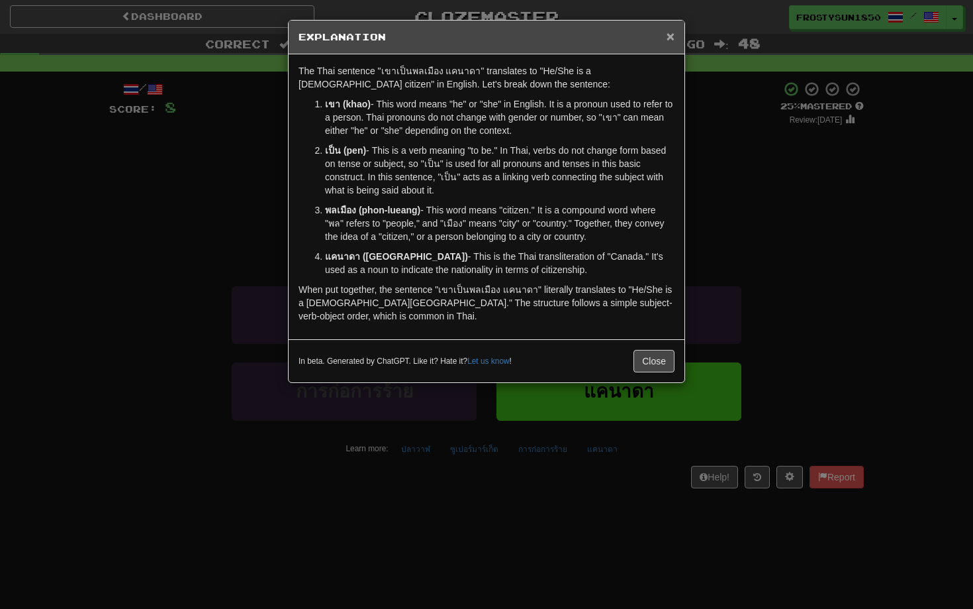
click at [669, 38] on span "×" at bounding box center [671, 35] width 8 height 15
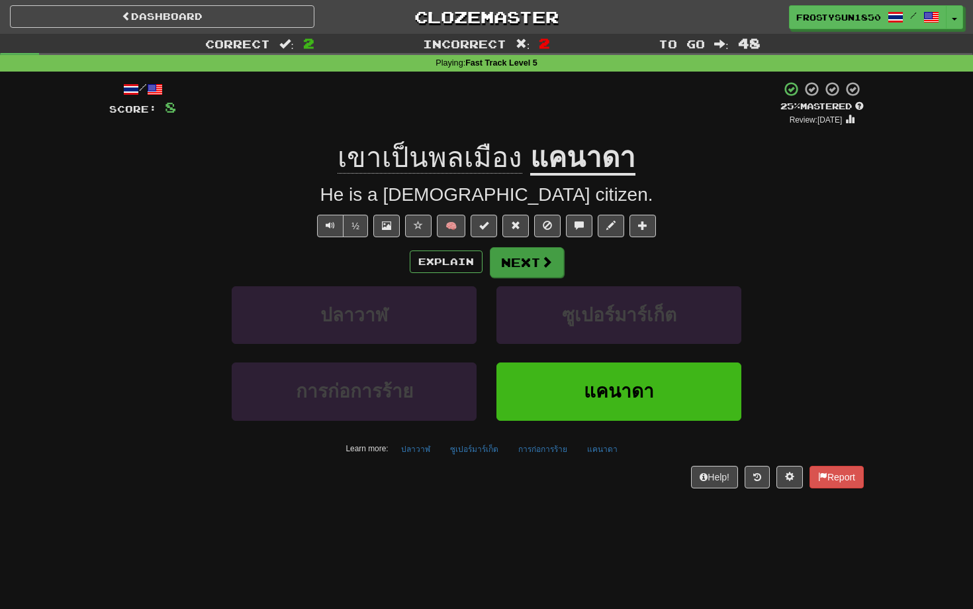
click at [529, 261] on button "Next" at bounding box center [527, 262] width 74 height 30
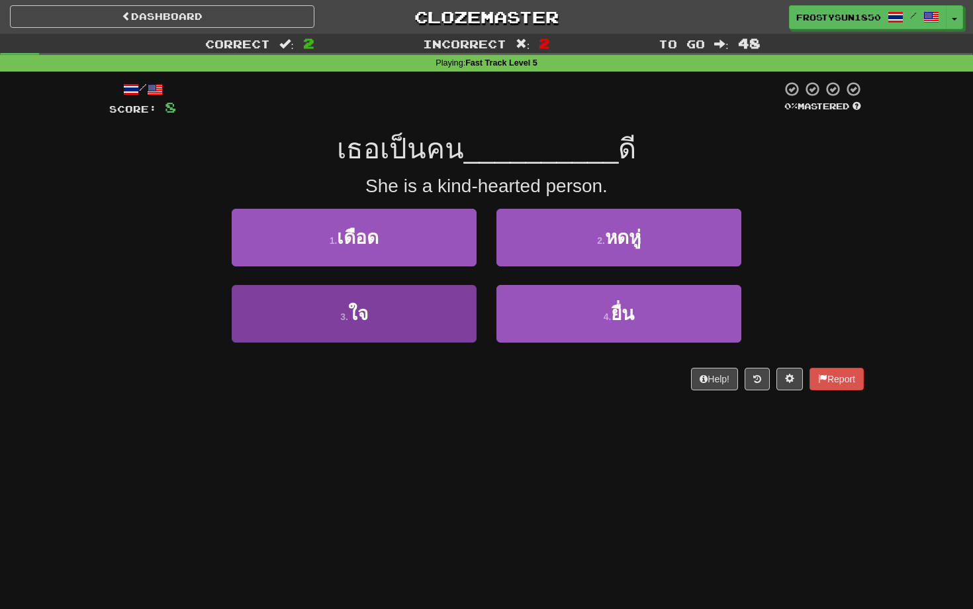
click at [318, 299] on button "3 . ใจ" at bounding box center [354, 314] width 245 height 58
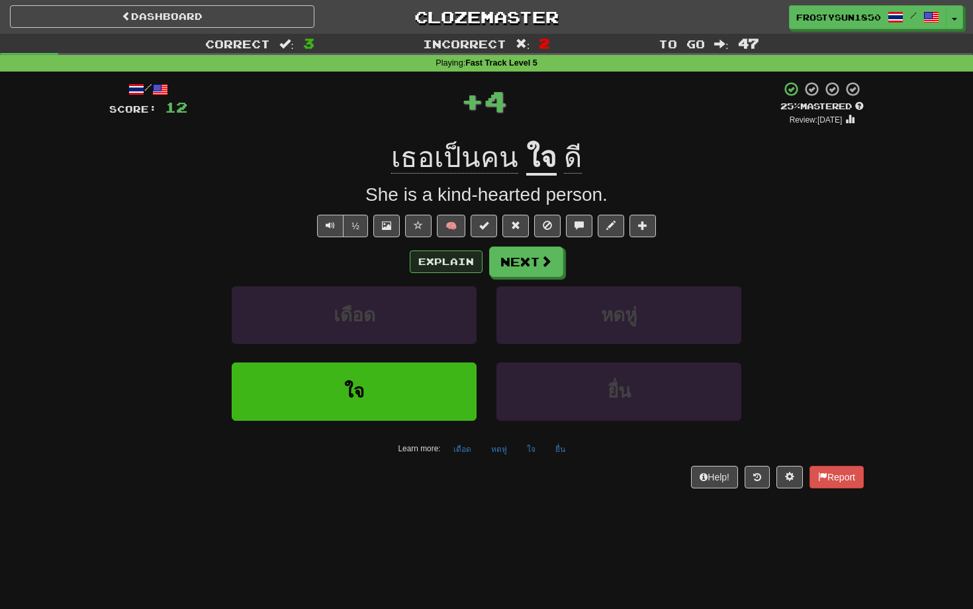
click at [437, 262] on button "Explain" at bounding box center [446, 261] width 73 height 23
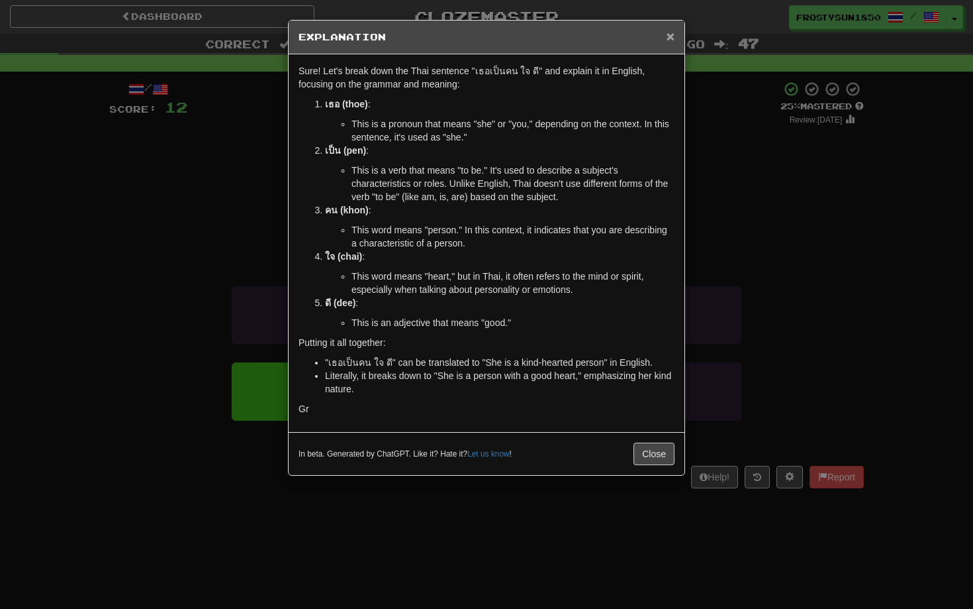
click at [667, 36] on span "×" at bounding box center [671, 35] width 8 height 15
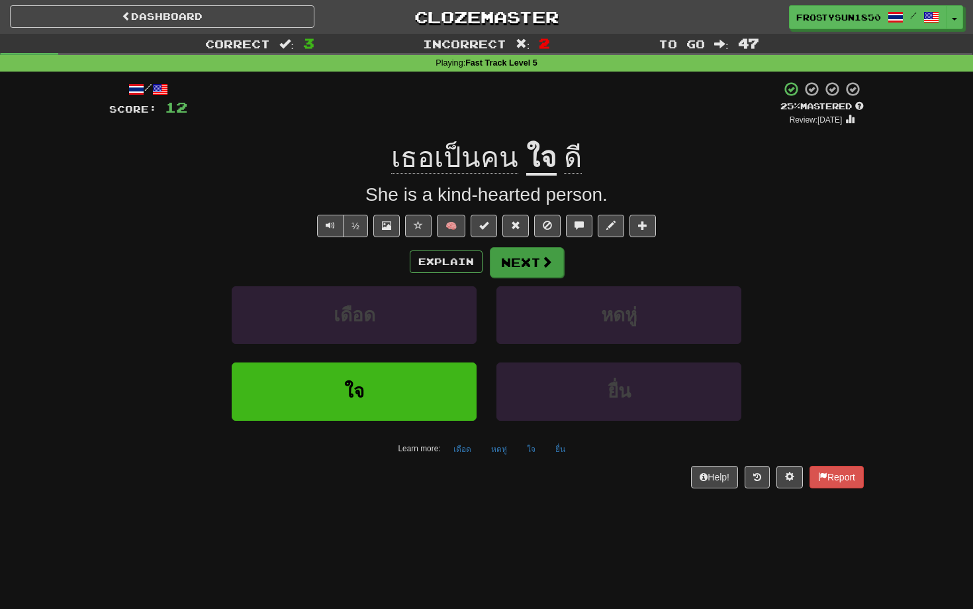
click at [529, 266] on button "Next" at bounding box center [527, 262] width 74 height 30
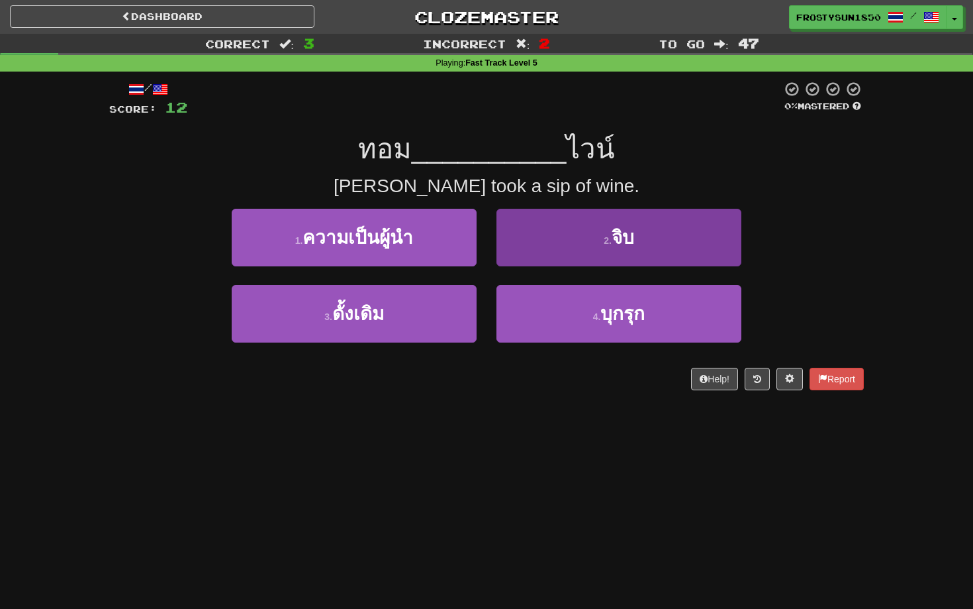
click at [587, 248] on button "2 . จิบ" at bounding box center [619, 238] width 245 height 58
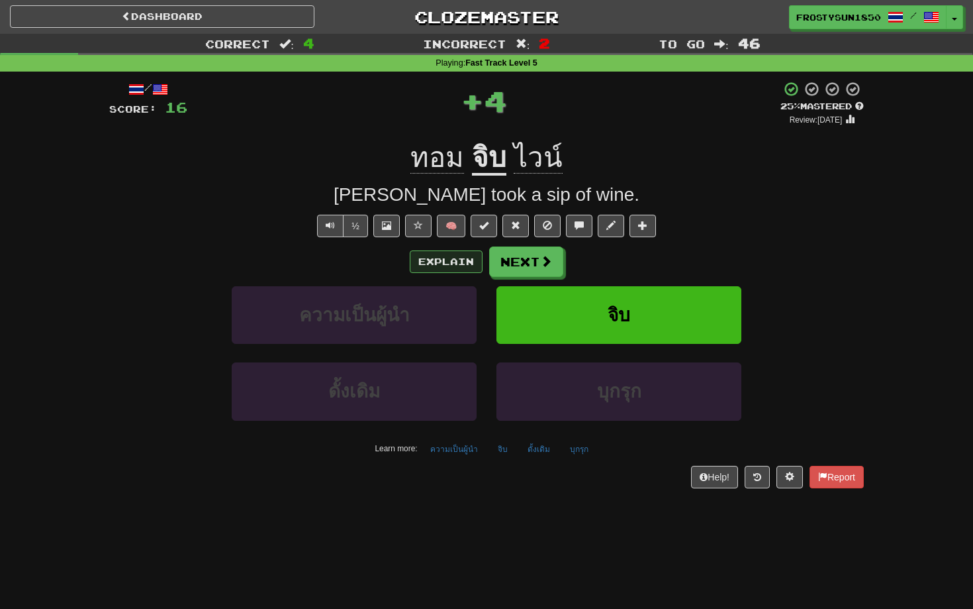
click at [445, 264] on button "Explain" at bounding box center [446, 261] width 73 height 23
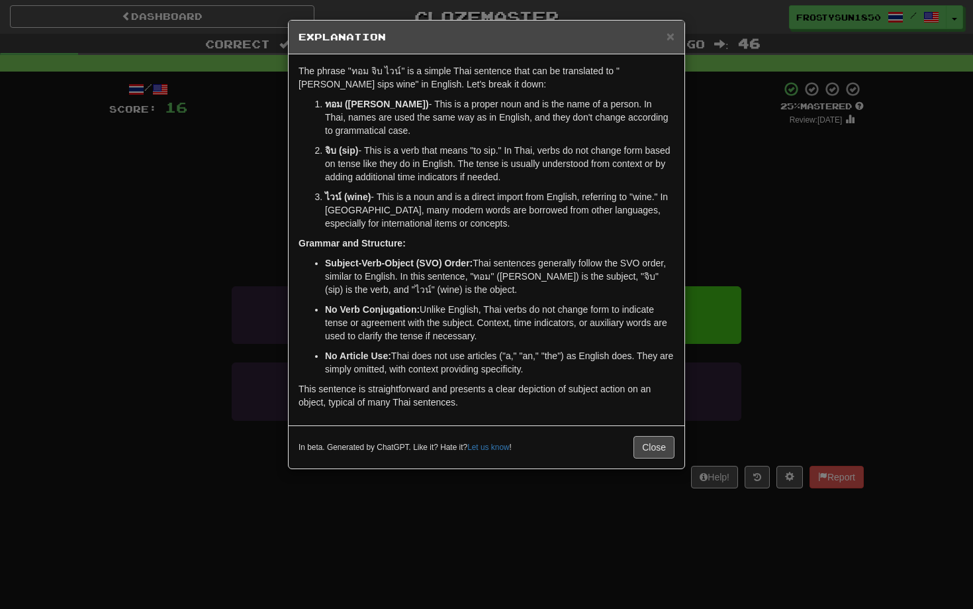
click at [655, 402] on p "This sentence is straightforward and presents a clear depiction of subject acti…" at bounding box center [487, 395] width 376 height 26
click at [653, 450] on button "Close" at bounding box center [654, 447] width 41 height 23
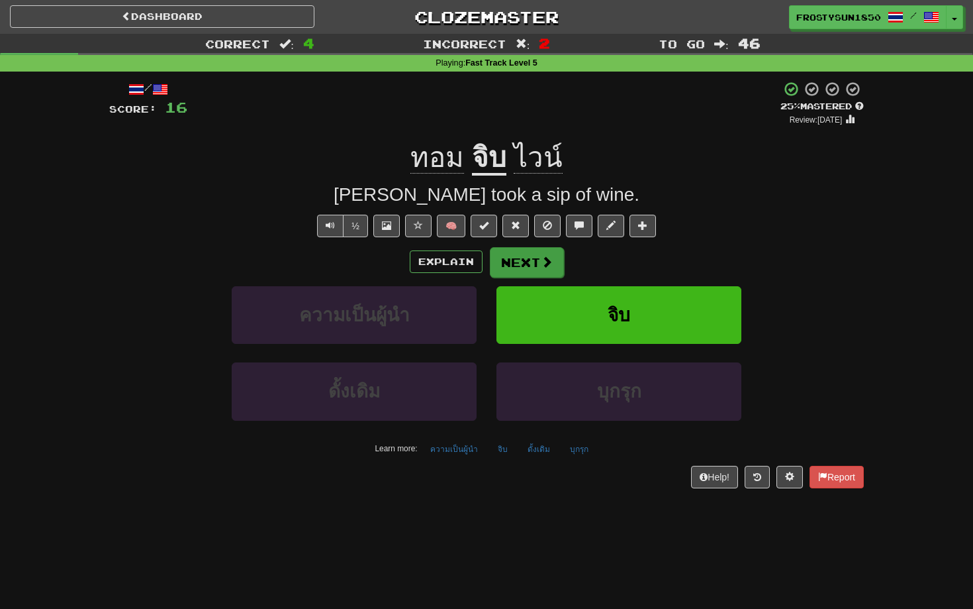
click at [550, 256] on span at bounding box center [547, 262] width 12 height 12
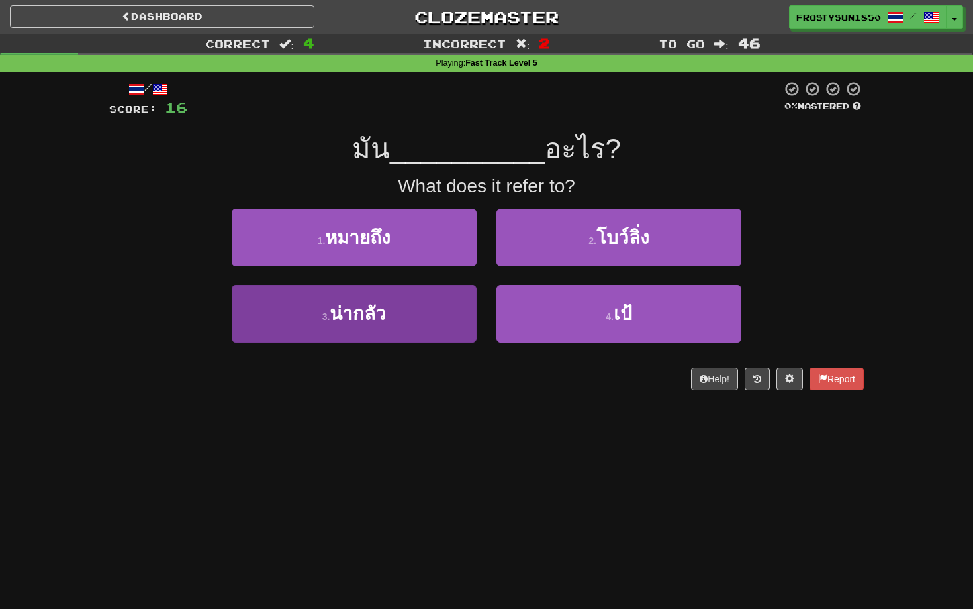
click at [393, 307] on button "3 . น่ากลัว" at bounding box center [354, 314] width 245 height 58
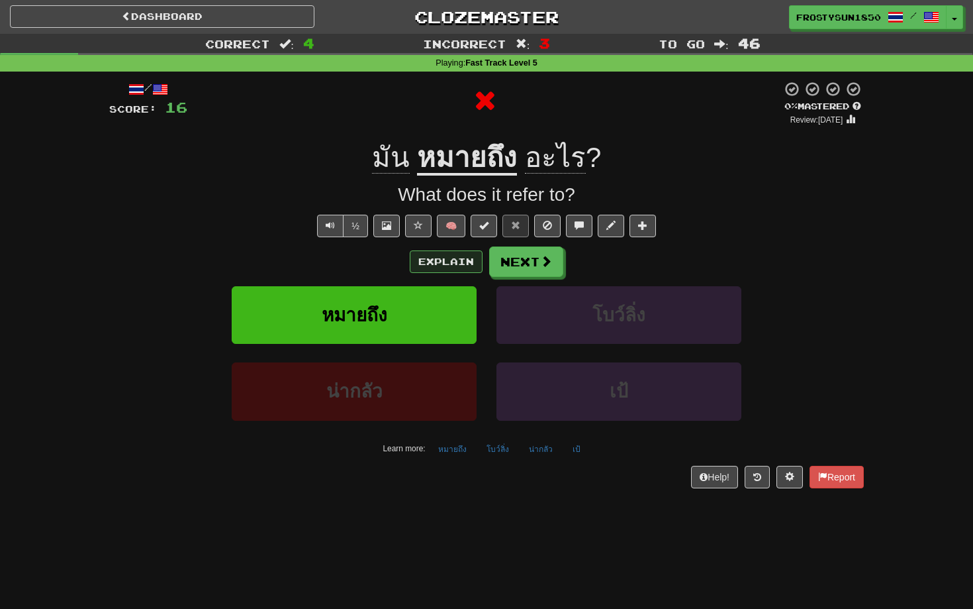
click at [441, 256] on button "Explain" at bounding box center [446, 261] width 73 height 23
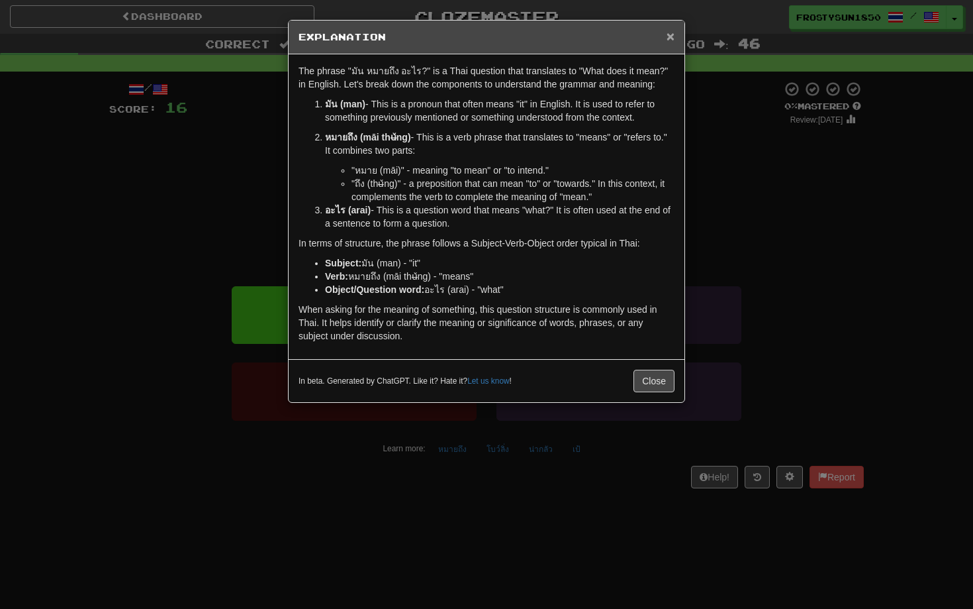
click at [670, 38] on span "×" at bounding box center [671, 35] width 8 height 15
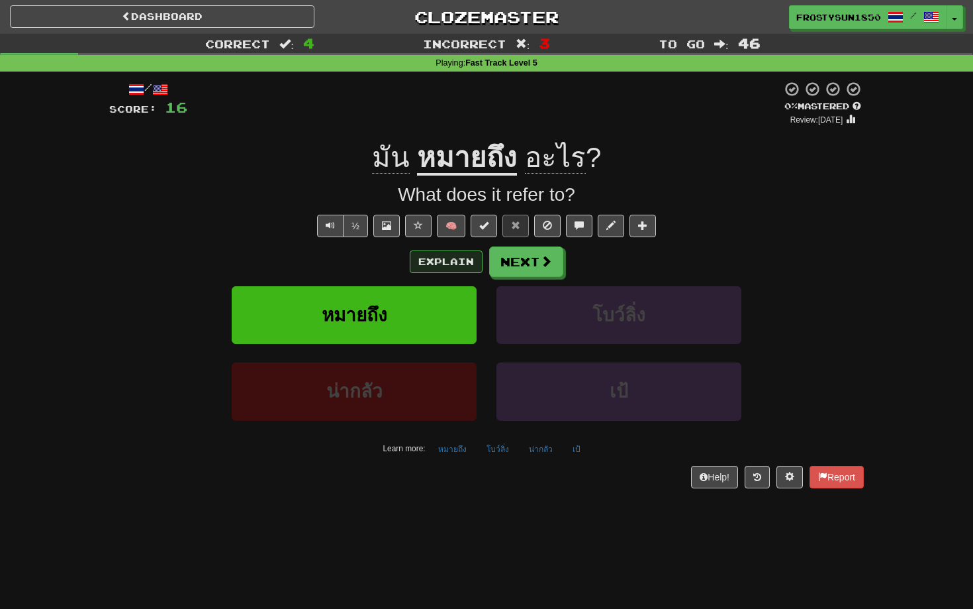
click at [423, 260] on button "Explain" at bounding box center [446, 261] width 73 height 23
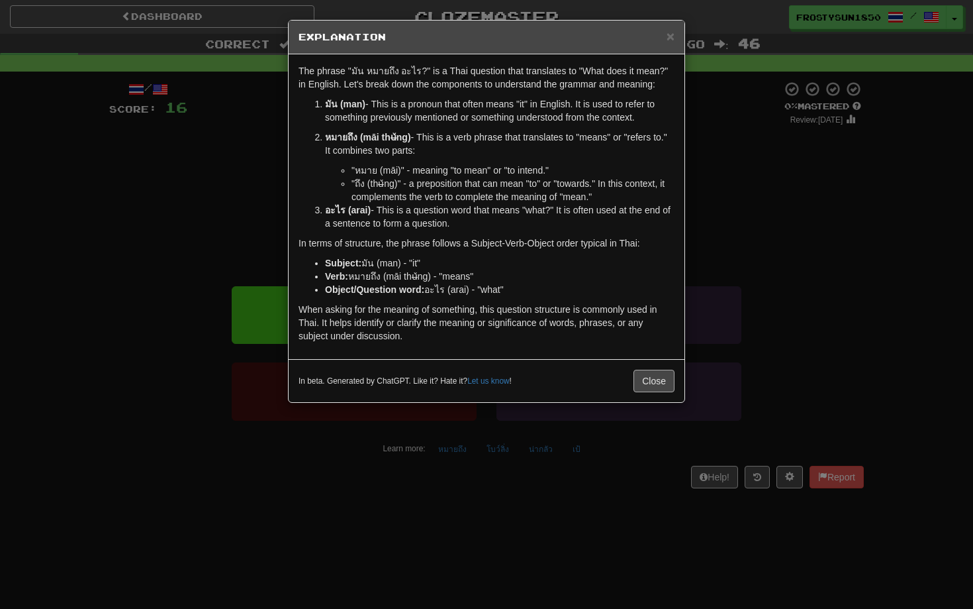
click at [658, 387] on button "Close" at bounding box center [654, 380] width 41 height 23
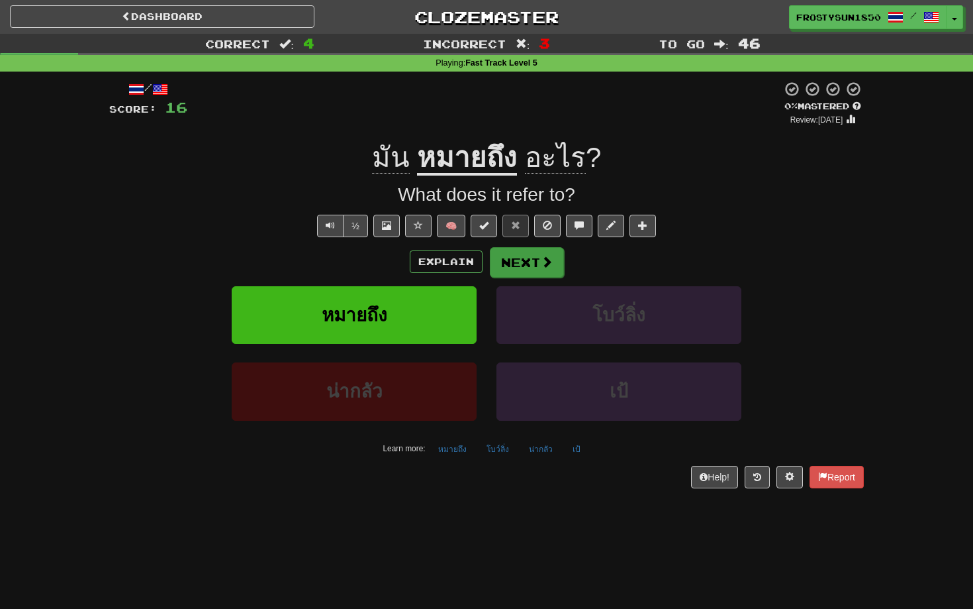
click at [532, 265] on button "Next" at bounding box center [527, 262] width 74 height 30
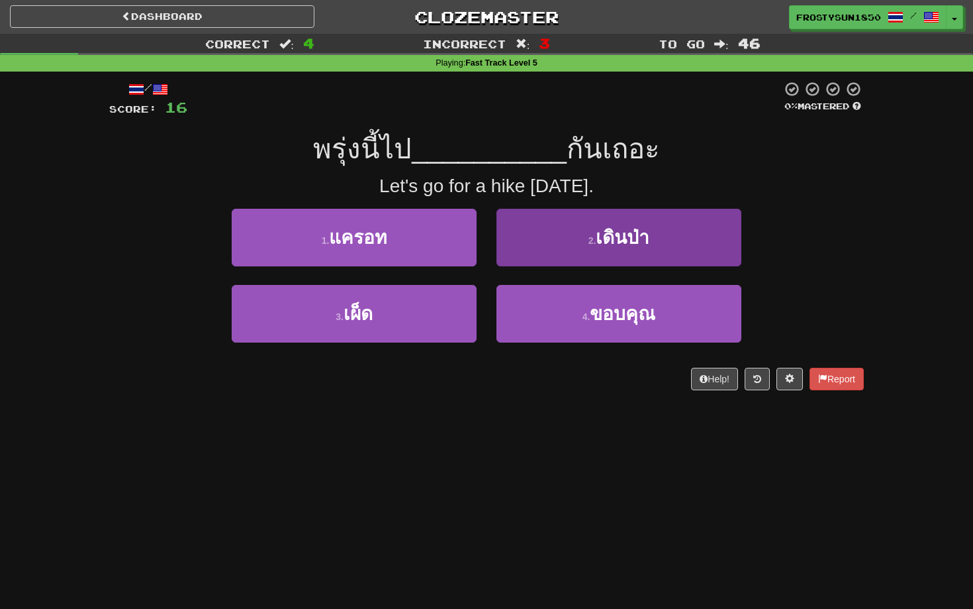
click at [548, 232] on button "2 . เดินป่า" at bounding box center [619, 238] width 245 height 58
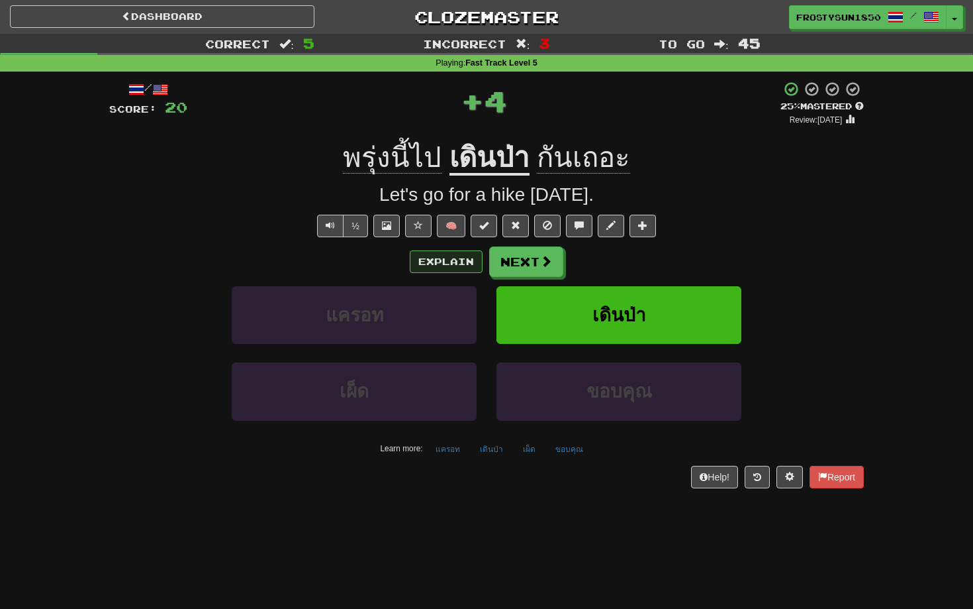
click at [415, 266] on button "Explain" at bounding box center [446, 261] width 73 height 23
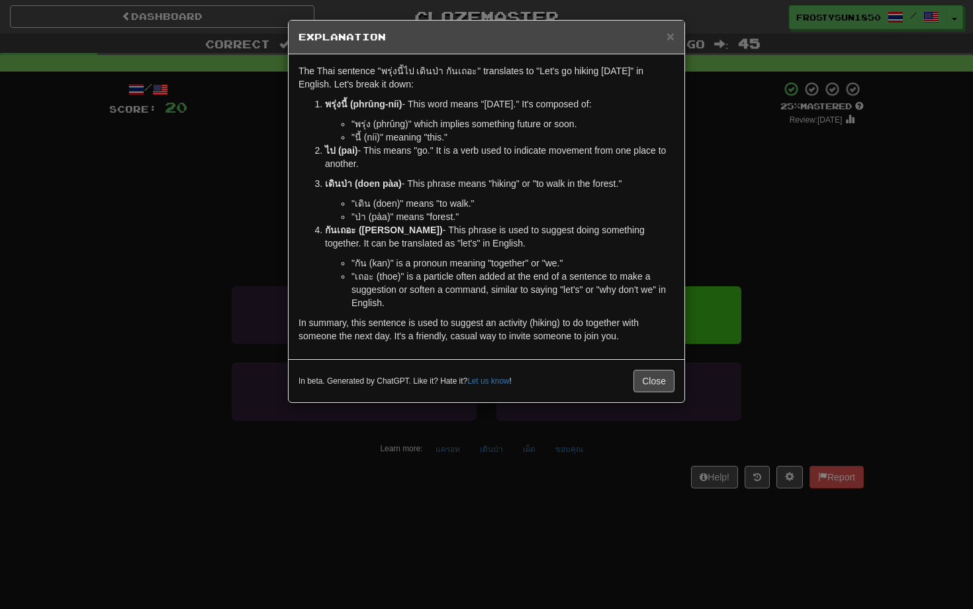
click at [656, 376] on button "Close" at bounding box center [654, 380] width 41 height 23
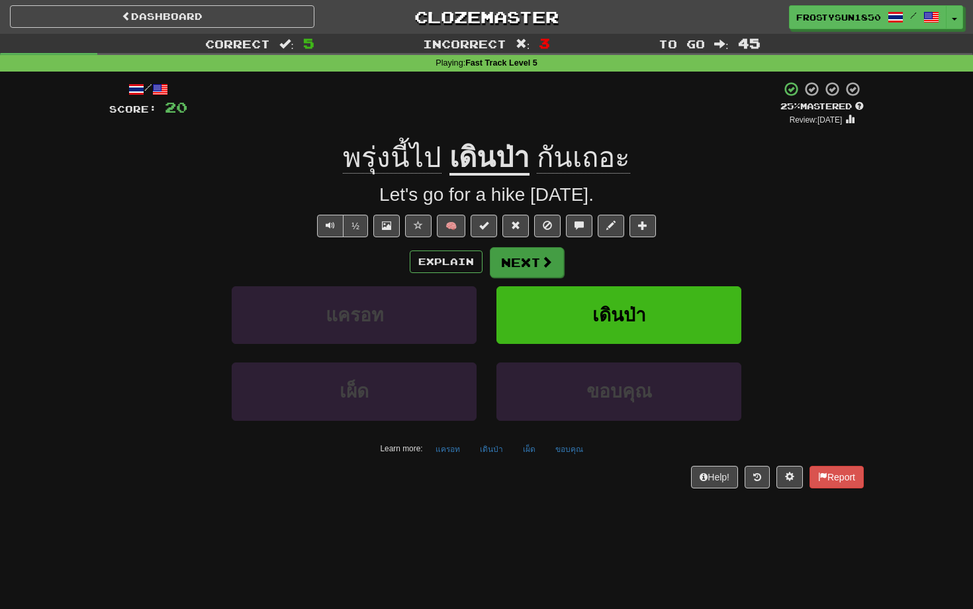
click at [537, 255] on button "Next" at bounding box center [527, 262] width 74 height 30
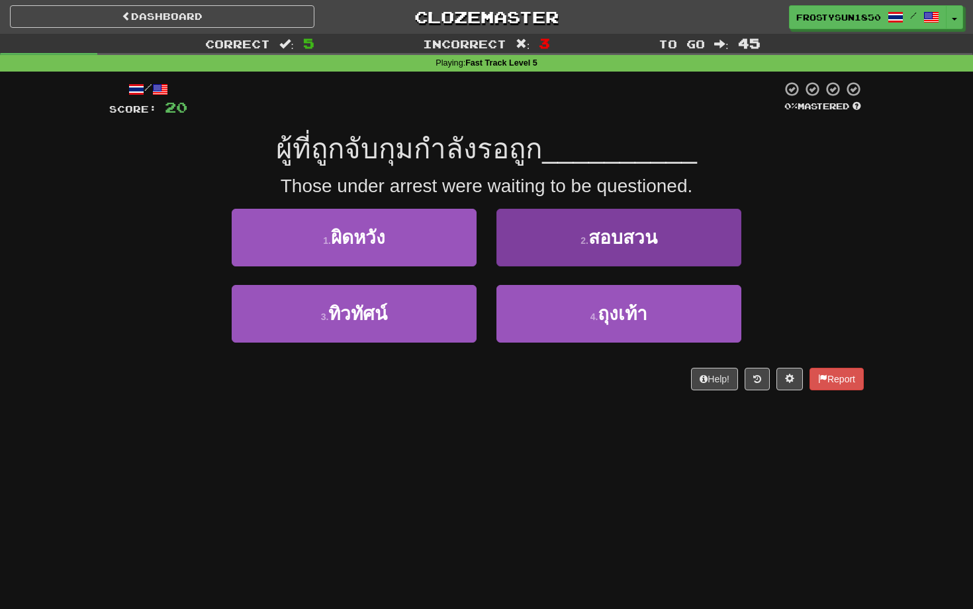
click at [544, 240] on button "2 . สอบสวน" at bounding box center [619, 238] width 245 height 58
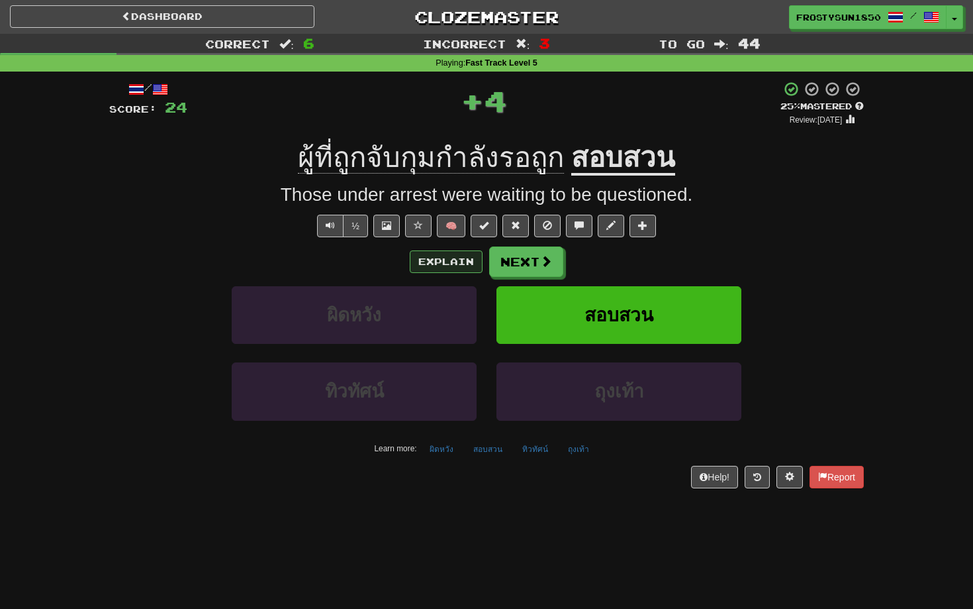
click at [446, 263] on button "Explain" at bounding box center [446, 261] width 73 height 23
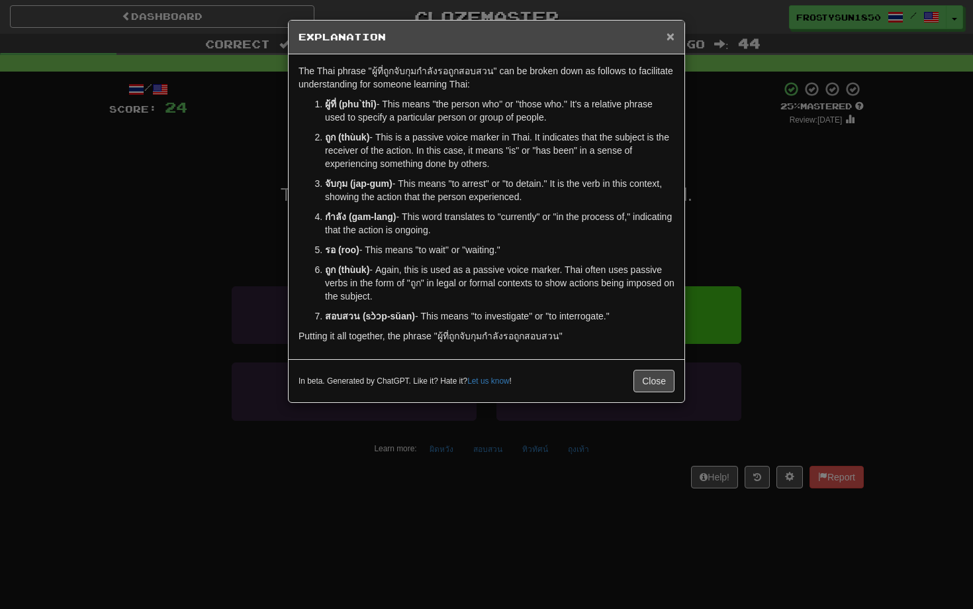
click at [670, 38] on span "×" at bounding box center [671, 35] width 8 height 15
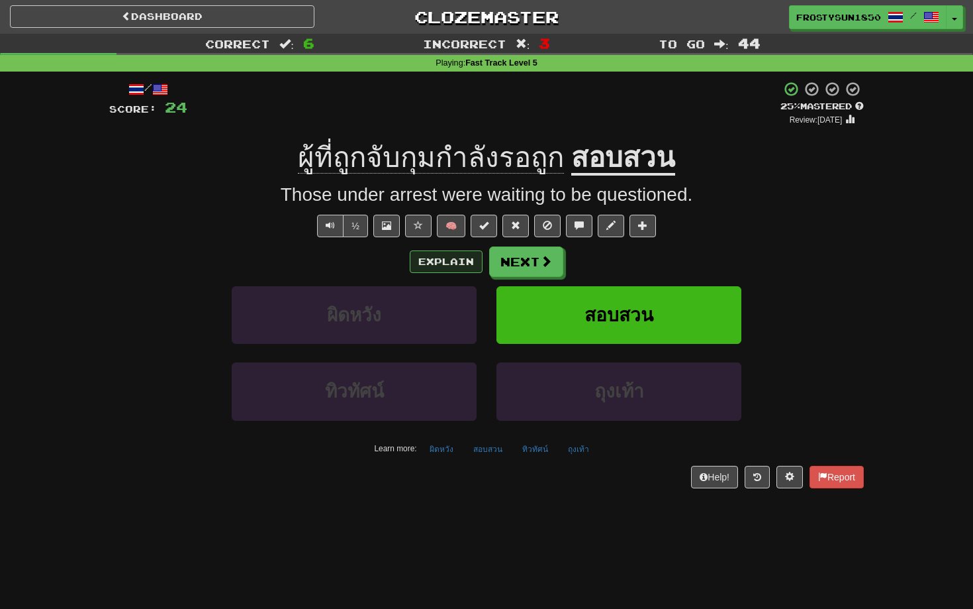
click at [450, 263] on button "Explain" at bounding box center [446, 261] width 73 height 23
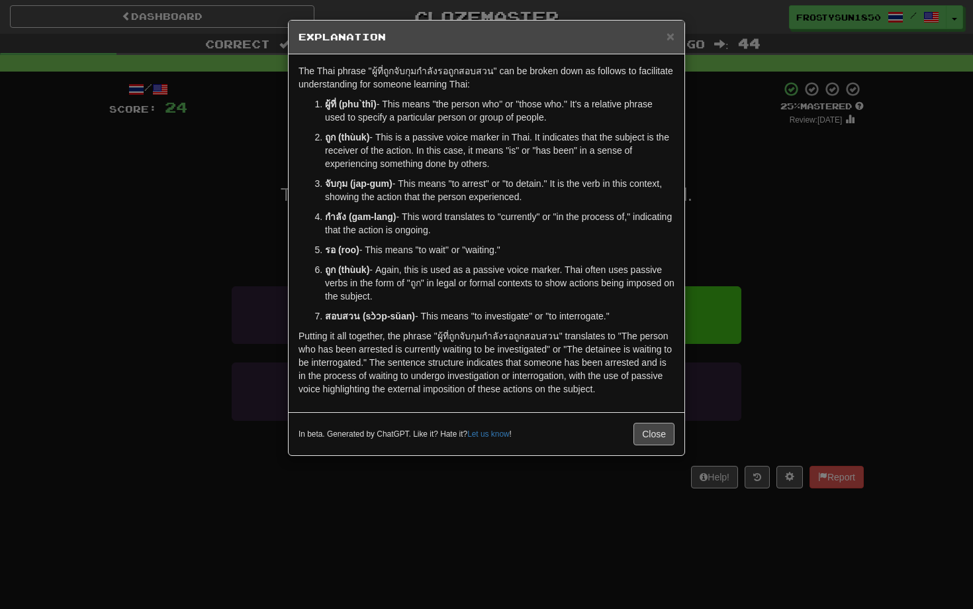
click at [647, 433] on button "Close" at bounding box center [654, 433] width 41 height 23
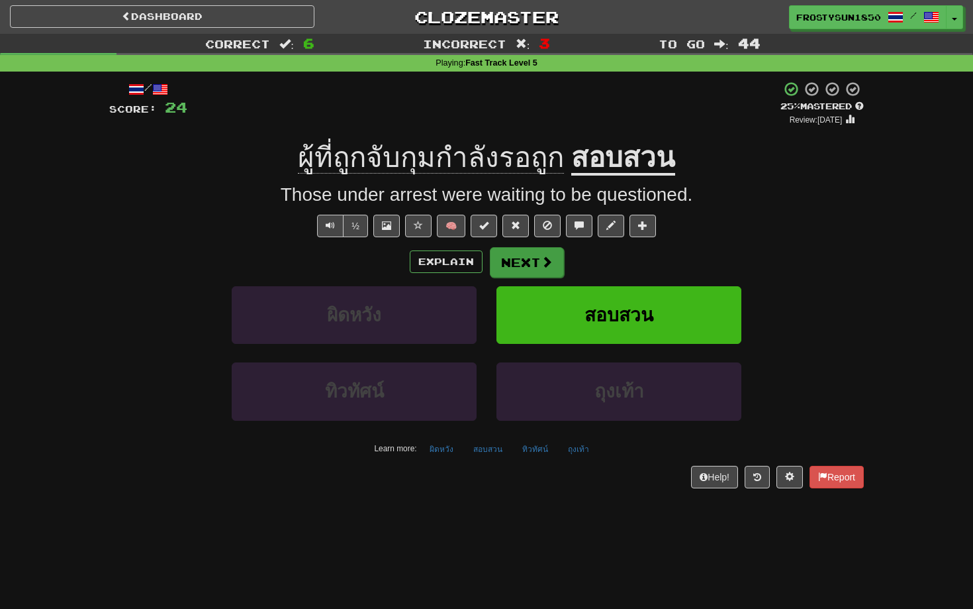
click at [549, 262] on span at bounding box center [547, 262] width 12 height 12
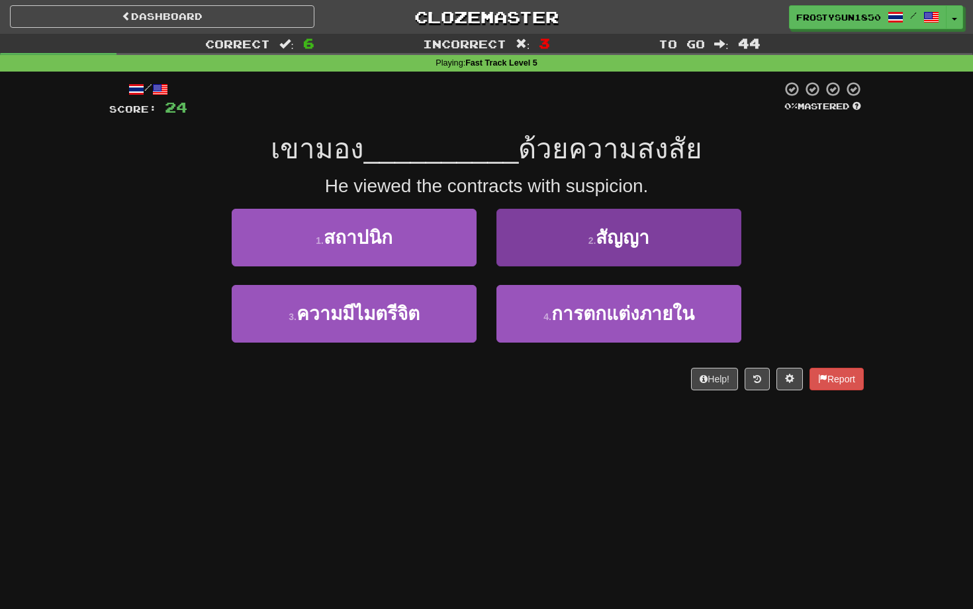
click at [579, 224] on button "2 . สัญญา" at bounding box center [619, 238] width 245 height 58
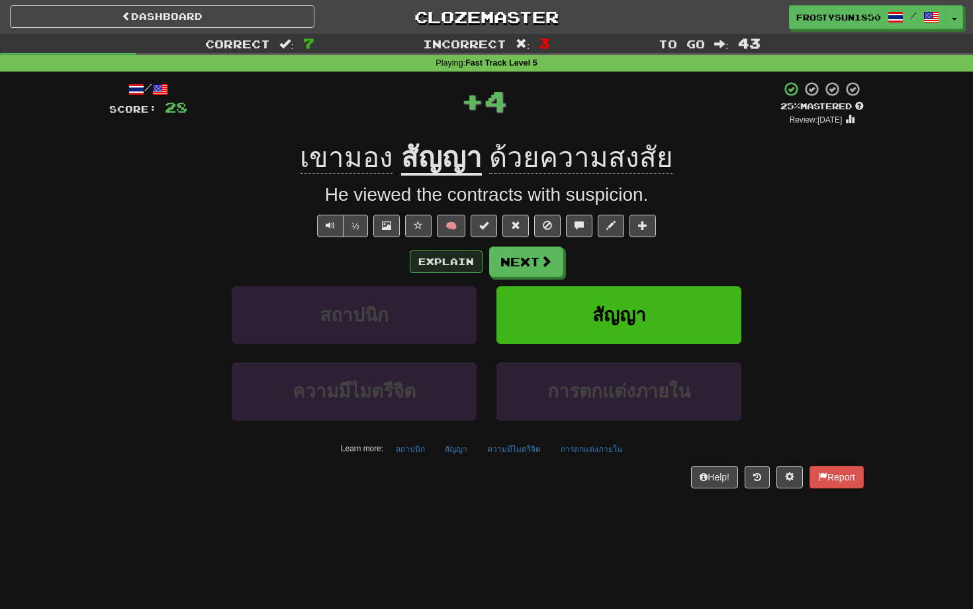
click at [456, 254] on button "Explain" at bounding box center [446, 261] width 73 height 23
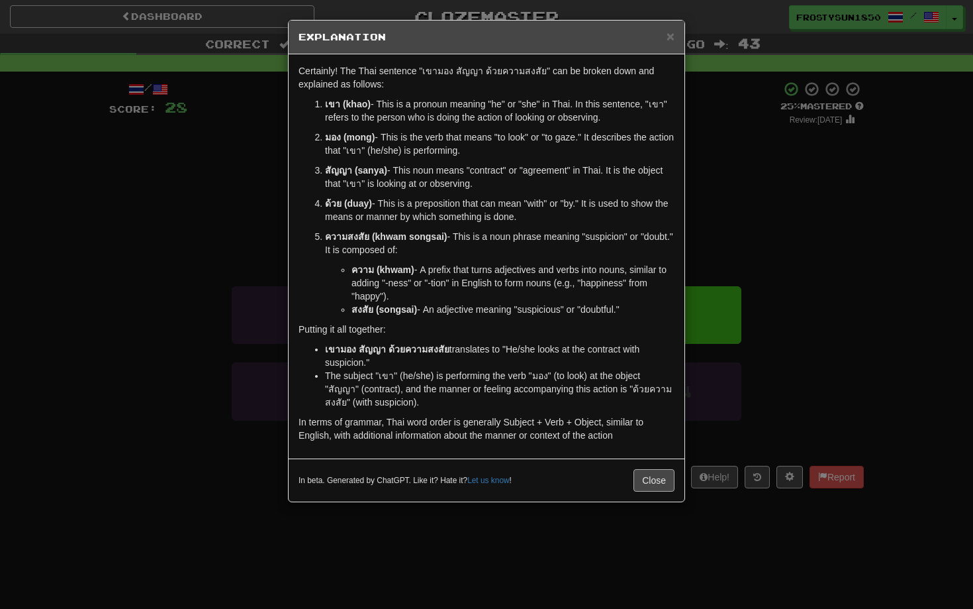
click at [652, 482] on button "Close" at bounding box center [654, 480] width 41 height 23
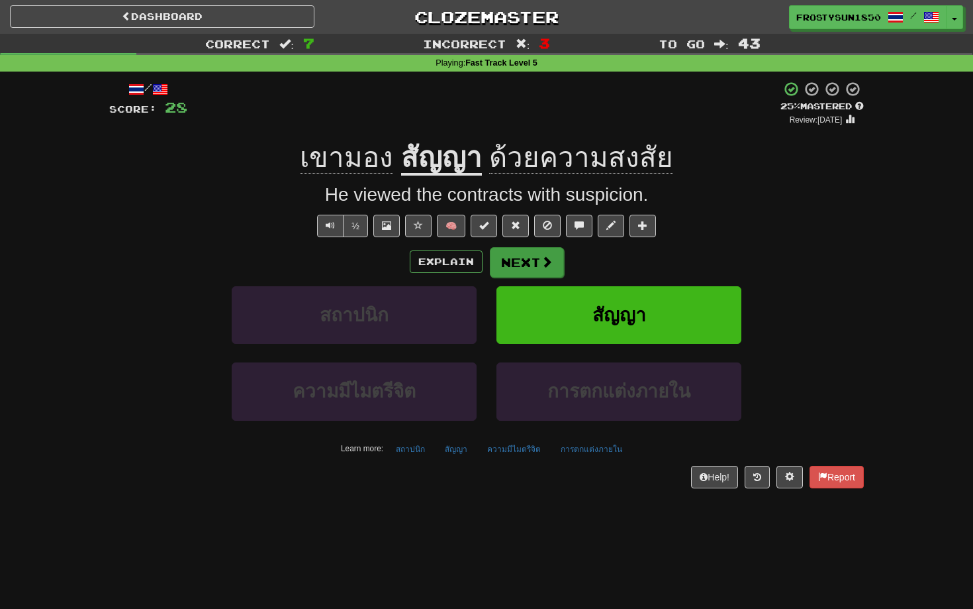
click at [556, 255] on button "Next" at bounding box center [527, 262] width 74 height 30
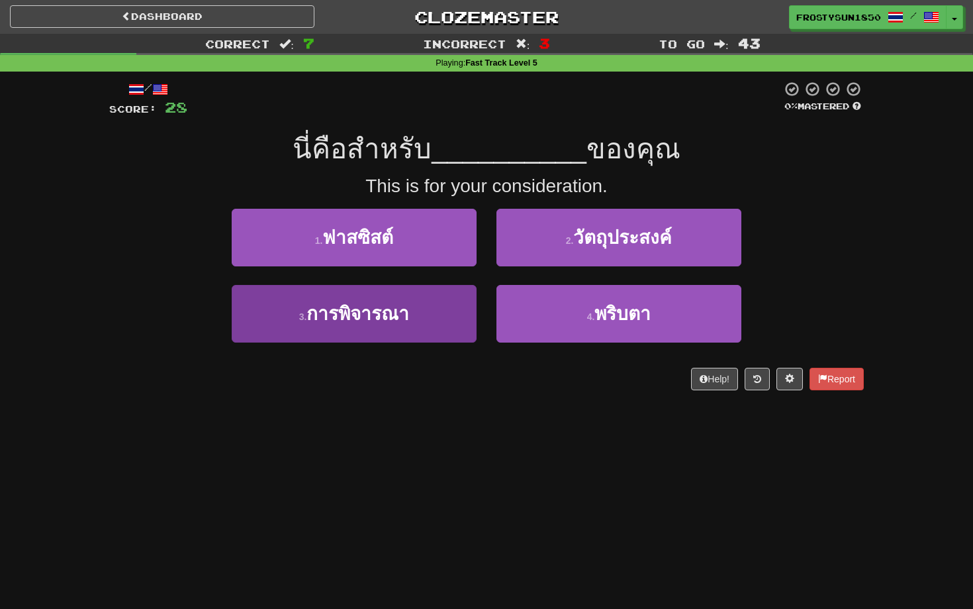
click at [396, 312] on span "การพิจารณา" at bounding box center [358, 313] width 103 height 21
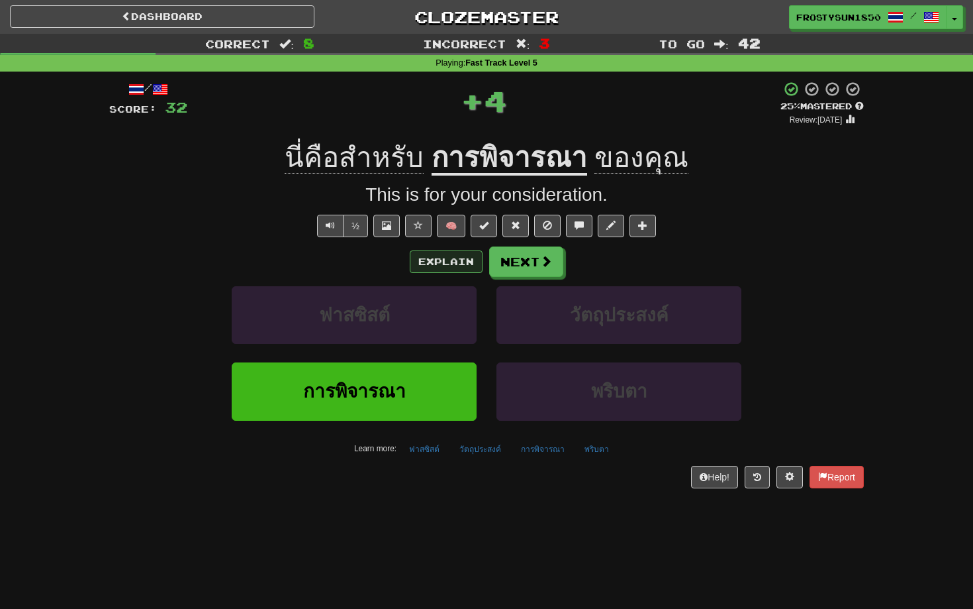
click at [439, 257] on button "Explain" at bounding box center [446, 261] width 73 height 23
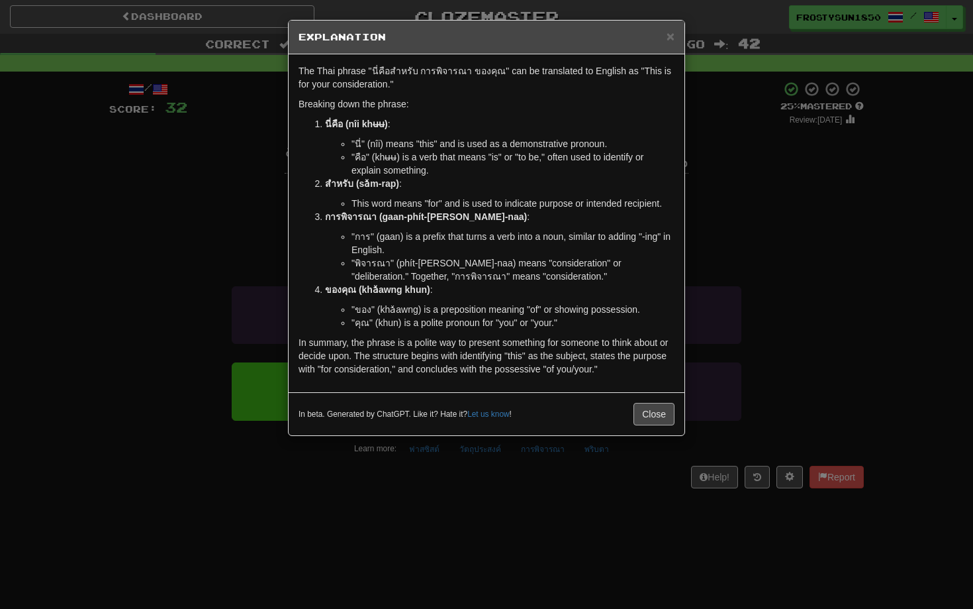
click at [660, 419] on button "Close" at bounding box center [654, 414] width 41 height 23
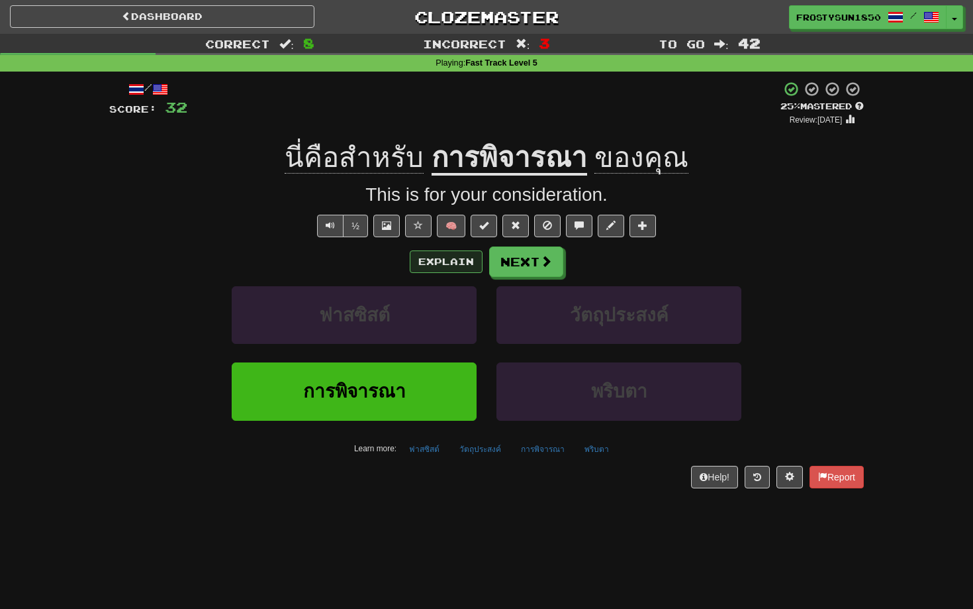
click at [444, 260] on button "Explain" at bounding box center [446, 261] width 73 height 23
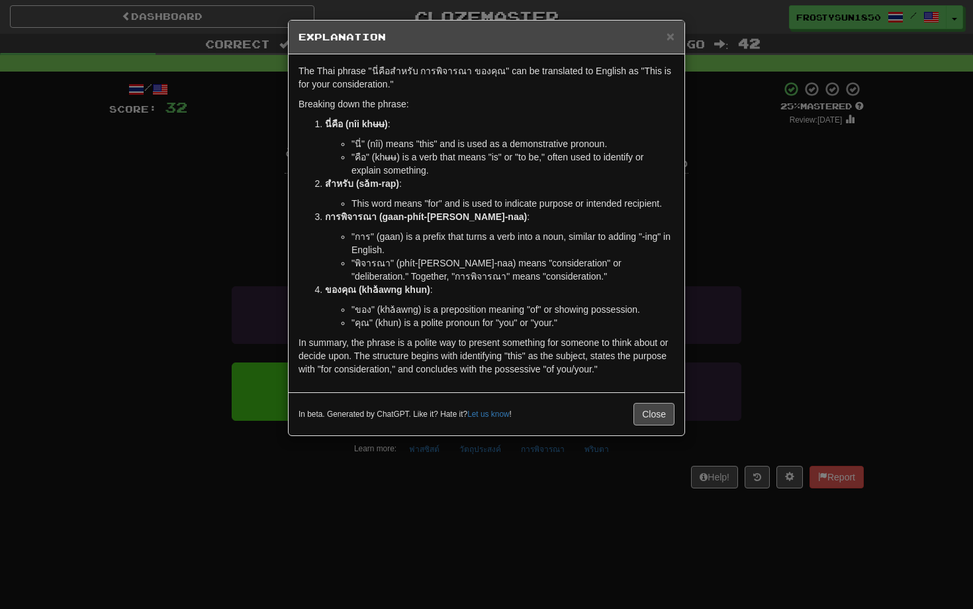
click at [652, 415] on button "Close" at bounding box center [654, 414] width 41 height 23
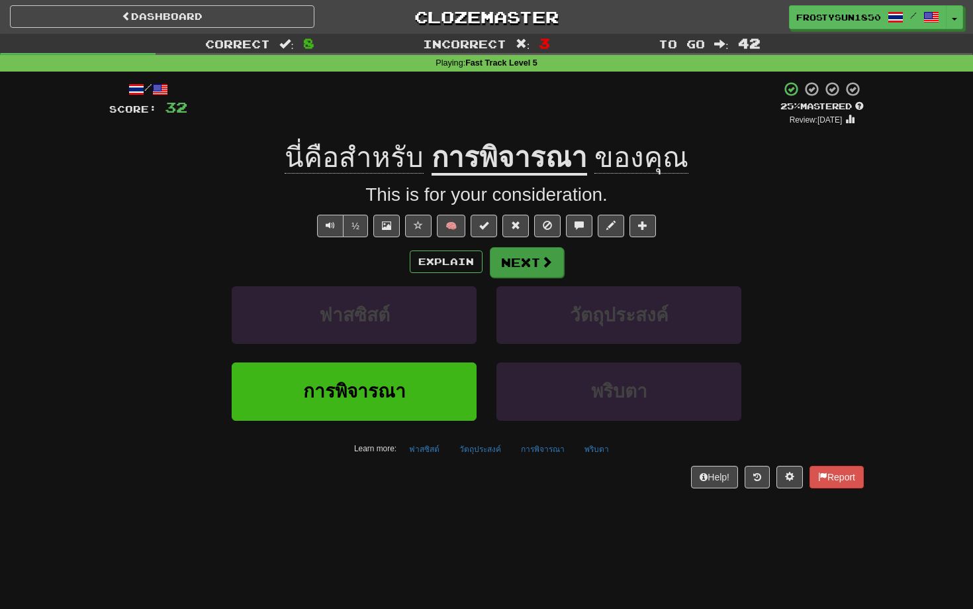
click at [532, 256] on button "Next" at bounding box center [527, 262] width 74 height 30
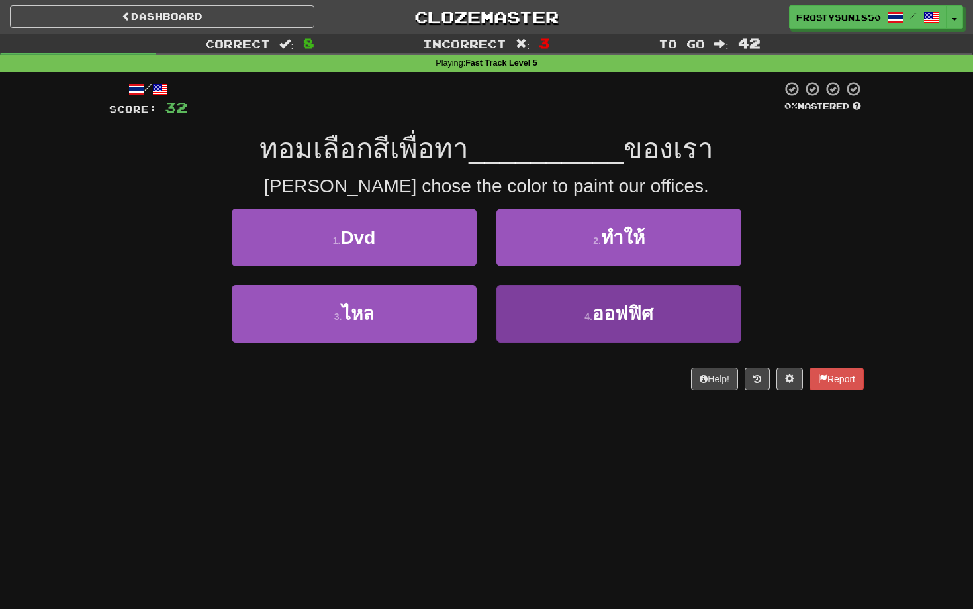
click at [580, 319] on button "4 . ออฟฟิศ" at bounding box center [619, 314] width 245 height 58
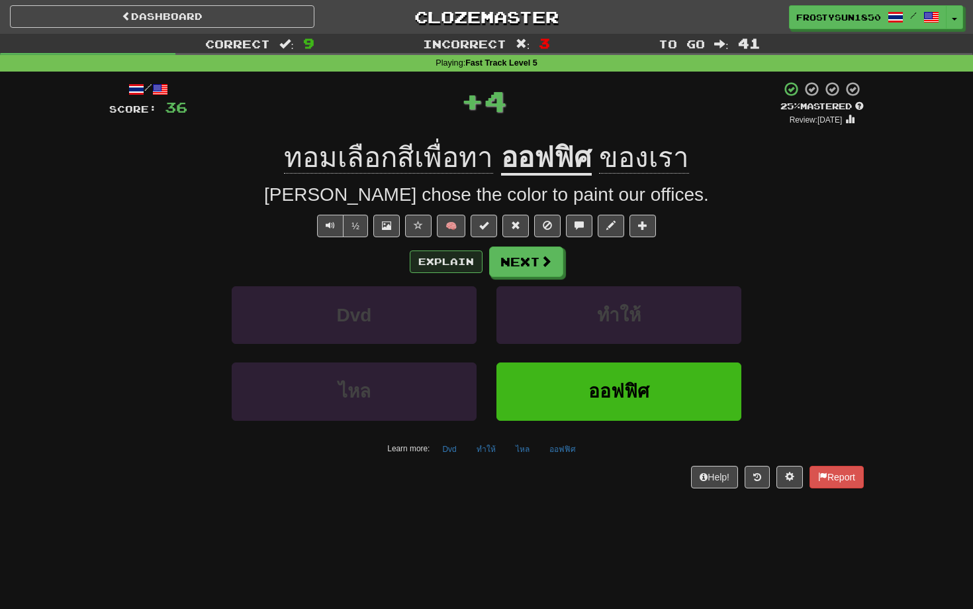
click at [452, 260] on button "Explain" at bounding box center [446, 261] width 73 height 23
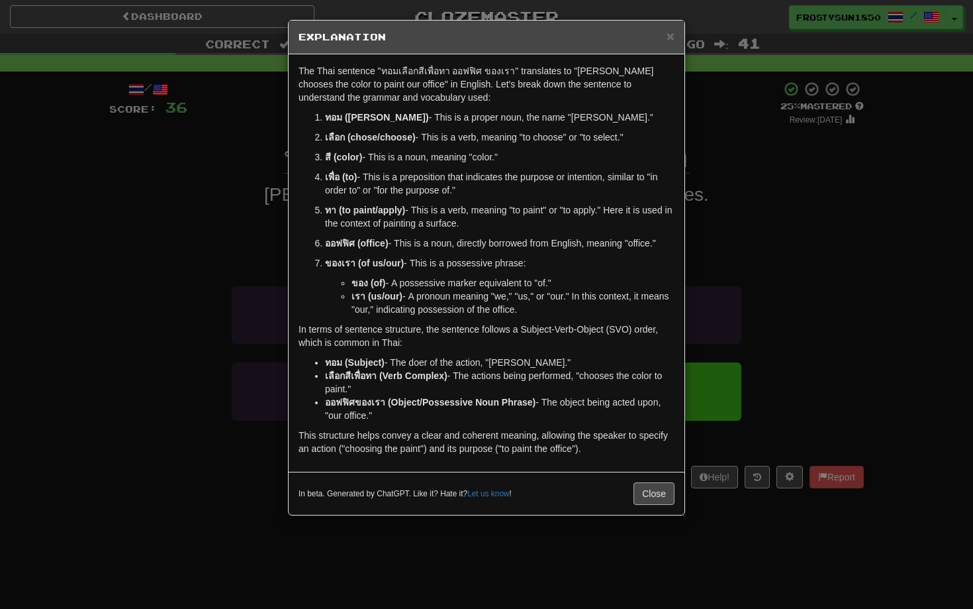
click at [658, 497] on button "Close" at bounding box center [654, 493] width 41 height 23
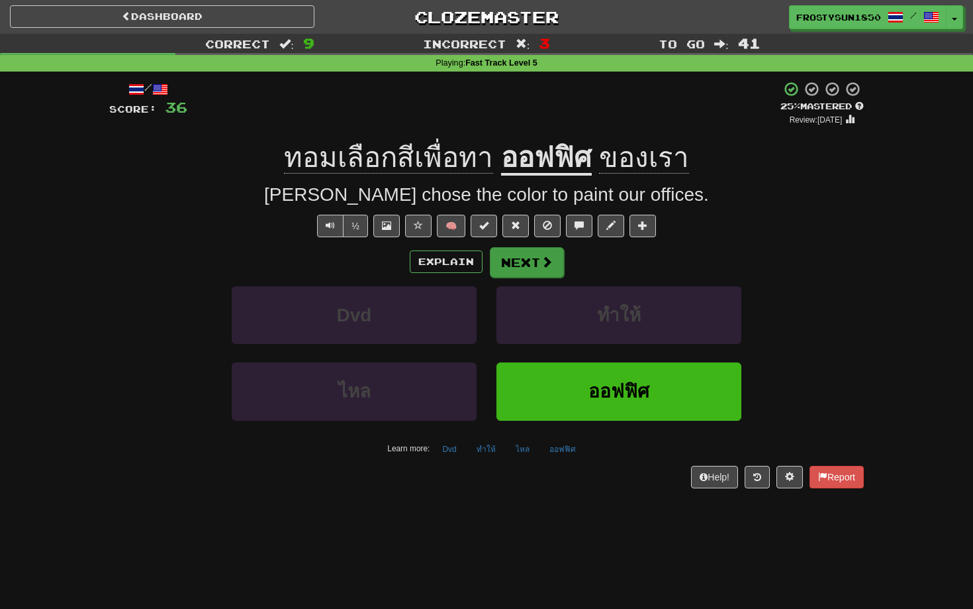
click at [539, 260] on button "Next" at bounding box center [527, 262] width 74 height 30
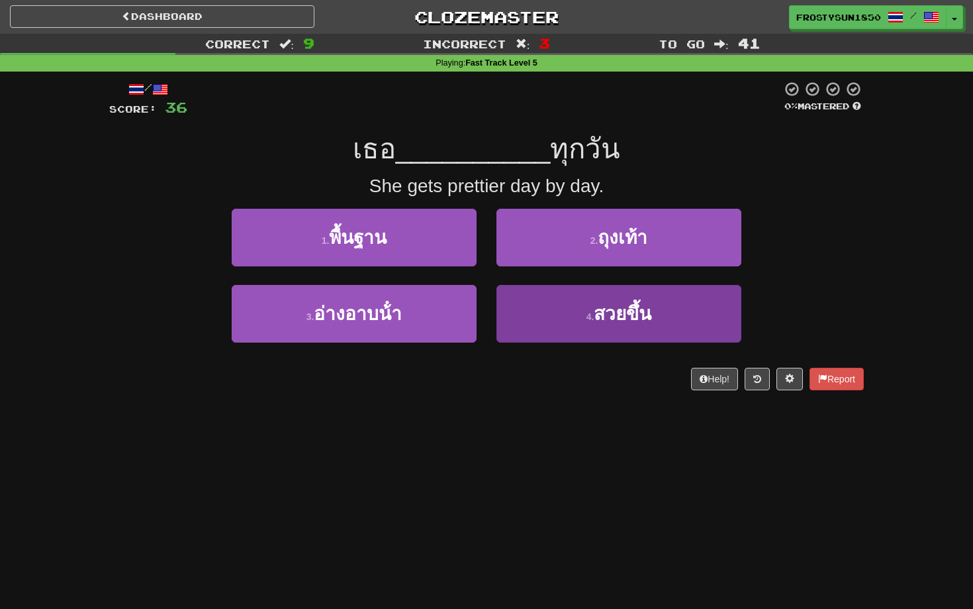
click at [585, 315] on button "4 . สวยขึ้น" at bounding box center [619, 314] width 245 height 58
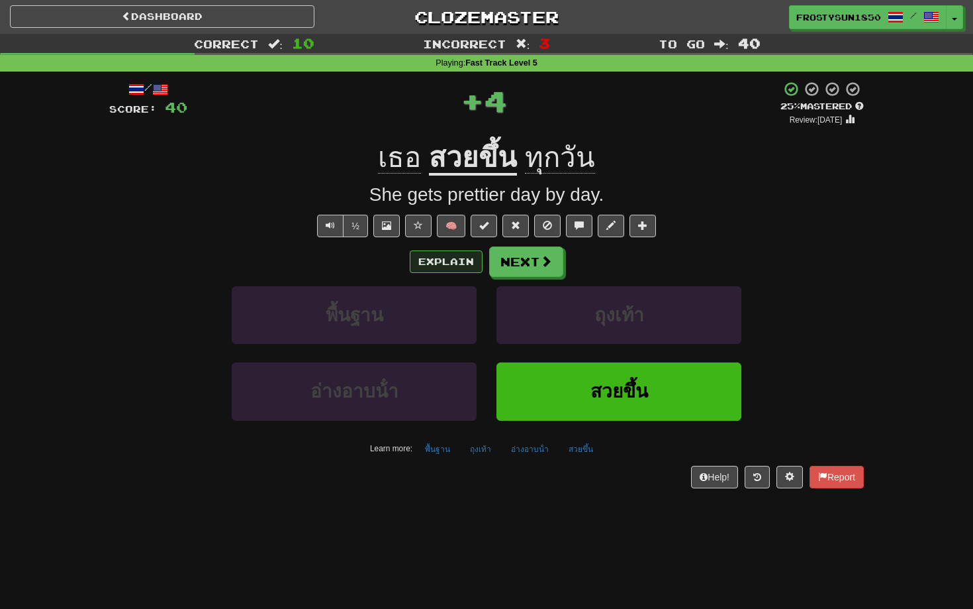
click at [455, 262] on button "Explain" at bounding box center [446, 261] width 73 height 23
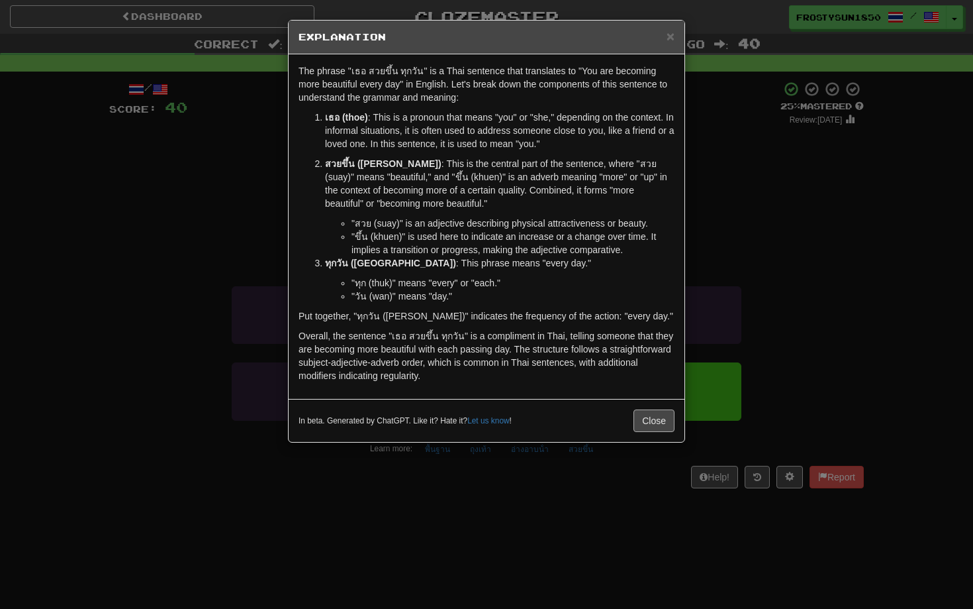
click at [656, 420] on button "Close" at bounding box center [654, 420] width 41 height 23
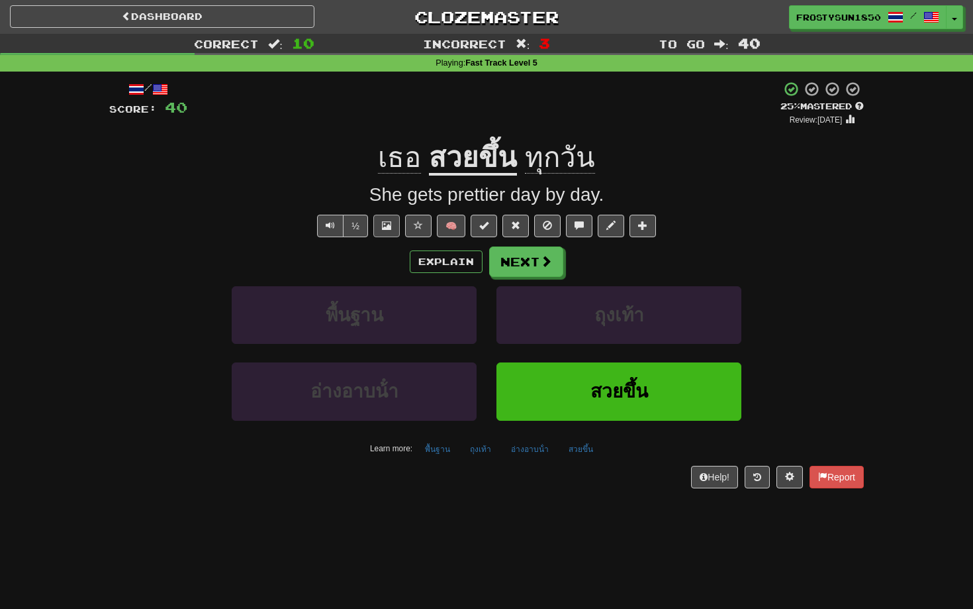
click at [386, 225] on span at bounding box center [386, 225] width 9 height 9
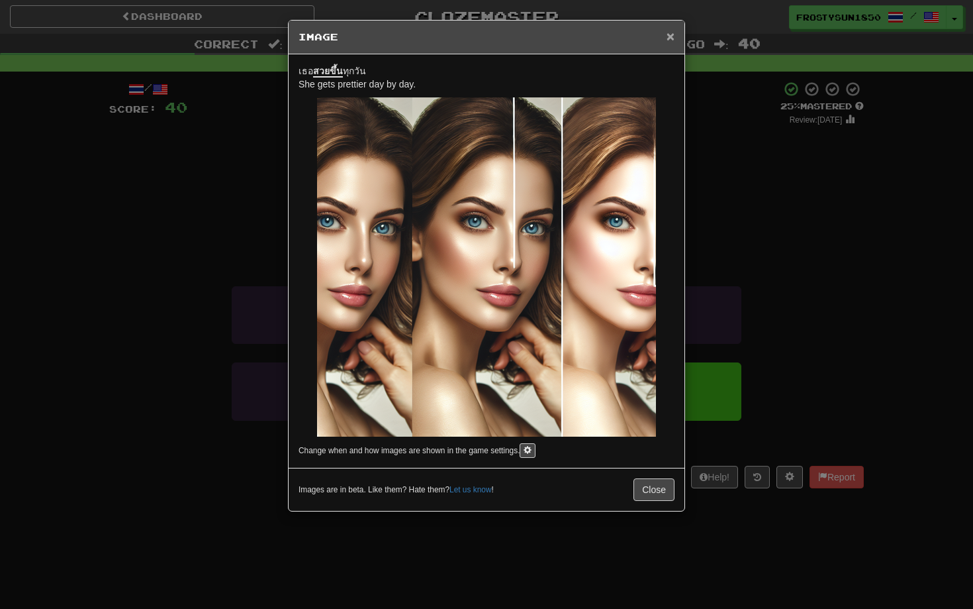
click at [669, 39] on span "×" at bounding box center [671, 35] width 8 height 15
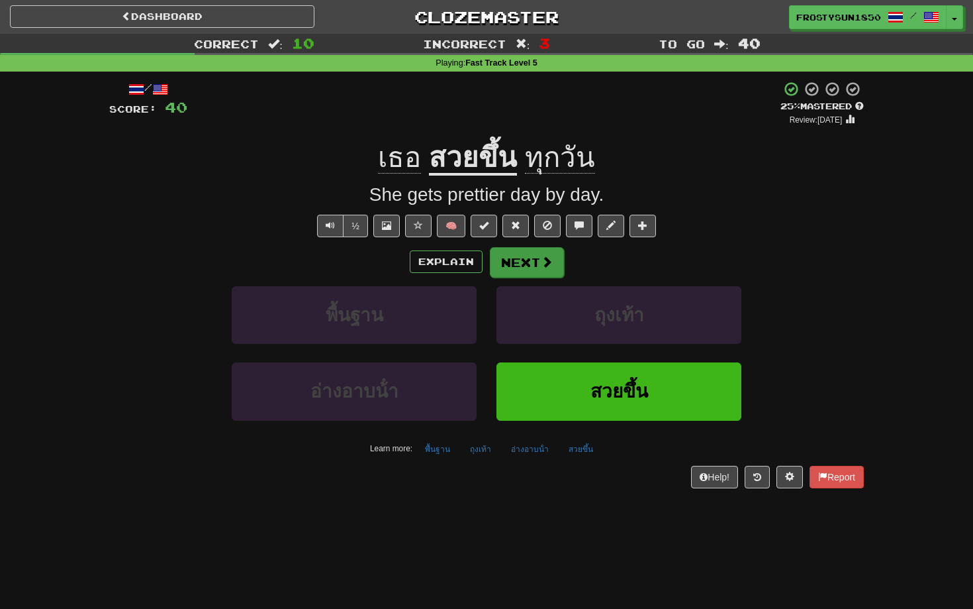
click at [532, 260] on button "Next" at bounding box center [527, 262] width 74 height 30
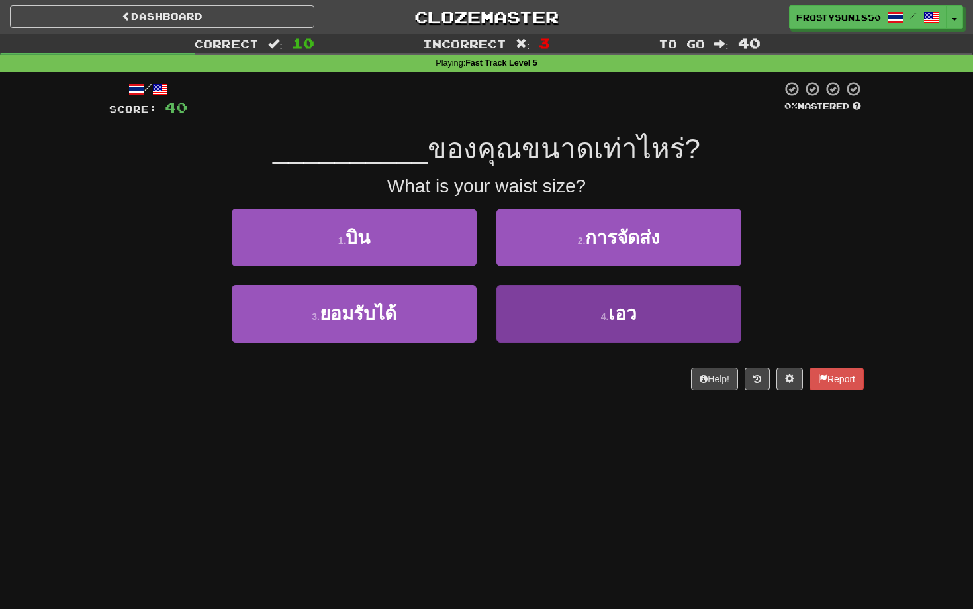
click at [560, 326] on button "4 . เอว" at bounding box center [619, 314] width 245 height 58
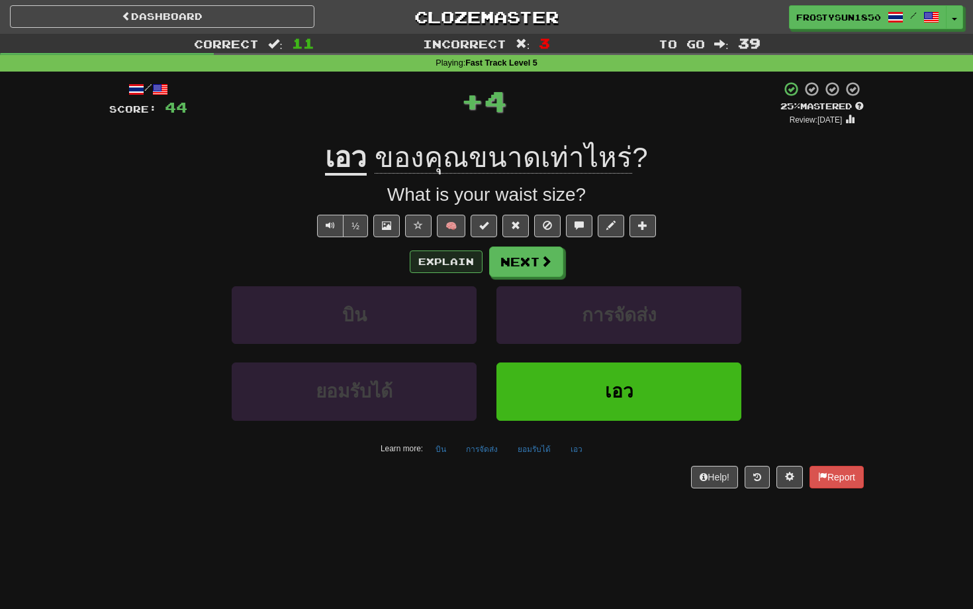
click at [438, 268] on button "Explain" at bounding box center [446, 261] width 73 height 23
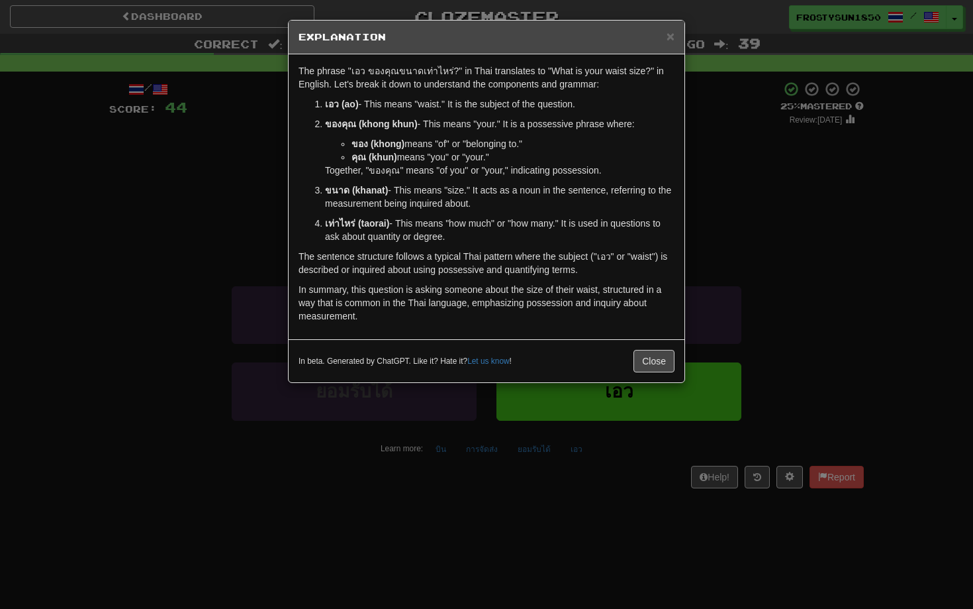
click at [675, 36] on div "× Explanation" at bounding box center [487, 38] width 396 height 34
click at [668, 36] on span "×" at bounding box center [671, 35] width 8 height 15
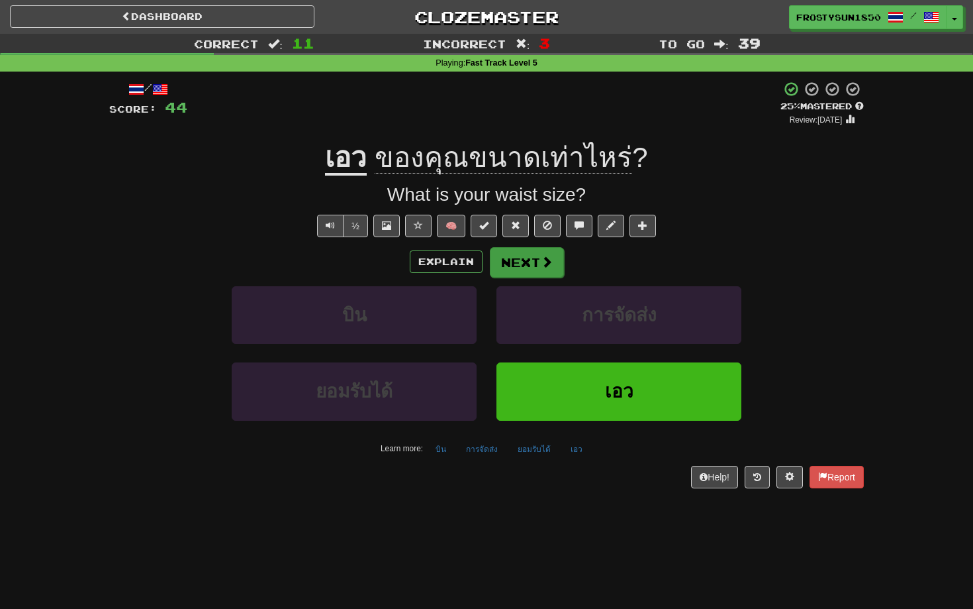
click at [526, 255] on button "Next" at bounding box center [527, 262] width 74 height 30
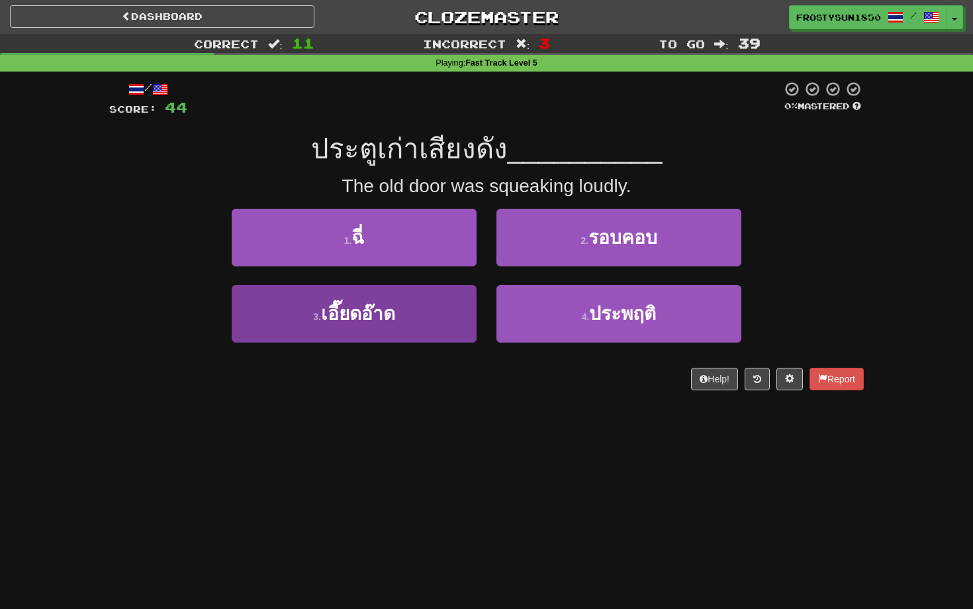
click at [384, 305] on span "เอี๊ยดอ๊าด" at bounding box center [358, 313] width 74 height 21
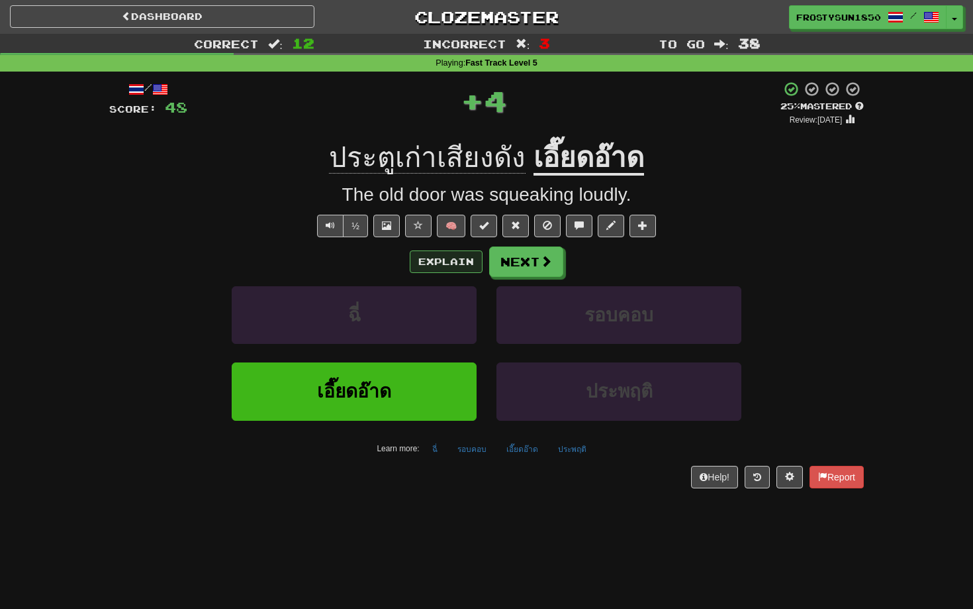
click at [457, 254] on button "Explain" at bounding box center [446, 261] width 73 height 23
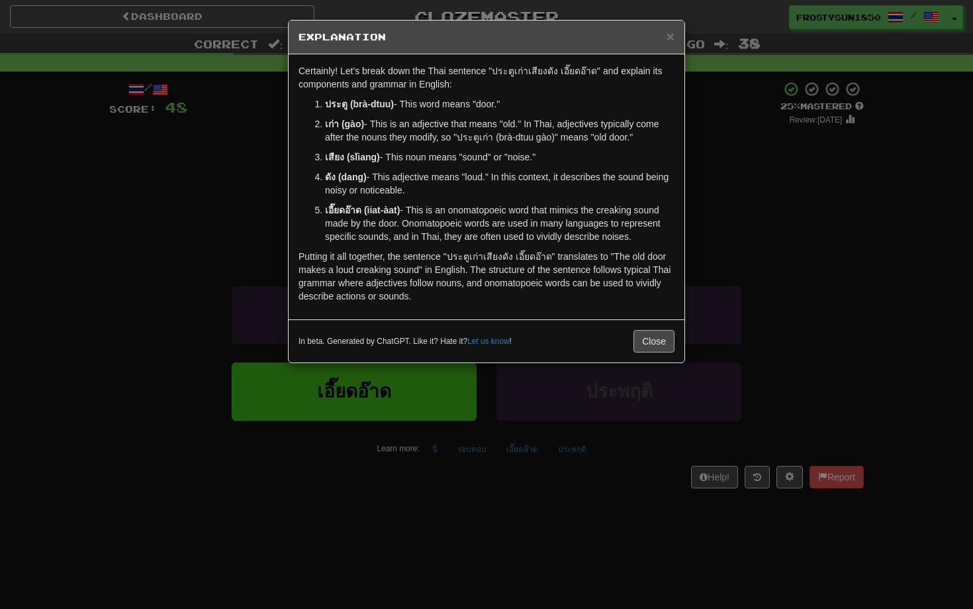
click at [650, 343] on button "Close" at bounding box center [654, 341] width 41 height 23
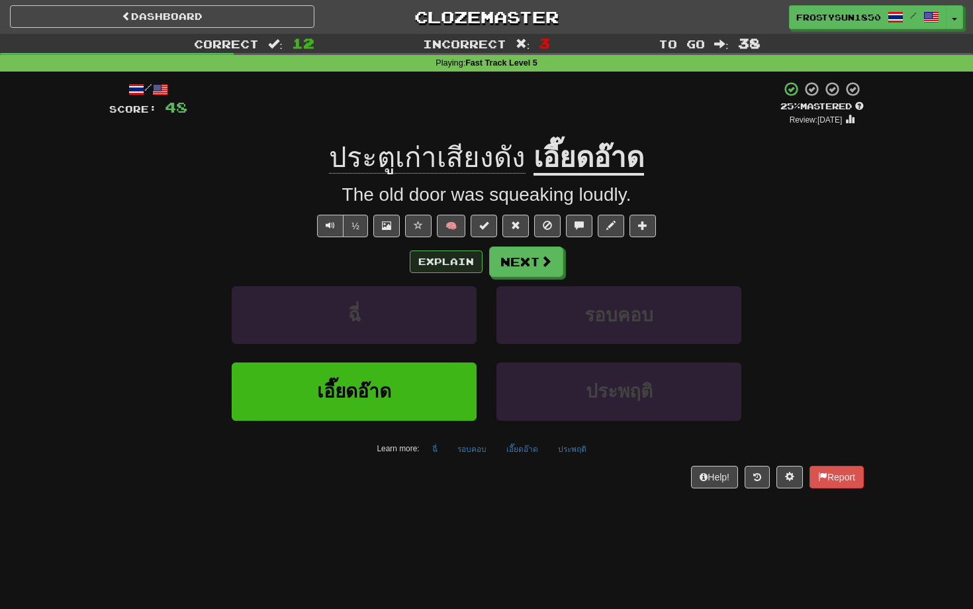
click at [459, 256] on button "Explain" at bounding box center [446, 261] width 73 height 23
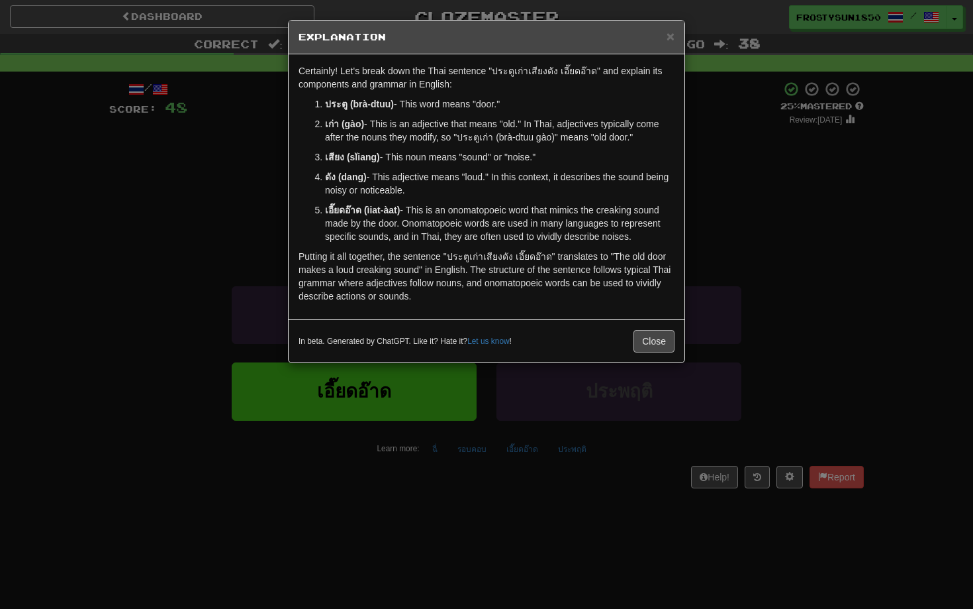
click at [660, 341] on button "Close" at bounding box center [654, 341] width 41 height 23
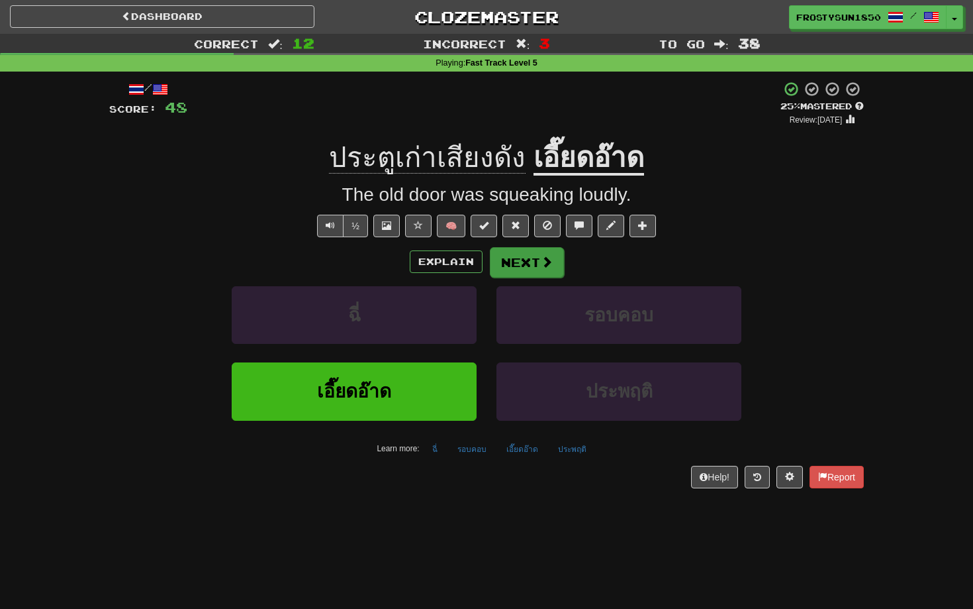
click at [530, 270] on button "Next" at bounding box center [527, 262] width 74 height 30
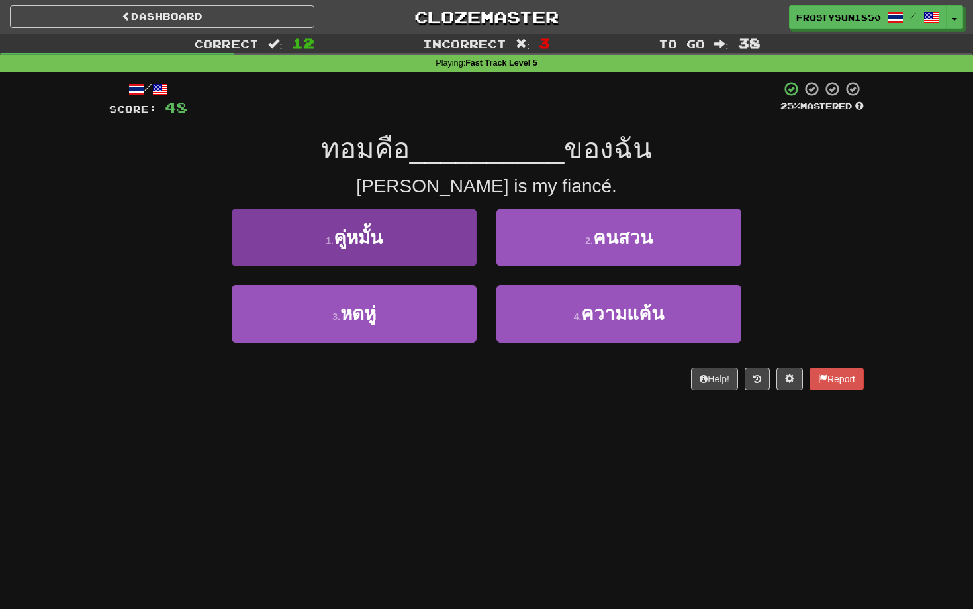
click at [402, 230] on button "1 . คู่หมั้น" at bounding box center [354, 238] width 245 height 58
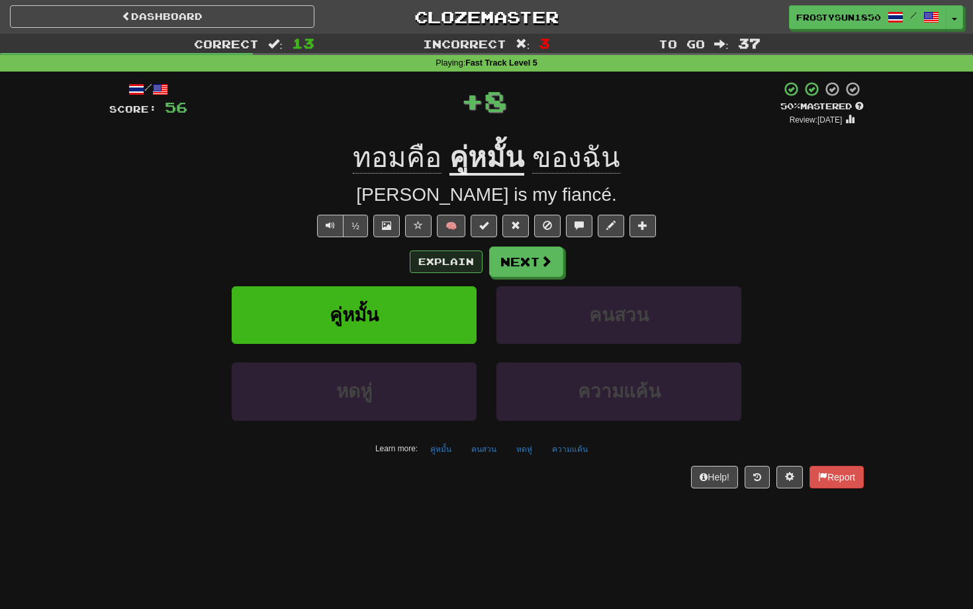
click at [457, 259] on button "Explain" at bounding box center [446, 261] width 73 height 23
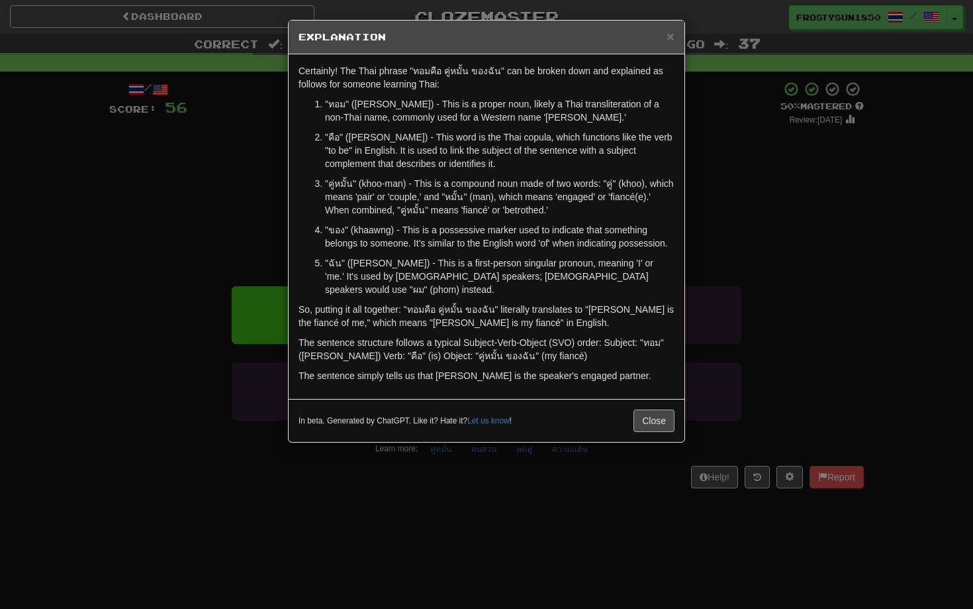
click at [640, 409] on button "Close" at bounding box center [654, 420] width 41 height 23
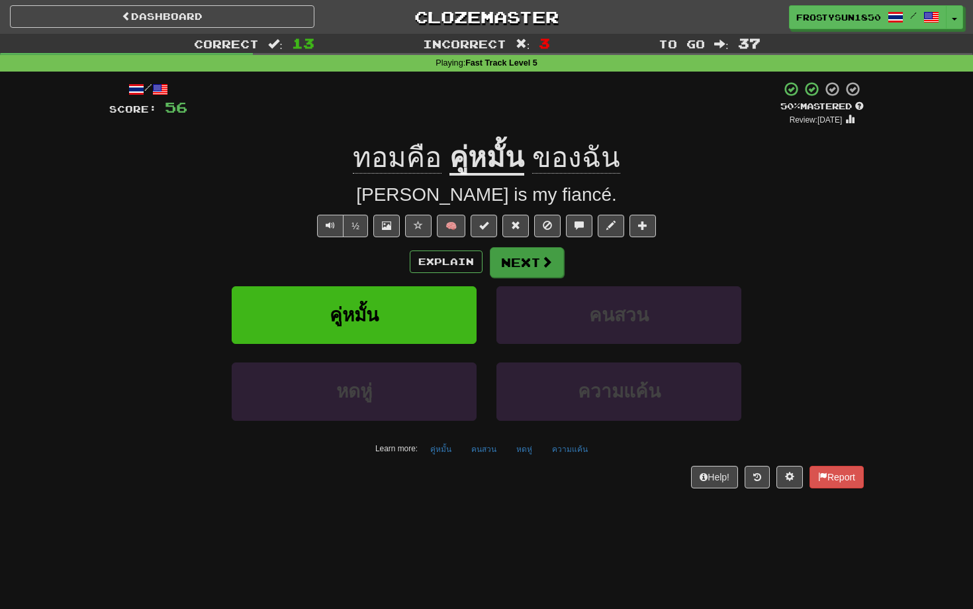
click at [525, 264] on button "Next" at bounding box center [527, 262] width 74 height 30
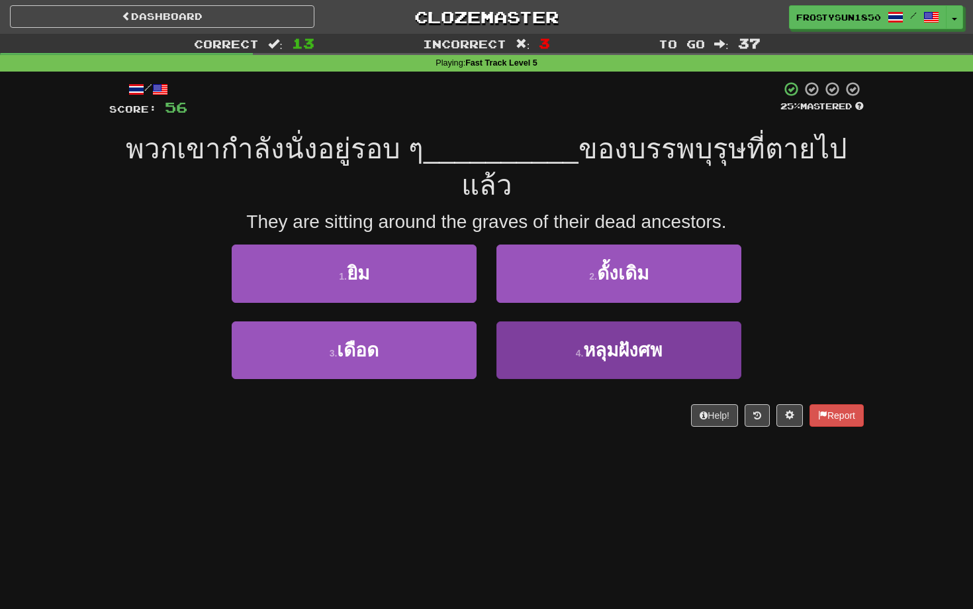
click at [563, 321] on button "4 . หลุมฝังศพ" at bounding box center [619, 350] width 245 height 58
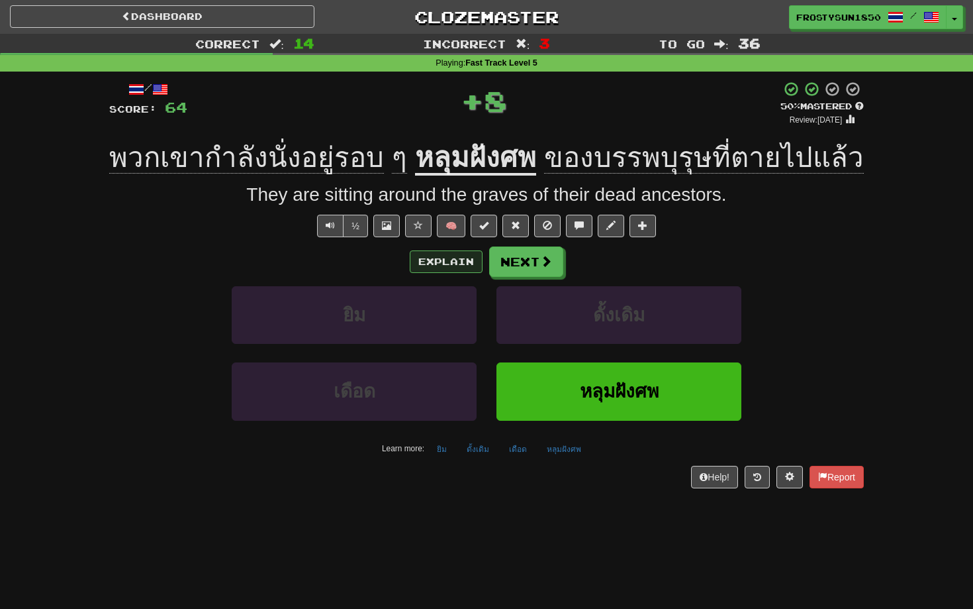
click at [452, 257] on button "Explain" at bounding box center [446, 261] width 73 height 23
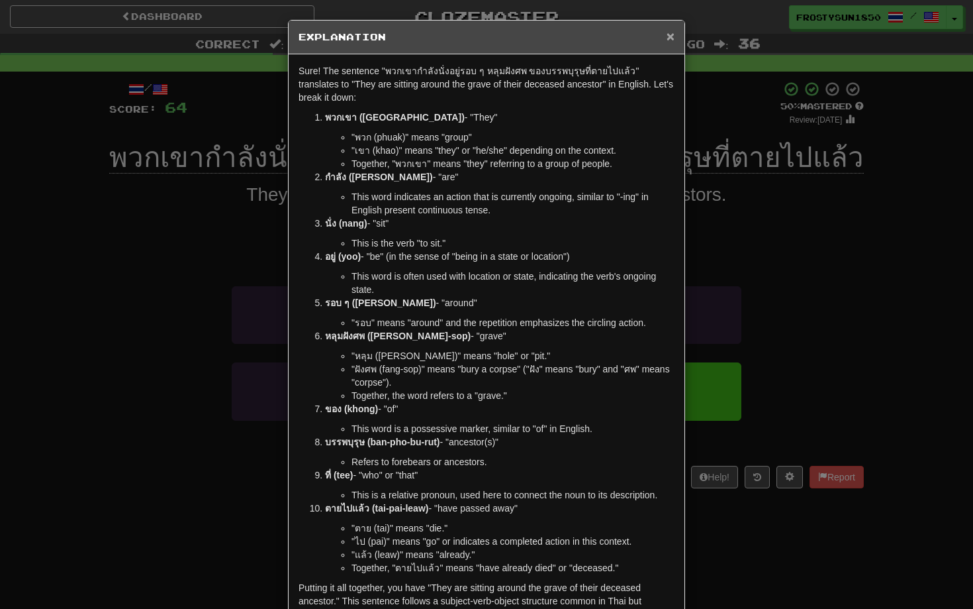
click at [669, 38] on span "×" at bounding box center [671, 35] width 8 height 15
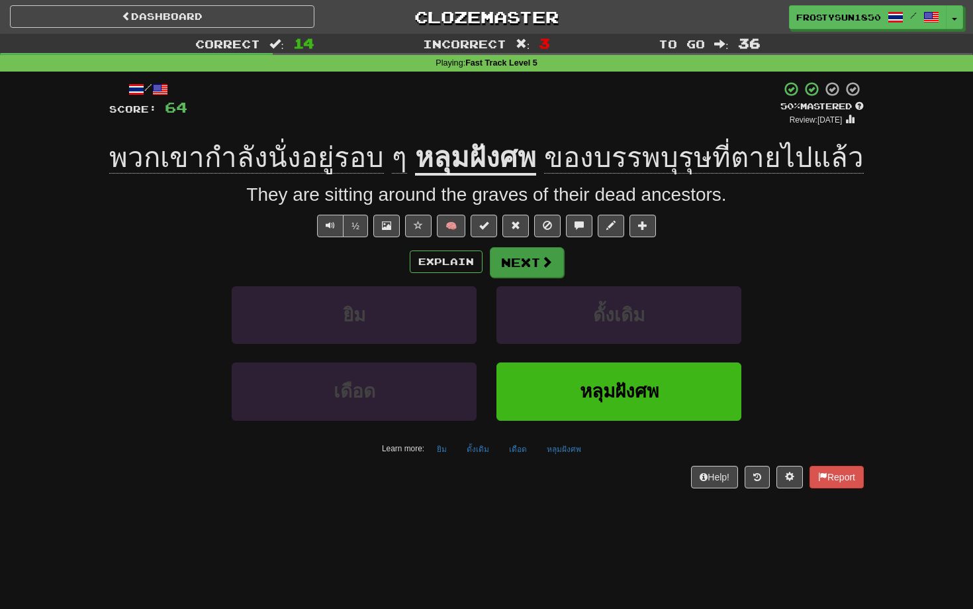
click at [526, 271] on button "Next" at bounding box center [527, 262] width 74 height 30
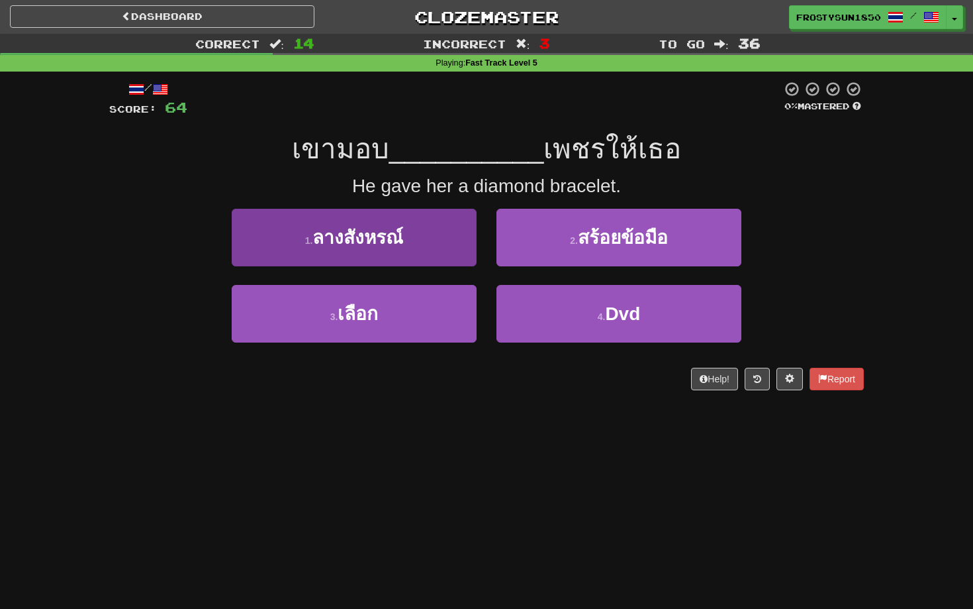
click at [438, 238] on button "1 . ลางสังหรณ์" at bounding box center [354, 238] width 245 height 58
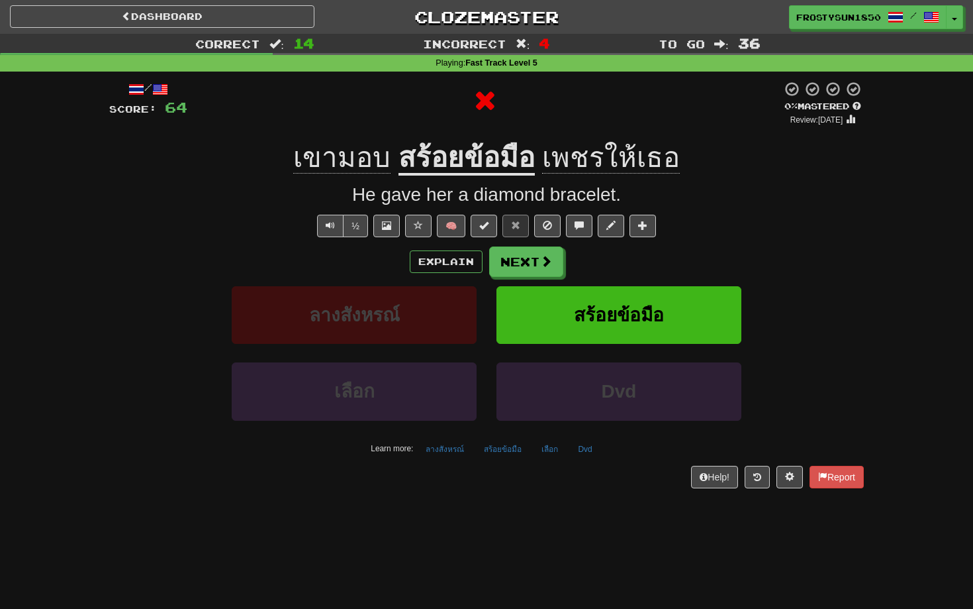
click at [449, 271] on div "Explain Next" at bounding box center [486, 261] width 755 height 30
click at [446, 265] on button "Explain" at bounding box center [446, 261] width 73 height 23
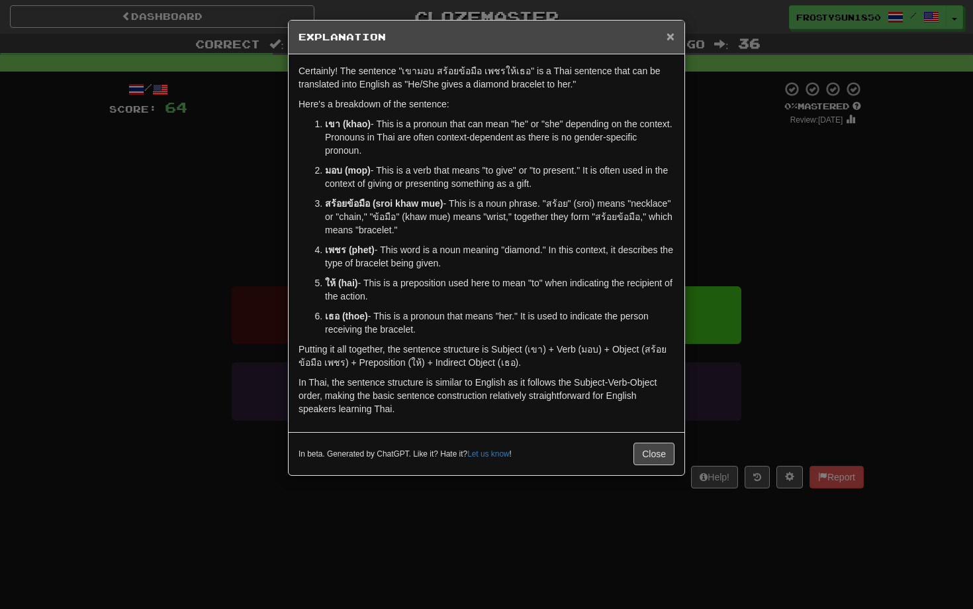
click at [669, 40] on span "×" at bounding box center [671, 35] width 8 height 15
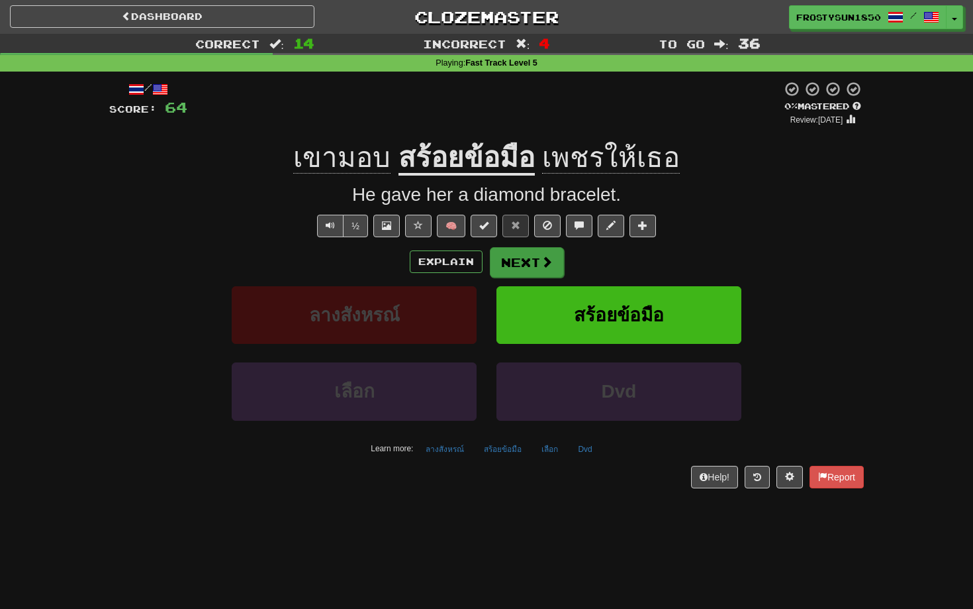
click at [509, 253] on button "Next" at bounding box center [527, 262] width 74 height 30
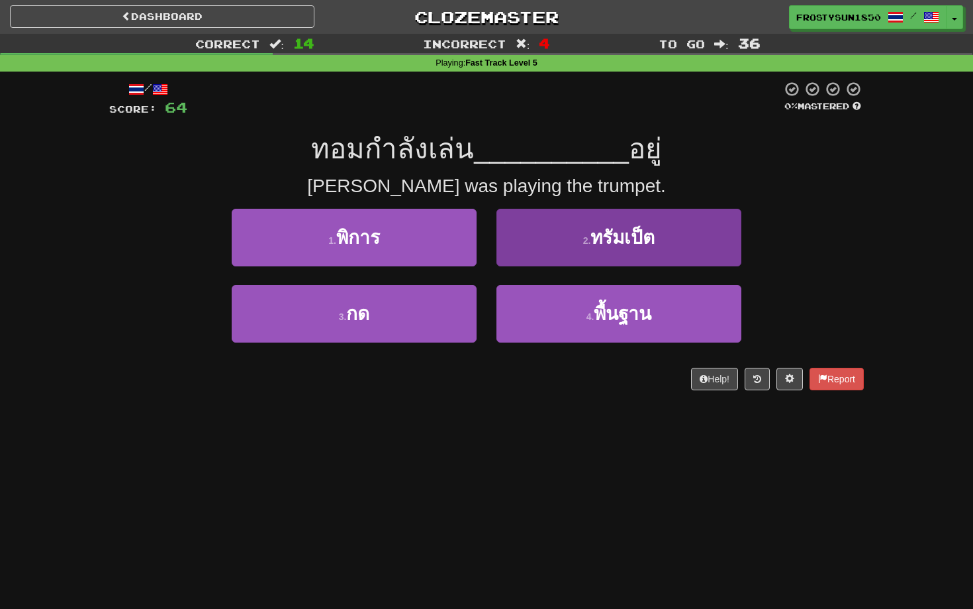
click at [544, 227] on button "2 . ทรัมเป็ต" at bounding box center [619, 238] width 245 height 58
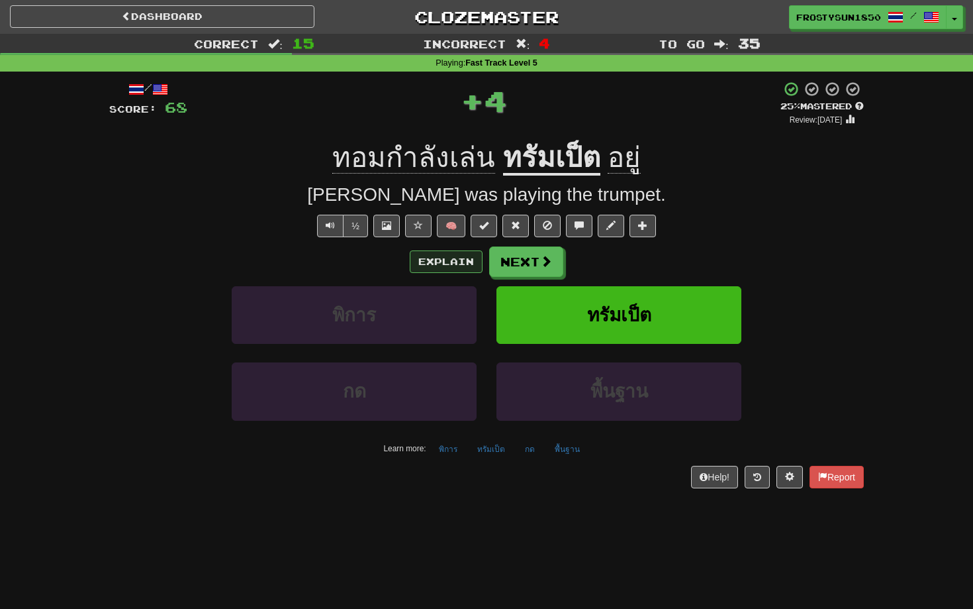
click at [440, 258] on button "Explain" at bounding box center [446, 261] width 73 height 23
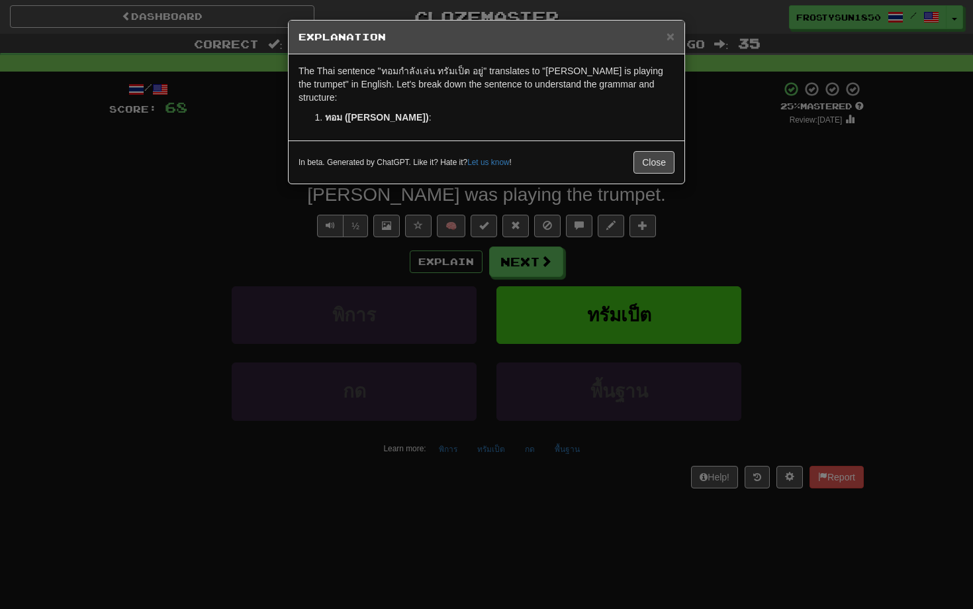
click at [662, 115] on div "The Thai sentence "ทอมกําลังเล่น ทรัมเป็ต อยู่" translates to "Tom is playing t…" at bounding box center [487, 97] width 396 height 86
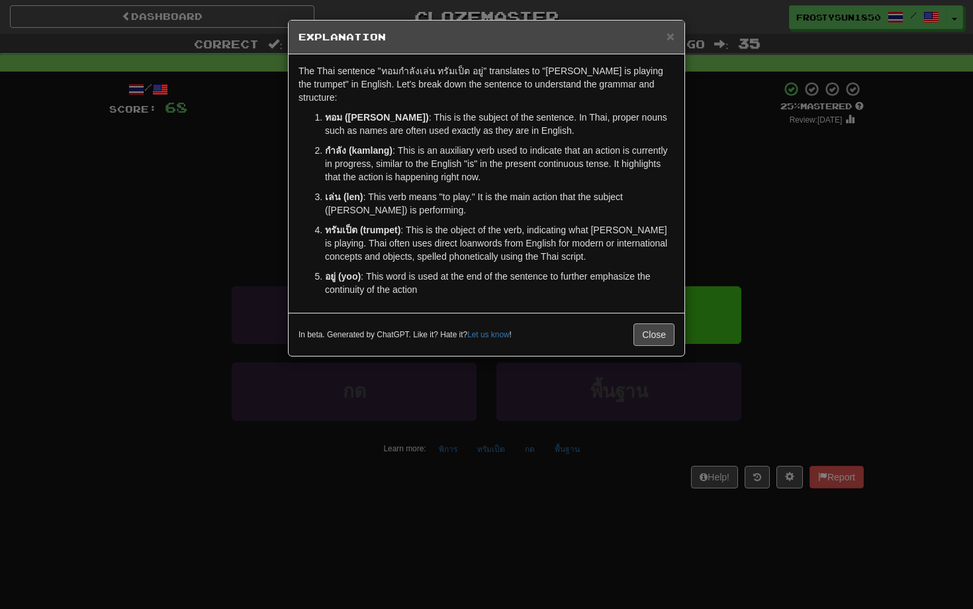
click at [647, 323] on button "Close" at bounding box center [654, 334] width 41 height 23
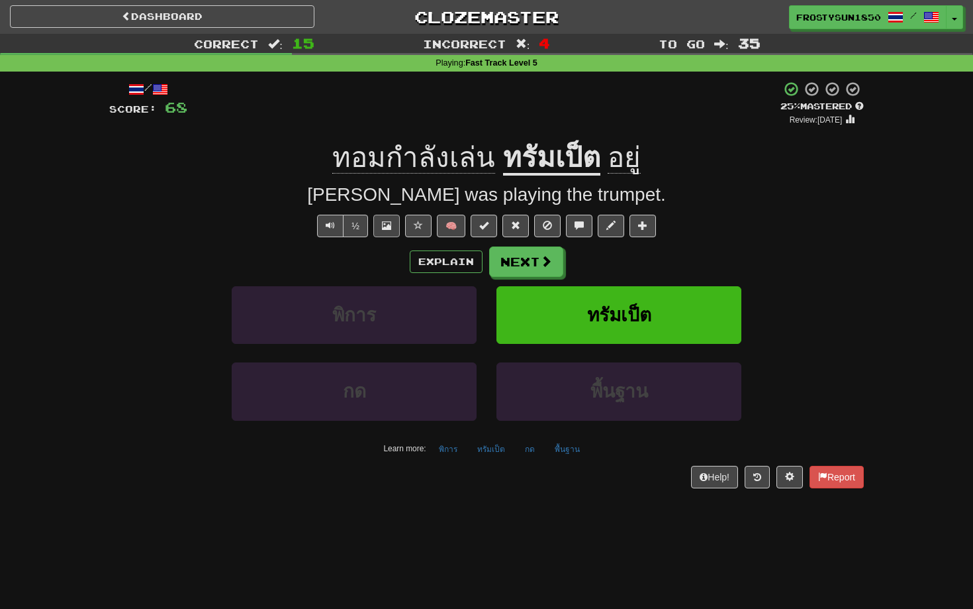
click at [386, 225] on span at bounding box center [386, 225] width 9 height 9
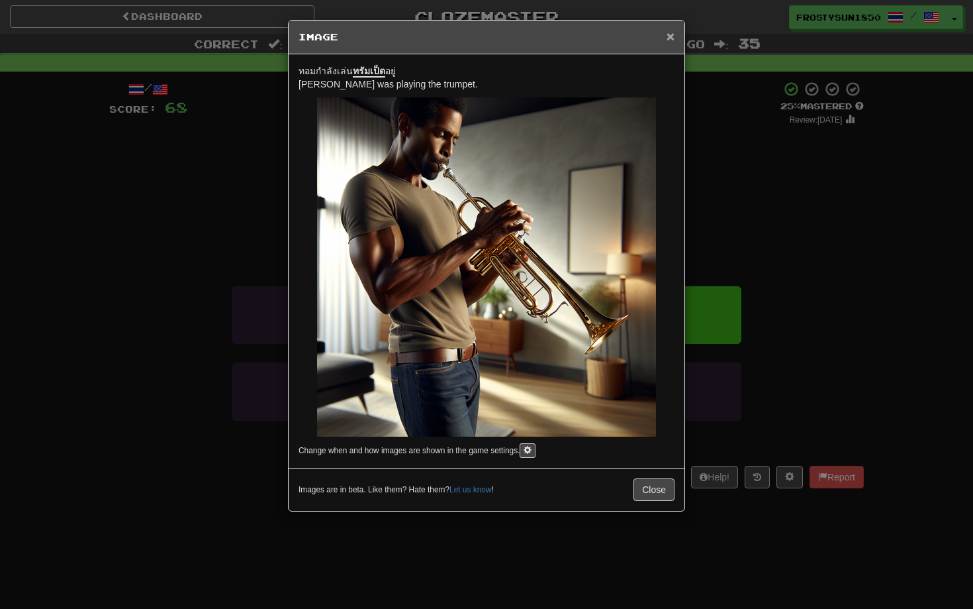
click at [668, 38] on span "×" at bounding box center [671, 35] width 8 height 15
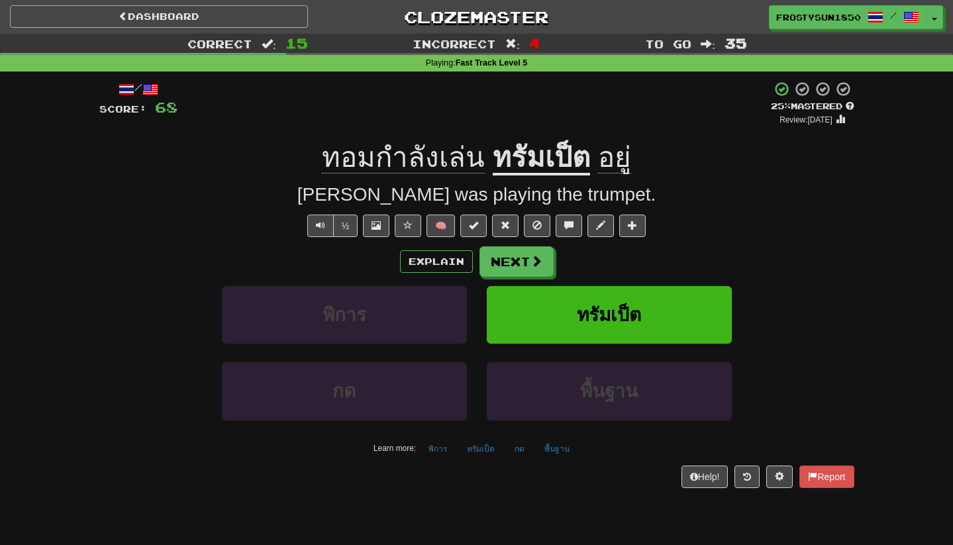
click at [170, 19] on link "Dashboard" at bounding box center [159, 16] width 298 height 23
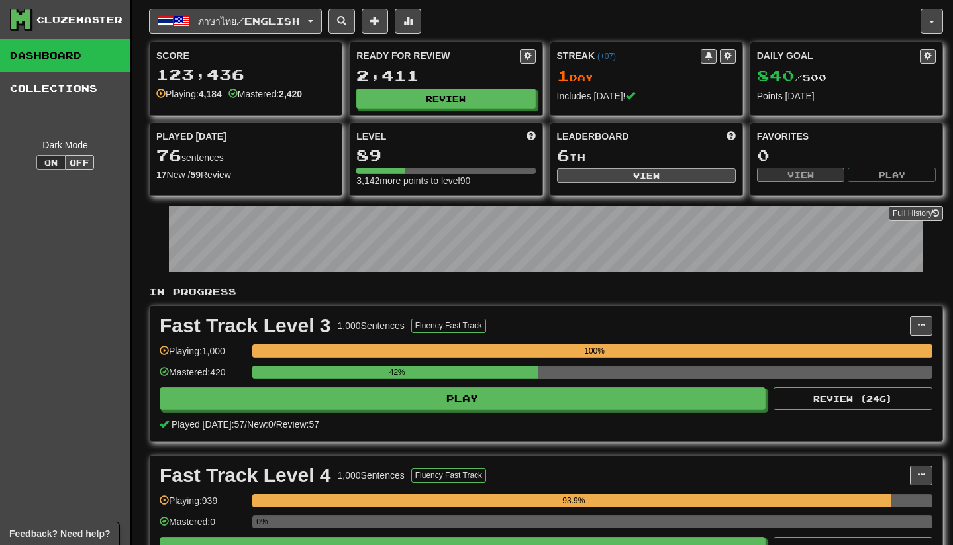
click at [585, 177] on button "View" at bounding box center [646, 175] width 179 height 15
select select "**********"
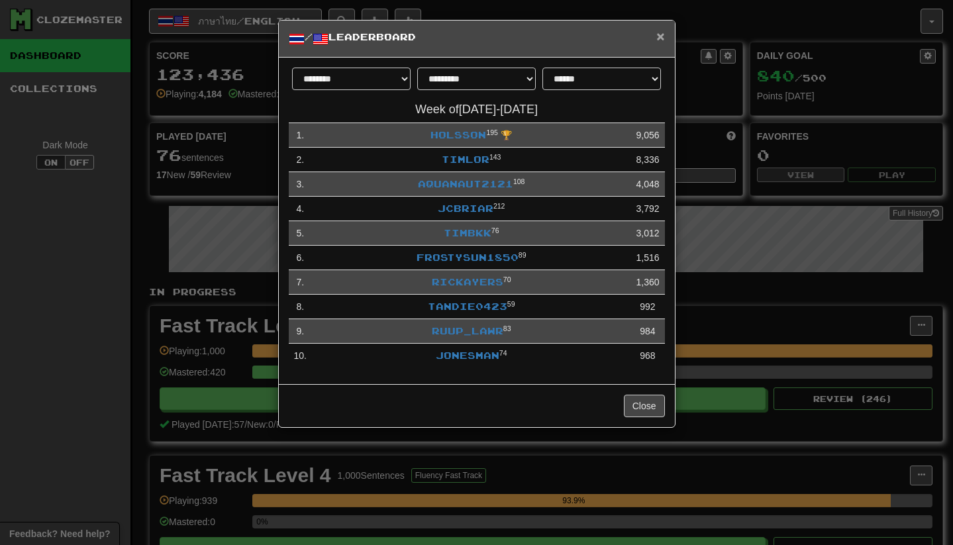
click at [660, 38] on span "×" at bounding box center [660, 35] width 8 height 15
